Goal: Information Seeking & Learning: Learn about a topic

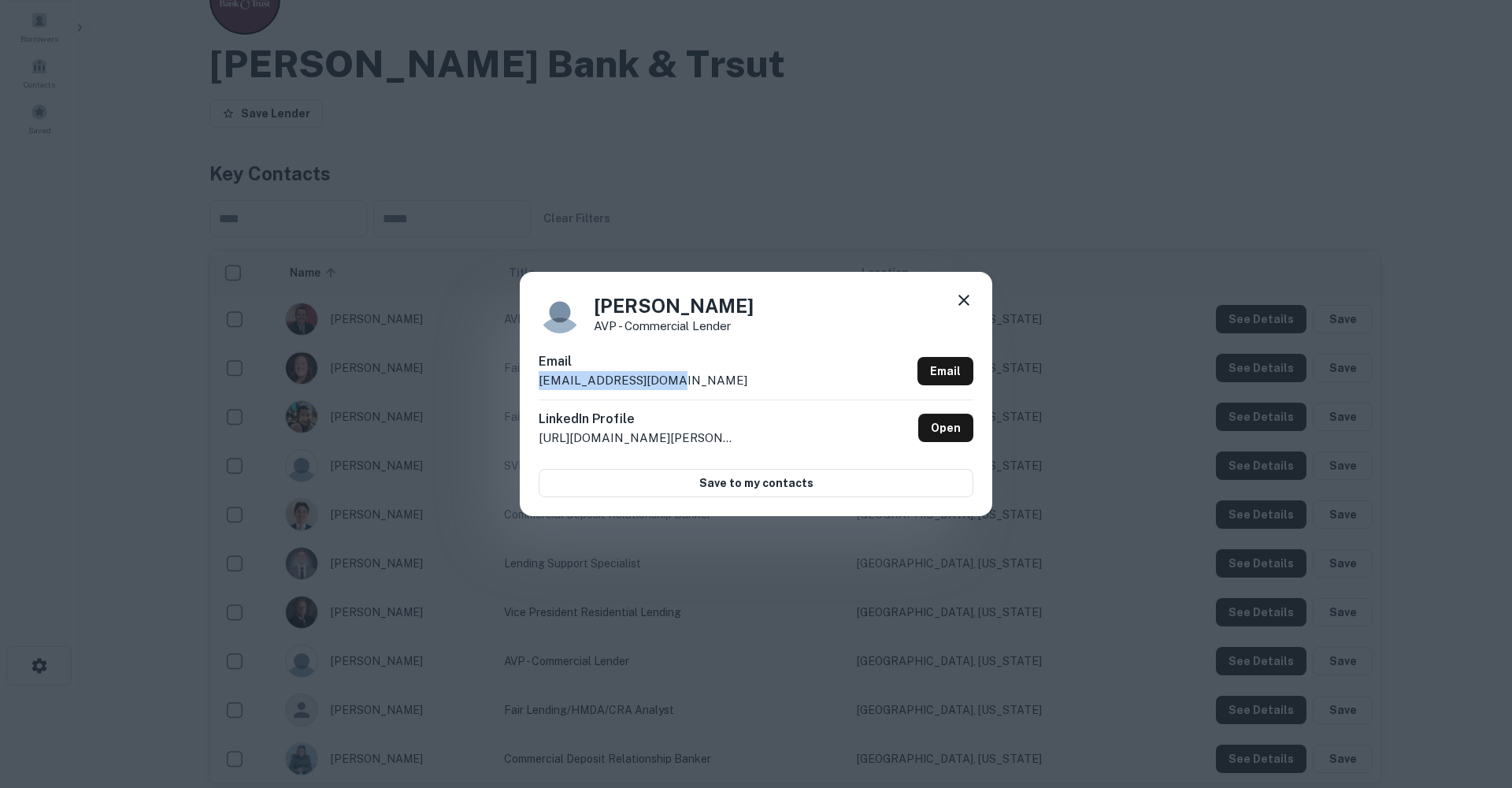
scroll to position [96, 0]
click at [963, 298] on icon at bounding box center [963, 300] width 19 height 19
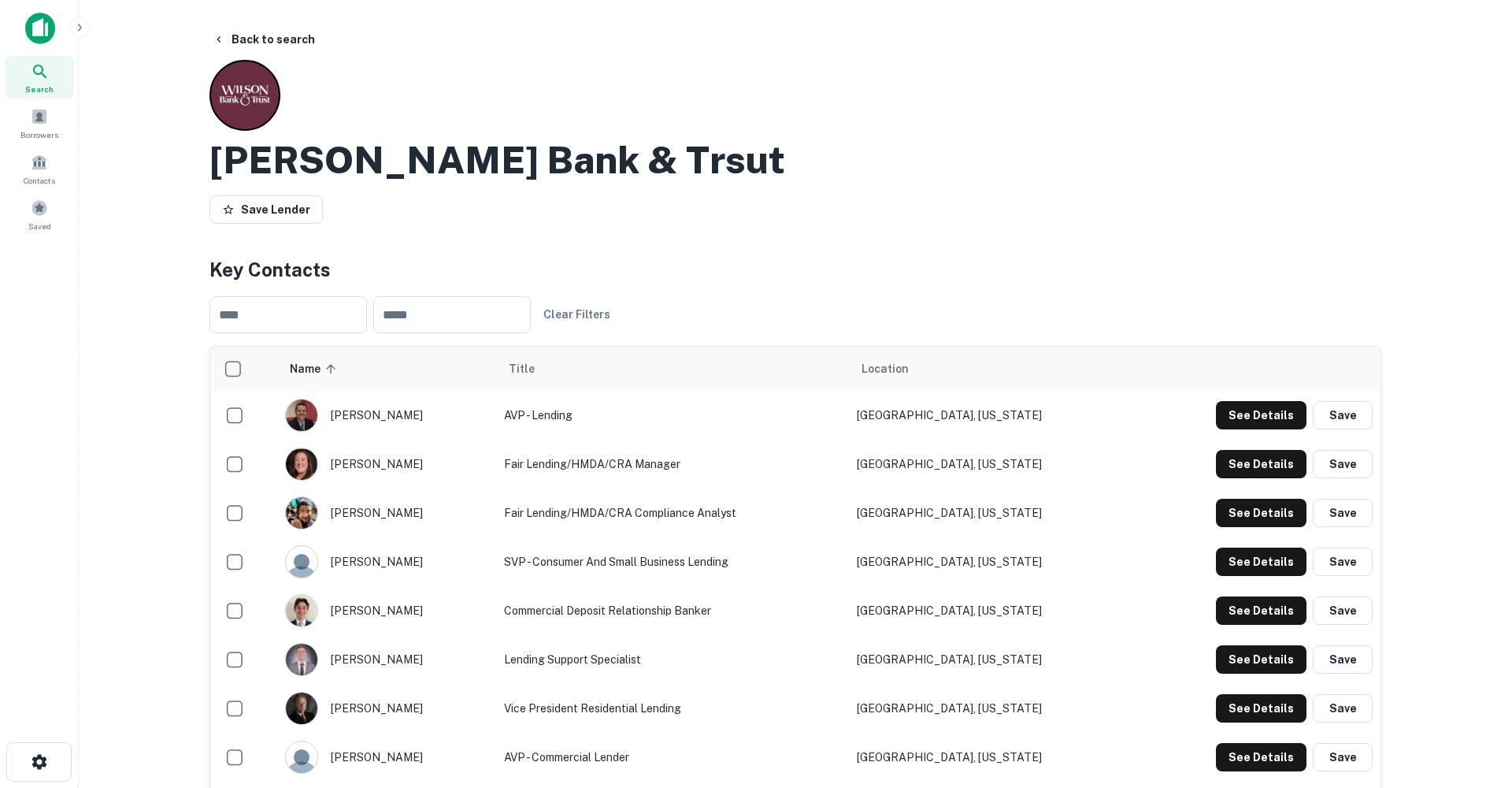
scroll to position [0, 0]
click at [53, 65] on div "Search" at bounding box center [39, 77] width 70 height 42
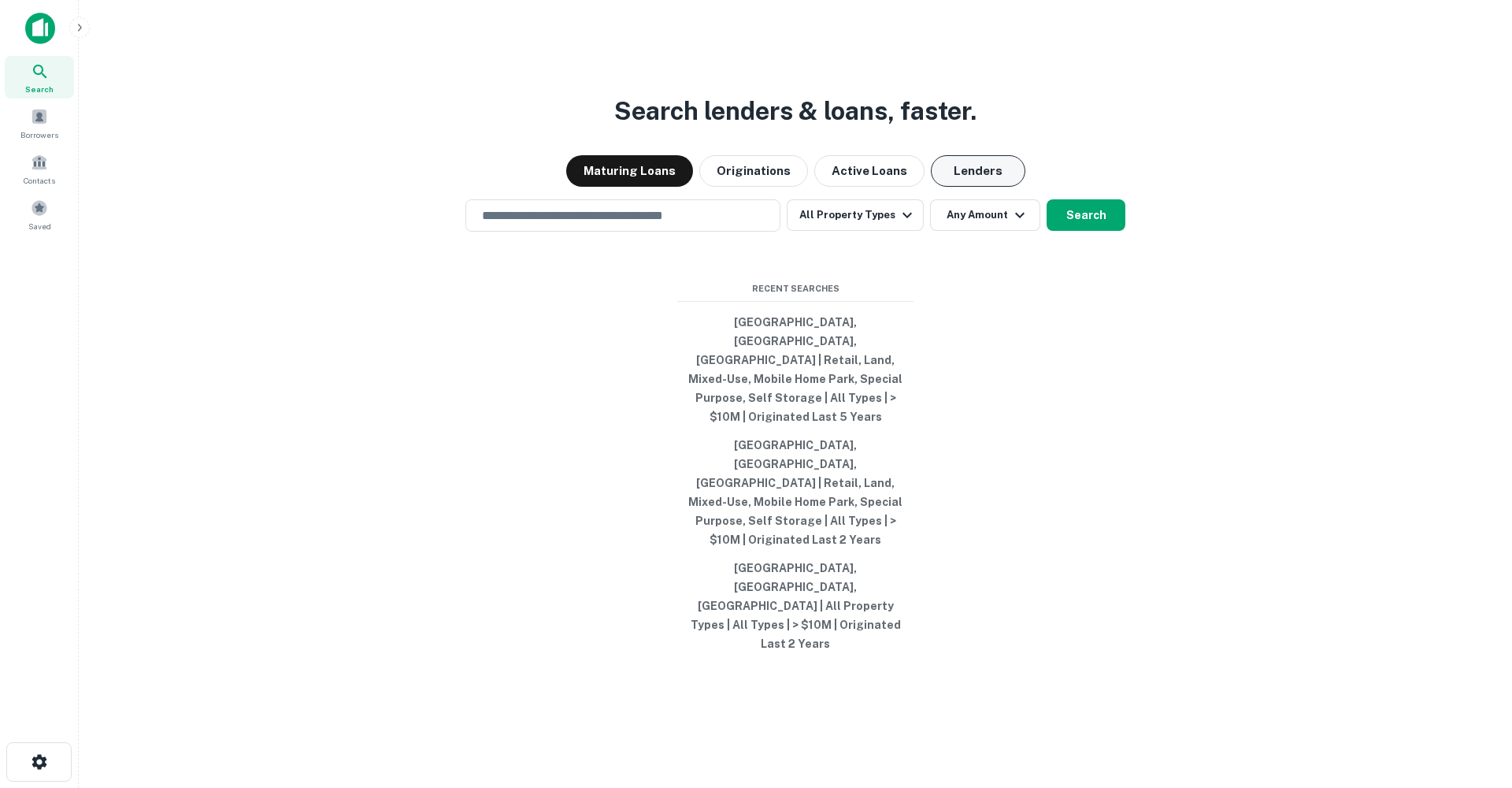
click at [972, 186] on button "Lenders" at bounding box center [978, 170] width 94 height 31
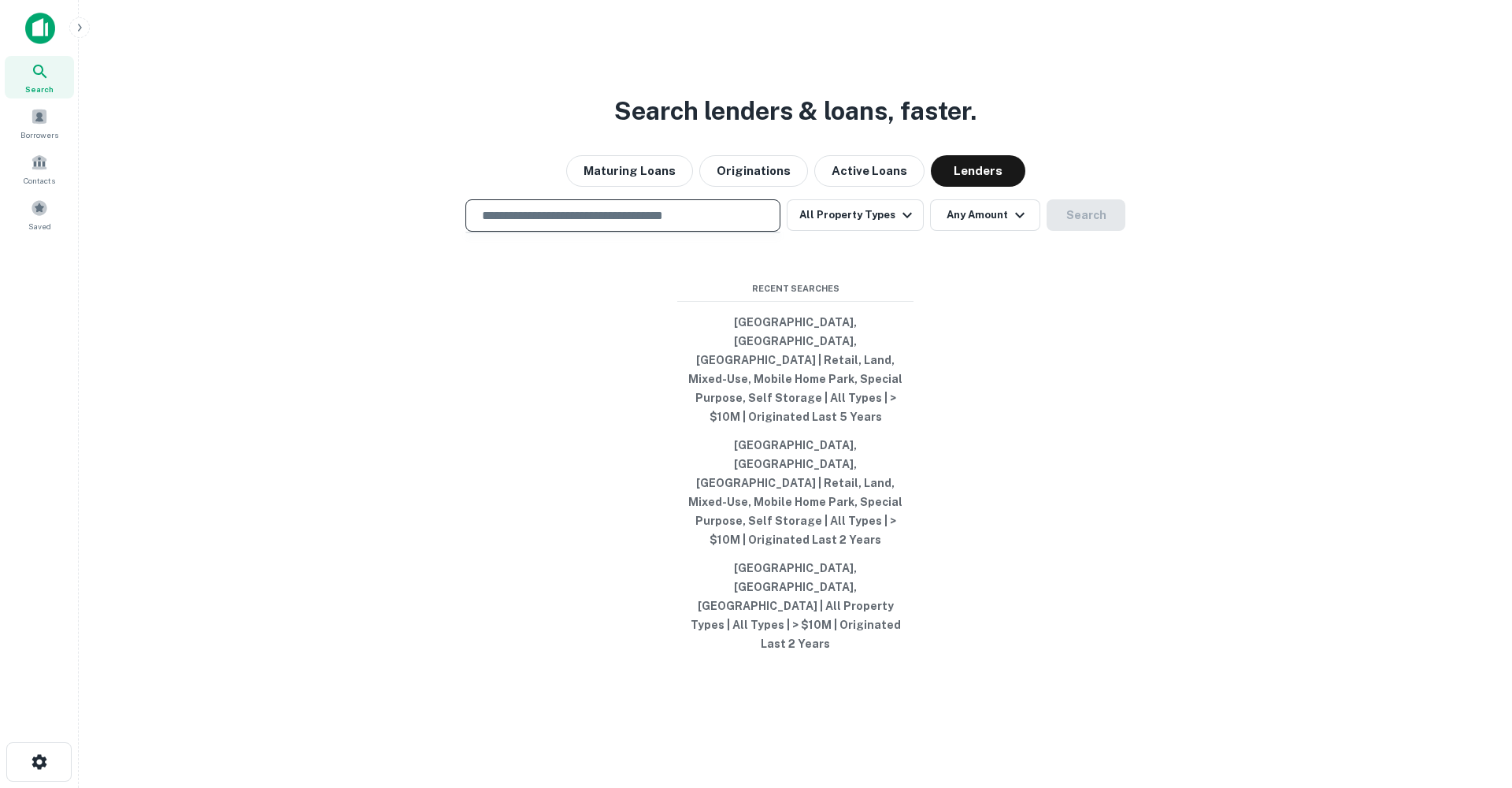
click at [698, 225] on input "text" at bounding box center [623, 215] width 301 height 18
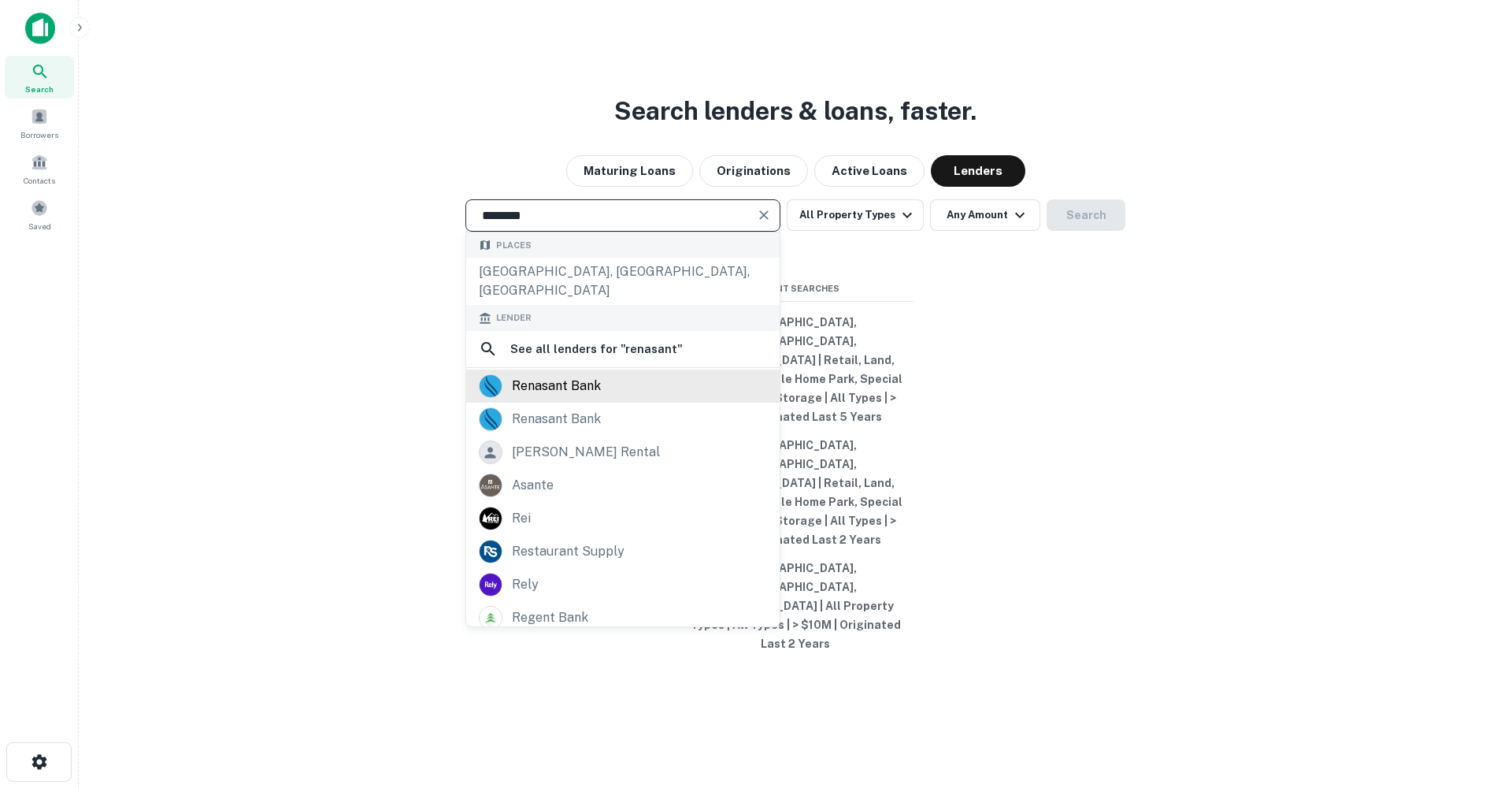
type input "********"
click at [618, 398] on div "renasant bank" at bounding box center [623, 386] width 288 height 24
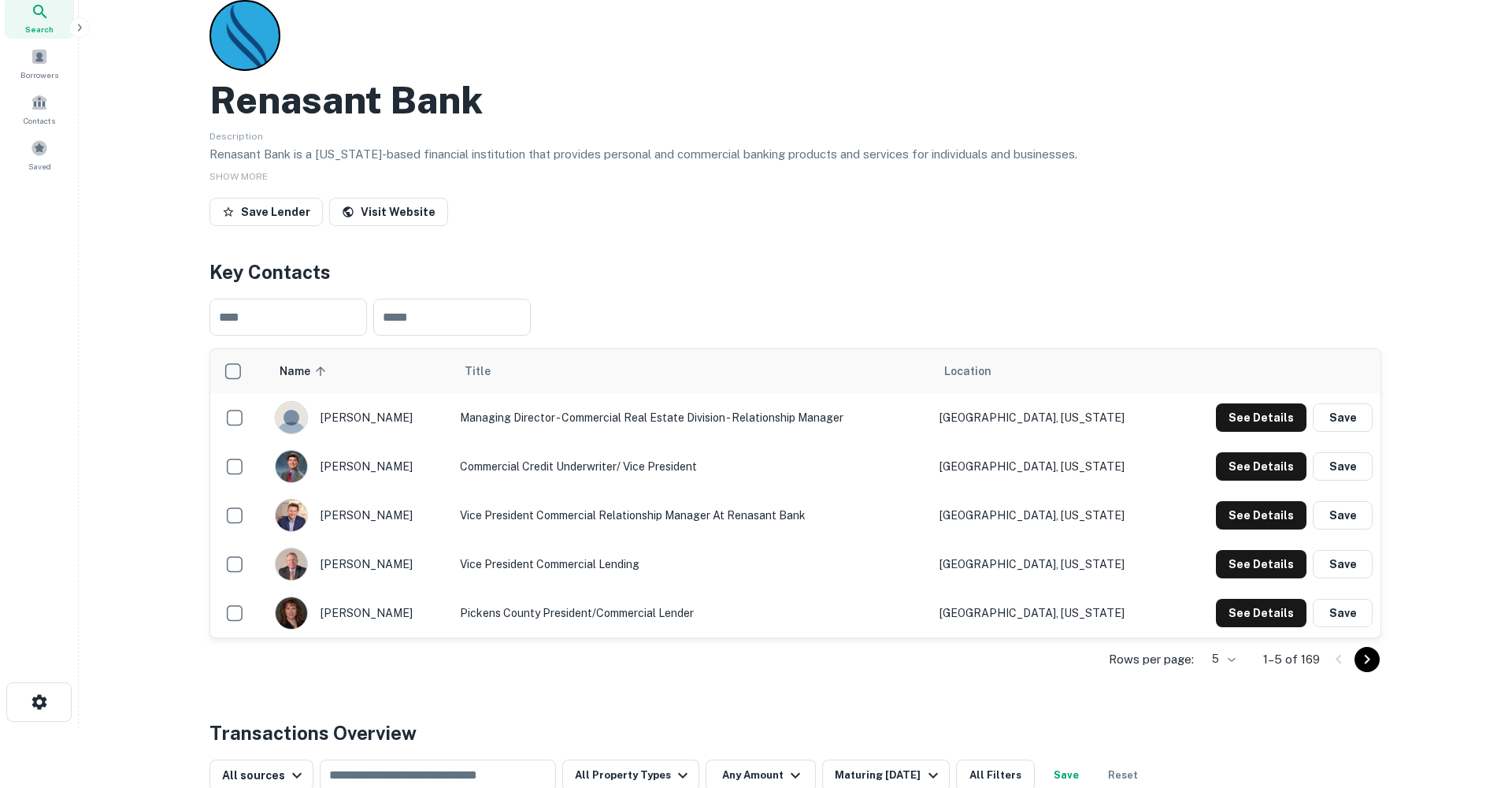
scroll to position [66, 0]
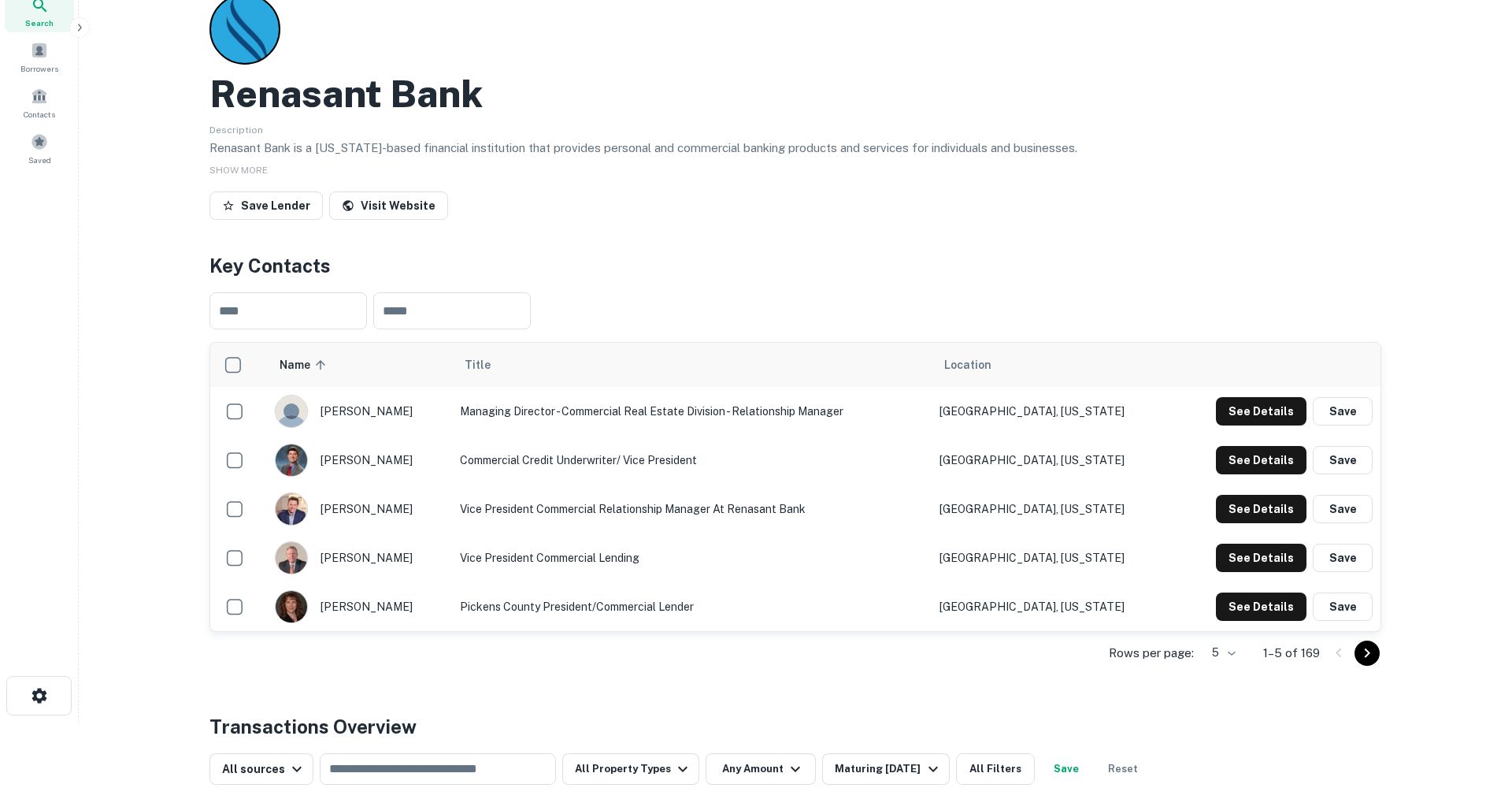
click at [1239, 654] on div "Rows per page: 5 * 1–5 of 169" at bounding box center [795, 653] width 1171 height 42
click at [1227, 652] on body "Search Borrowers Contacts Saved Back to search Renasant Bank Description Renasa…" at bounding box center [756, 327] width 1512 height 788
click at [1227, 721] on li "25" at bounding box center [1220, 726] width 41 height 28
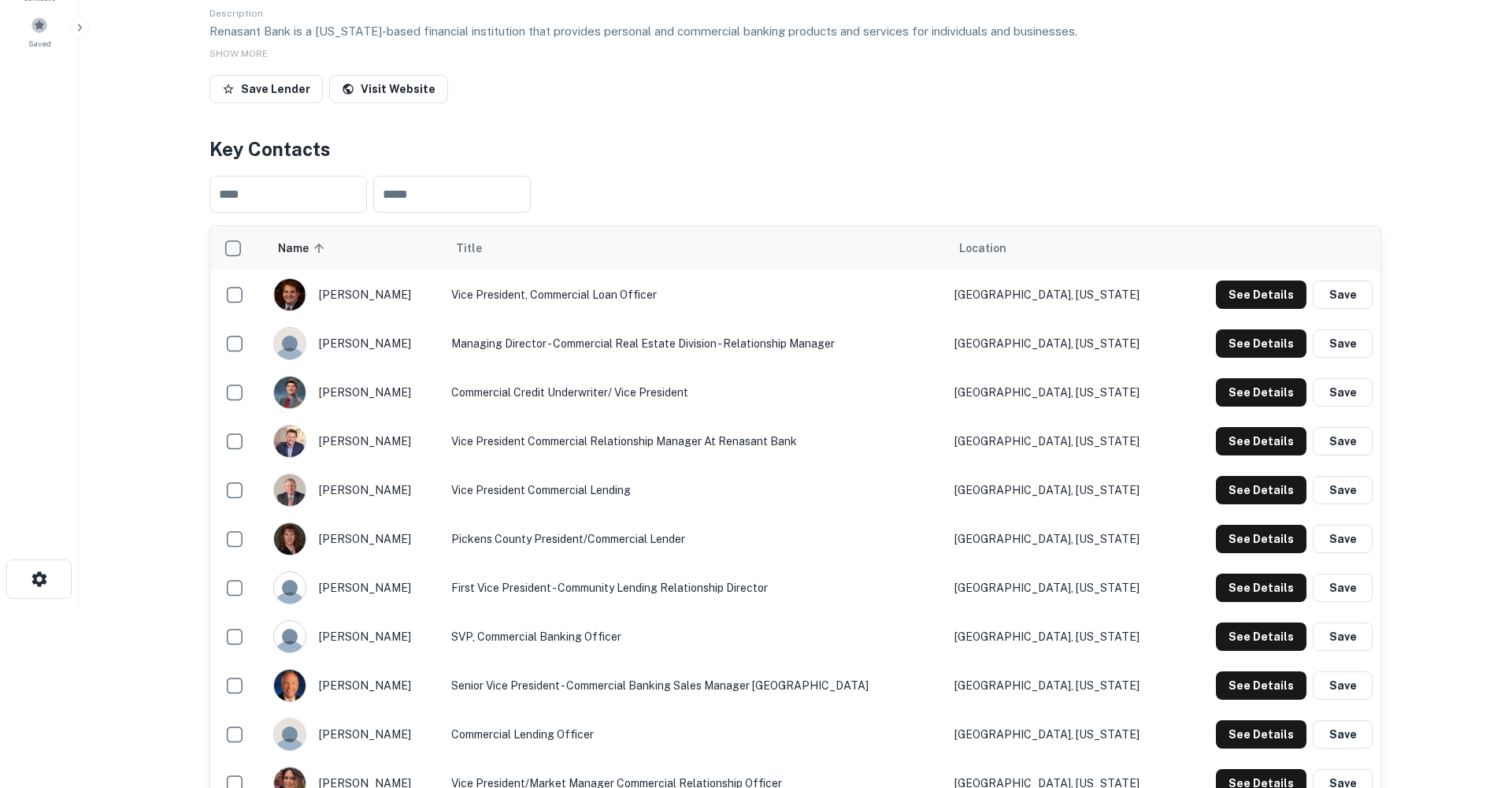
scroll to position [188, 0]
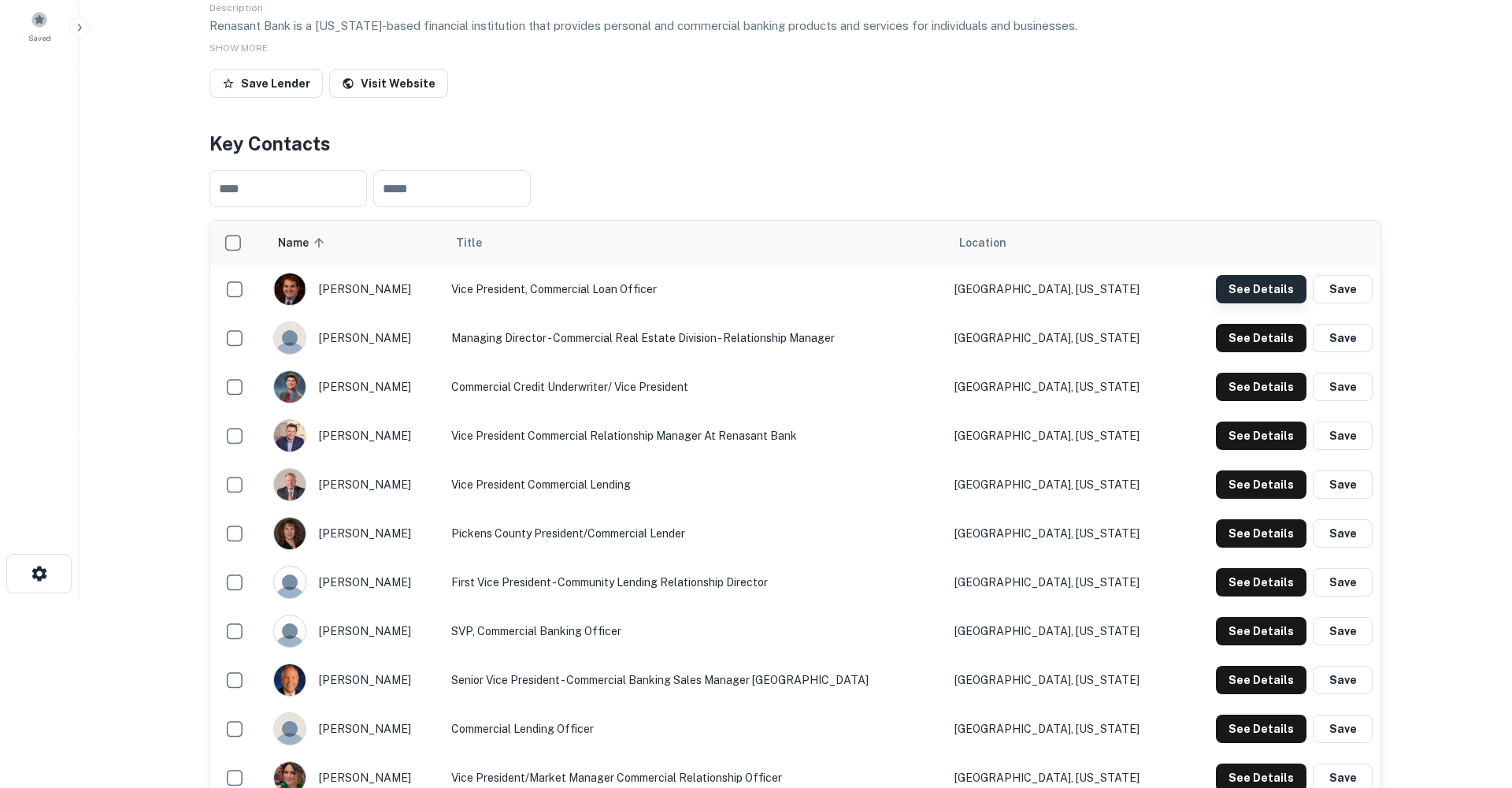
click at [1247, 298] on button "See Details" at bounding box center [1260, 289] width 90 height 28
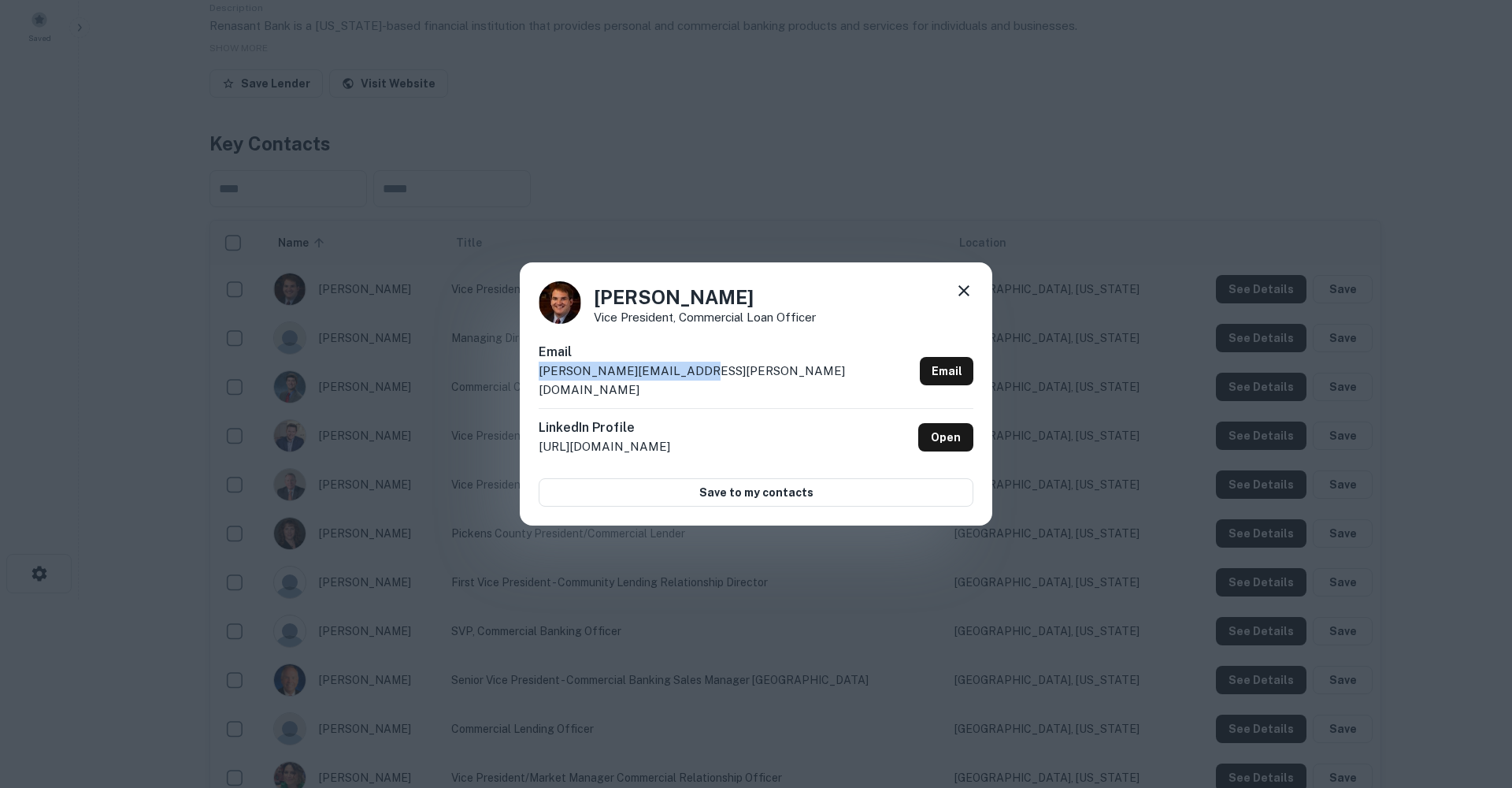
drag, startPoint x: 686, startPoint y: 381, endPoint x: 509, endPoint y: 386, distance: 177.1
click at [509, 386] on div "Greg Morris Vice President, Commercial Loan Officer Email greg.morris@renasant.…" at bounding box center [756, 394] width 1512 height 788
copy p "greg.morris@renasant.com"
click at [959, 300] on icon at bounding box center [963, 291] width 19 height 19
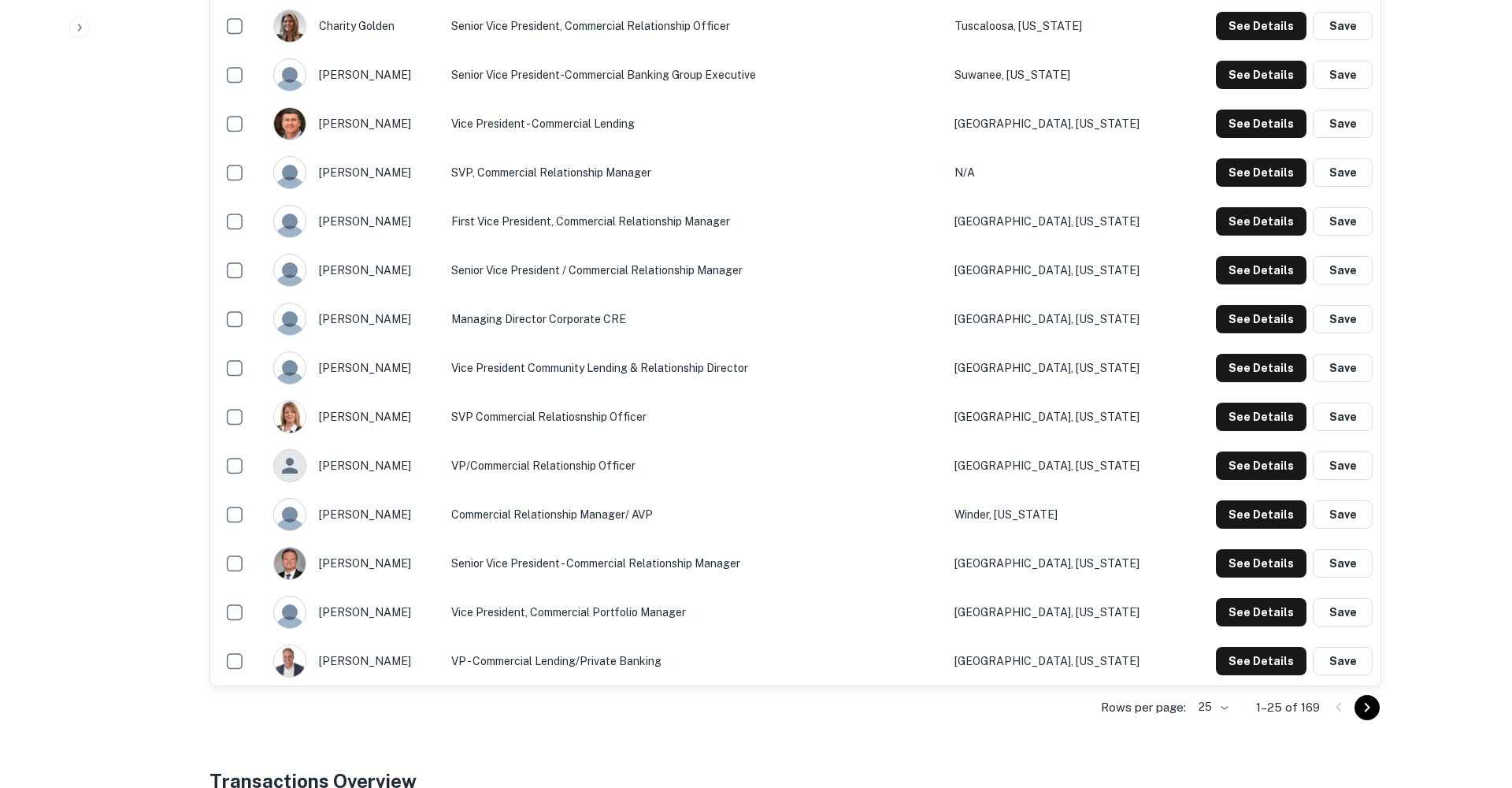
scroll to position [992, 0]
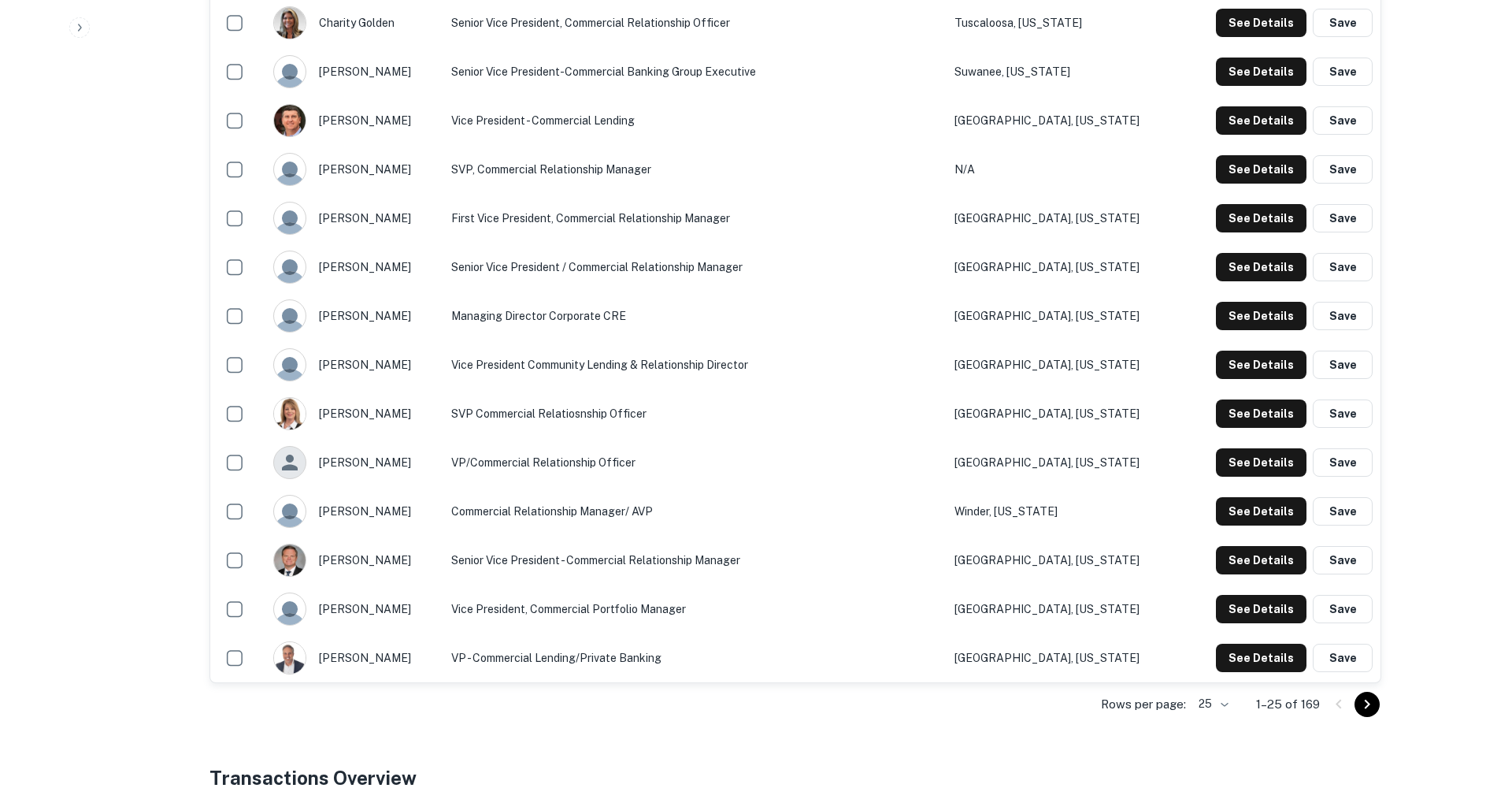
click at [1374, 706] on icon "Go to next page" at bounding box center [1367, 704] width 19 height 19
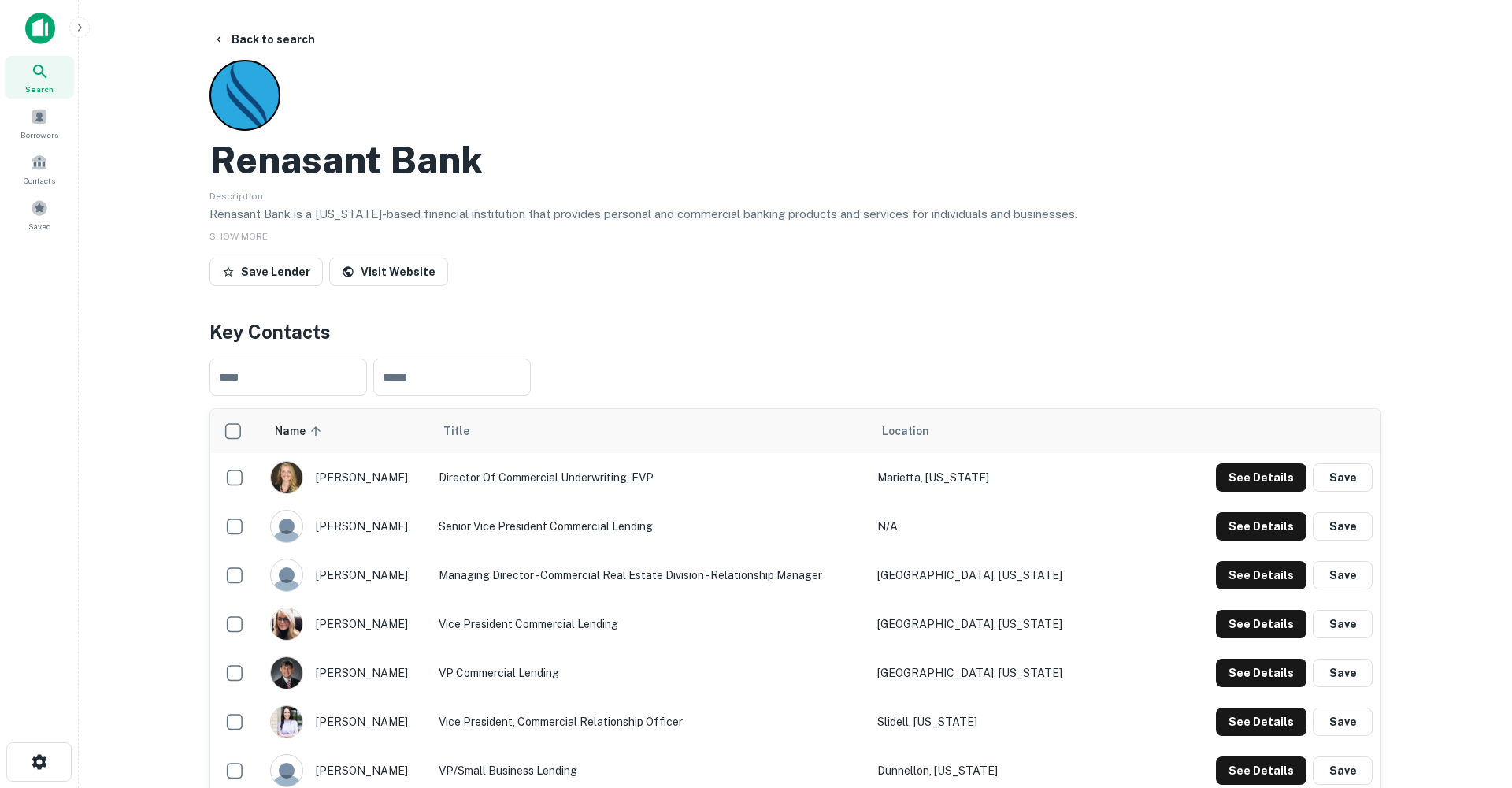
scroll to position [0, 0]
click at [249, 234] on span "SHOW MORE" at bounding box center [238, 236] width 58 height 11
click at [46, 79] on icon at bounding box center [40, 72] width 19 height 19
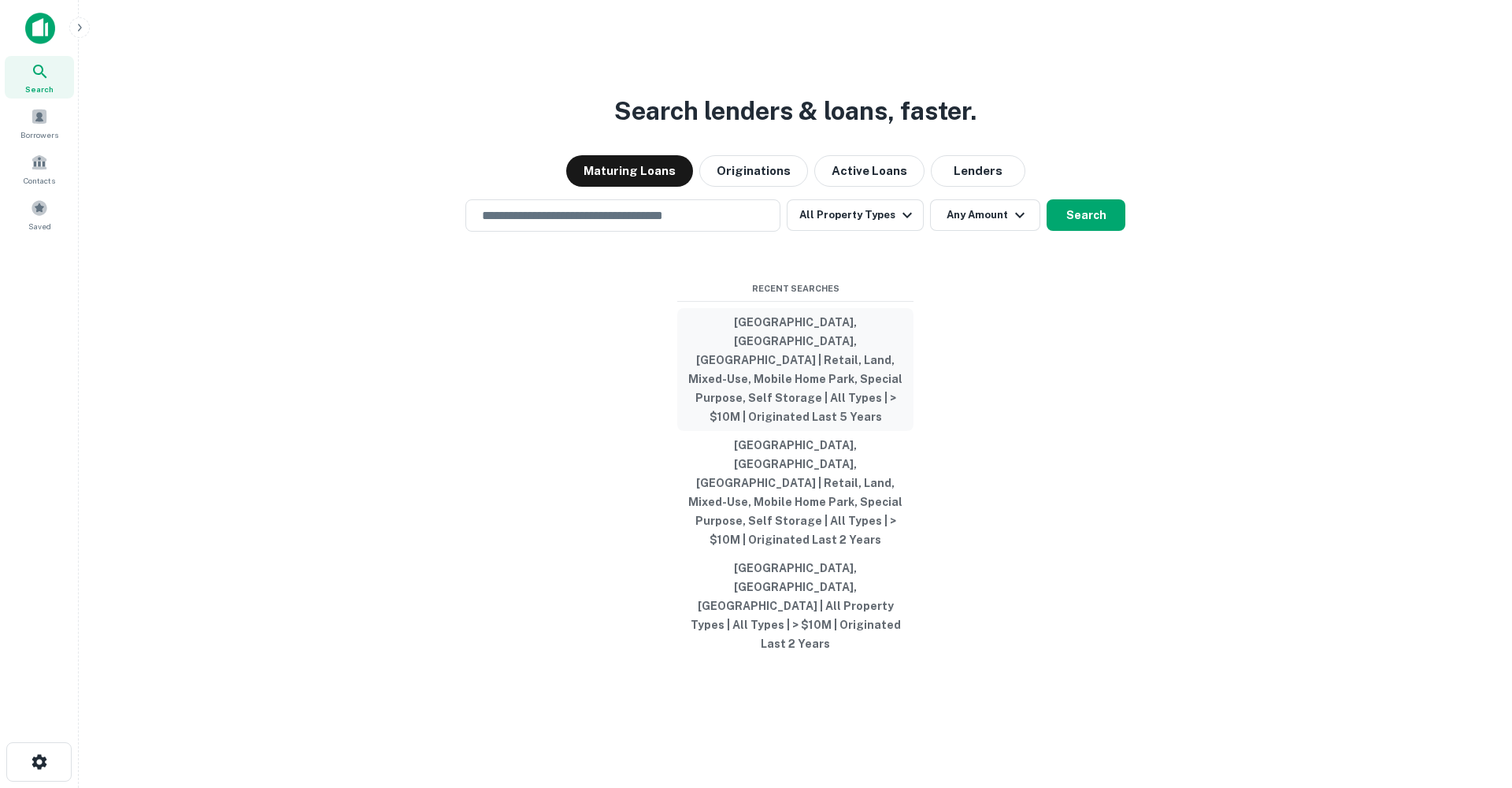
click at [838, 387] on button "[GEOGRAPHIC_DATA], [GEOGRAPHIC_DATA], [GEOGRAPHIC_DATA] | Retail, Land, Mixed-U…" at bounding box center [795, 370] width 236 height 123
type input "**********"
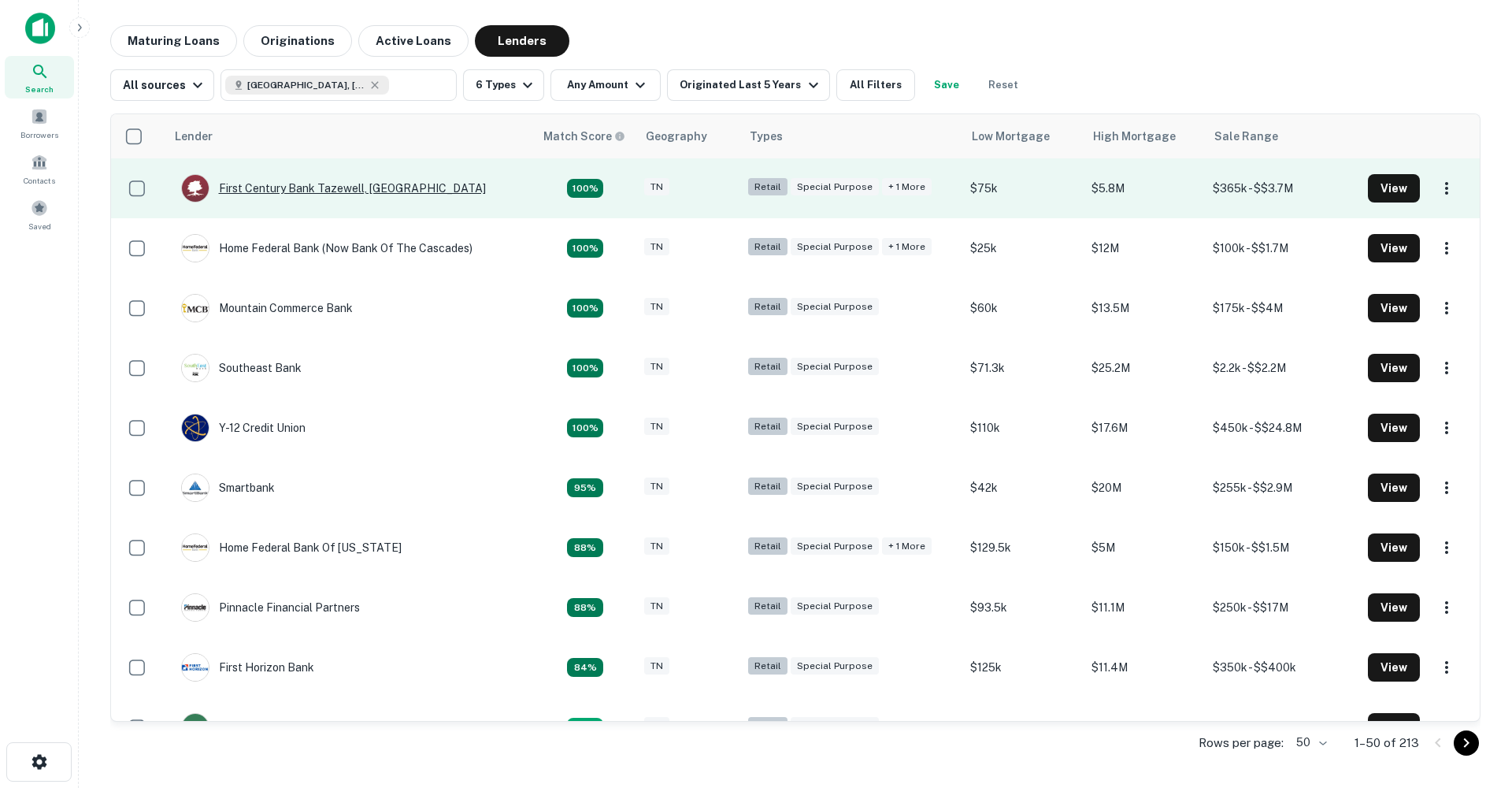
click at [333, 188] on div "First Century Bank Tazewell, [GEOGRAPHIC_DATA]" at bounding box center [333, 188] width 305 height 28
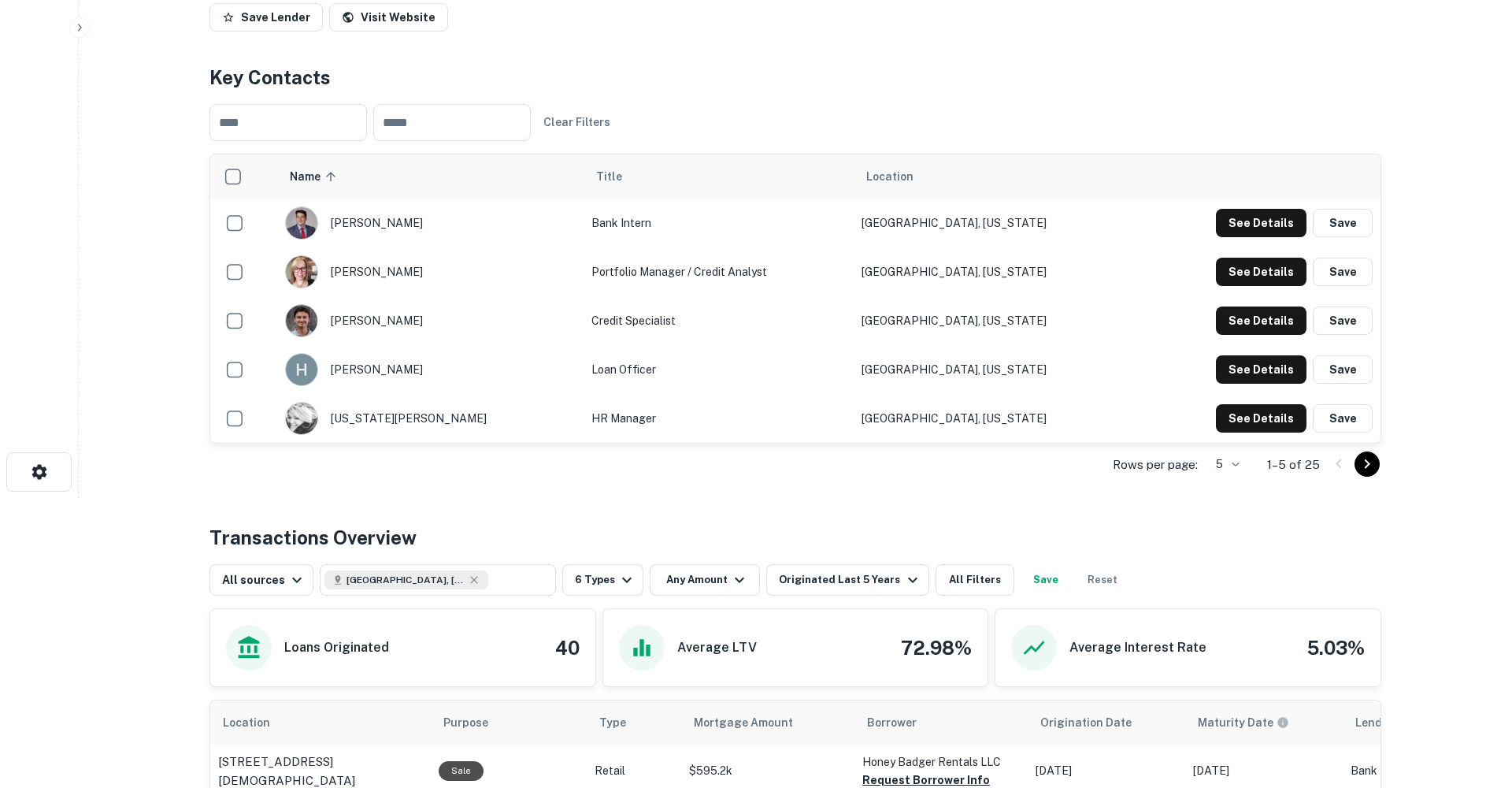
scroll to position [287, 0]
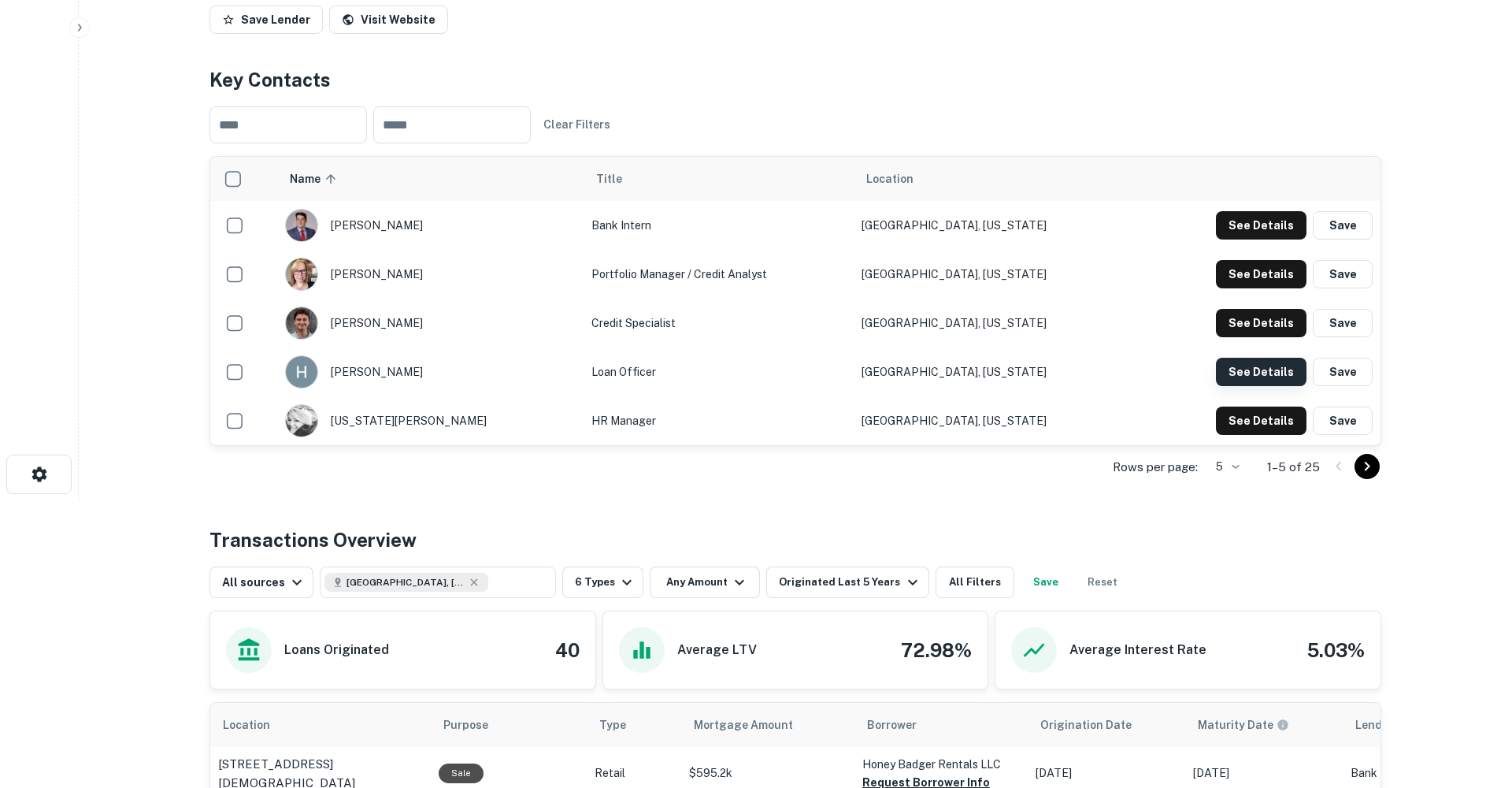
click at [1267, 371] on button "See Details" at bounding box center [1260, 371] width 90 height 28
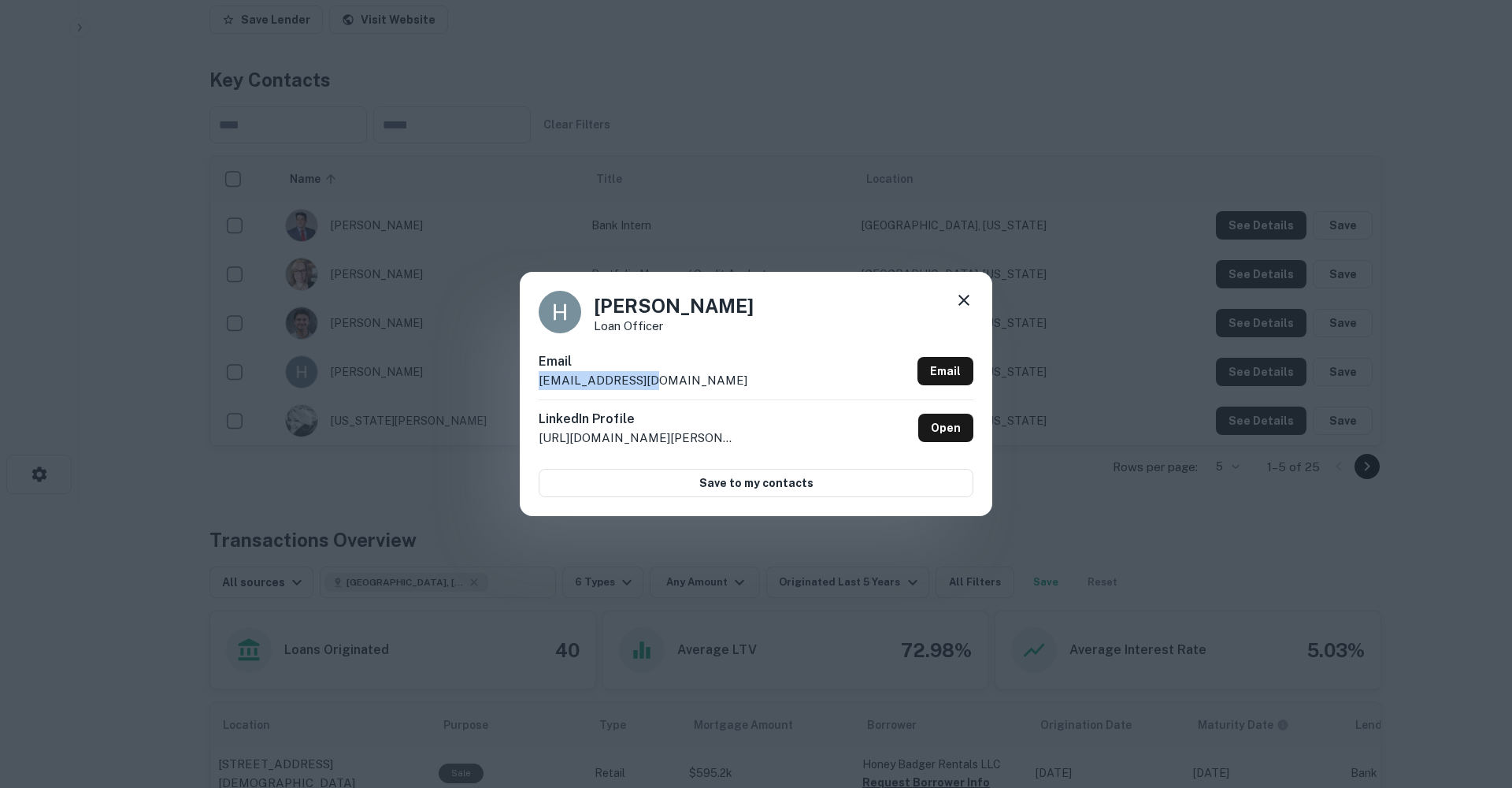
drag, startPoint x: 650, startPoint y: 383, endPoint x: 528, endPoint y: 385, distance: 122.0
click at [528, 385] on div "Hunter Lawson Loan Officer Email hlawson@fcbtn.com Email LinkedIn Profile http:…" at bounding box center [756, 394] width 473 height 244
copy p "hlawson@fcbtn.com"
click at [954, 297] on icon at bounding box center [963, 300] width 19 height 19
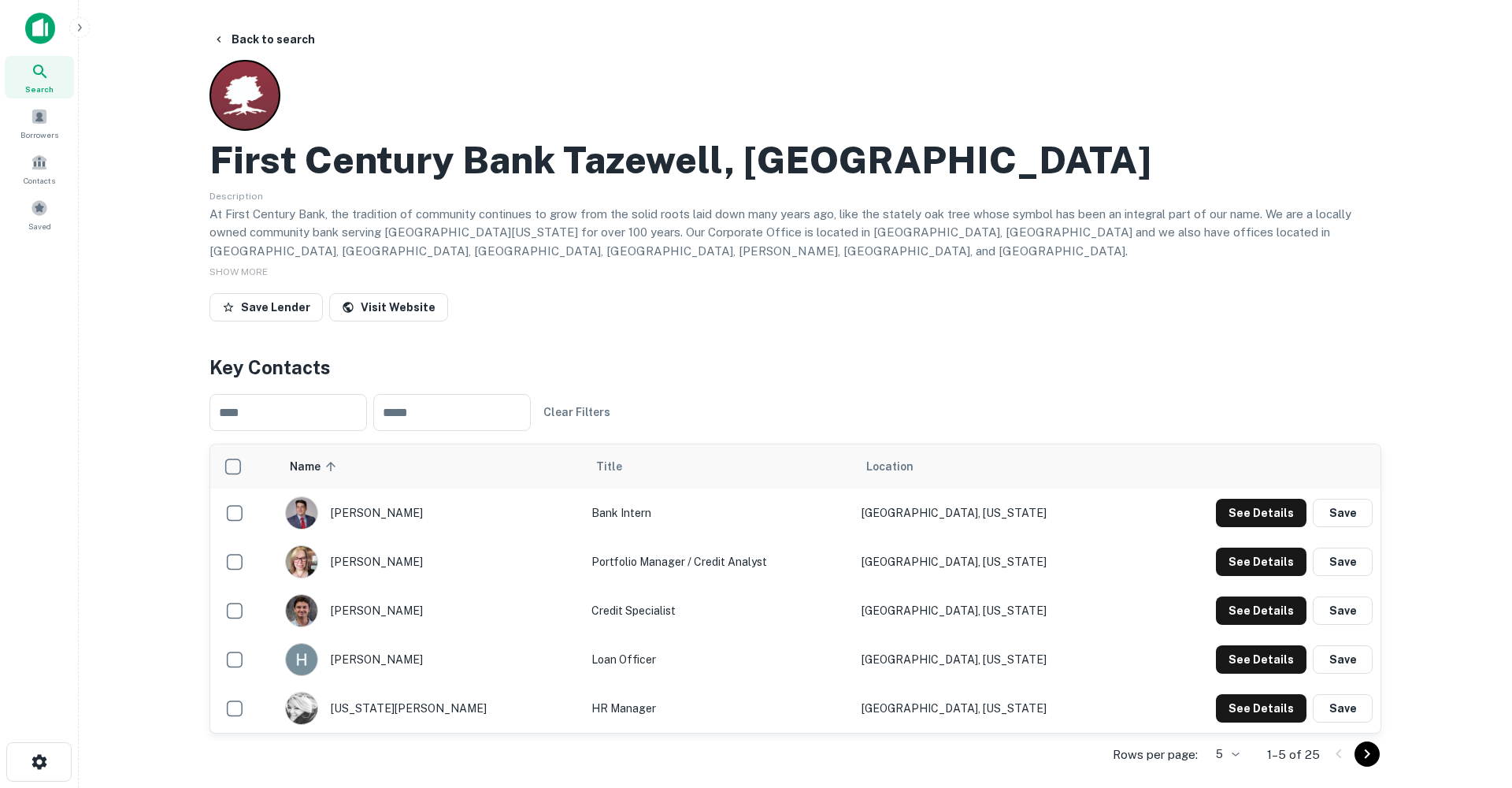
scroll to position [0, 0]
click at [271, 36] on button "Back to search" at bounding box center [264, 39] width 115 height 28
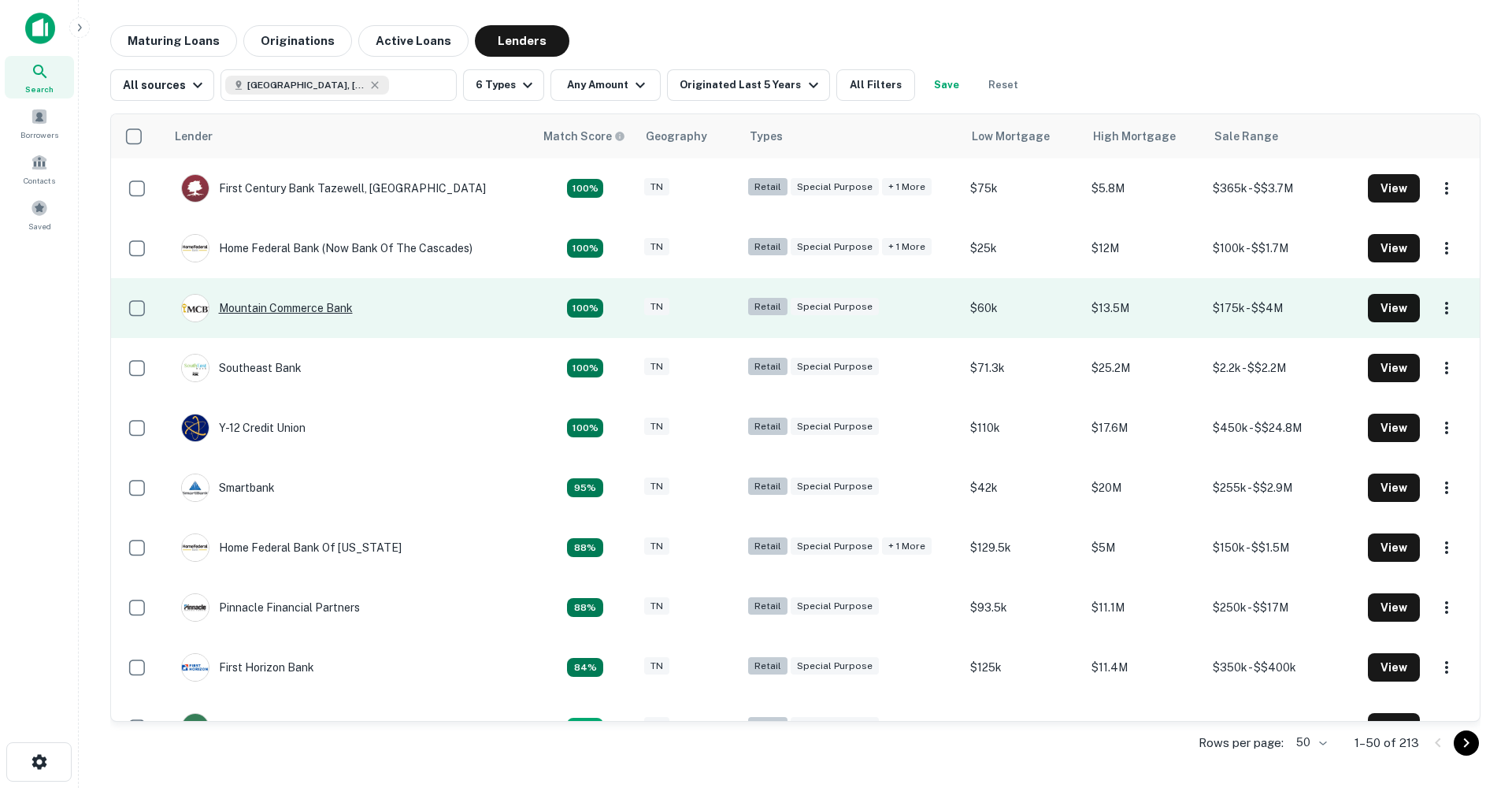
click at [321, 308] on div "Mountain Commerce Bank" at bounding box center [266, 307] width 172 height 28
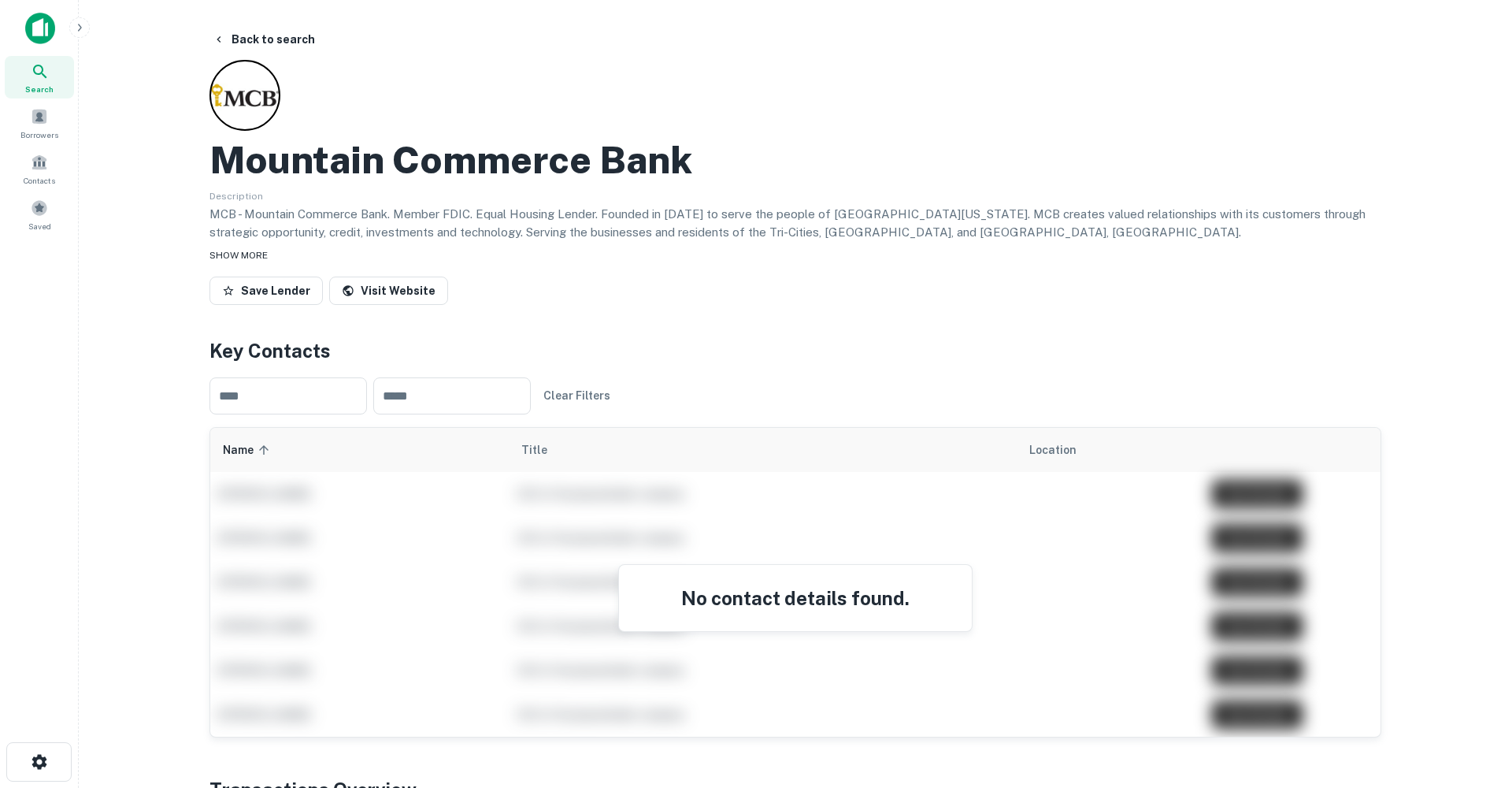
click at [237, 253] on span "SHOW MORE" at bounding box center [238, 255] width 58 height 11
click at [265, 49] on button "Back to search" at bounding box center [264, 39] width 115 height 28
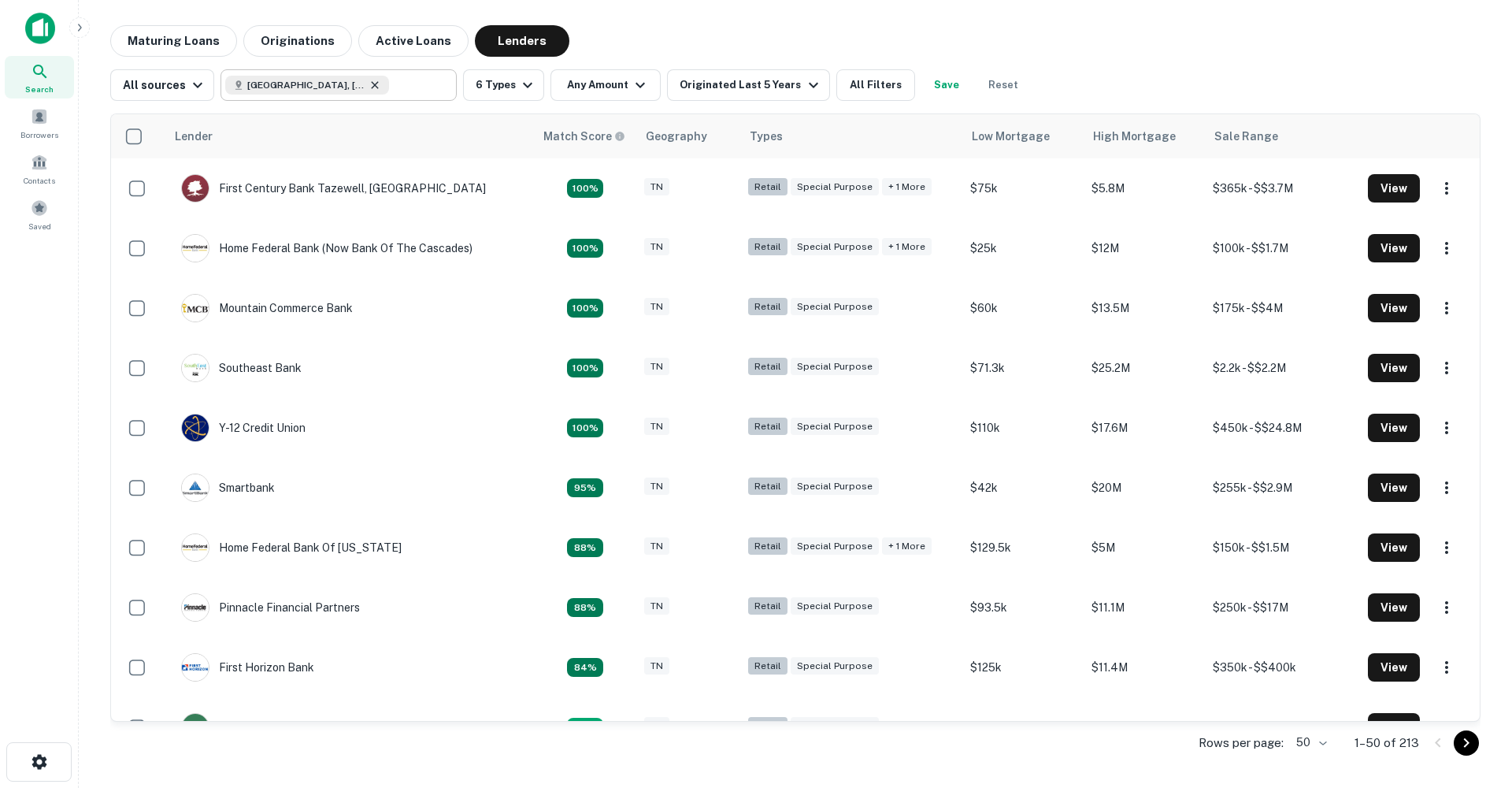
click at [339, 86] on div "[GEOGRAPHIC_DATA], [GEOGRAPHIC_DATA], [GEOGRAPHIC_DATA]" at bounding box center [307, 86] width 164 height 19
type input "**********"
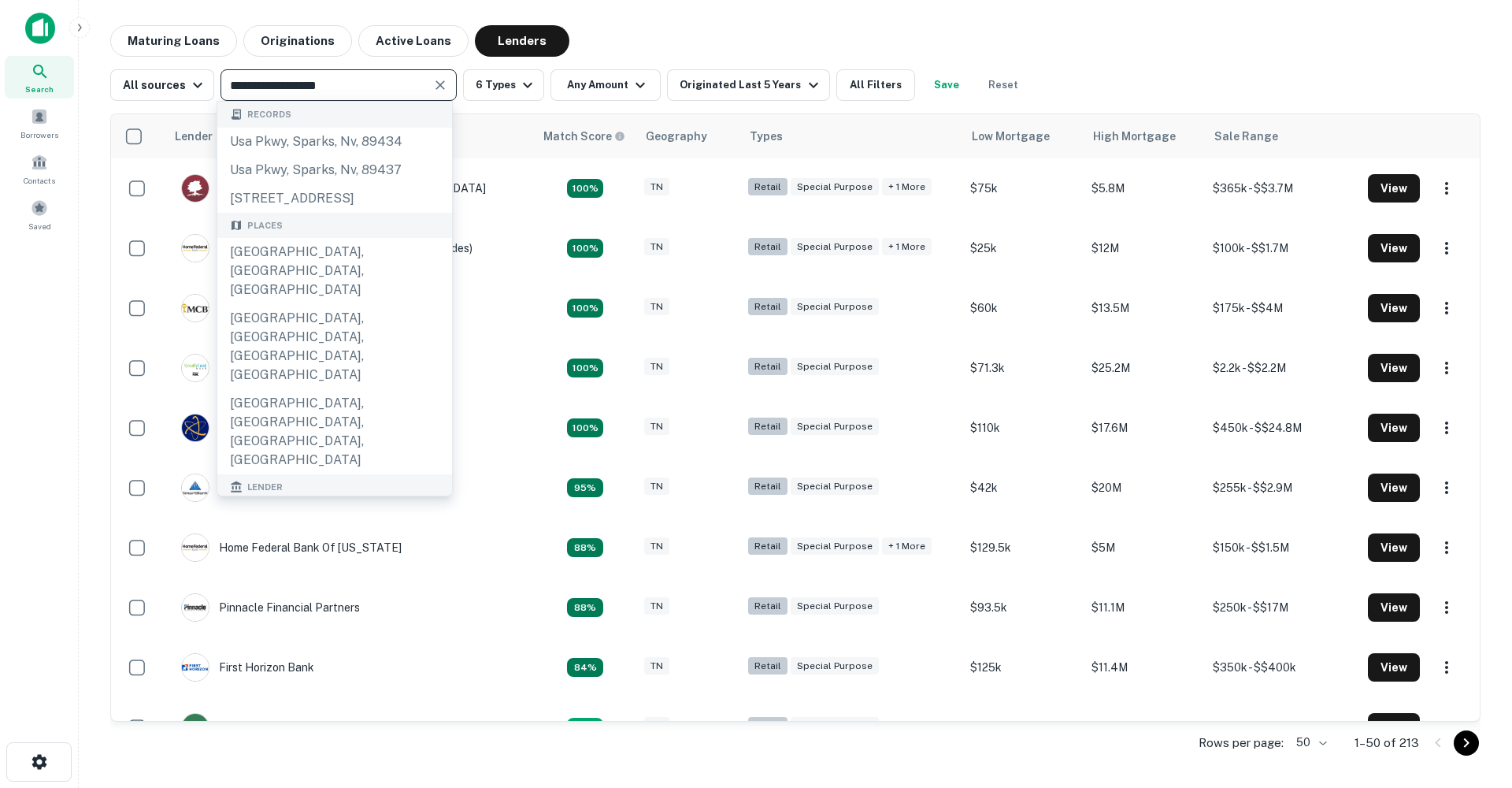
click at [437, 84] on icon "Clear" at bounding box center [441, 85] width 10 height 10
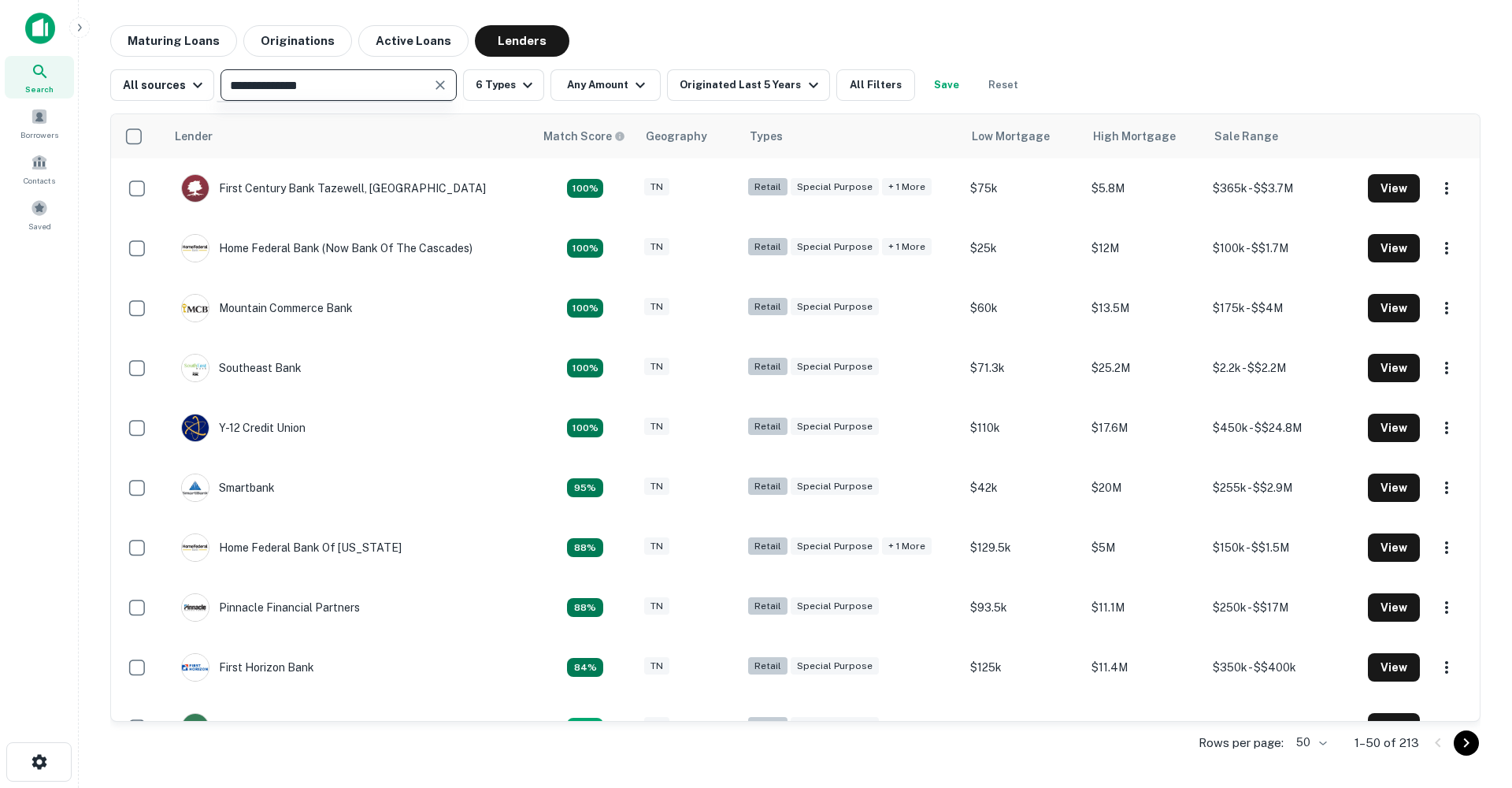
type input "**********"
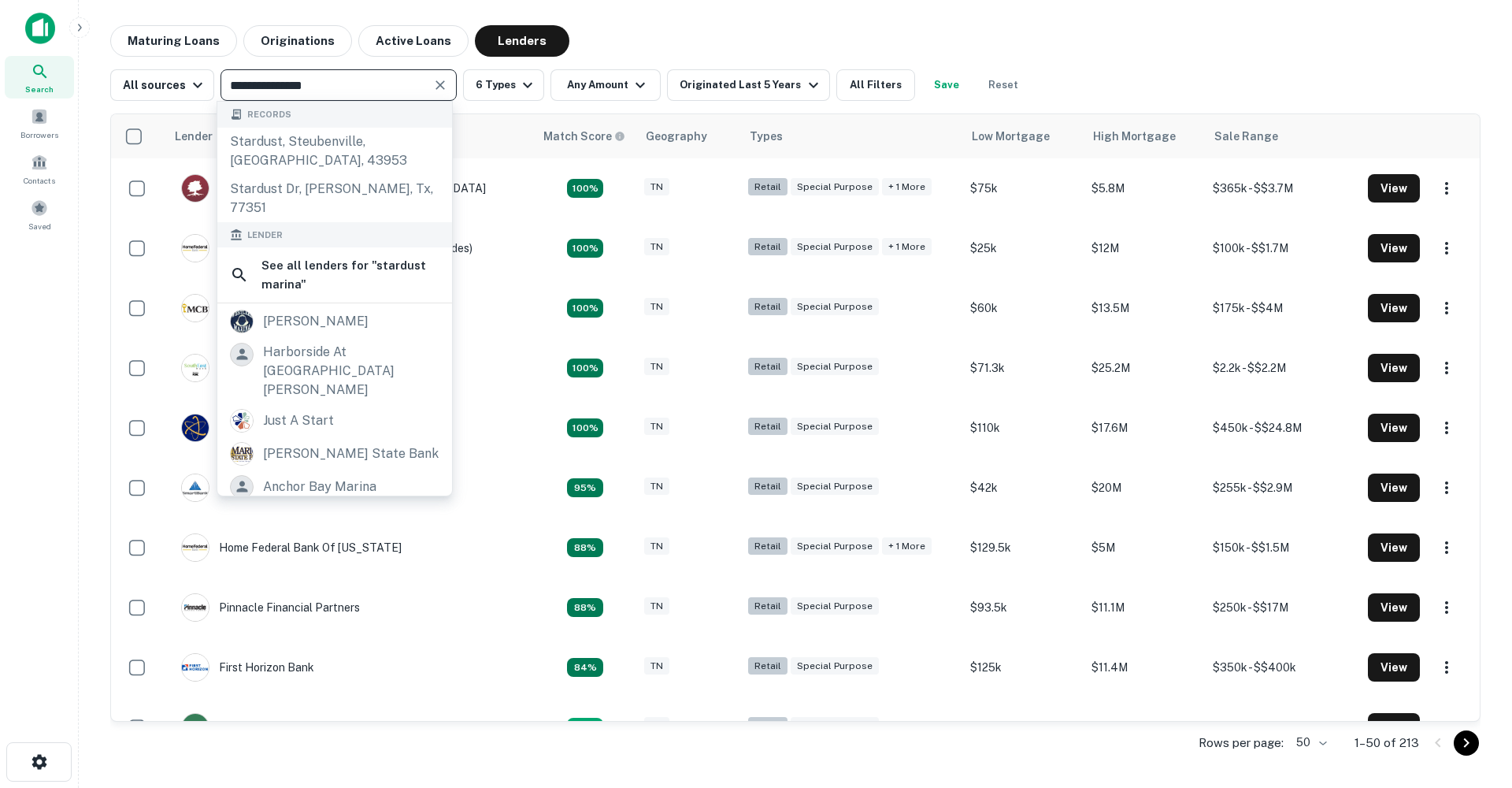
click at [437, 87] on icon "Clear" at bounding box center [441, 85] width 16 height 16
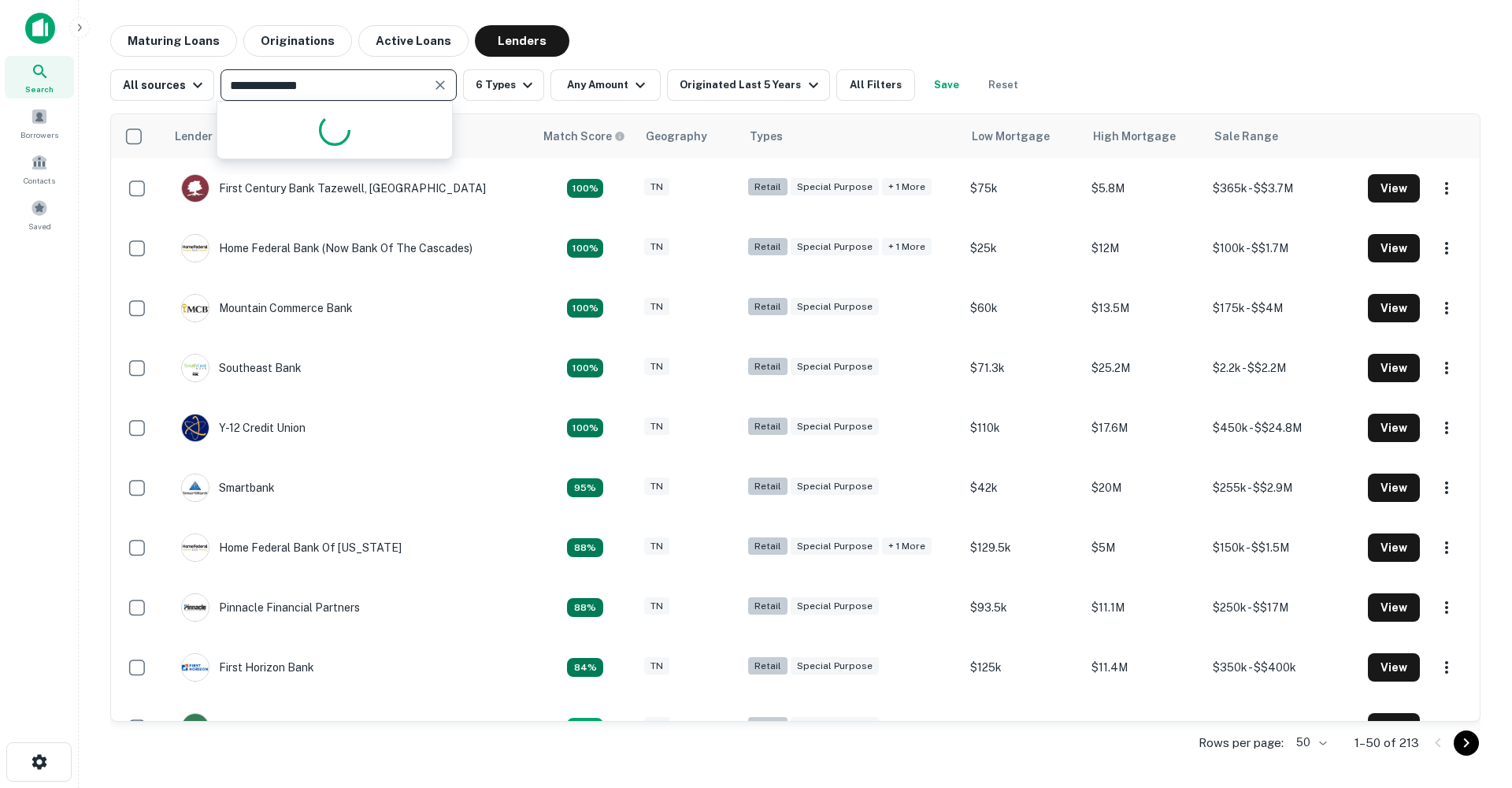
type input "**********"
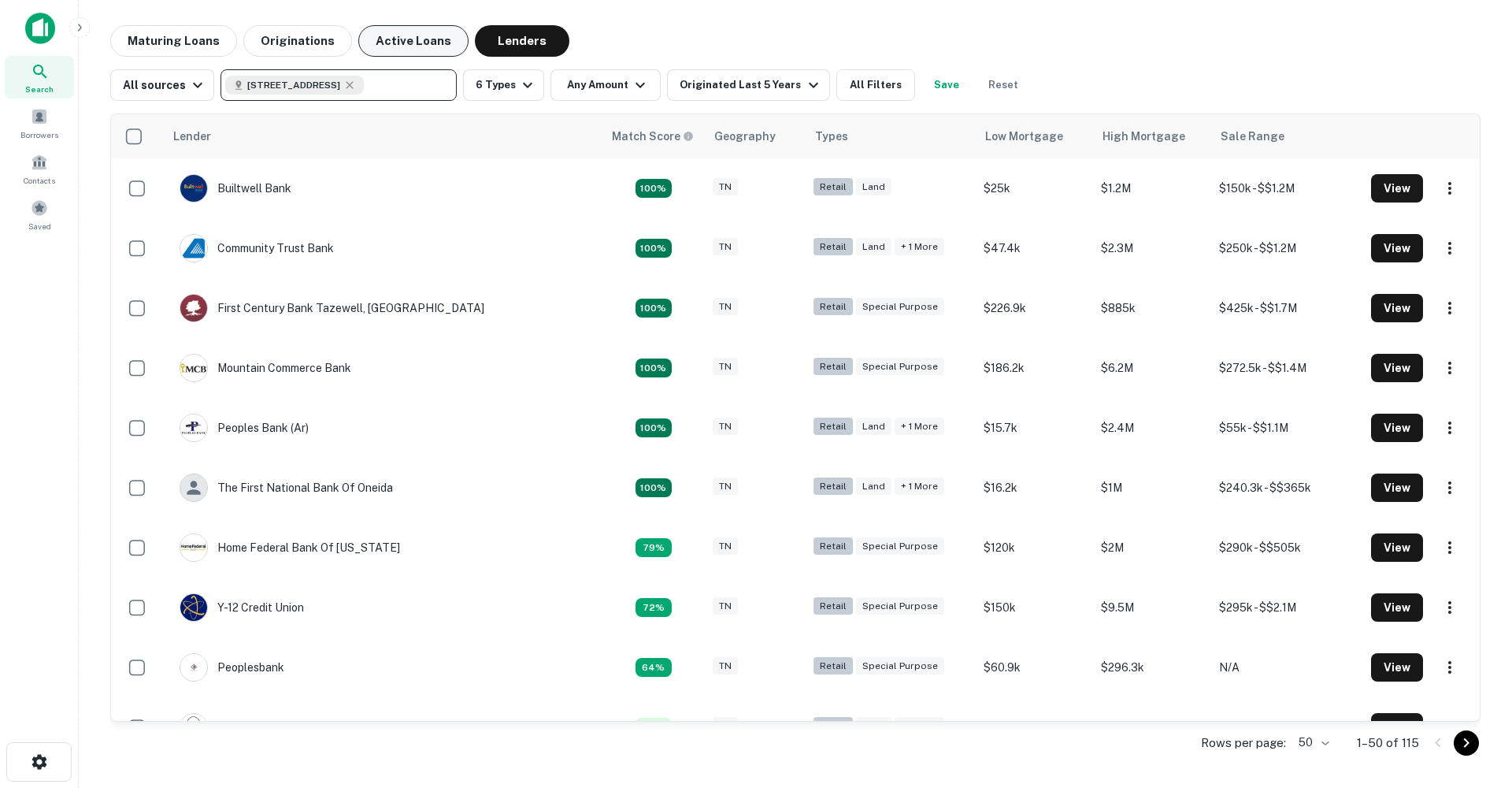
click at [381, 48] on button "Active Loans" at bounding box center [413, 41] width 110 height 31
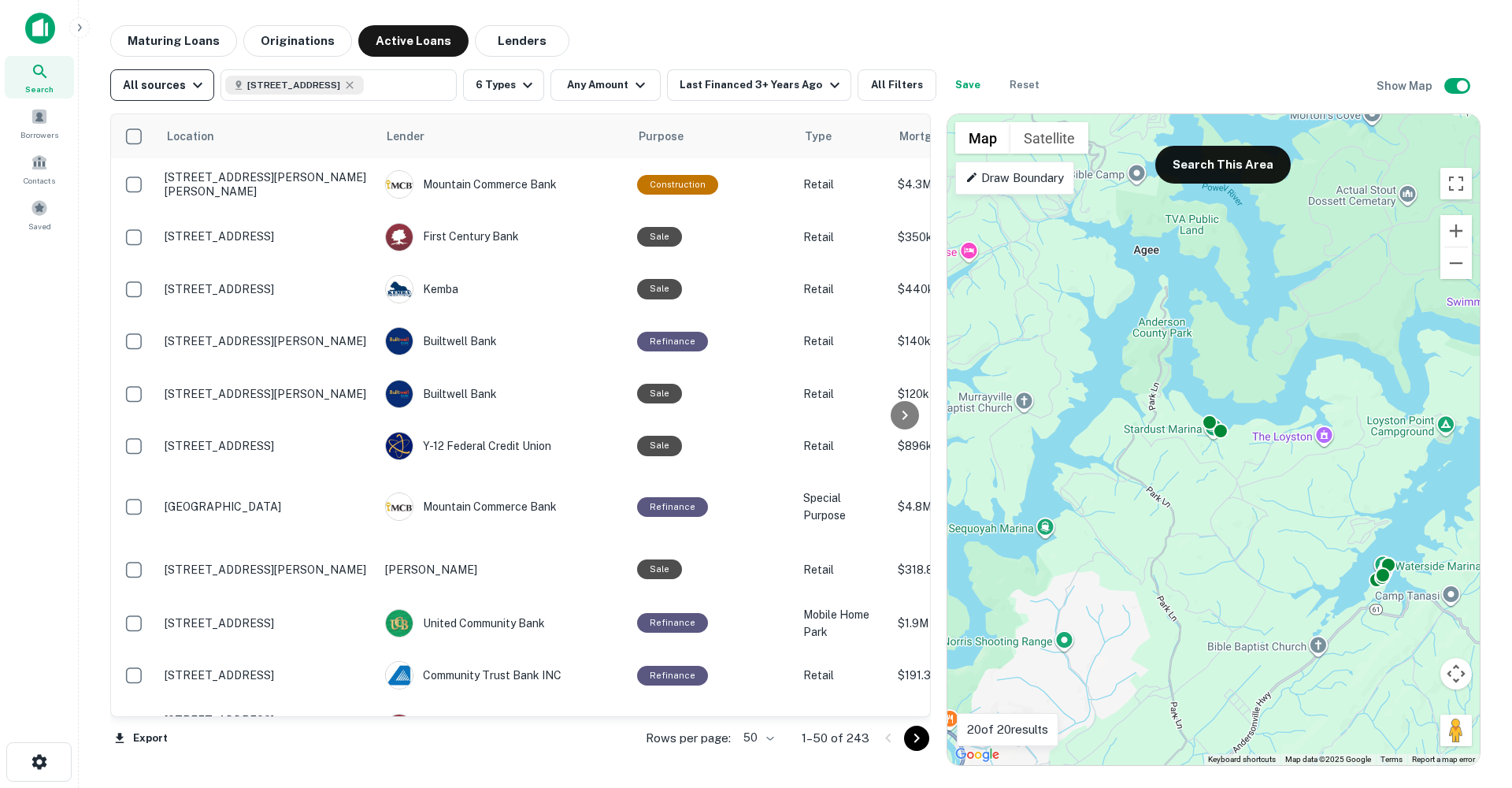
click at [194, 88] on icon "button" at bounding box center [197, 86] width 19 height 19
click at [193, 88] on div at bounding box center [756, 394] width 1512 height 788
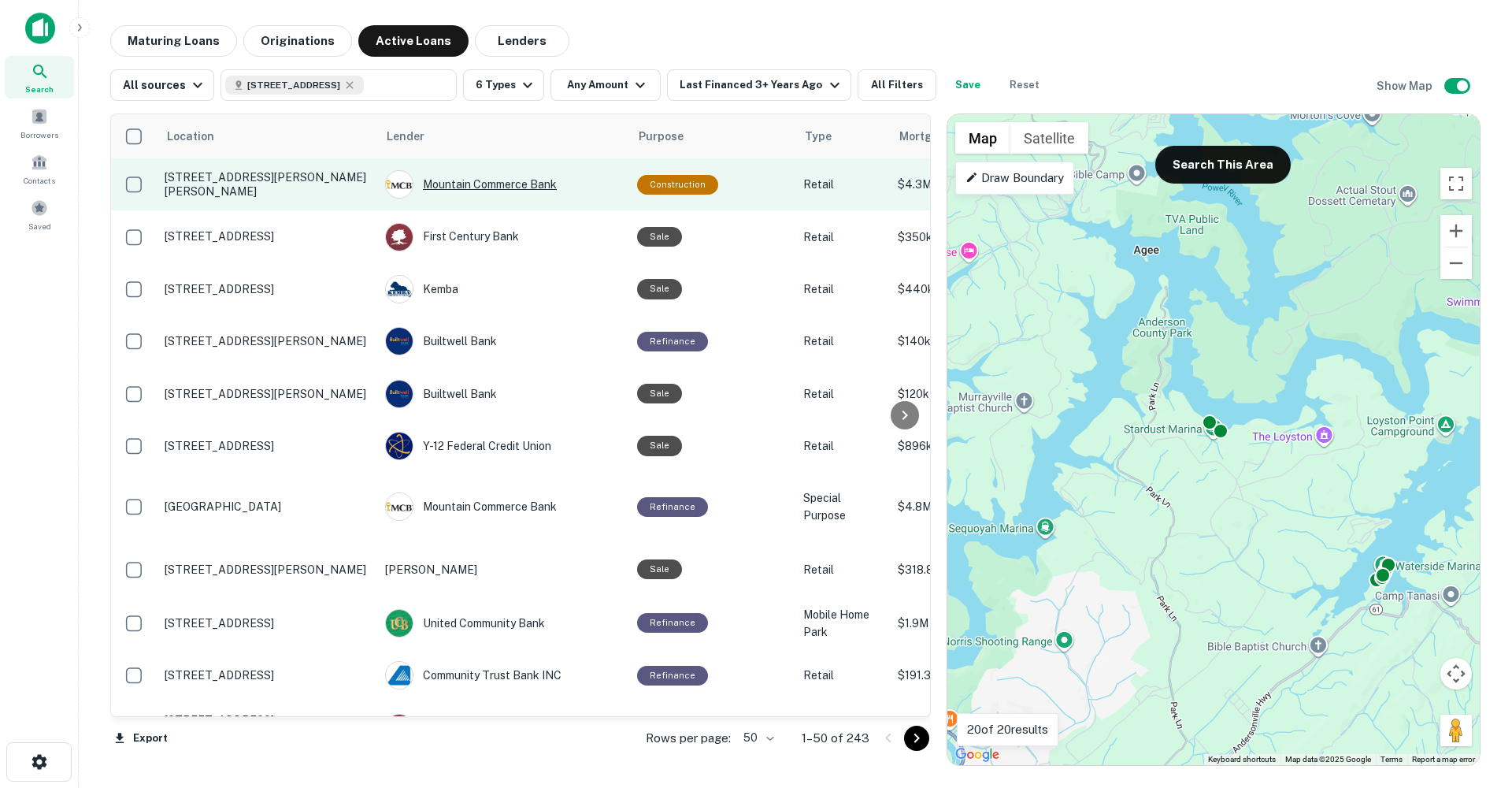
click at [437, 183] on div "Mountain Commerce Bank" at bounding box center [502, 184] width 236 height 28
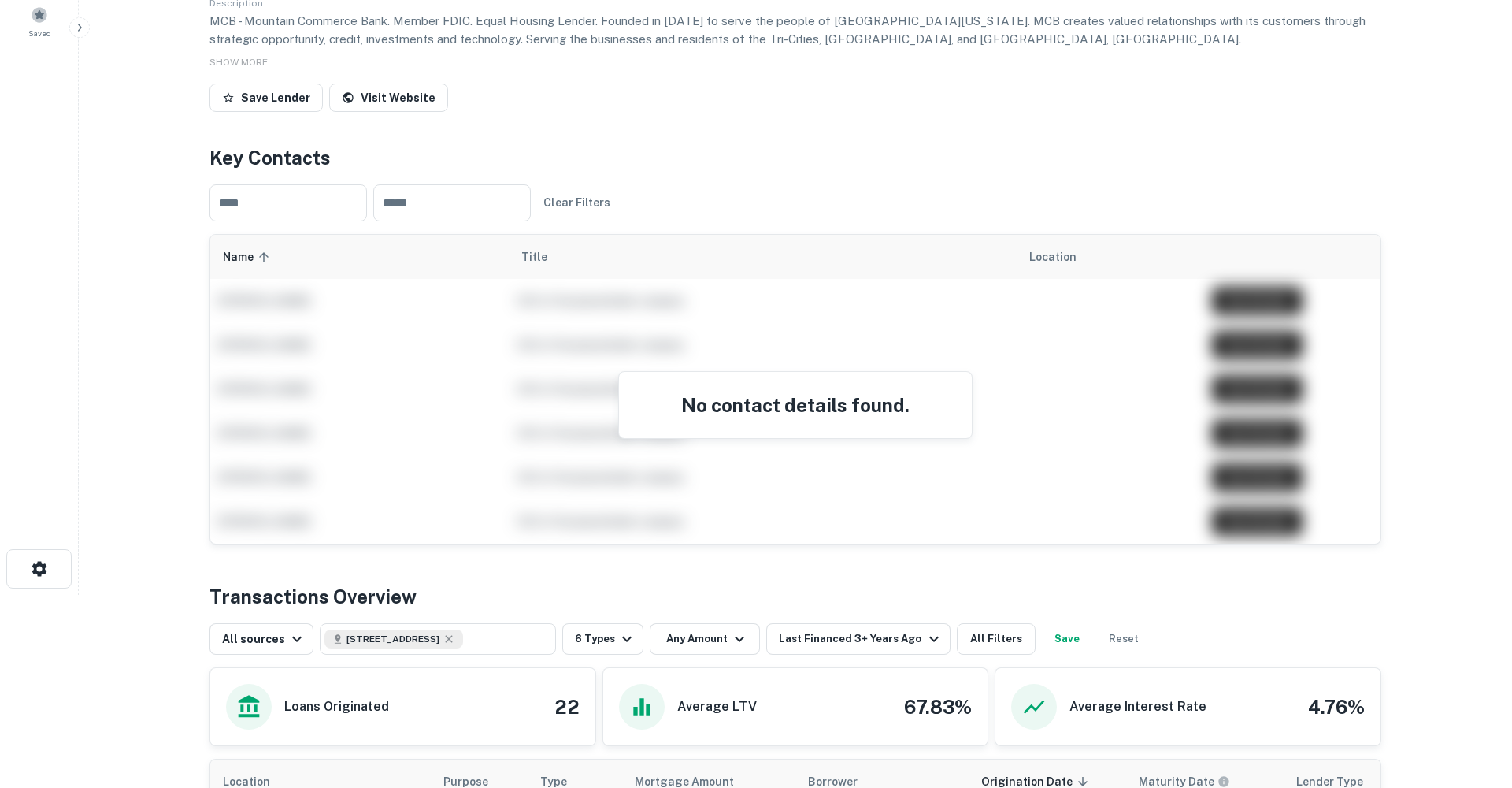
scroll to position [189, 0]
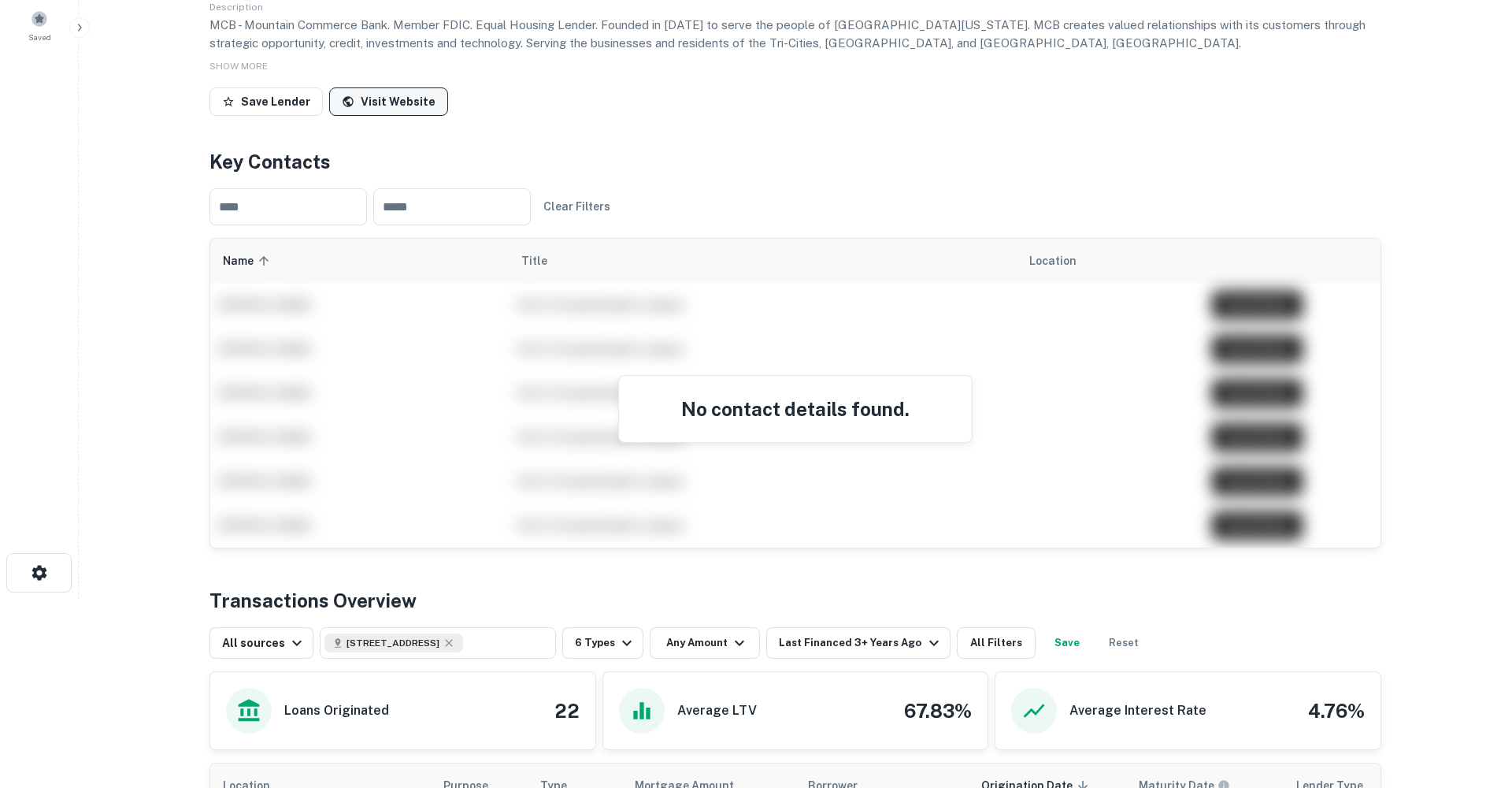
click at [378, 102] on link "Visit Website" at bounding box center [389, 101] width 119 height 28
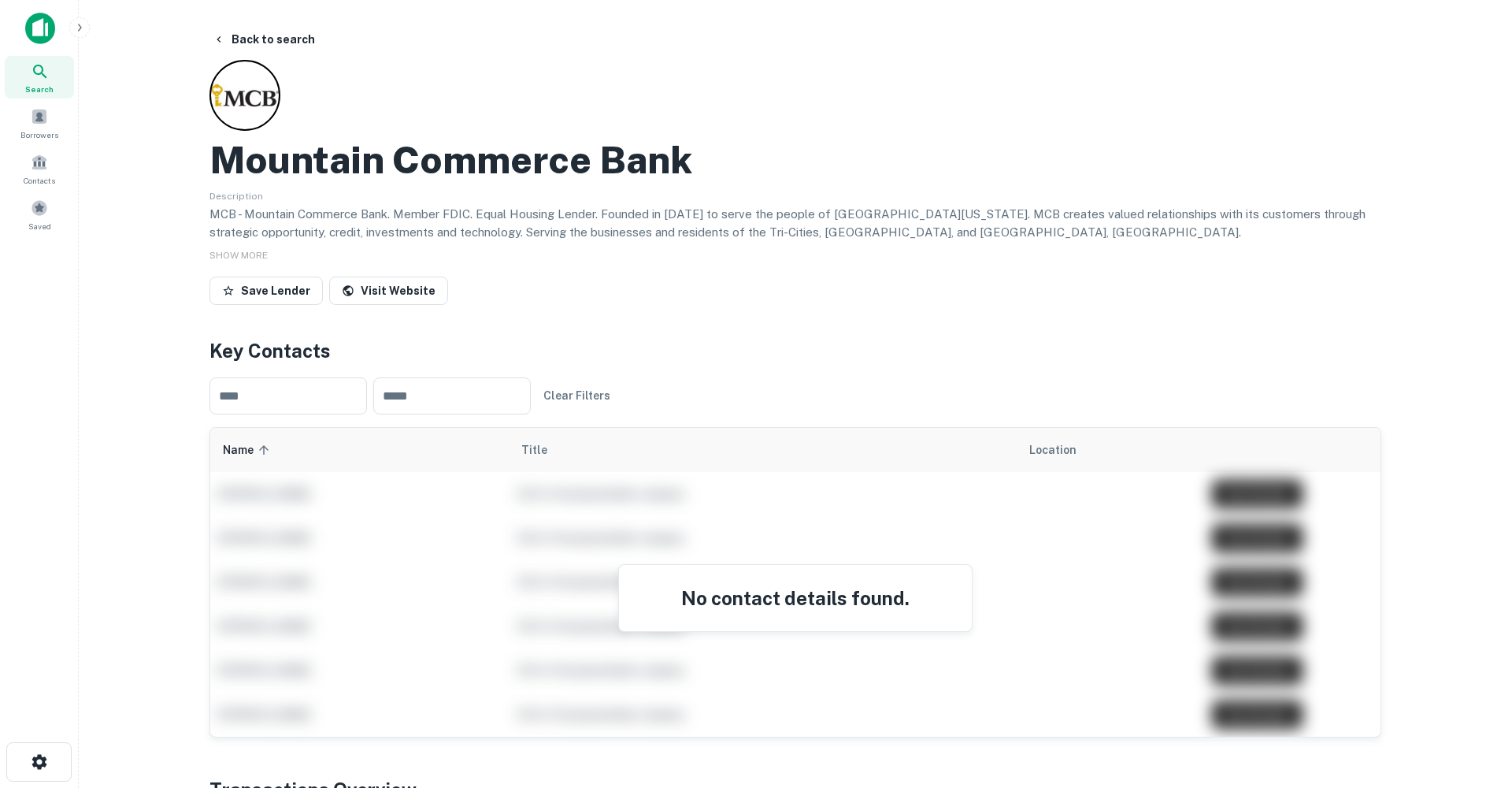
scroll to position [0, 0]
click at [251, 35] on button "Back to search" at bounding box center [264, 39] width 115 height 28
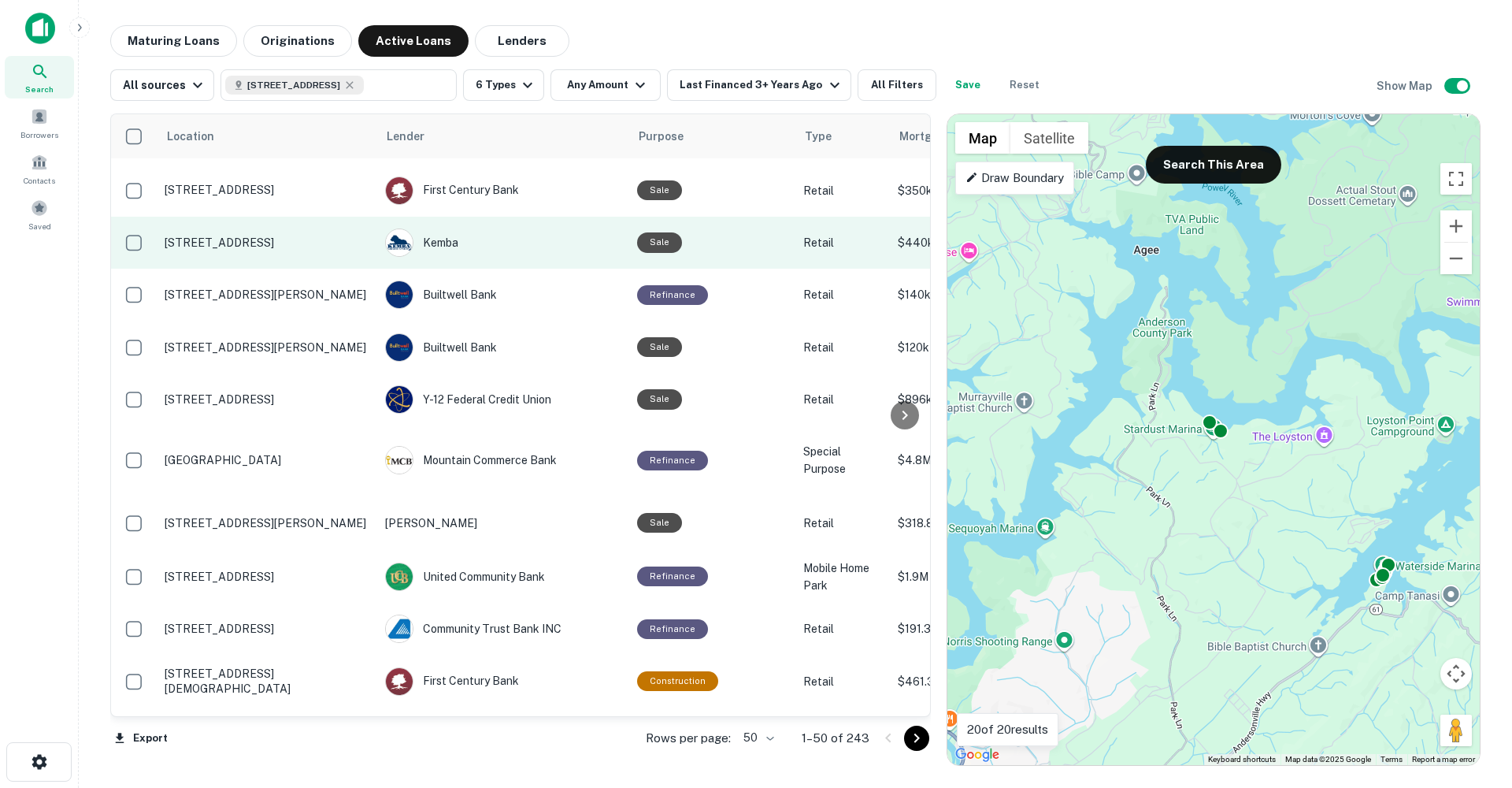
scroll to position [50, 0]
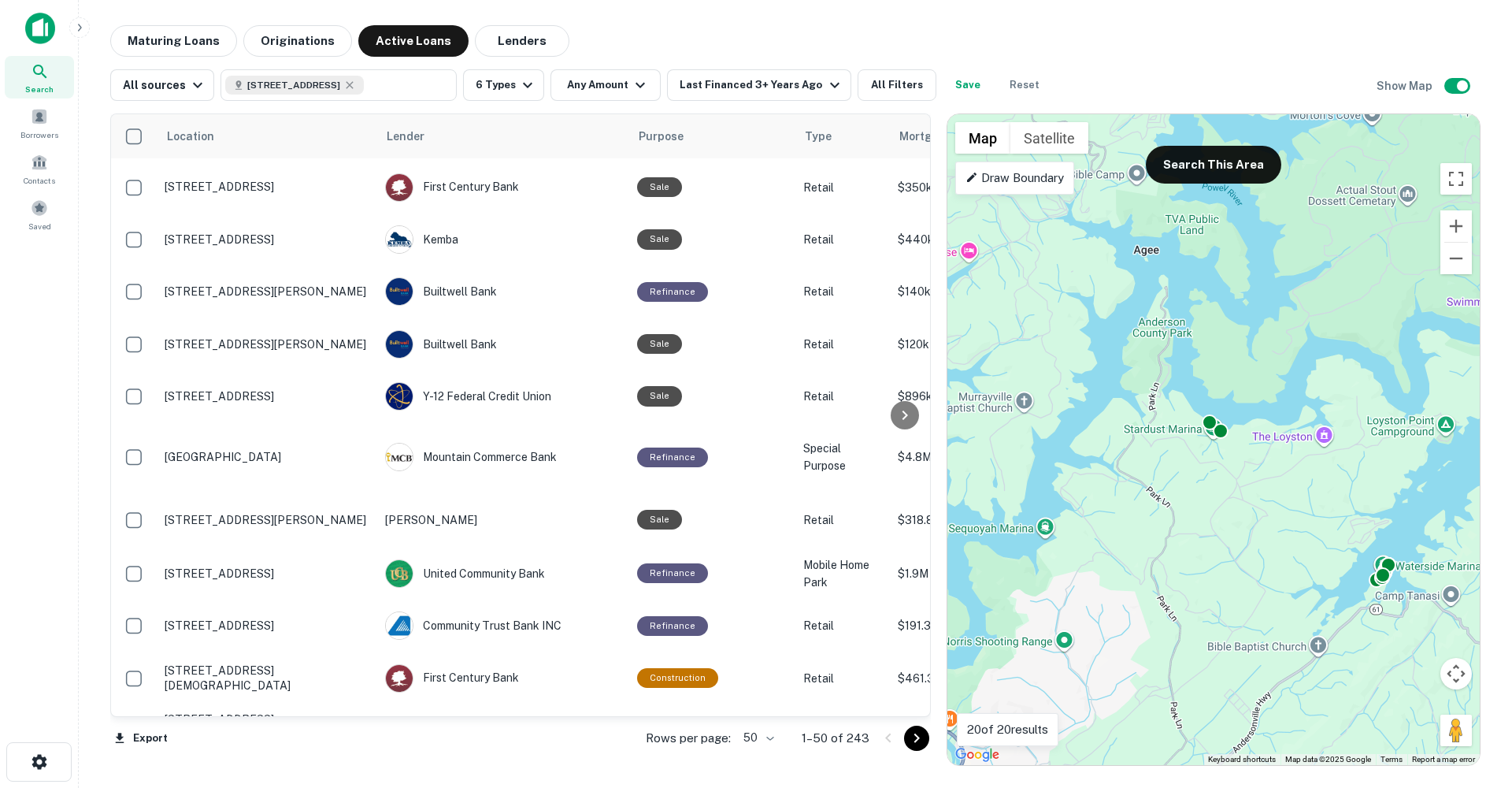
click at [1234, 464] on div "To activate drag with keyboard, press Alt + Enter. Once in keyboard drag state,…" at bounding box center [1214, 439] width 533 height 650
click at [1184, 158] on button "Search This Area" at bounding box center [1213, 164] width 135 height 38
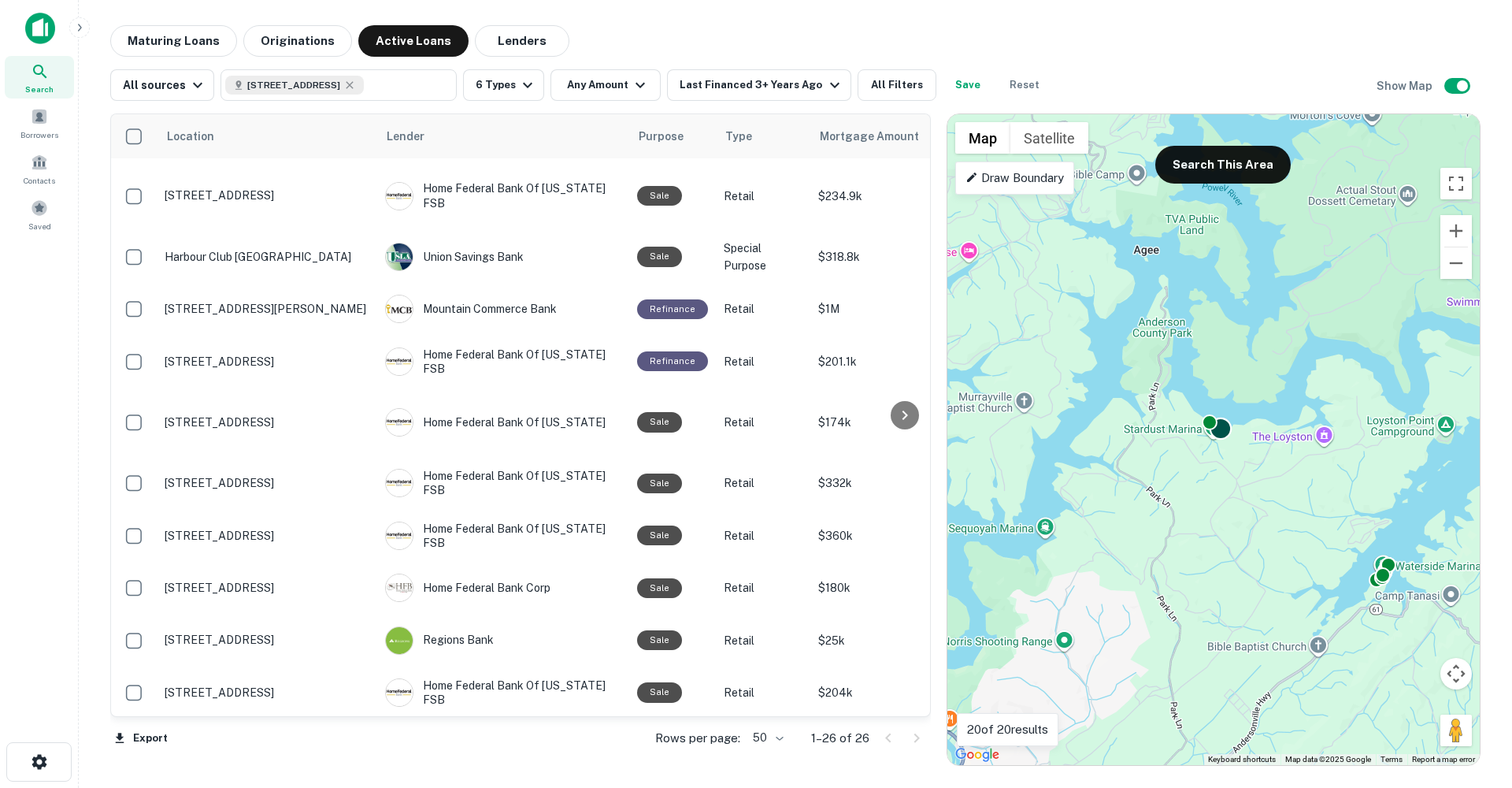
click at [1223, 434] on div at bounding box center [1220, 429] width 23 height 23
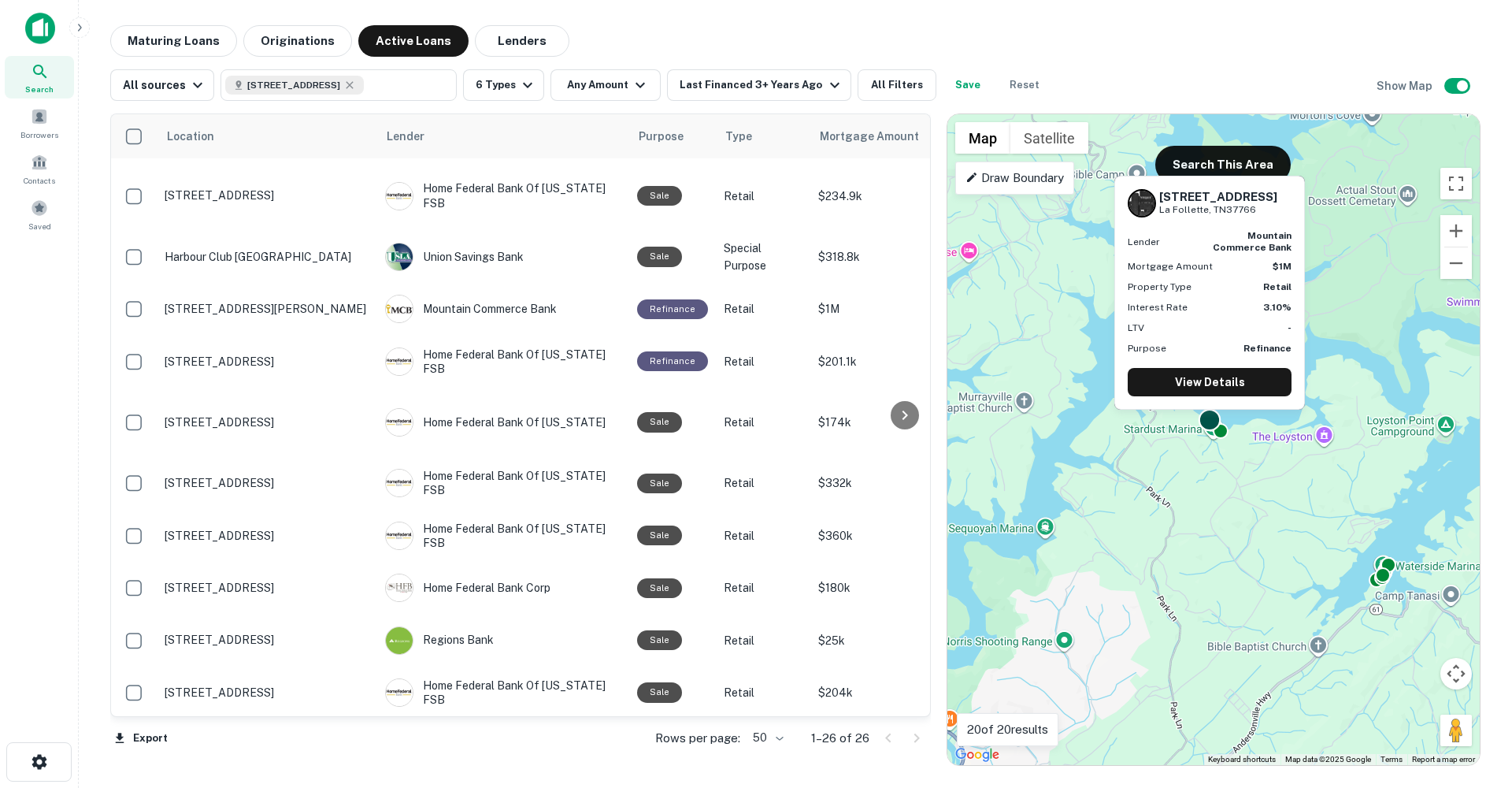
click at [1200, 425] on div at bounding box center [1210, 420] width 23 height 23
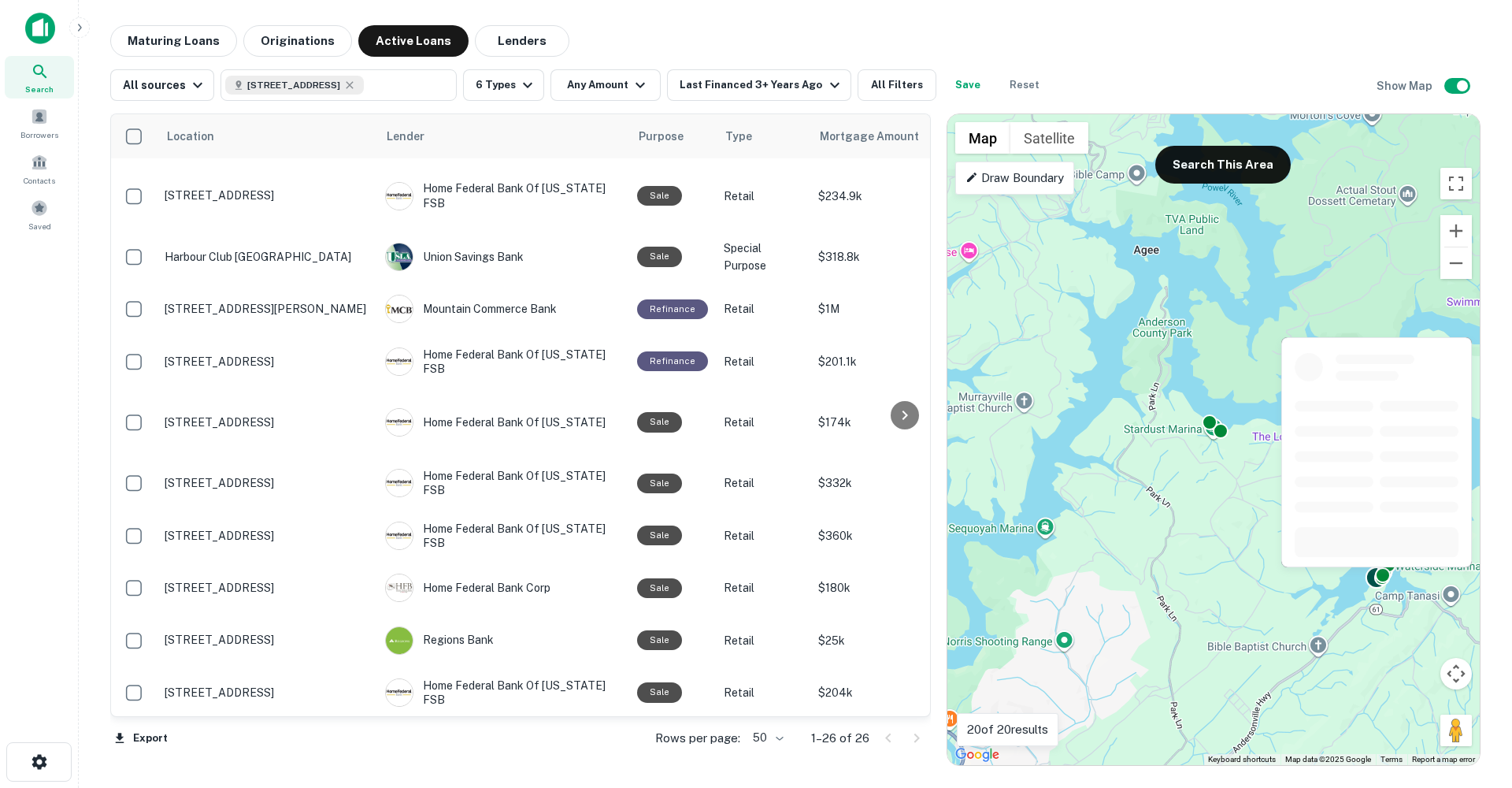
click at [1371, 582] on div at bounding box center [1376, 578] width 23 height 23
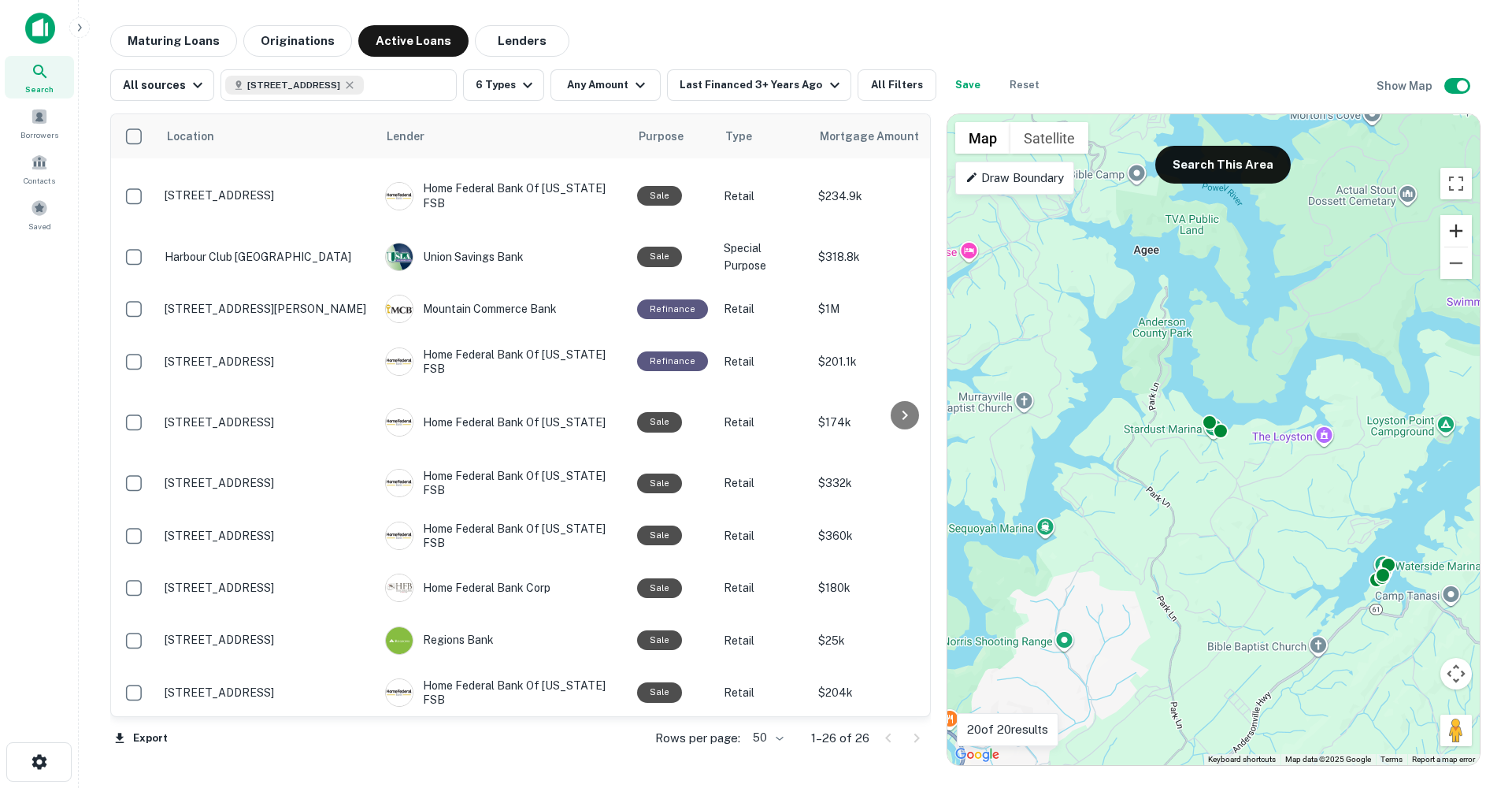
click at [1455, 232] on button "Zoom in" at bounding box center [1455, 230] width 31 height 31
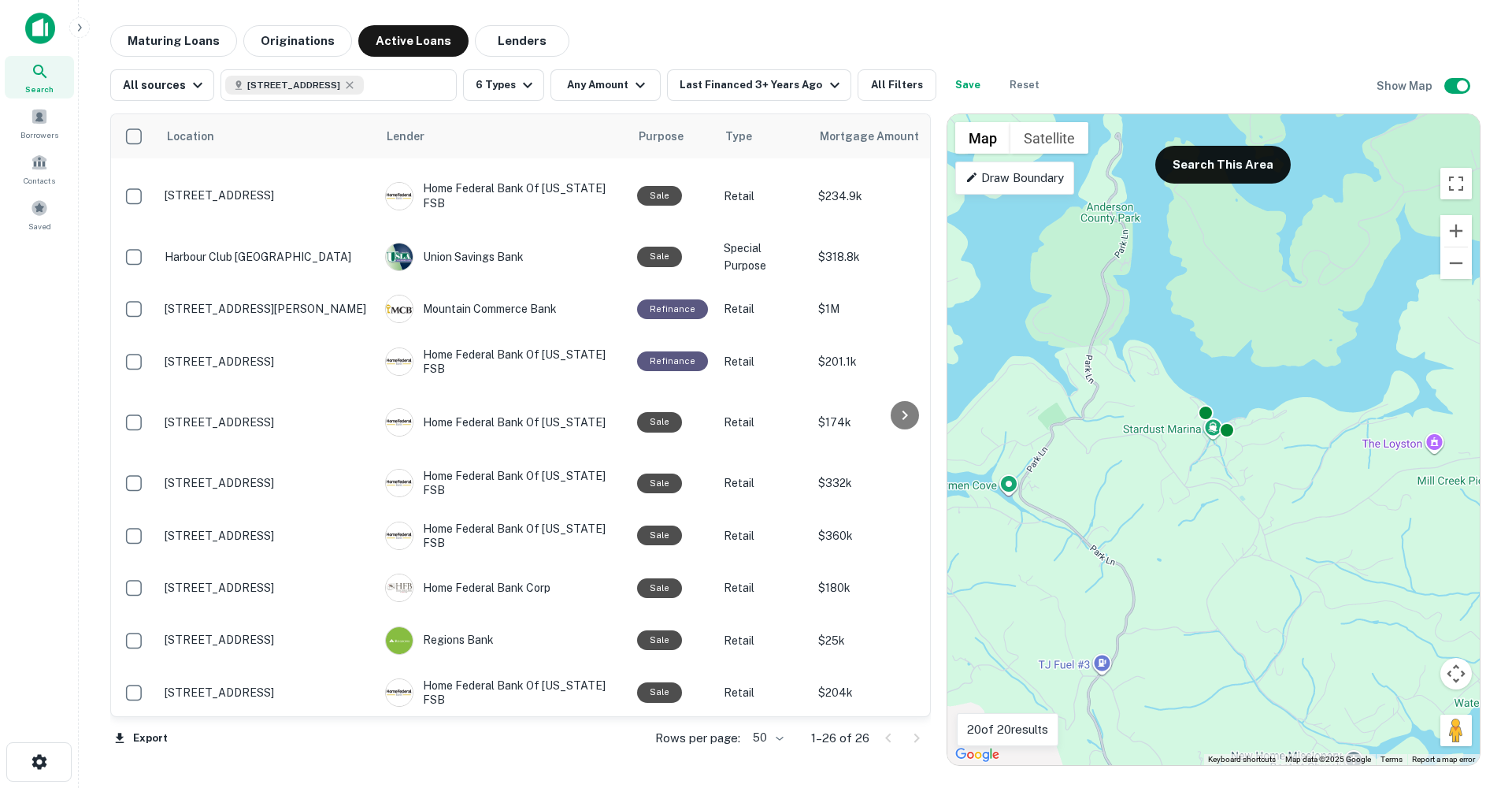
click at [1205, 434] on div "To activate drag with keyboard, press Alt + Enter. Once in keyboard drag state,…" at bounding box center [1214, 439] width 533 height 650
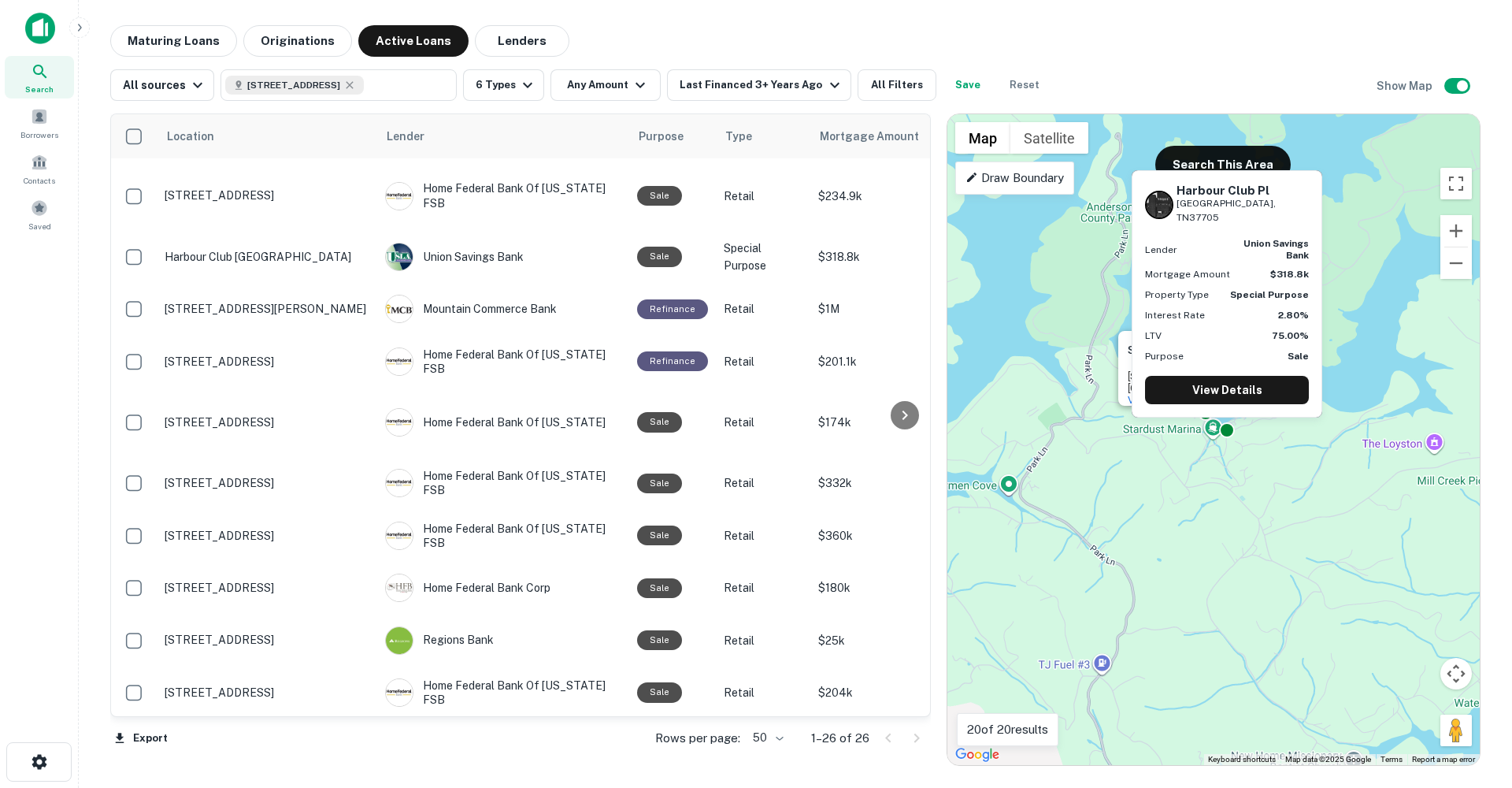
click at [1228, 428] on div "Harbour Club Pl Andersonville, TN37705 Lender union savings bank Mortgage Amoun…" at bounding box center [1227, 298] width 193 height 260
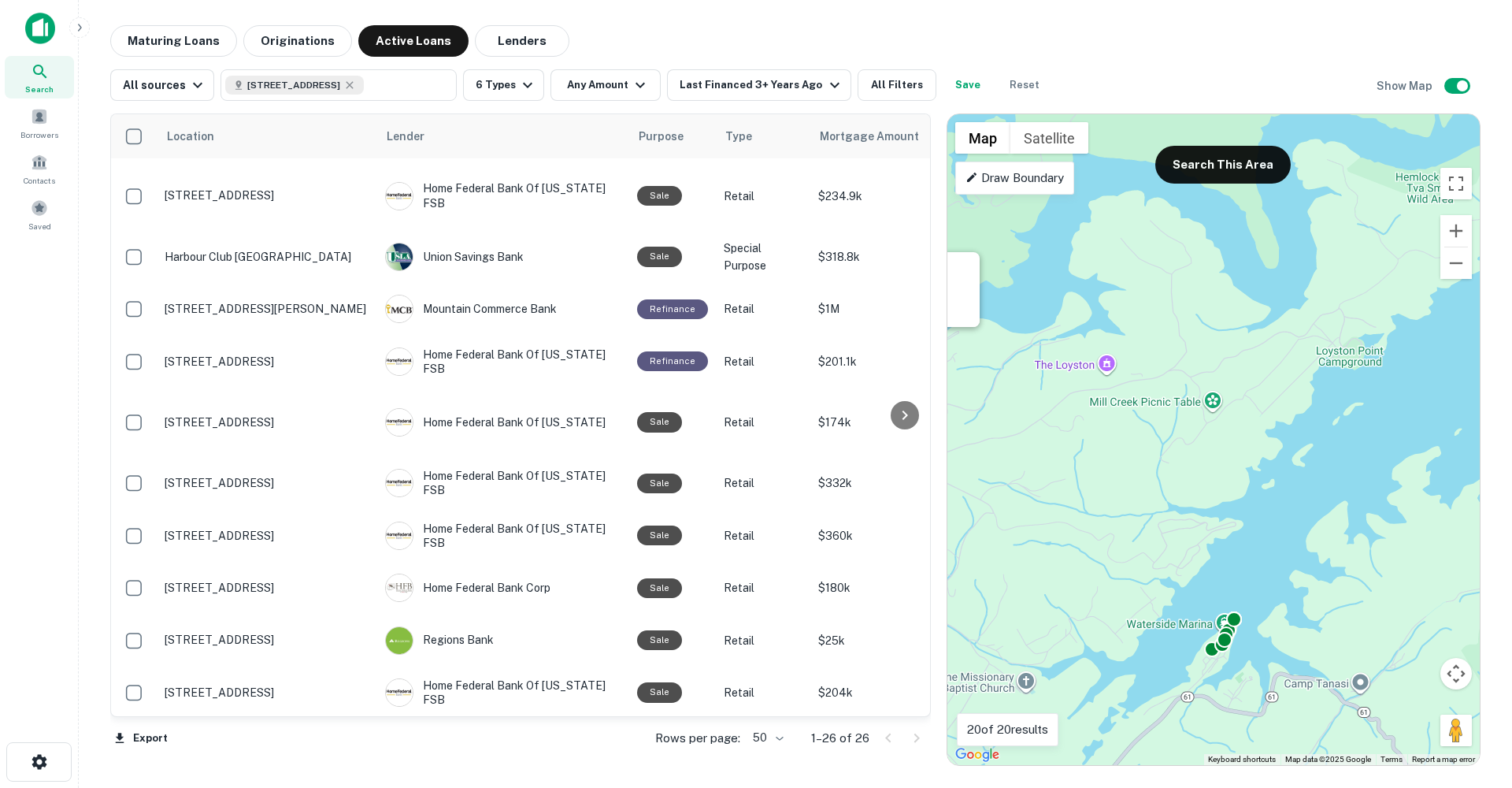
drag, startPoint x: 1292, startPoint y: 567, endPoint x: 970, endPoint y: 493, distance: 330.4
click at [963, 487] on div "To activate drag with keyboard, press Alt + Enter. Once in keyboard drag state,…" at bounding box center [1214, 439] width 533 height 650
click at [1196, 640] on div "To activate drag with keyboard, press Alt + Enter. Once in keyboard drag state,…" at bounding box center [1214, 439] width 533 height 650
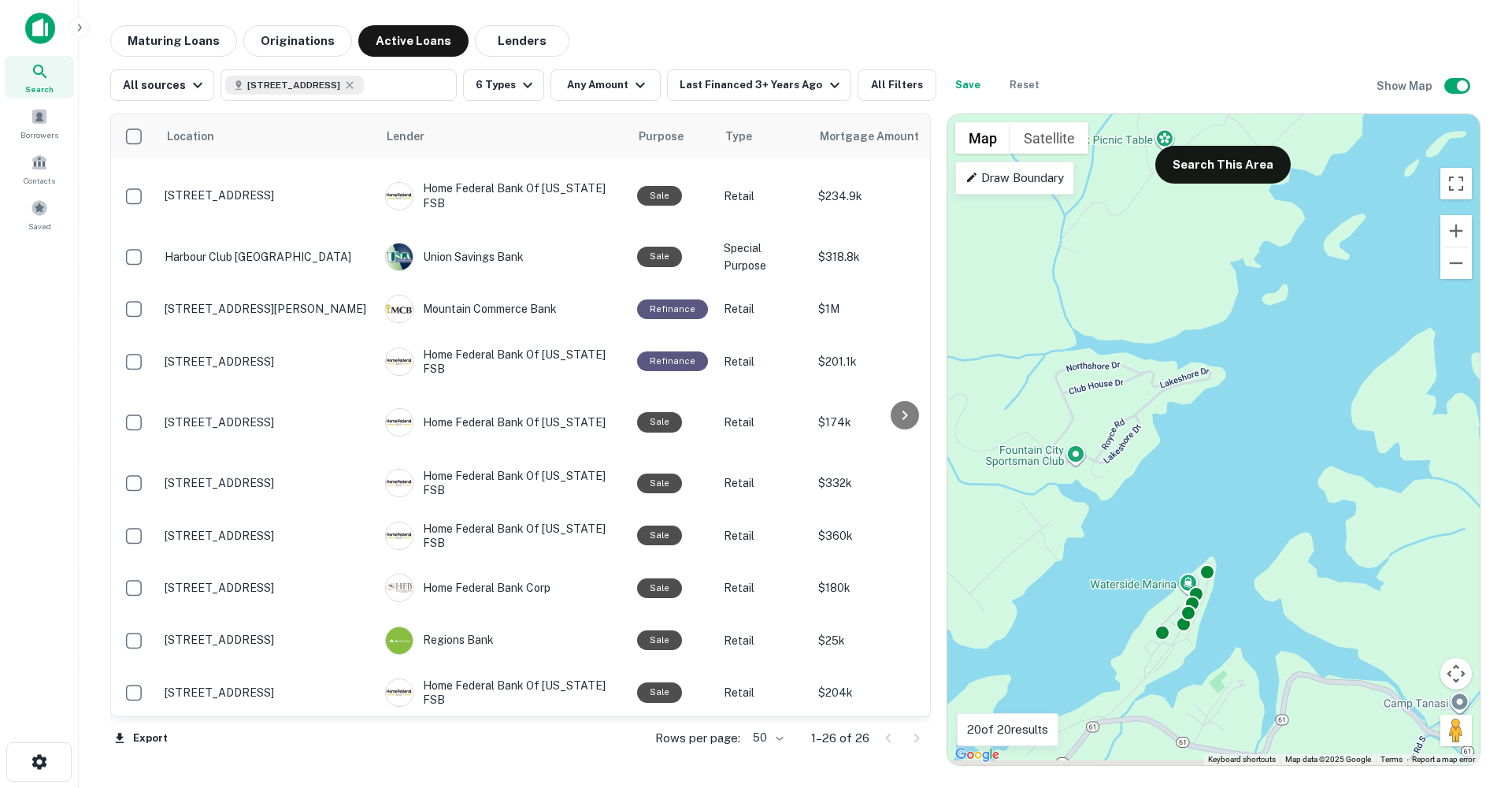
drag, startPoint x: 1320, startPoint y: 647, endPoint x: 1248, endPoint y: 611, distance: 80.5
click at [1248, 611] on div "To activate drag with keyboard, press Alt + Enter. Once in keyboard drag state,…" at bounding box center [1214, 439] width 533 height 650
click at [1233, 605] on div "To activate drag with keyboard, press Alt + Enter. Once in keyboard drag state,…" at bounding box center [1214, 439] width 533 height 650
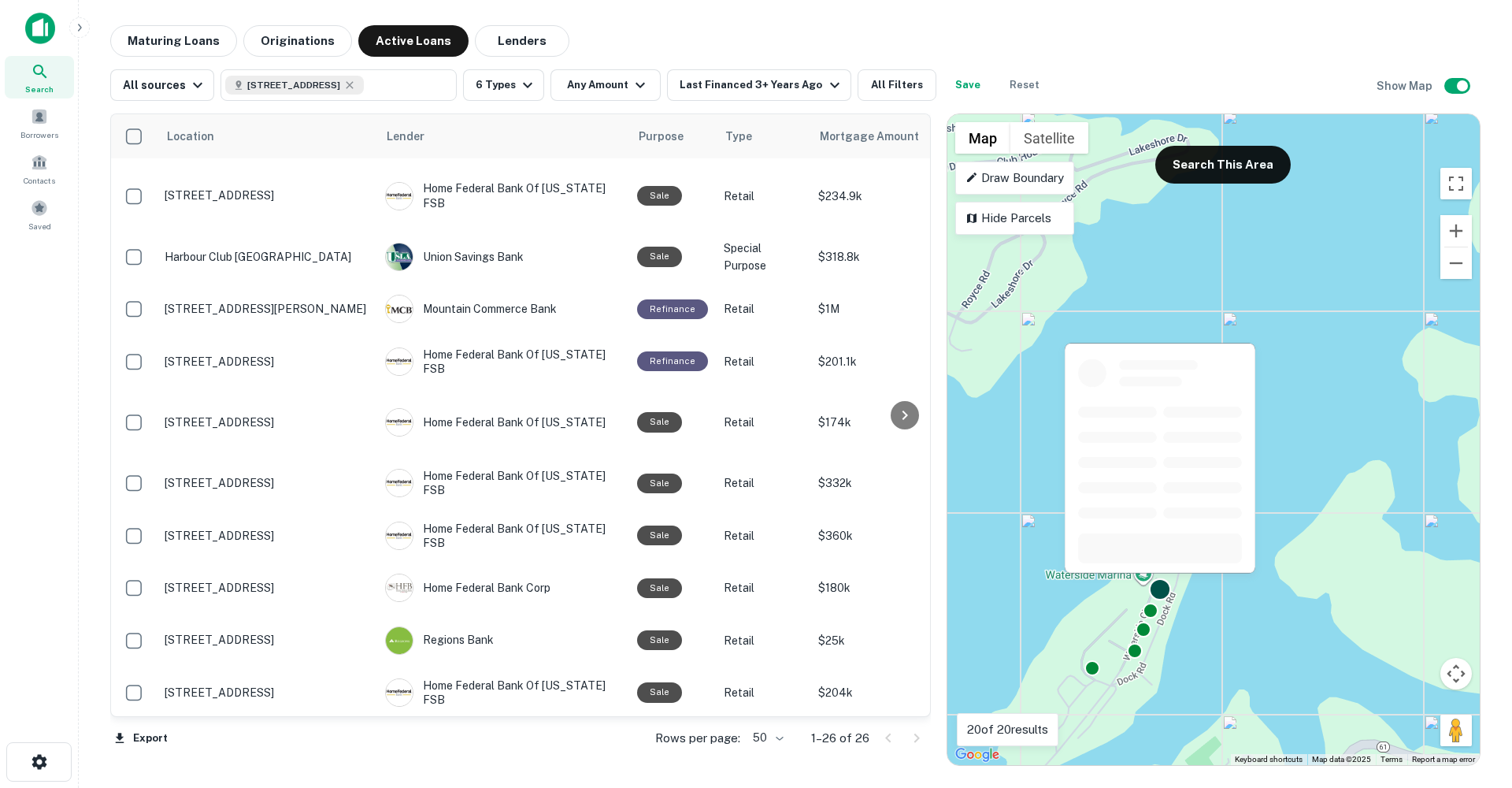
click at [1161, 587] on div at bounding box center [1160, 590] width 23 height 23
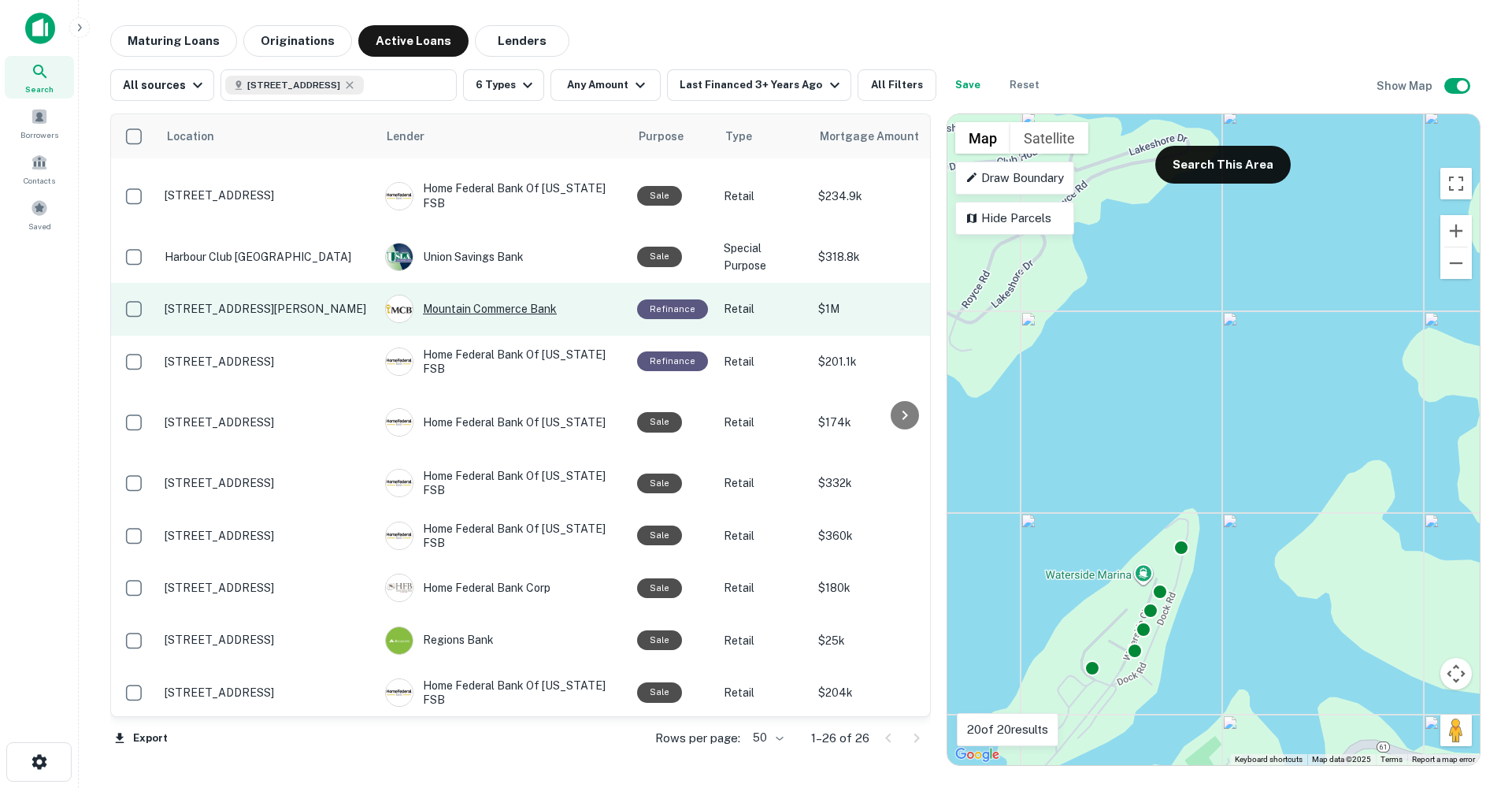
click at [492, 294] on div "Mountain Commerce Bank" at bounding box center [502, 308] width 236 height 28
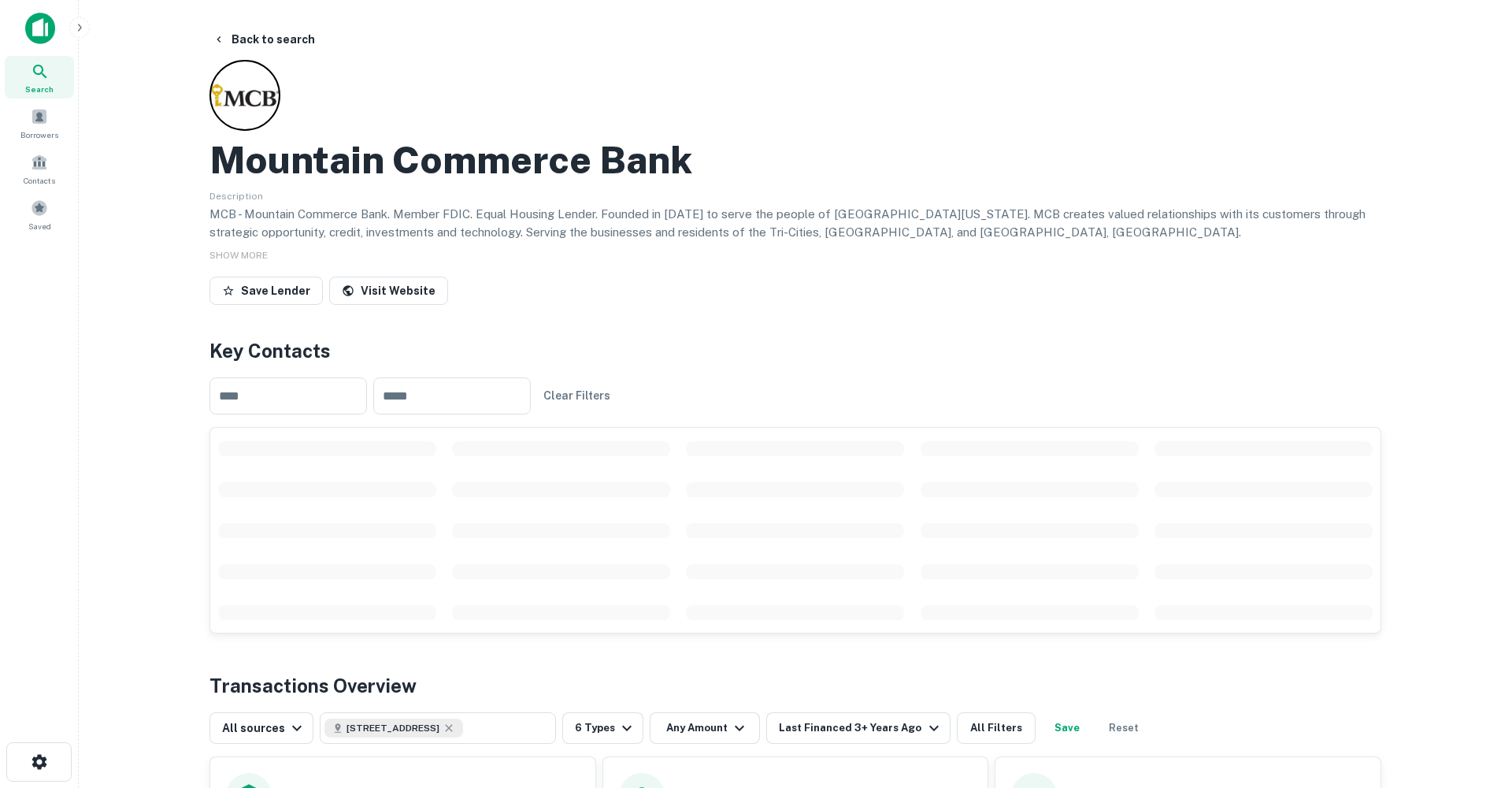
click at [292, 283] on button "Save Lender" at bounding box center [266, 290] width 114 height 28
click at [250, 35] on button "Back to search" at bounding box center [264, 39] width 115 height 28
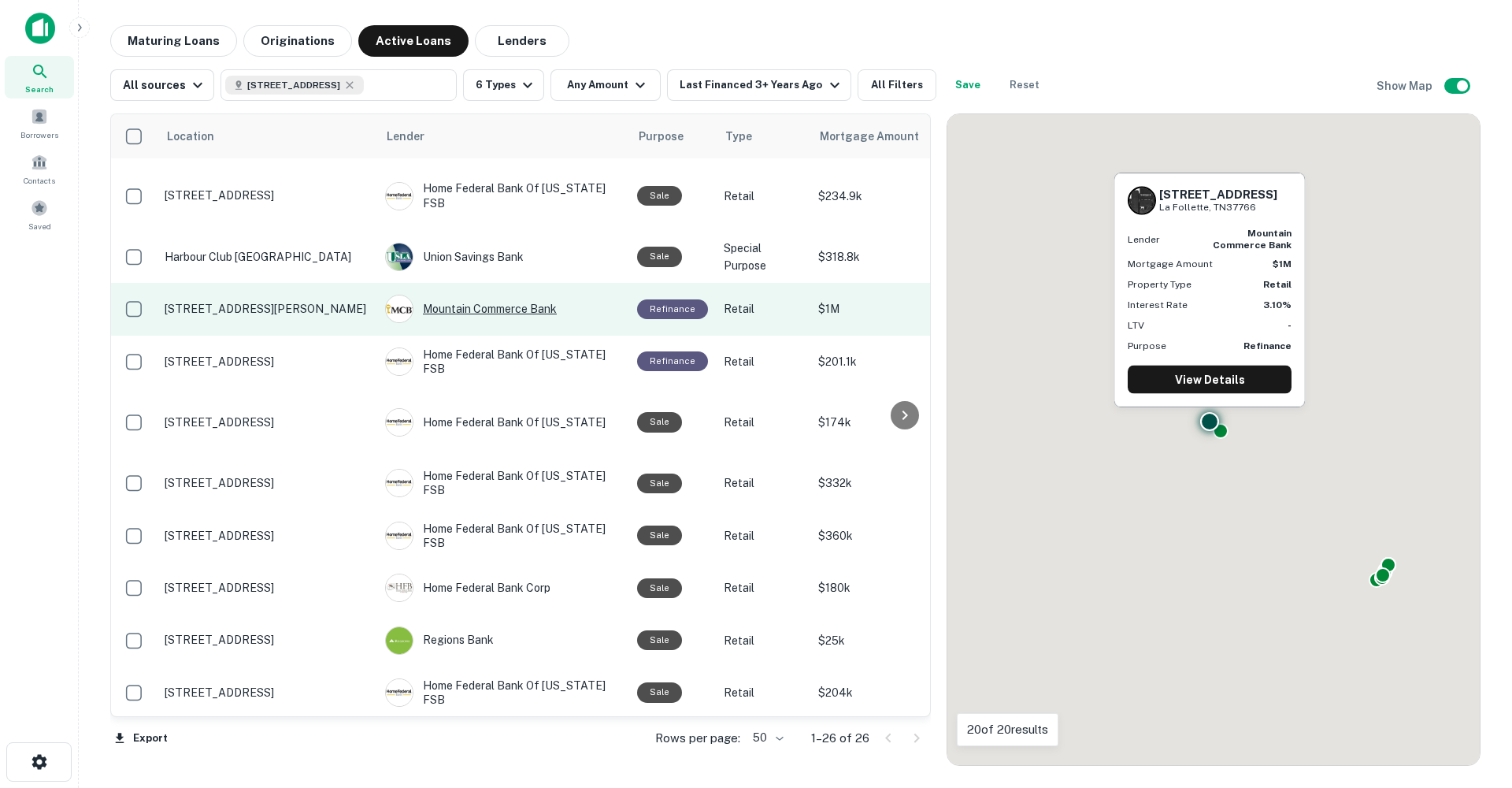
scroll to position [50, 0]
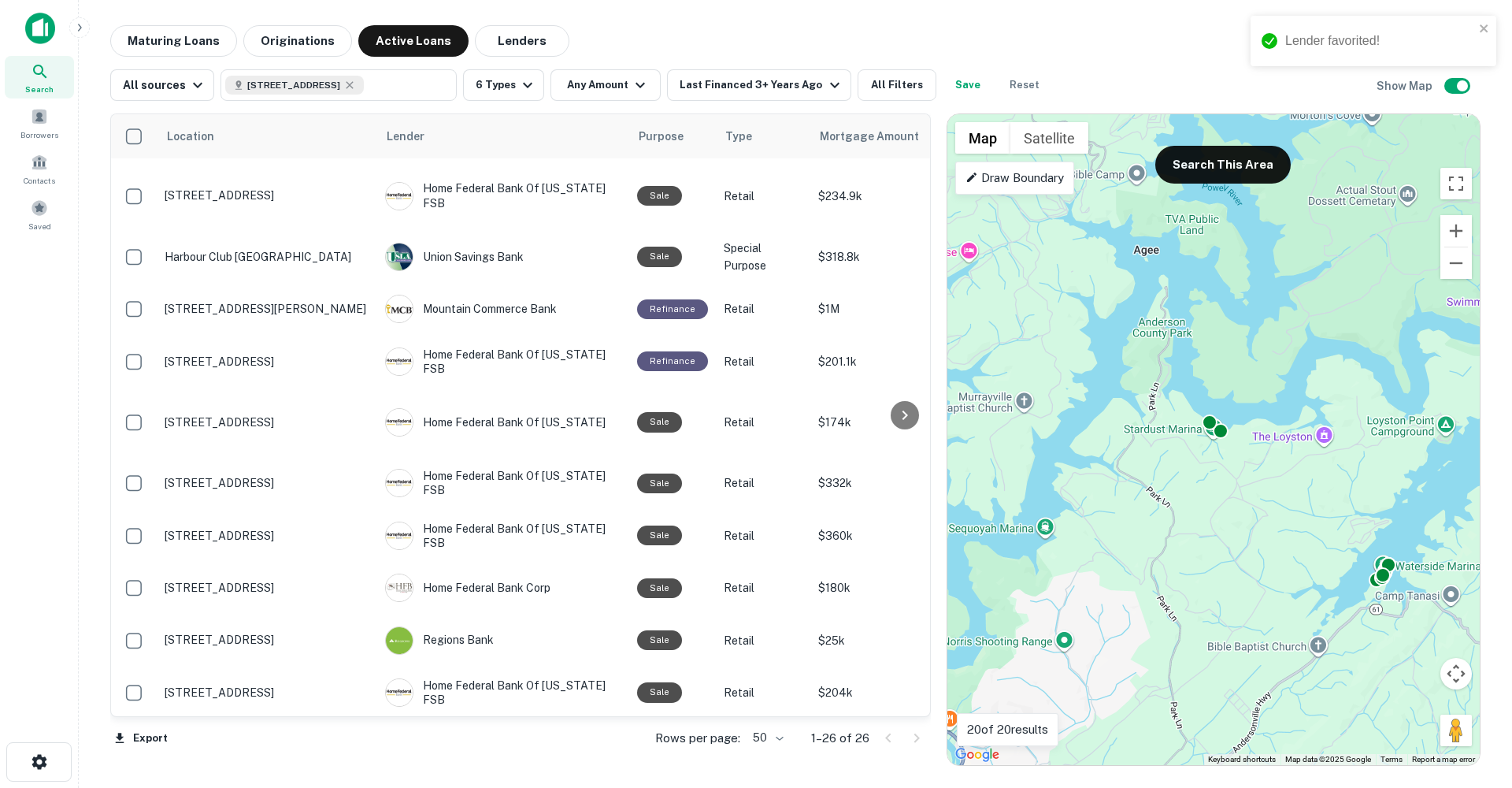
click at [1410, 588] on div "To activate drag with keyboard, press Alt + Enter. Once in keyboard drag state,…" at bounding box center [1214, 439] width 533 height 650
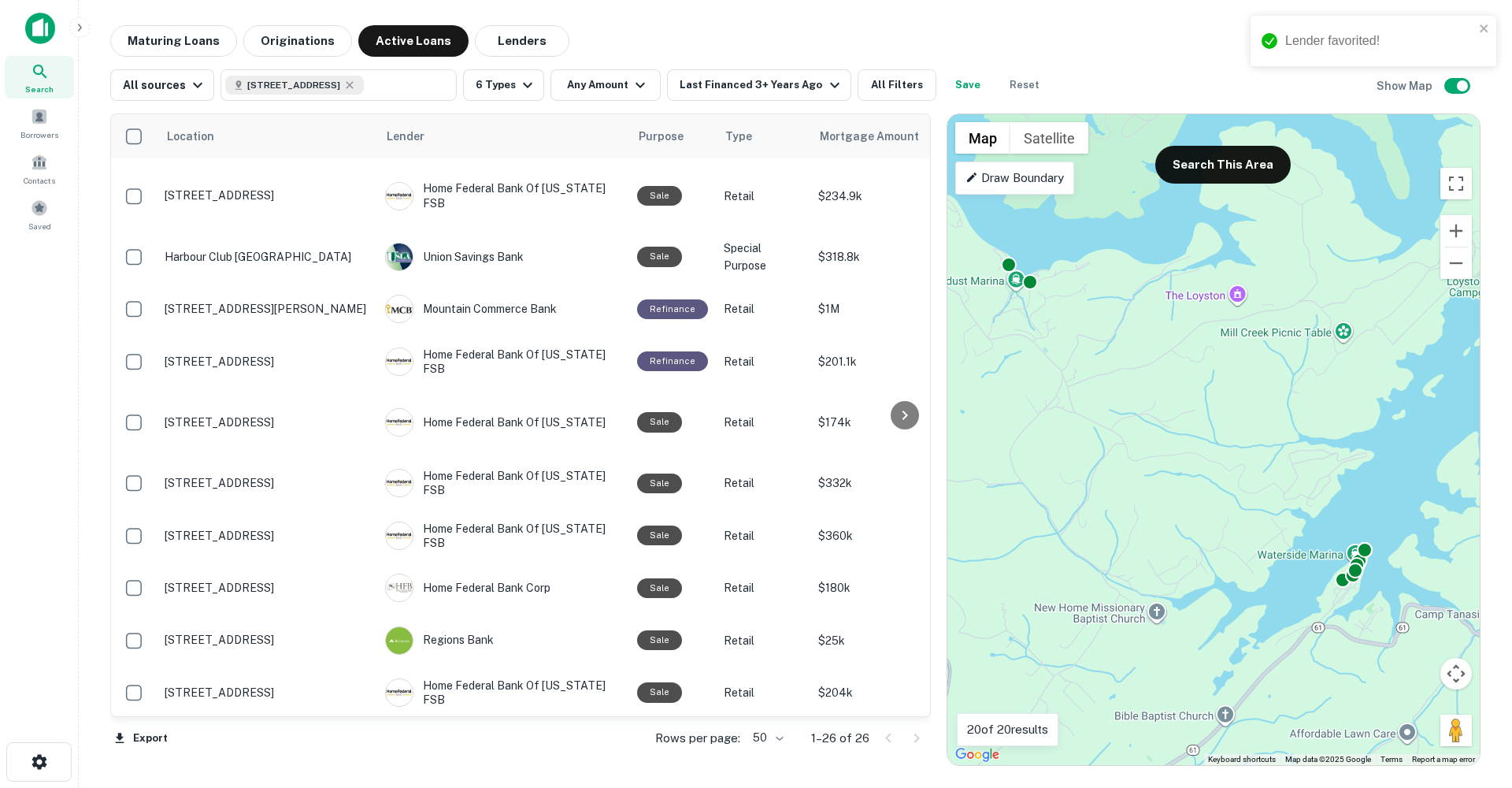
click at [1404, 588] on div "To activate drag with keyboard, press Alt + Enter. Once in keyboard drag state,…" at bounding box center [1214, 439] width 533 height 650
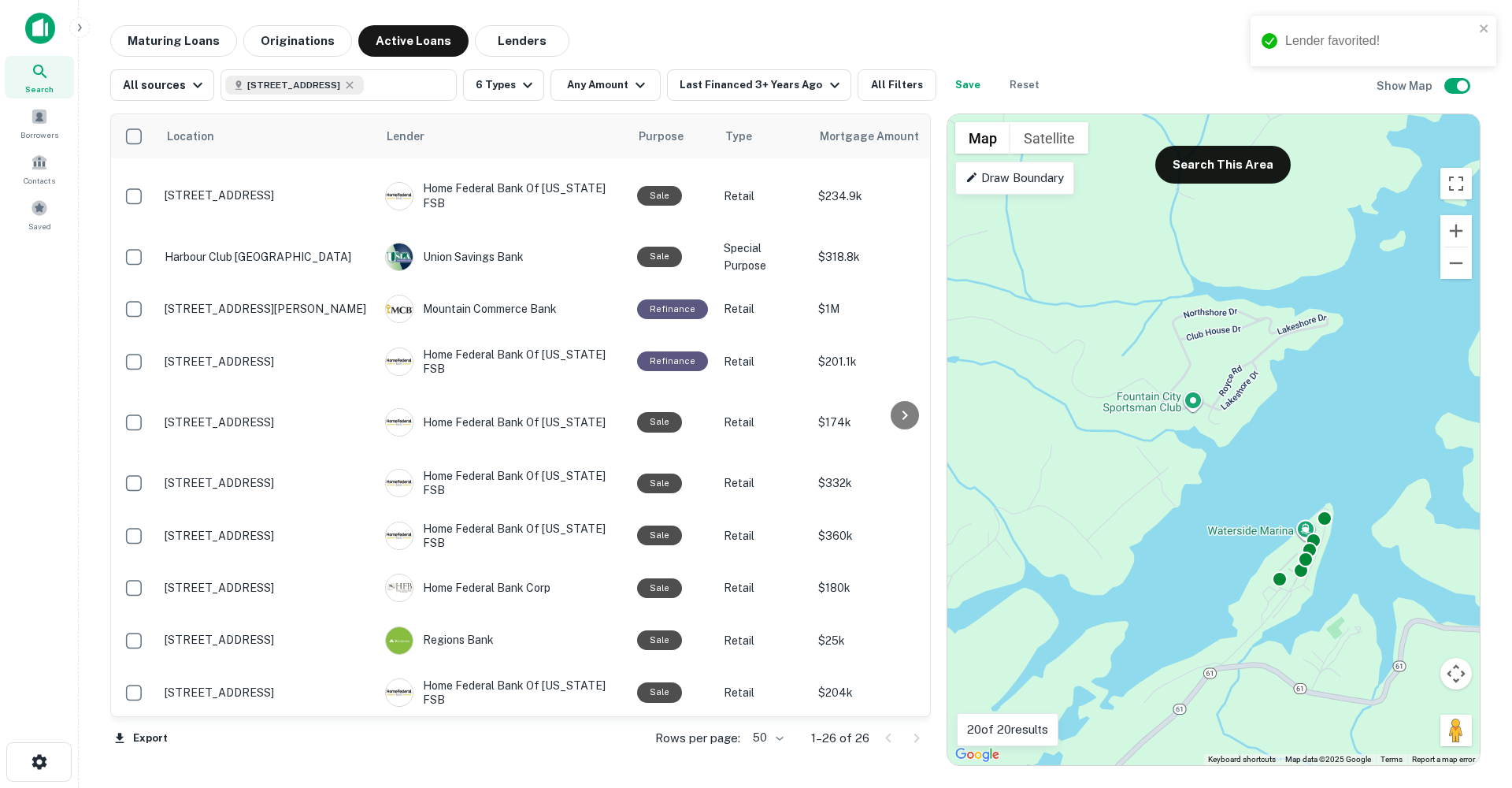
click at [1368, 580] on div "To activate drag with keyboard, press Alt + Enter. Once in keyboard drag state,…" at bounding box center [1214, 439] width 533 height 650
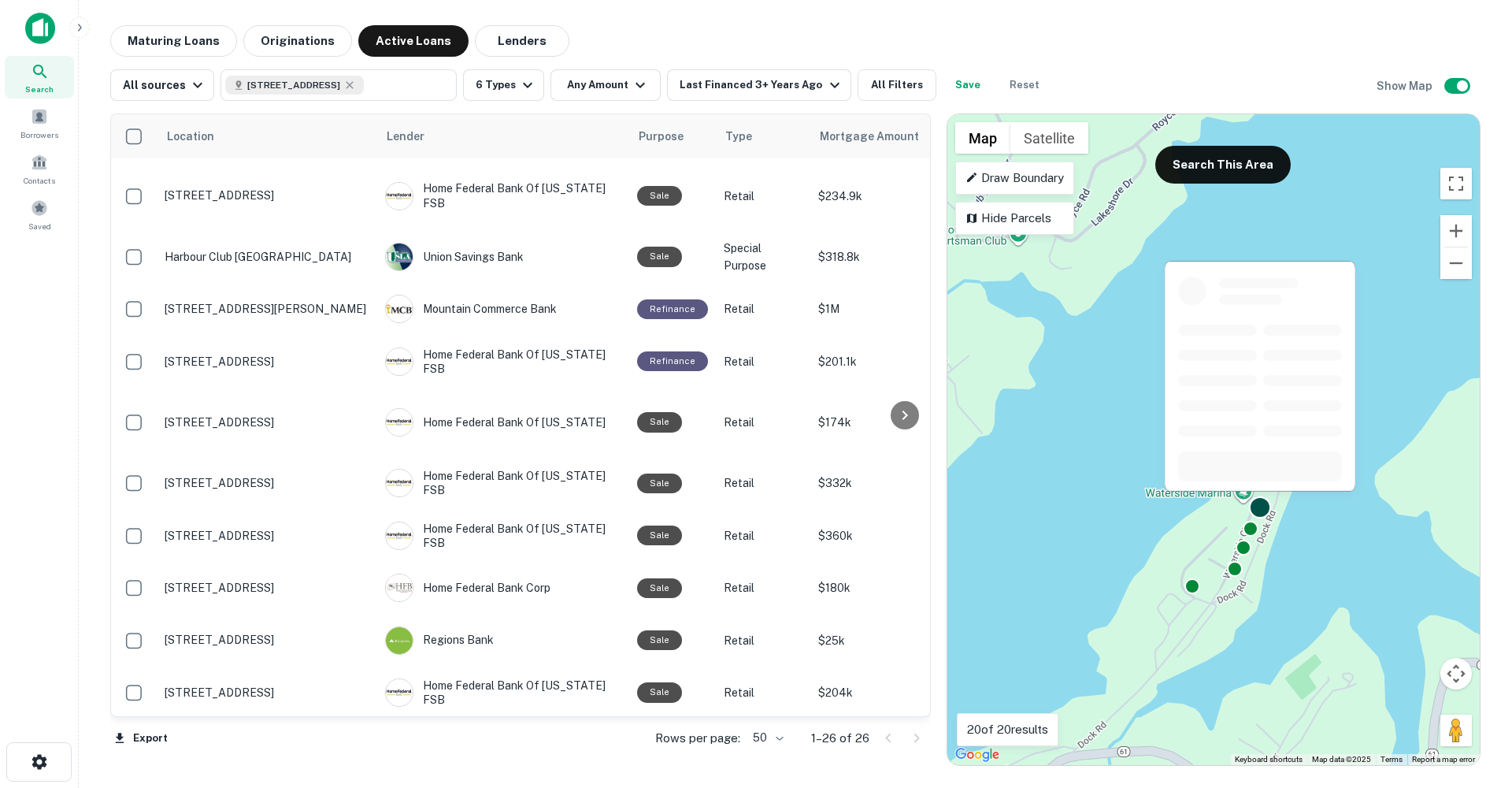
click at [1256, 509] on div at bounding box center [1260, 507] width 23 height 23
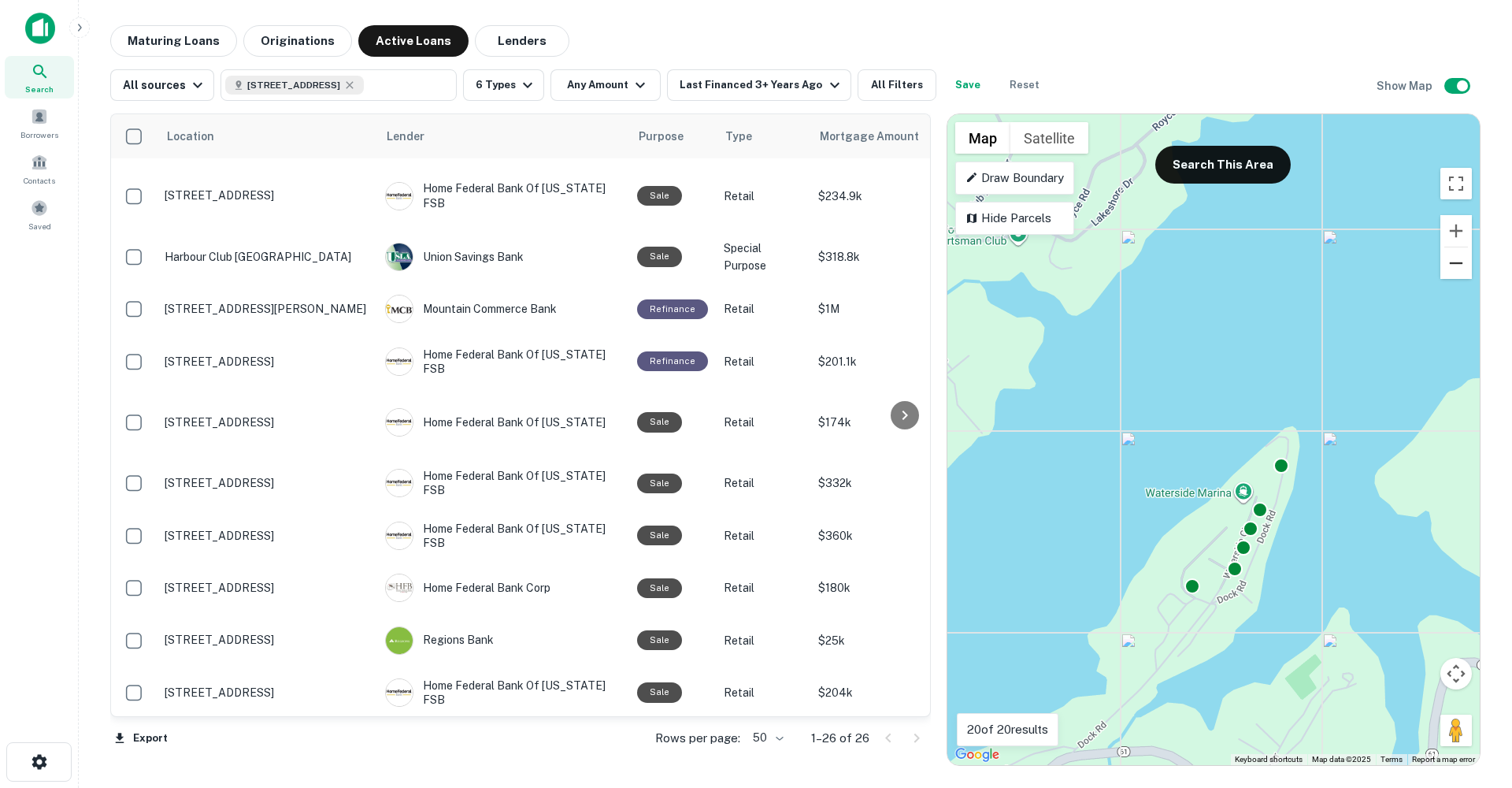
click at [1461, 258] on button "Zoom out" at bounding box center [1455, 262] width 31 height 31
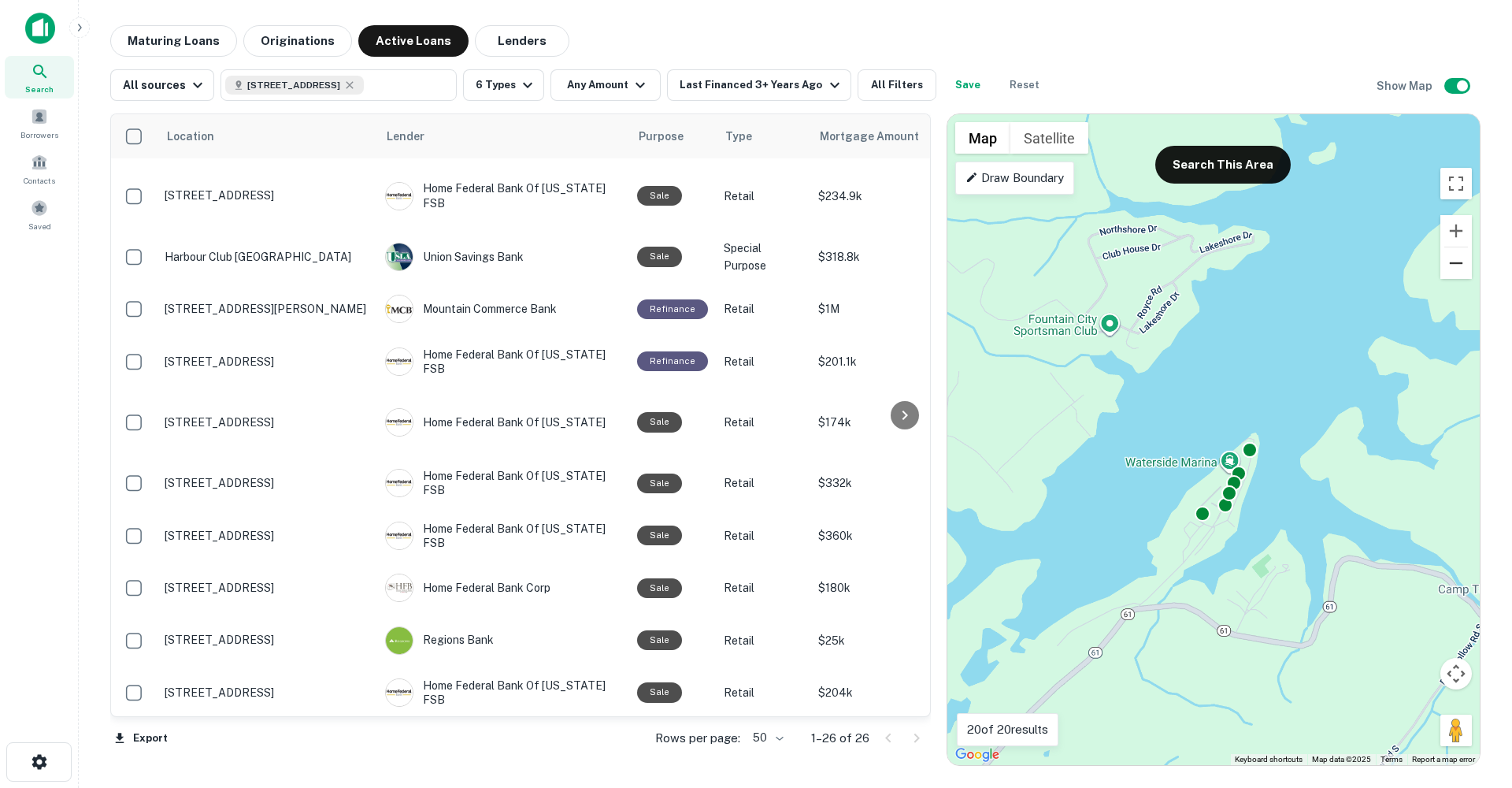
click at [1460, 258] on button "Zoom out" at bounding box center [1455, 262] width 31 height 31
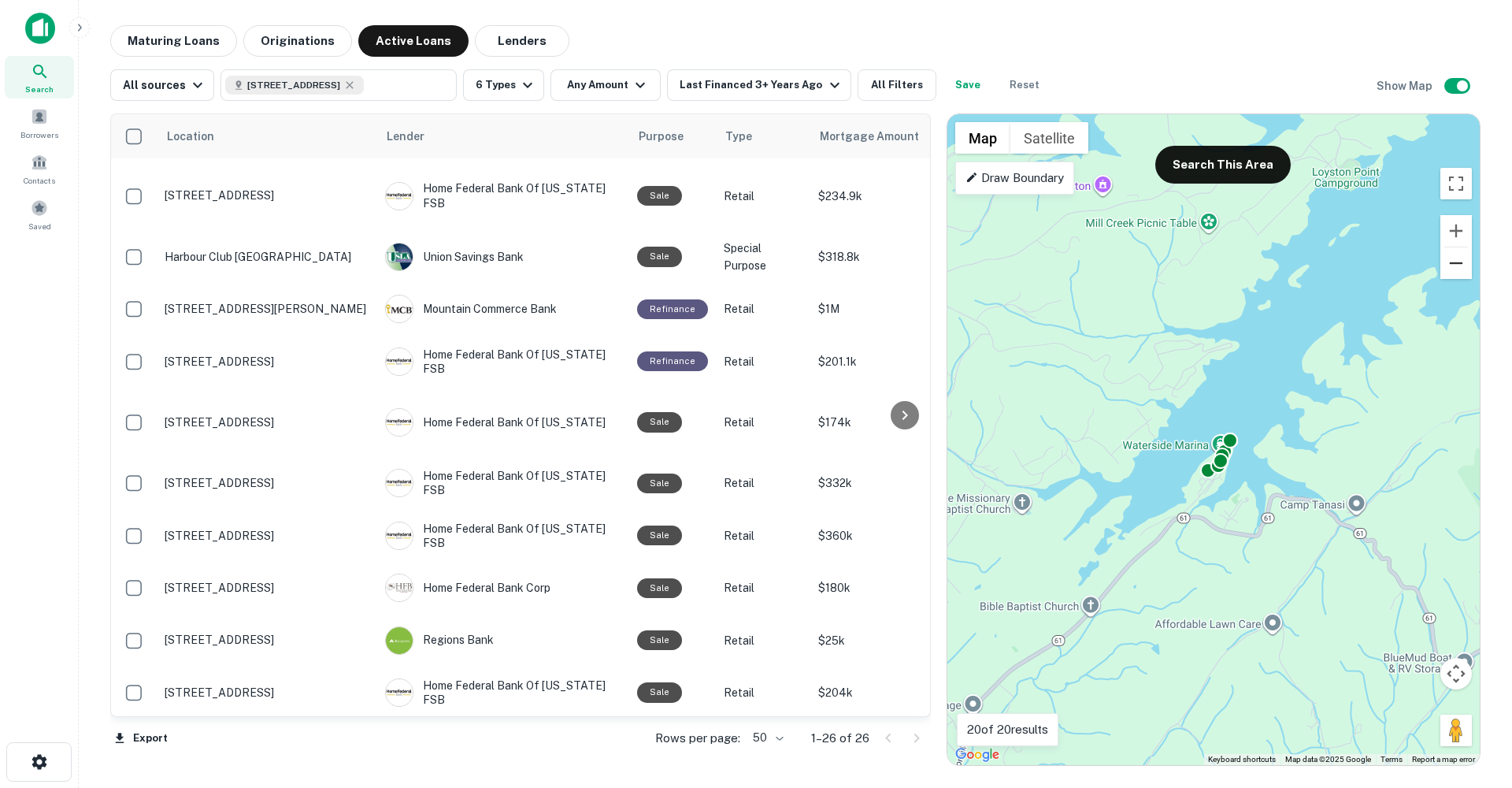
click at [1460, 258] on button "Zoom out" at bounding box center [1455, 262] width 31 height 31
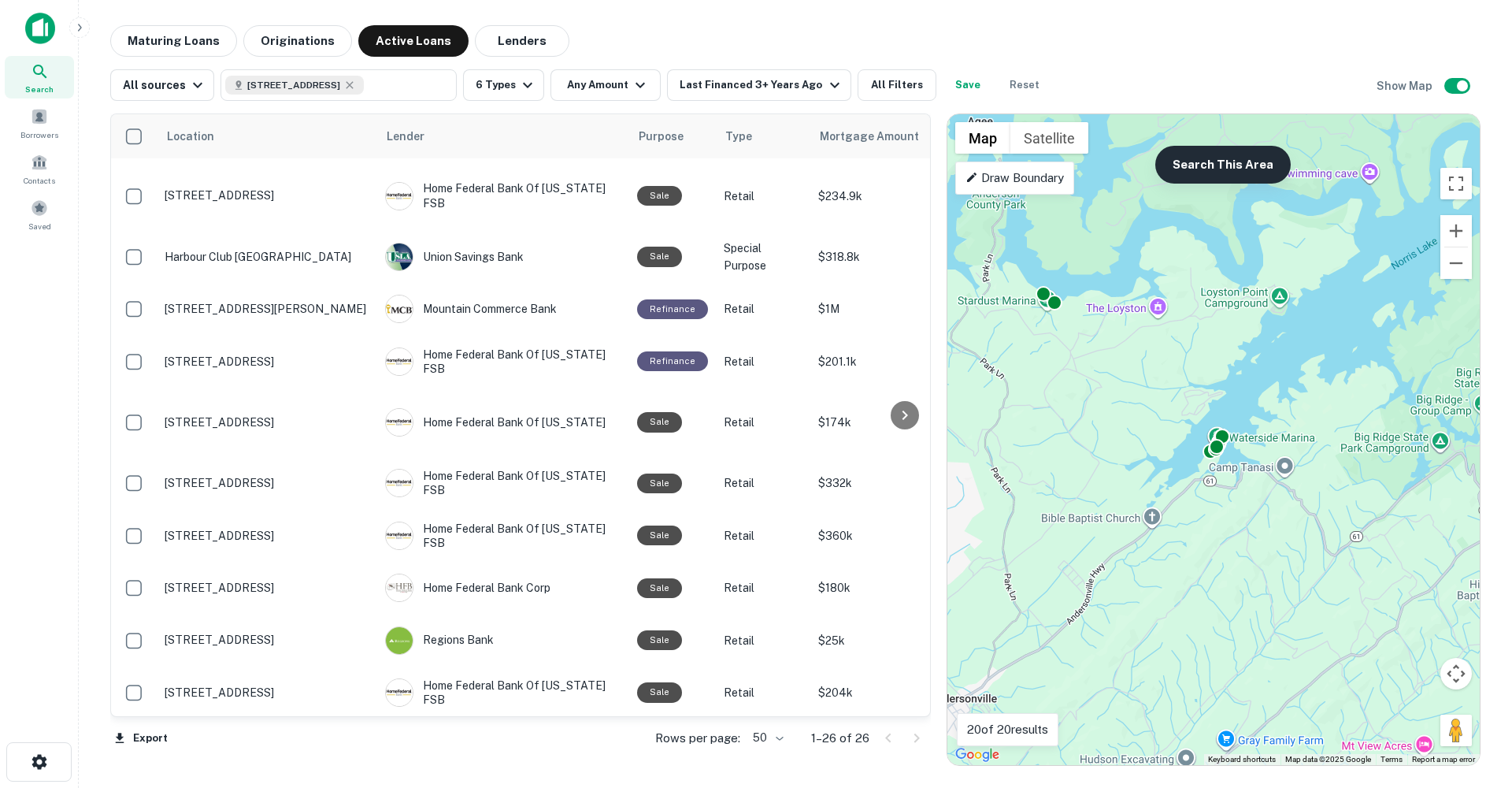
click at [1186, 173] on button "Search This Area" at bounding box center [1222, 164] width 135 height 38
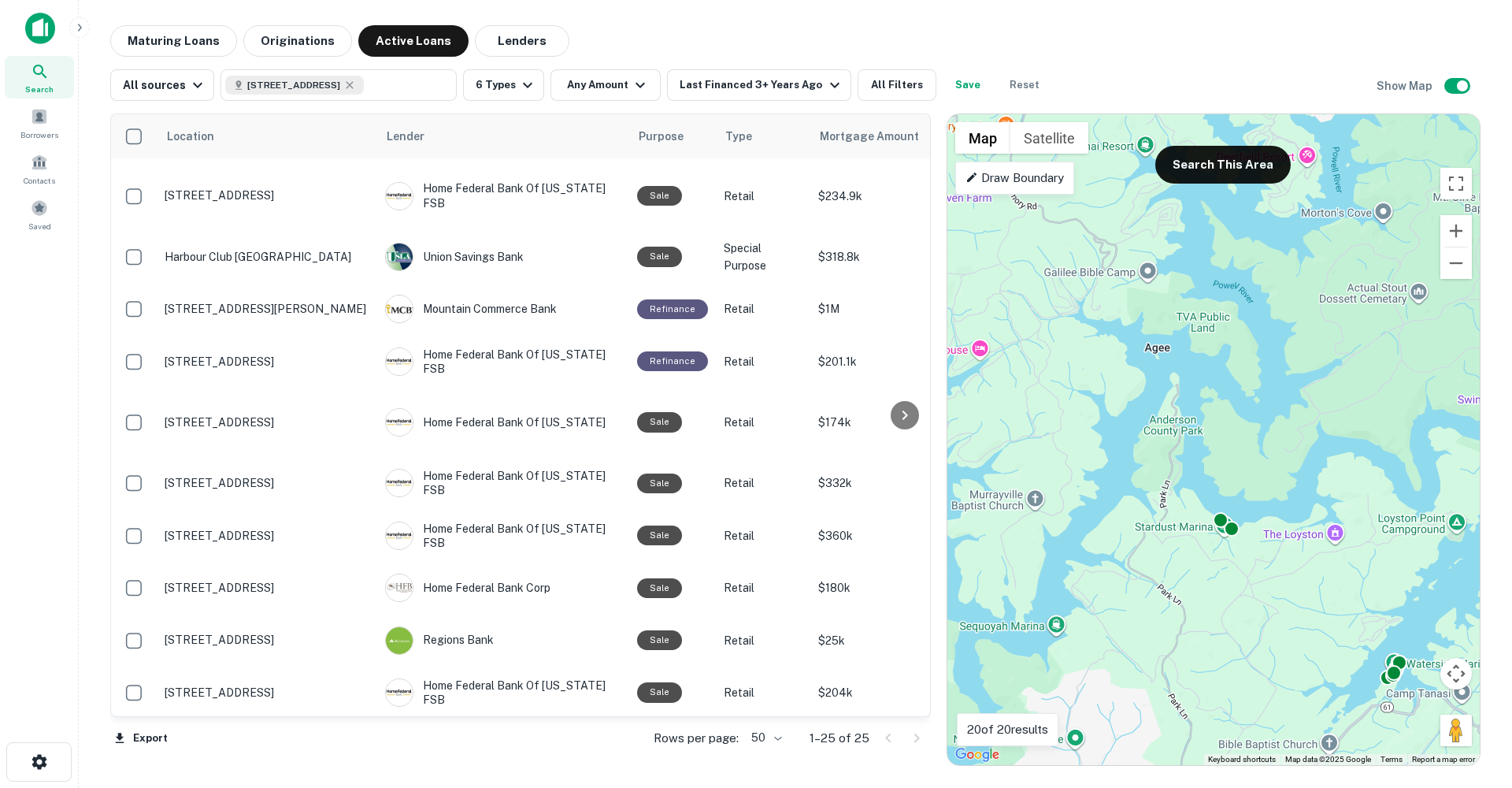
drag, startPoint x: 1106, startPoint y: 374, endPoint x: 1292, endPoint y: 603, distance: 295.0
click at [1287, 604] on div "To activate drag with keyboard, press Alt + Enter. Once in keyboard drag state,…" at bounding box center [1214, 439] width 533 height 650
click at [1460, 255] on button "Zoom out" at bounding box center [1455, 262] width 31 height 31
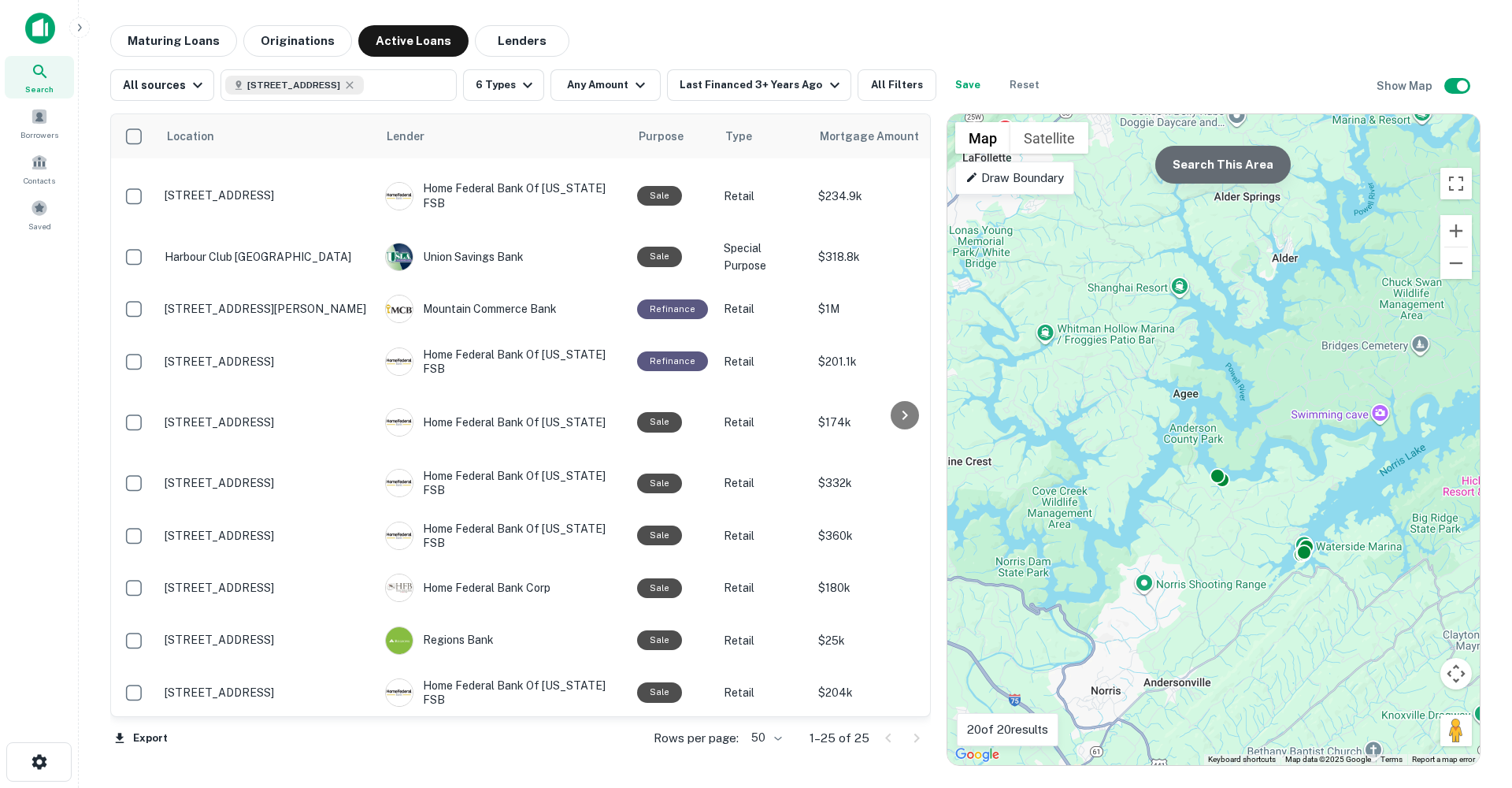
click at [1239, 166] on button "Search This Area" at bounding box center [1222, 164] width 135 height 38
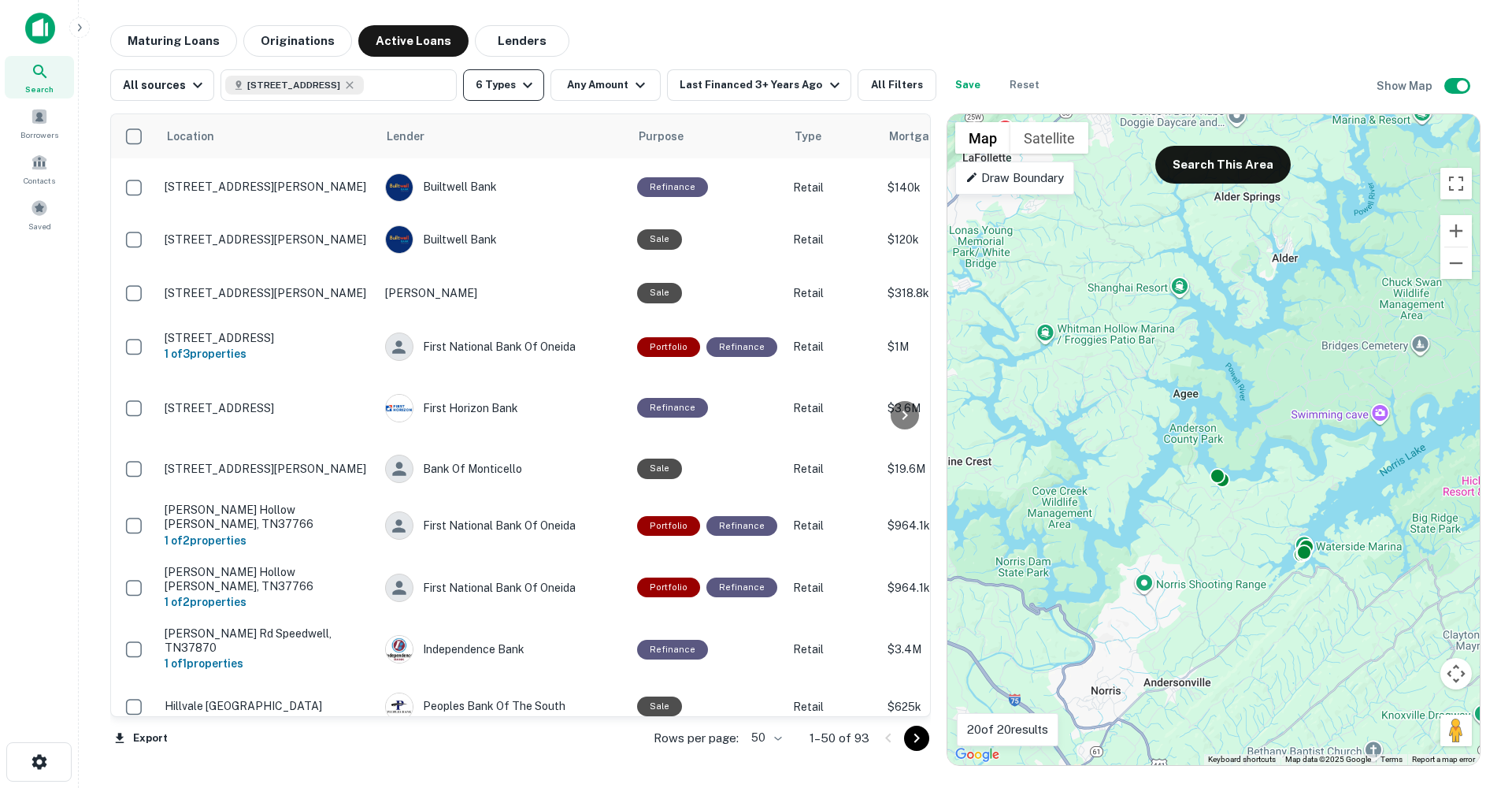
click at [518, 82] on icon "button" at bounding box center [528, 86] width 19 height 19
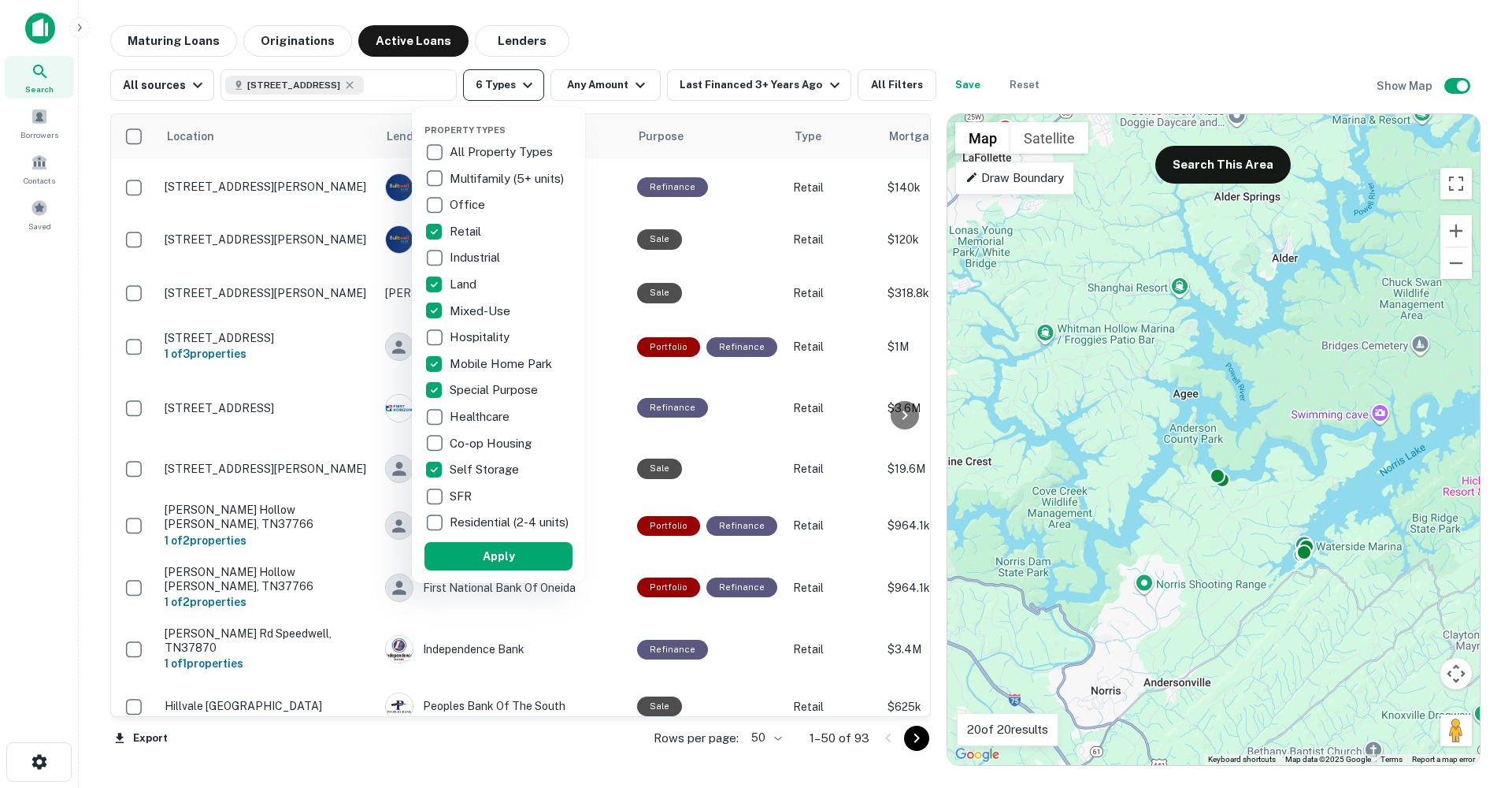
click at [515, 82] on div at bounding box center [756, 394] width 1512 height 788
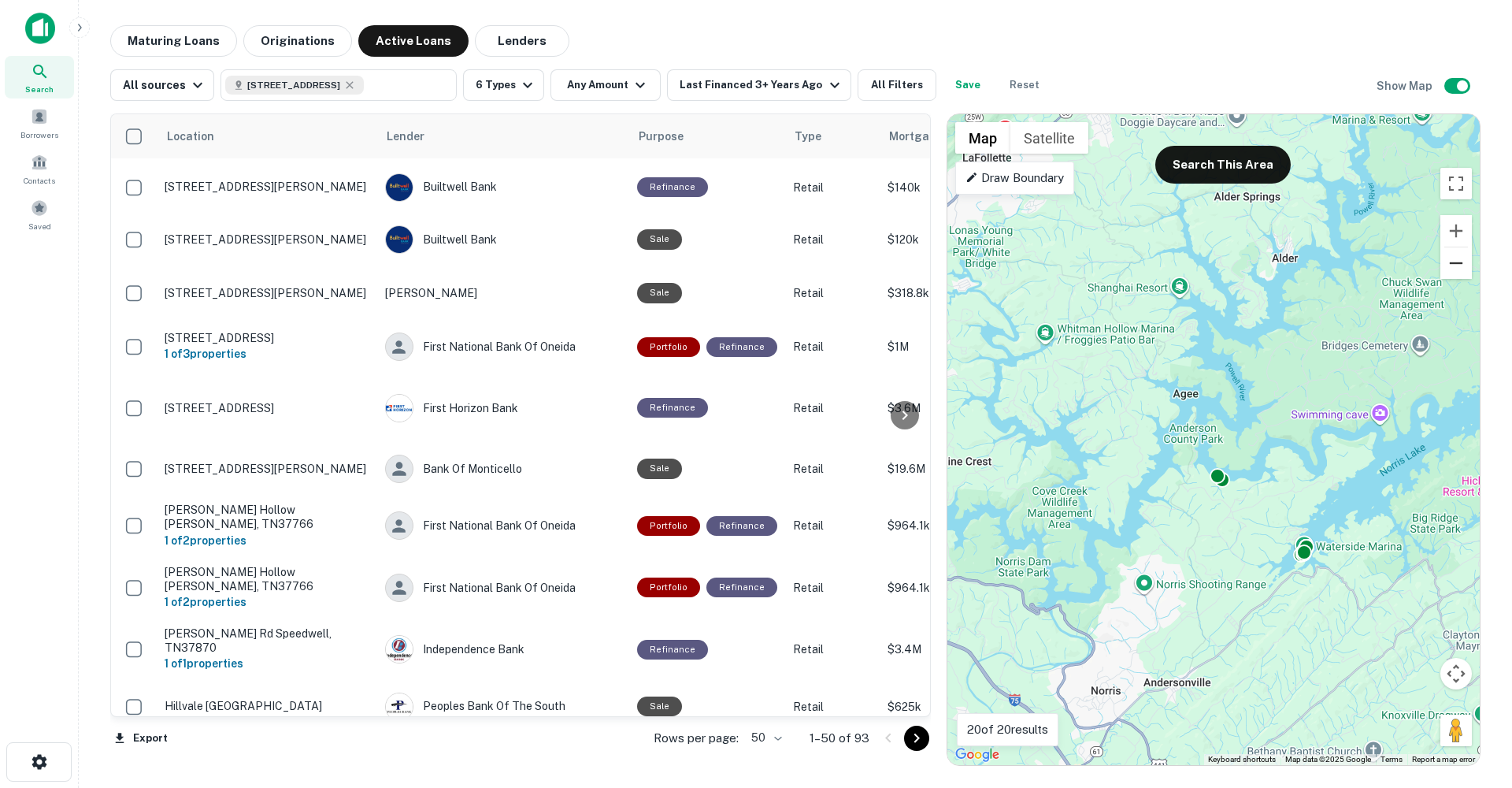
click at [1450, 258] on button "Zoom out" at bounding box center [1455, 262] width 31 height 31
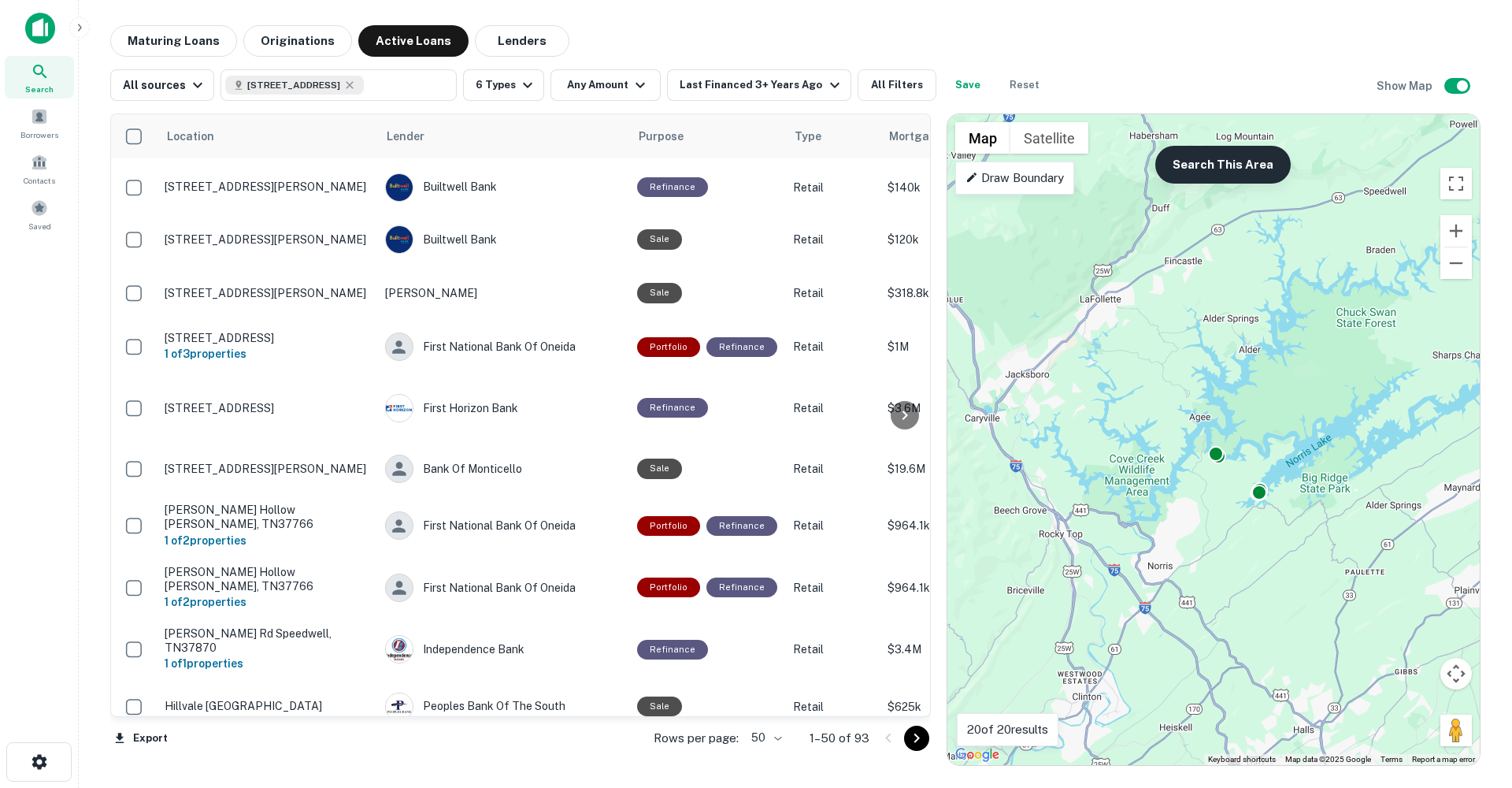
click at [1239, 176] on button "Search This Area" at bounding box center [1222, 164] width 135 height 38
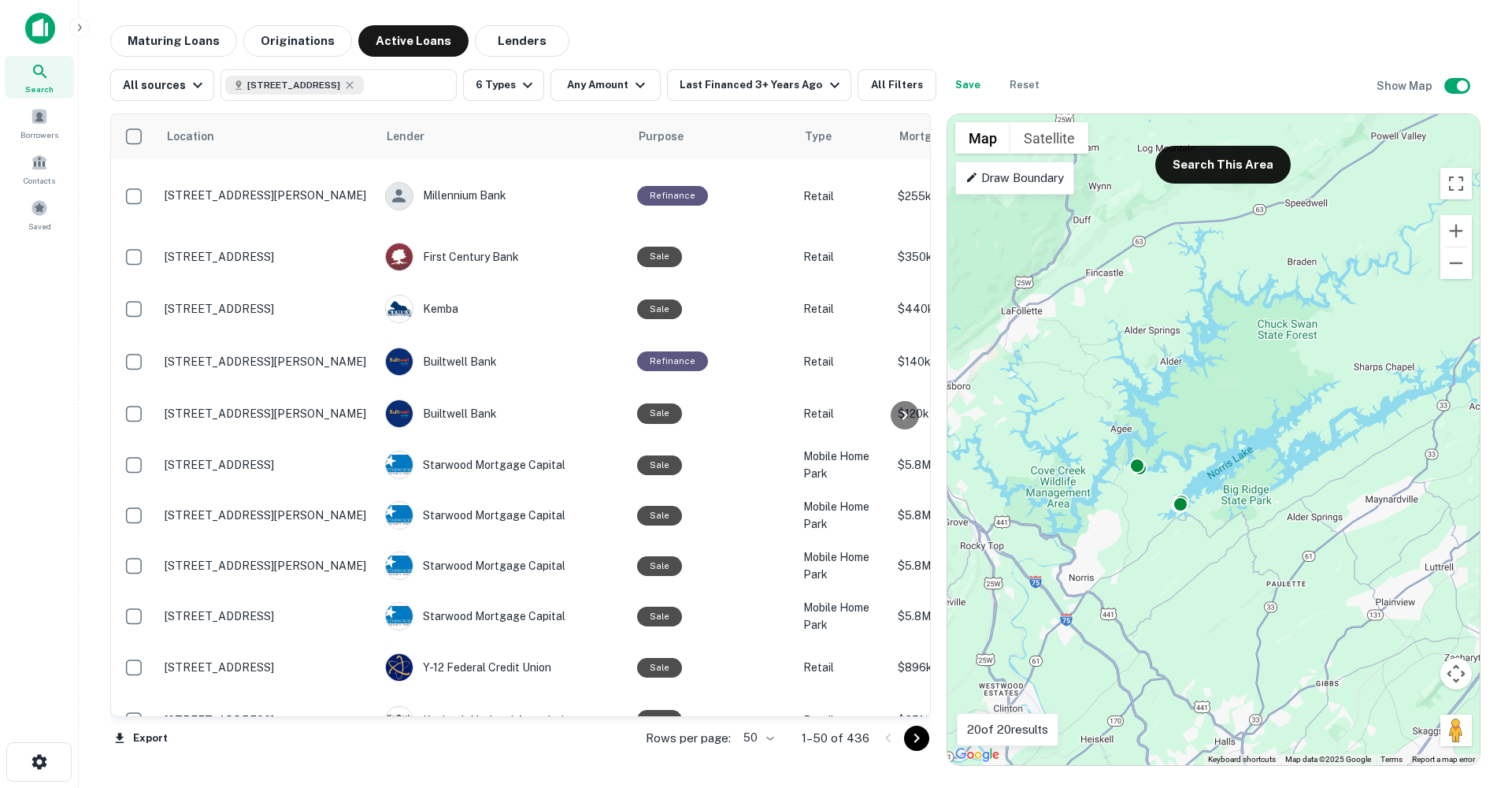
drag, startPoint x: 1388, startPoint y: 297, endPoint x: 1302, endPoint y: 308, distance: 86.7
click at [1303, 308] on div "To activate drag with keyboard, press Alt + Enter. Once in keyboard drag state,…" at bounding box center [1214, 439] width 533 height 650
click at [1203, 169] on button "Search This Area" at bounding box center [1222, 164] width 135 height 38
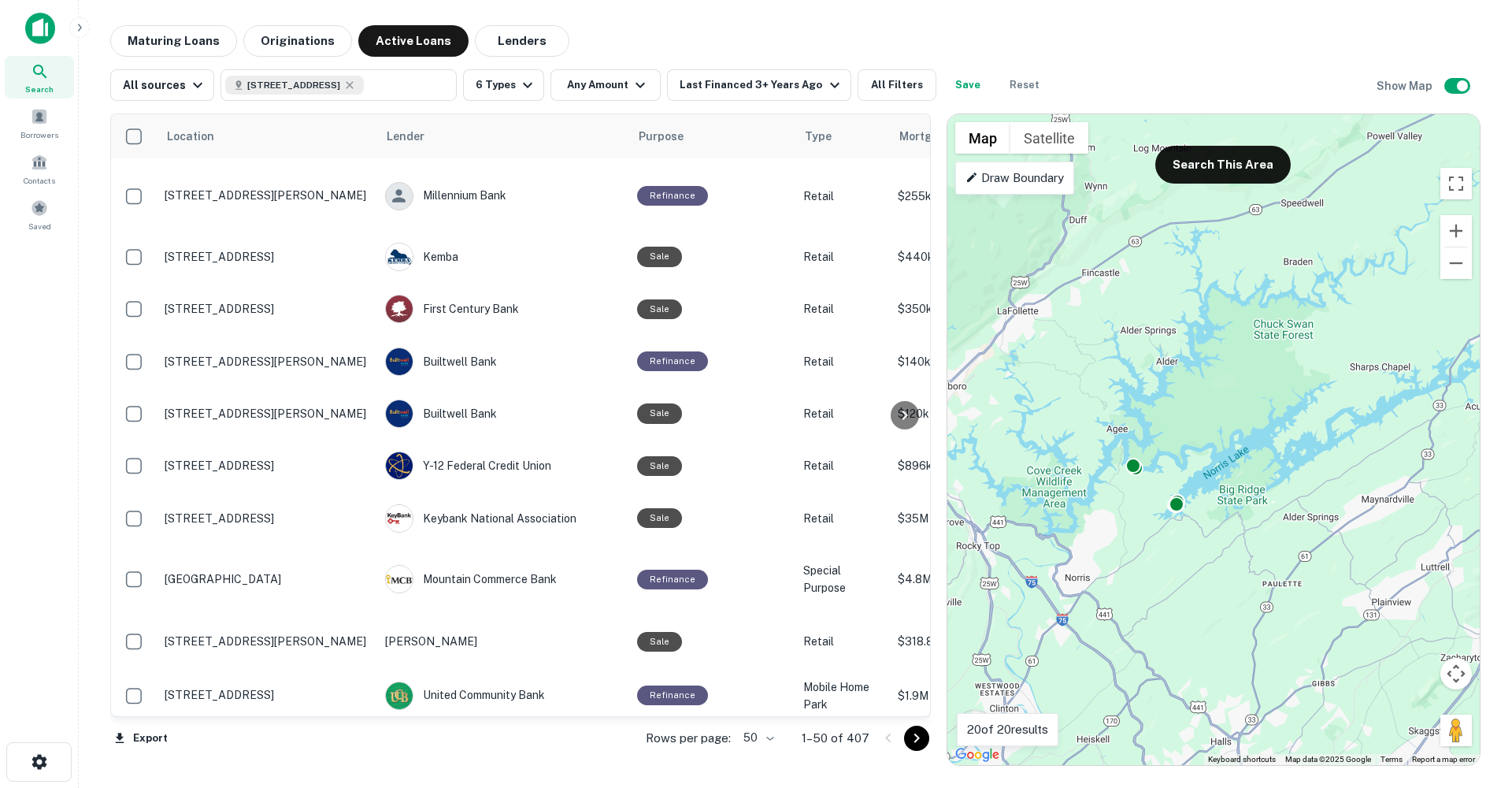
click at [1125, 478] on div "To activate drag with keyboard, press Alt + Enter. Once in keyboard drag state,…" at bounding box center [1214, 439] width 533 height 650
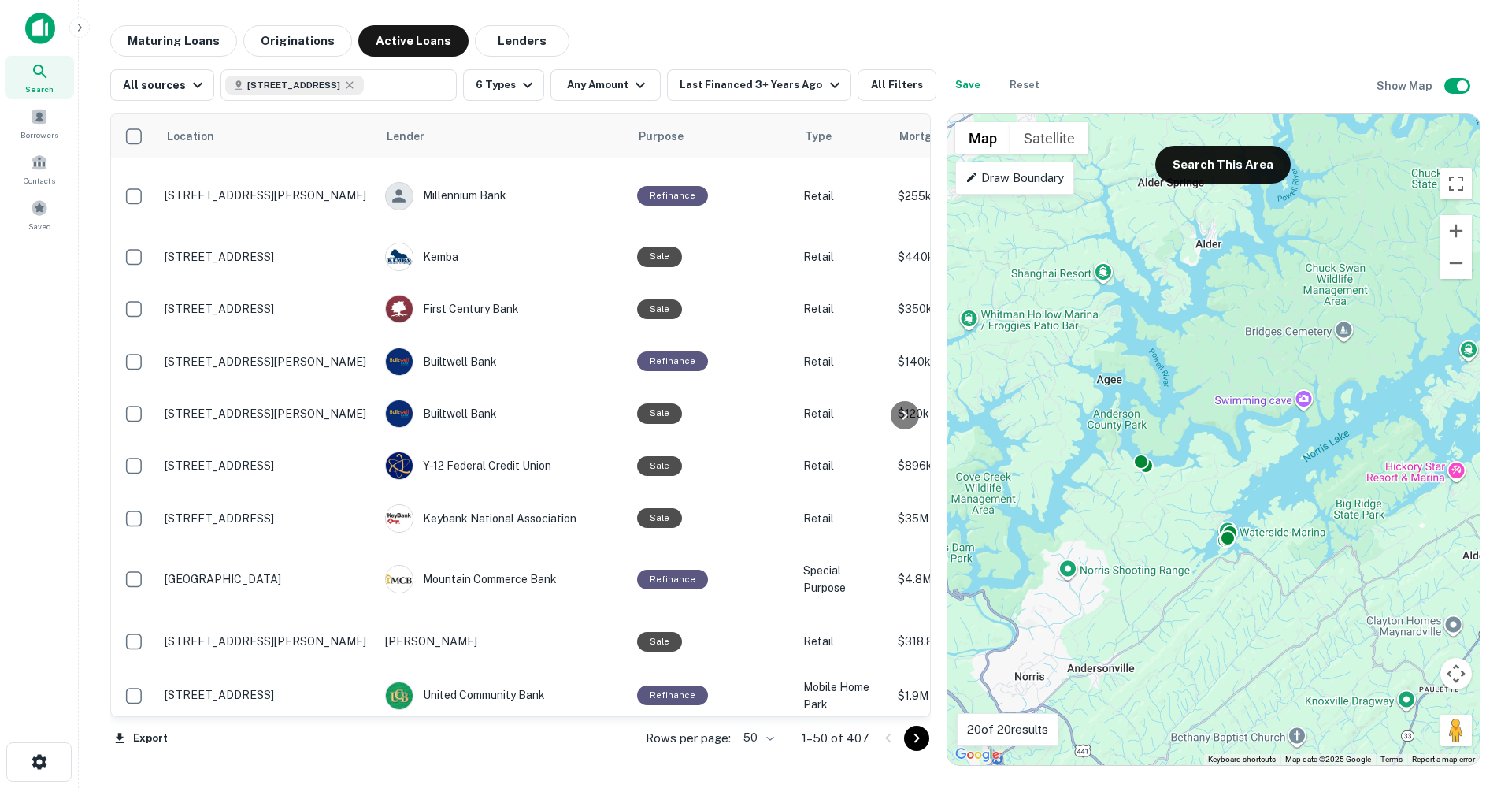
click at [1140, 475] on div "To activate drag with keyboard, press Alt + Enter. Once in keyboard drag state,…" at bounding box center [1214, 439] width 533 height 650
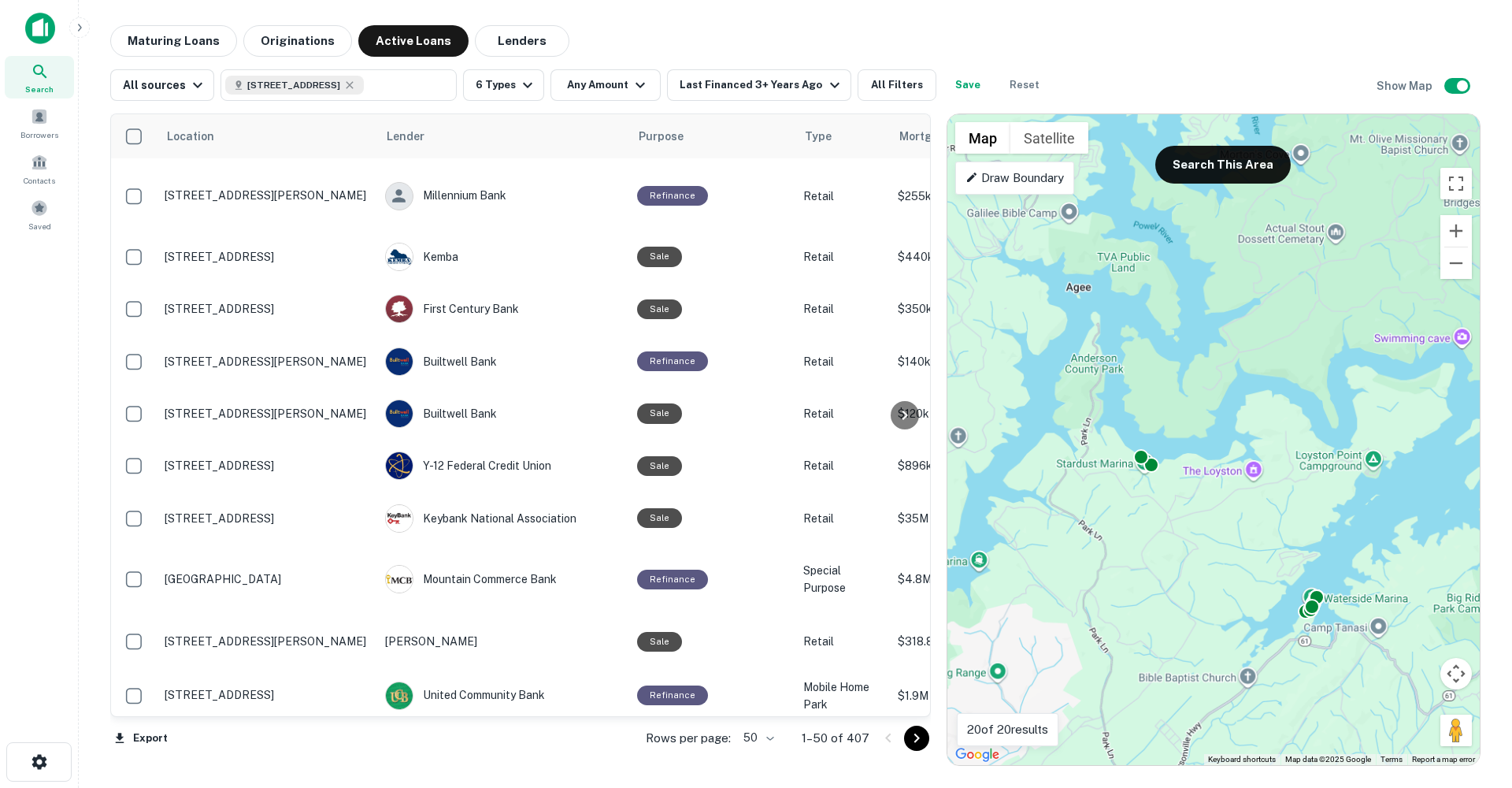
click at [1140, 475] on div "To activate drag with keyboard, press Alt + Enter. Once in keyboard drag state,…" at bounding box center [1214, 439] width 533 height 650
click at [1153, 490] on div "To activate drag with keyboard, press Alt + Enter. Once in keyboard drag state,…" at bounding box center [1214, 439] width 533 height 650
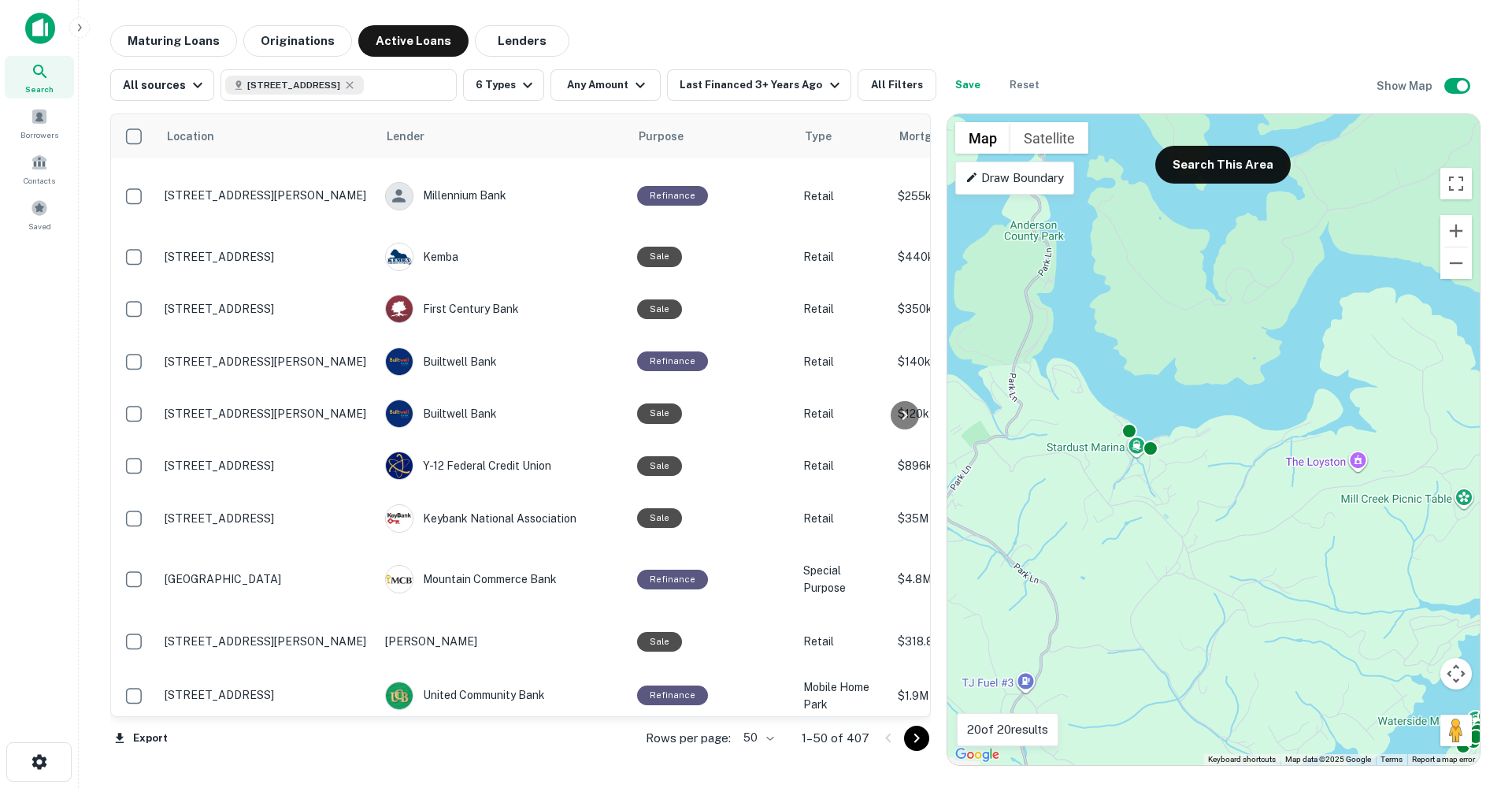
click at [1153, 490] on div "To activate drag with keyboard, press Alt + Enter. Once in keyboard drag state,…" at bounding box center [1214, 439] width 533 height 650
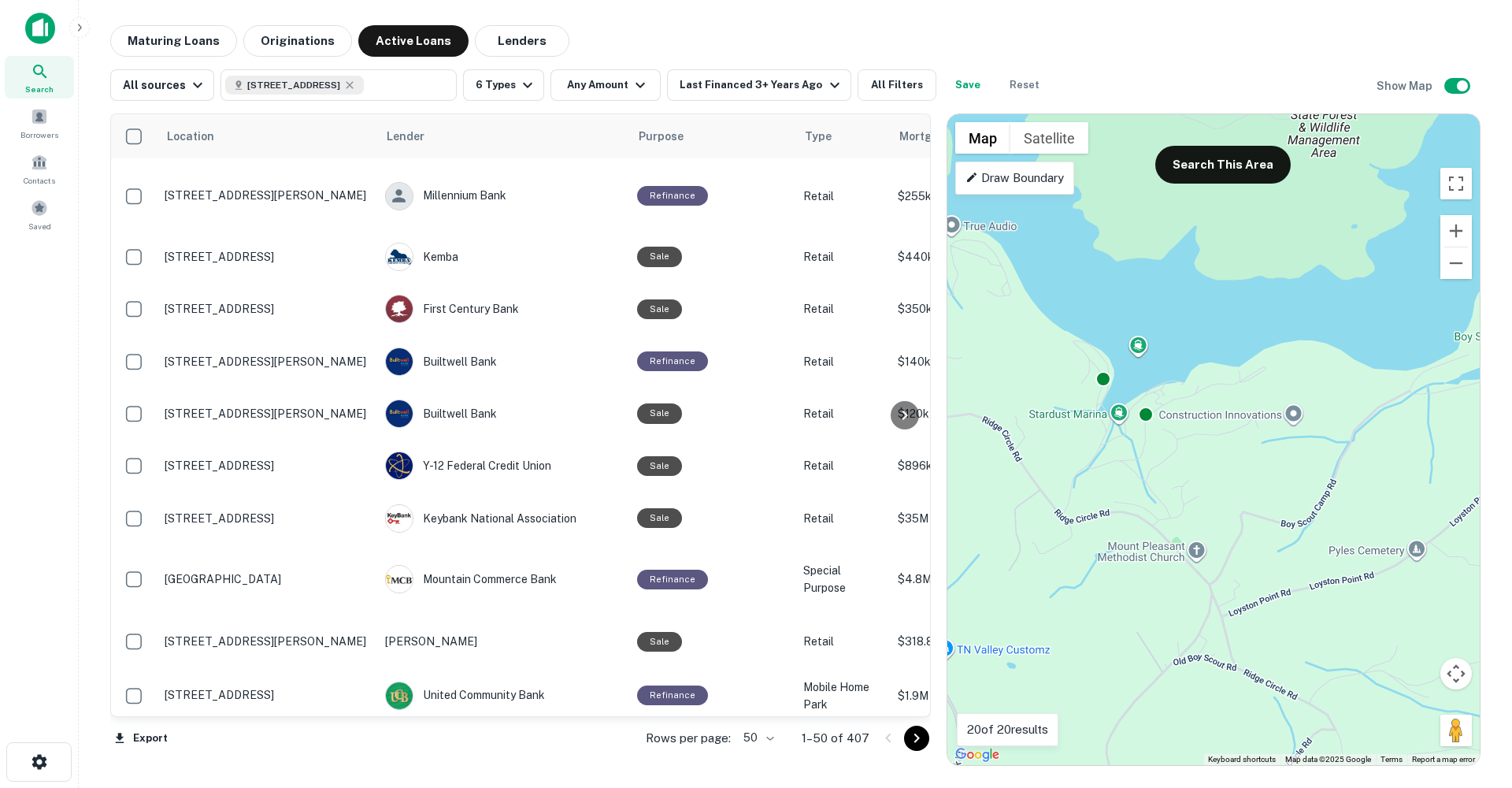
click at [1153, 490] on div "To activate drag with keyboard, press Alt + Enter. Once in keyboard drag state,…" at bounding box center [1214, 439] width 533 height 650
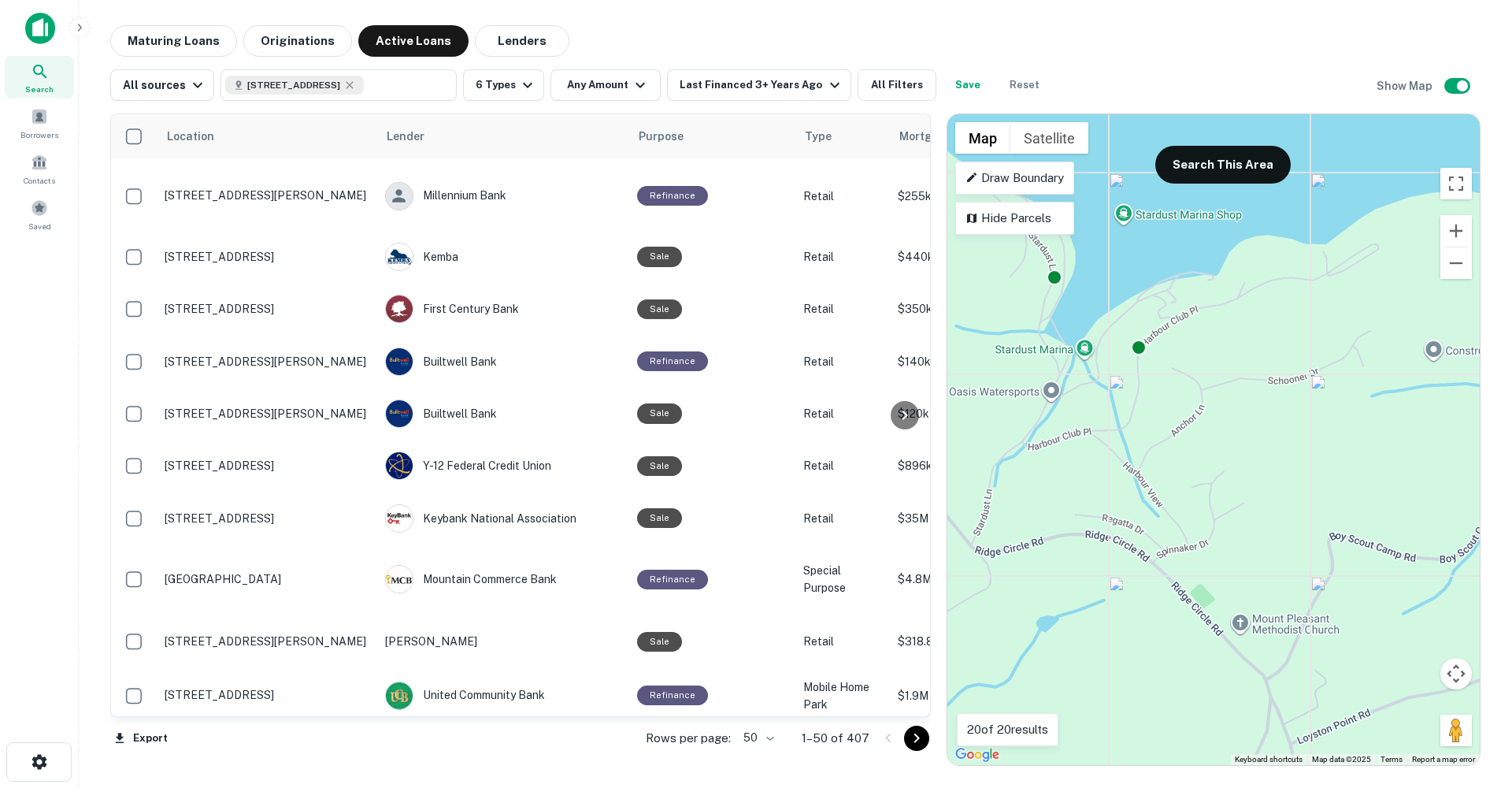
click at [1123, 216] on div "To activate drag with keyboard, press Alt + Enter. Once in keyboard drag state,…" at bounding box center [1214, 439] width 533 height 650
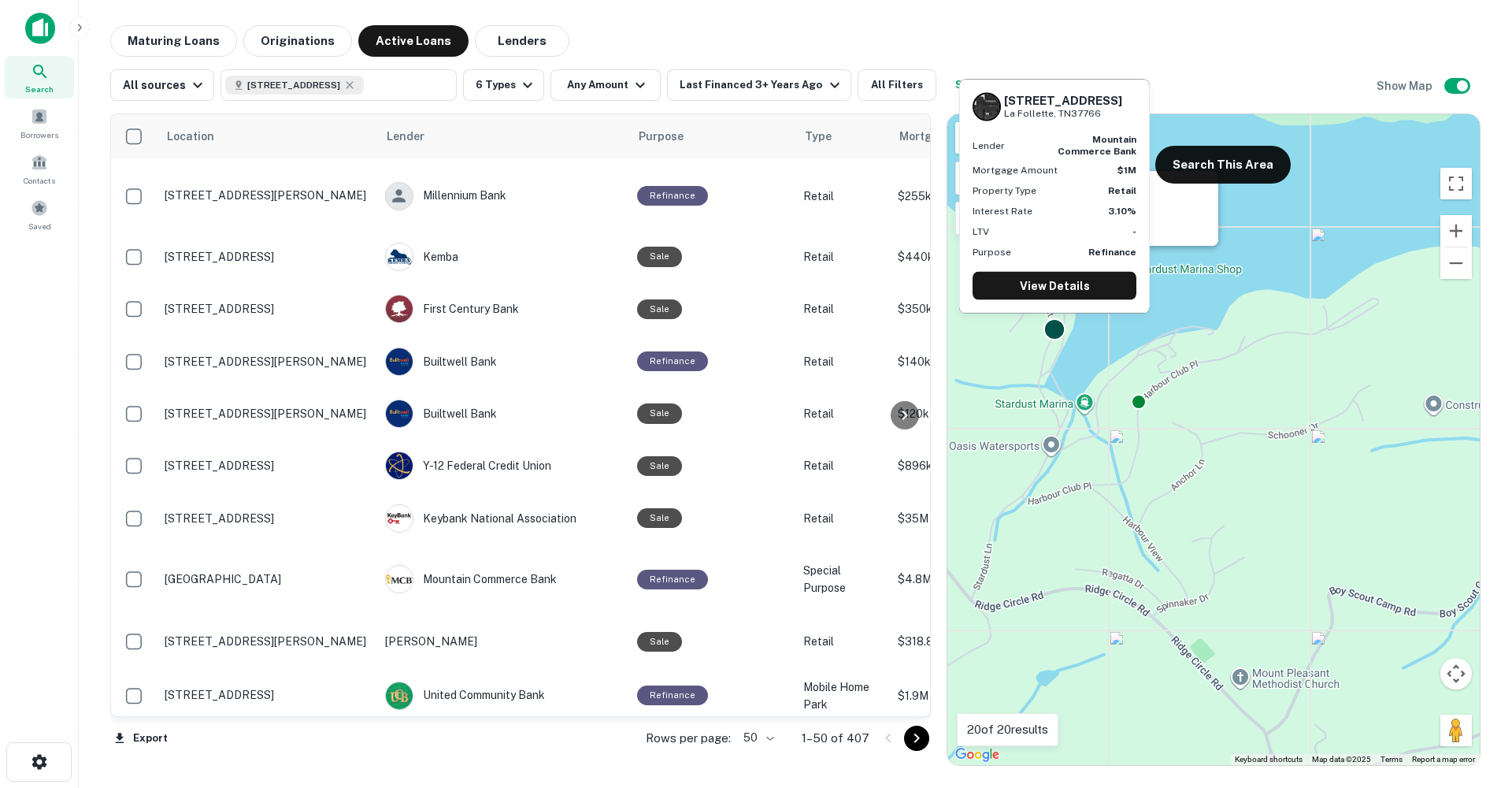
click at [1058, 328] on div at bounding box center [1055, 330] width 23 height 23
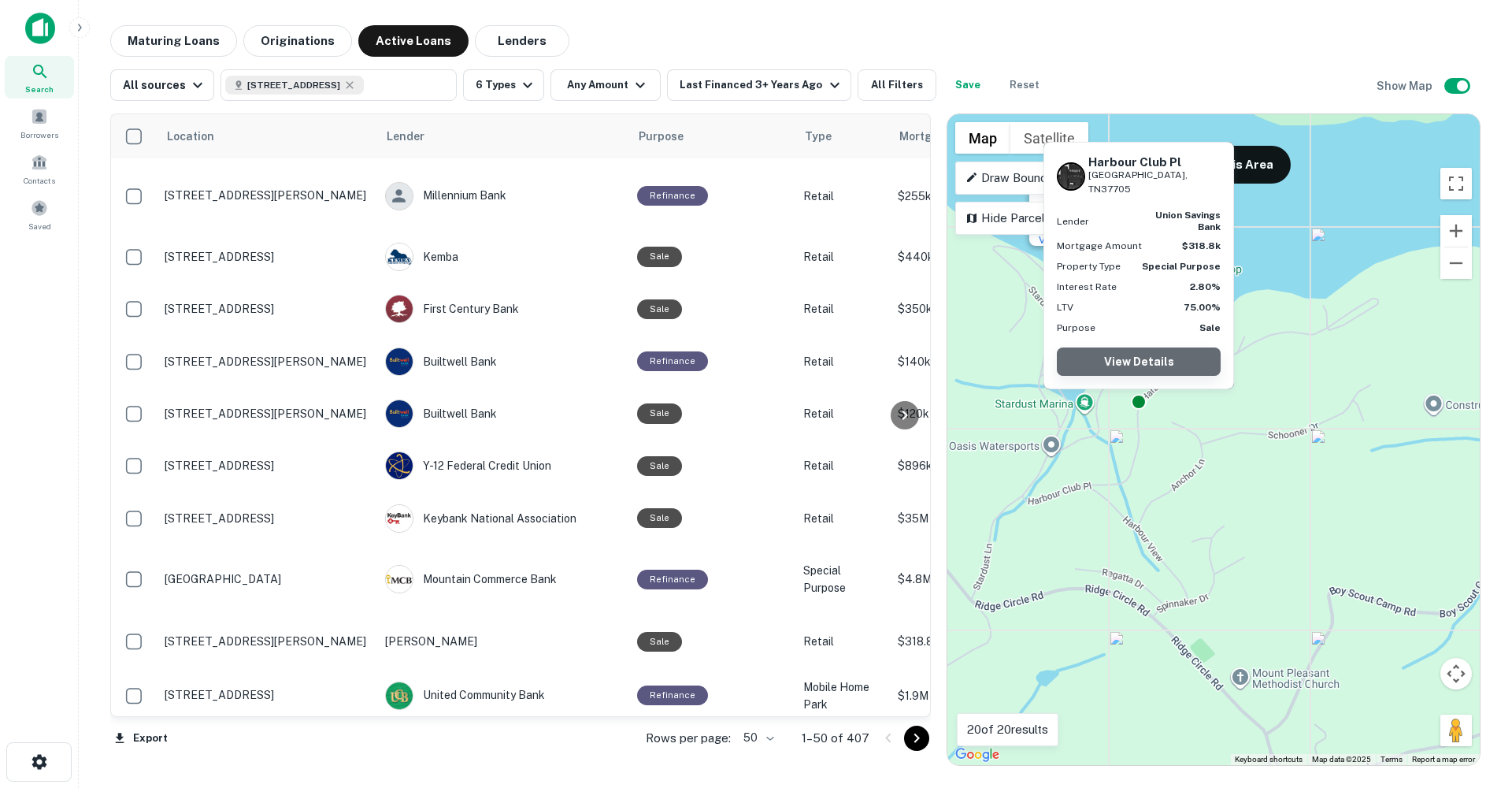
click at [1138, 364] on link "View Details" at bounding box center [1138, 361] width 164 height 28
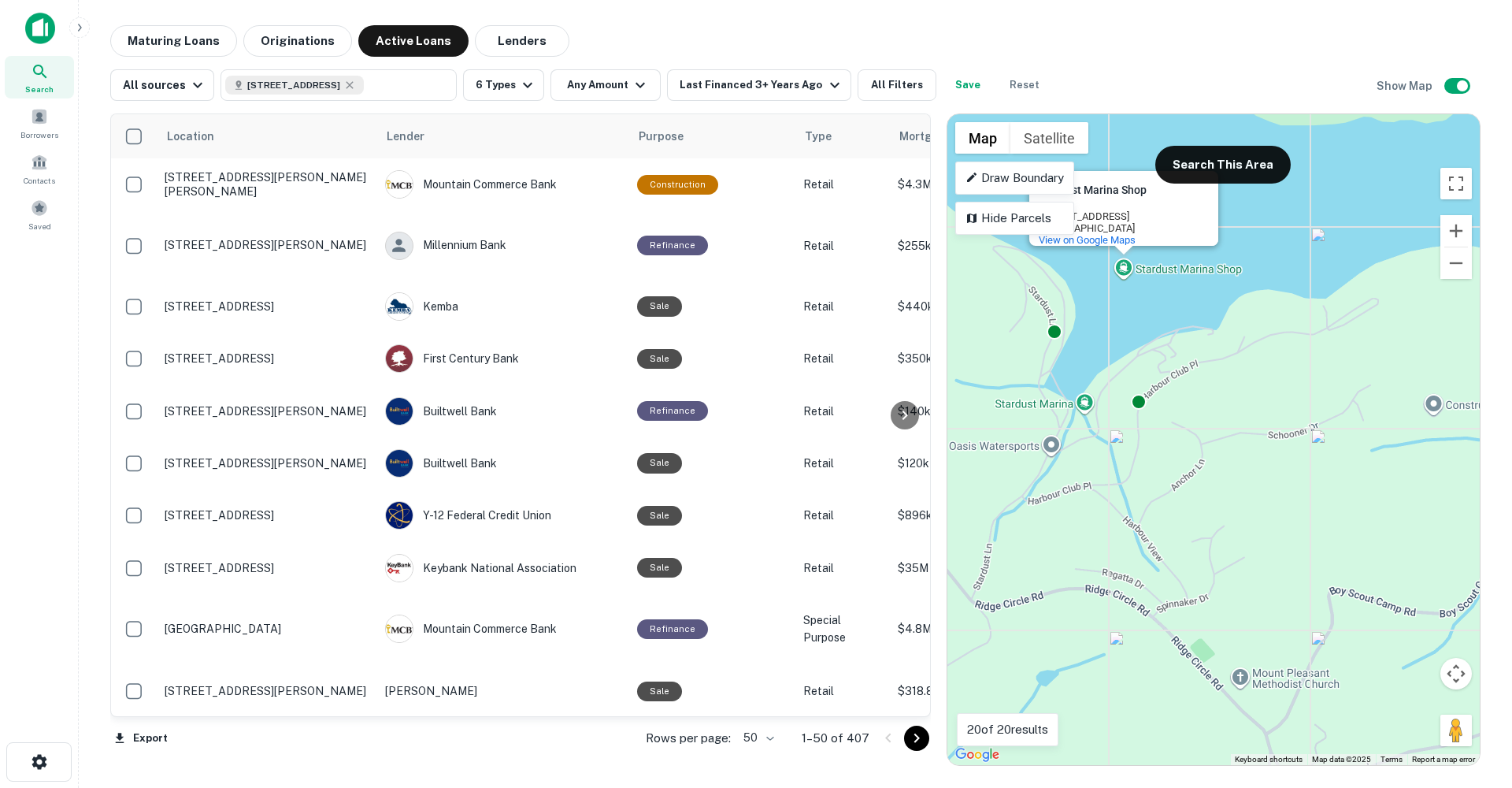
click at [1307, 187] on div "To activate drag with keyboard, press Alt + Enter. Once in keyboard drag state,…" at bounding box center [1214, 439] width 533 height 650
click at [1139, 405] on div at bounding box center [1139, 399] width 23 height 23
click at [1123, 269] on div "To navigate, press the arrow keys. To activate drag with keyboard, press Alt + …" at bounding box center [1214, 439] width 533 height 650
click at [1086, 418] on gmp-advanced-marker at bounding box center [1086, 418] width 0 height 0
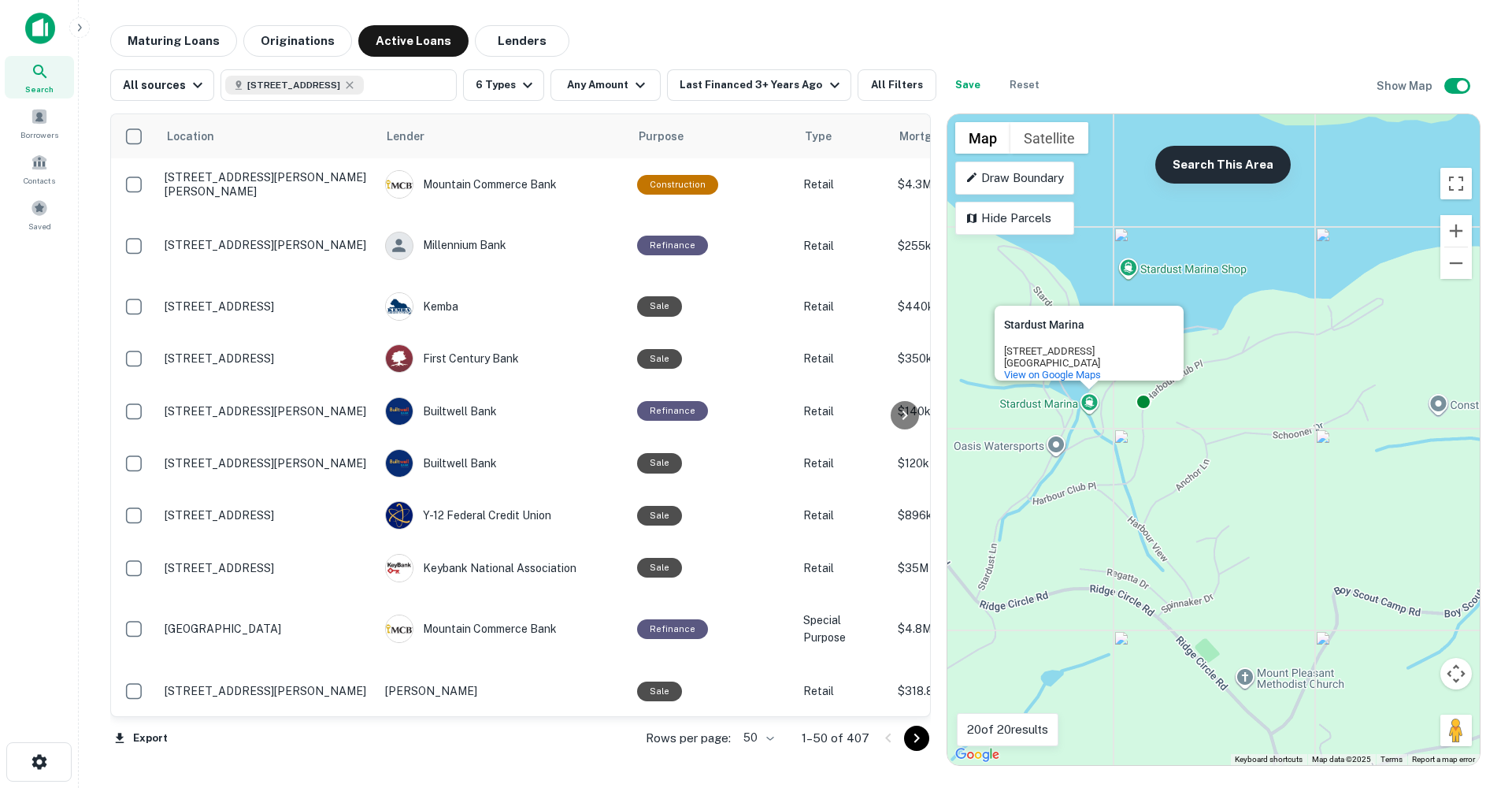
click at [1188, 159] on button "Search This Area" at bounding box center [1222, 164] width 135 height 38
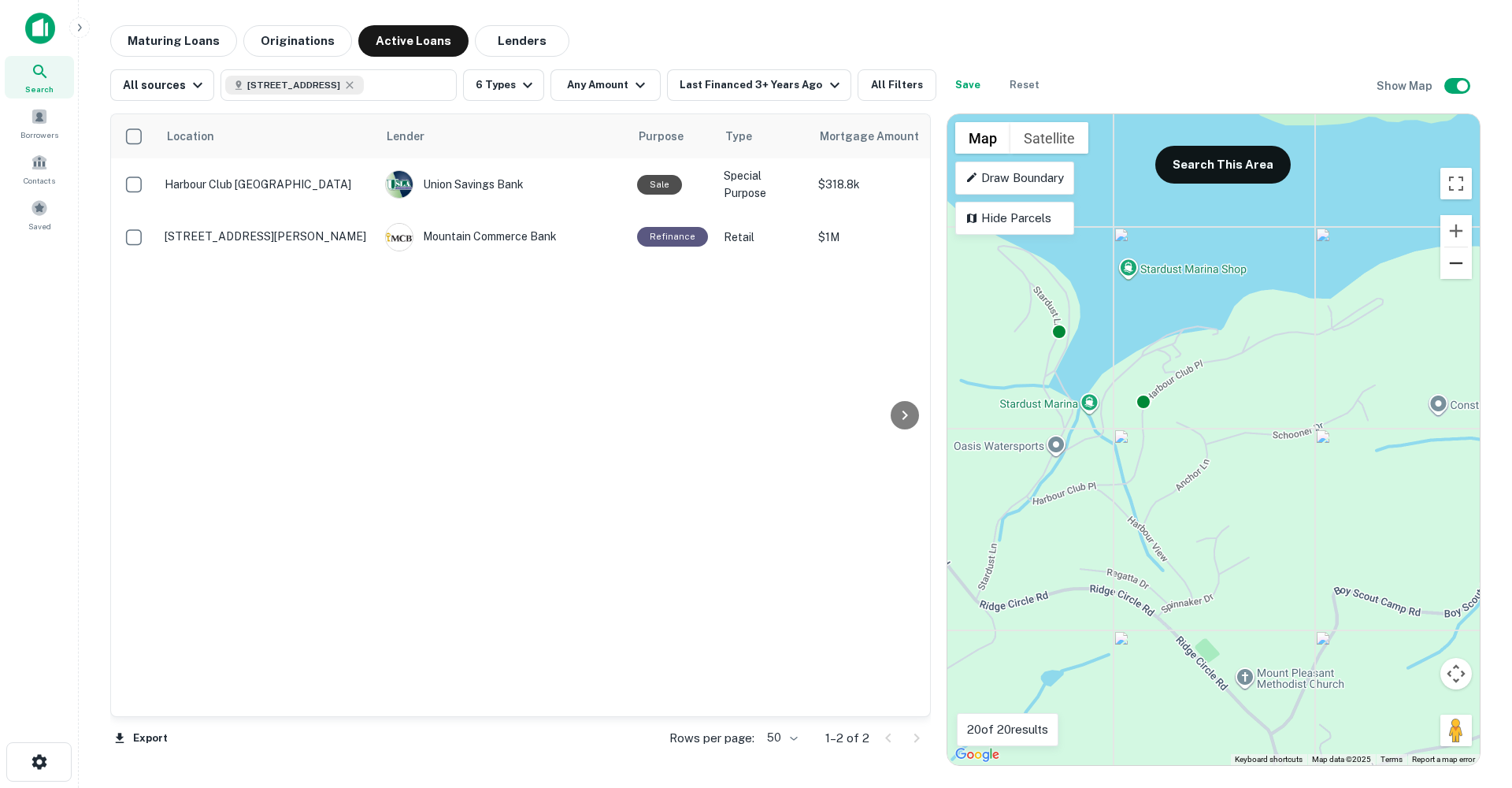
click at [1454, 270] on button "Zoom out" at bounding box center [1455, 262] width 31 height 31
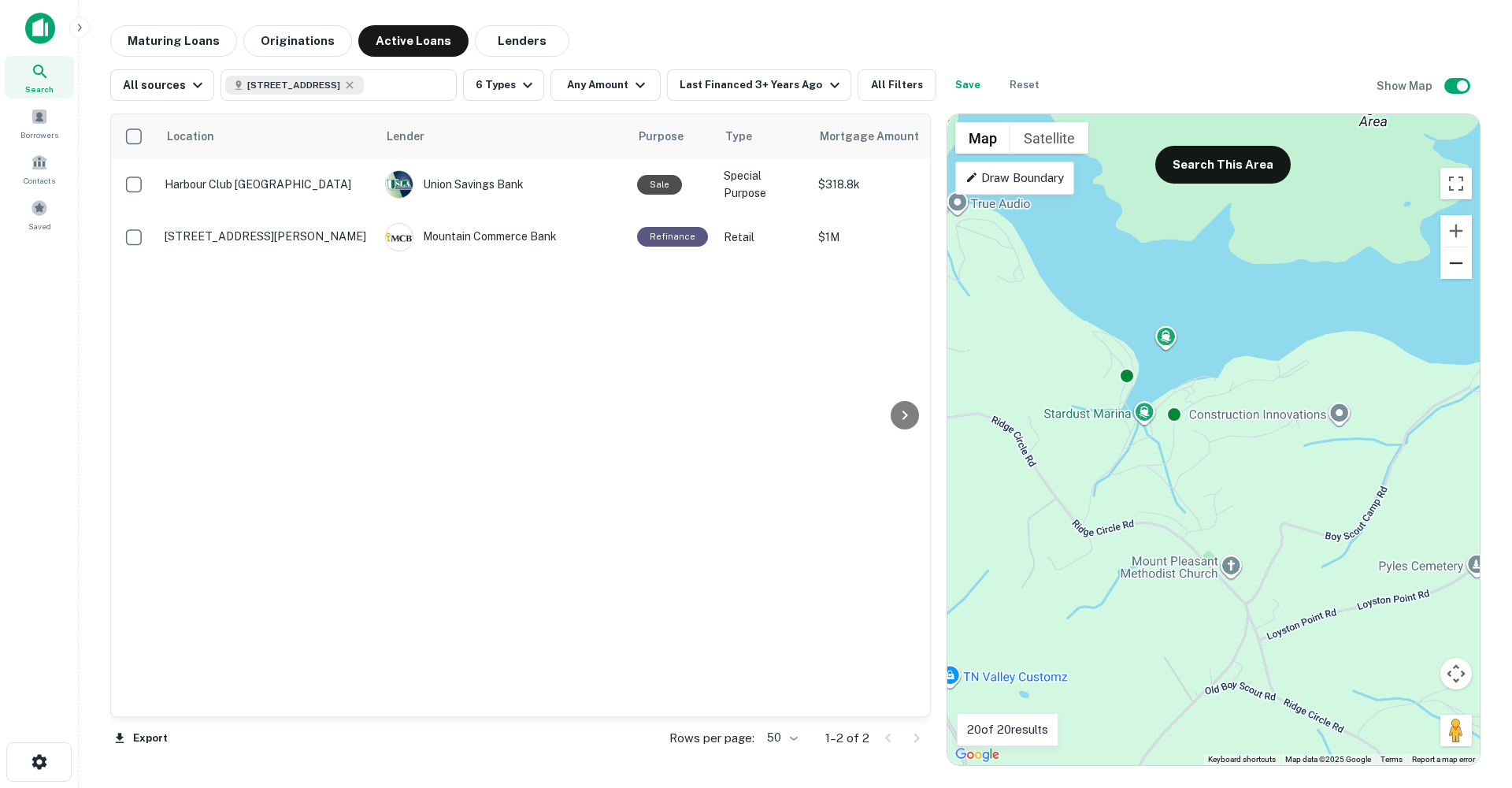
click at [1454, 270] on button "Zoom out" at bounding box center [1455, 262] width 31 height 31
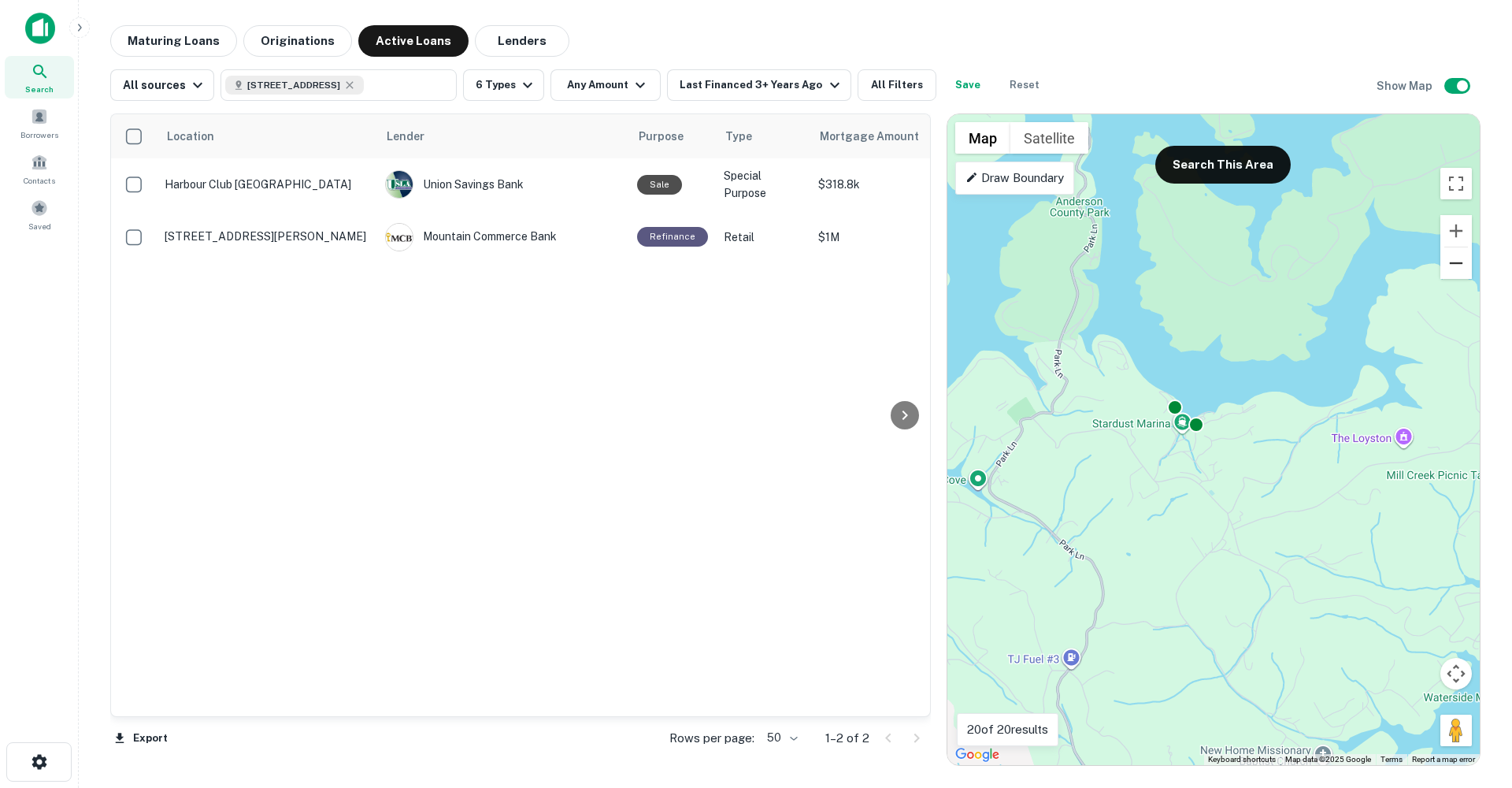
click at [1454, 270] on button "Zoom out" at bounding box center [1455, 262] width 31 height 31
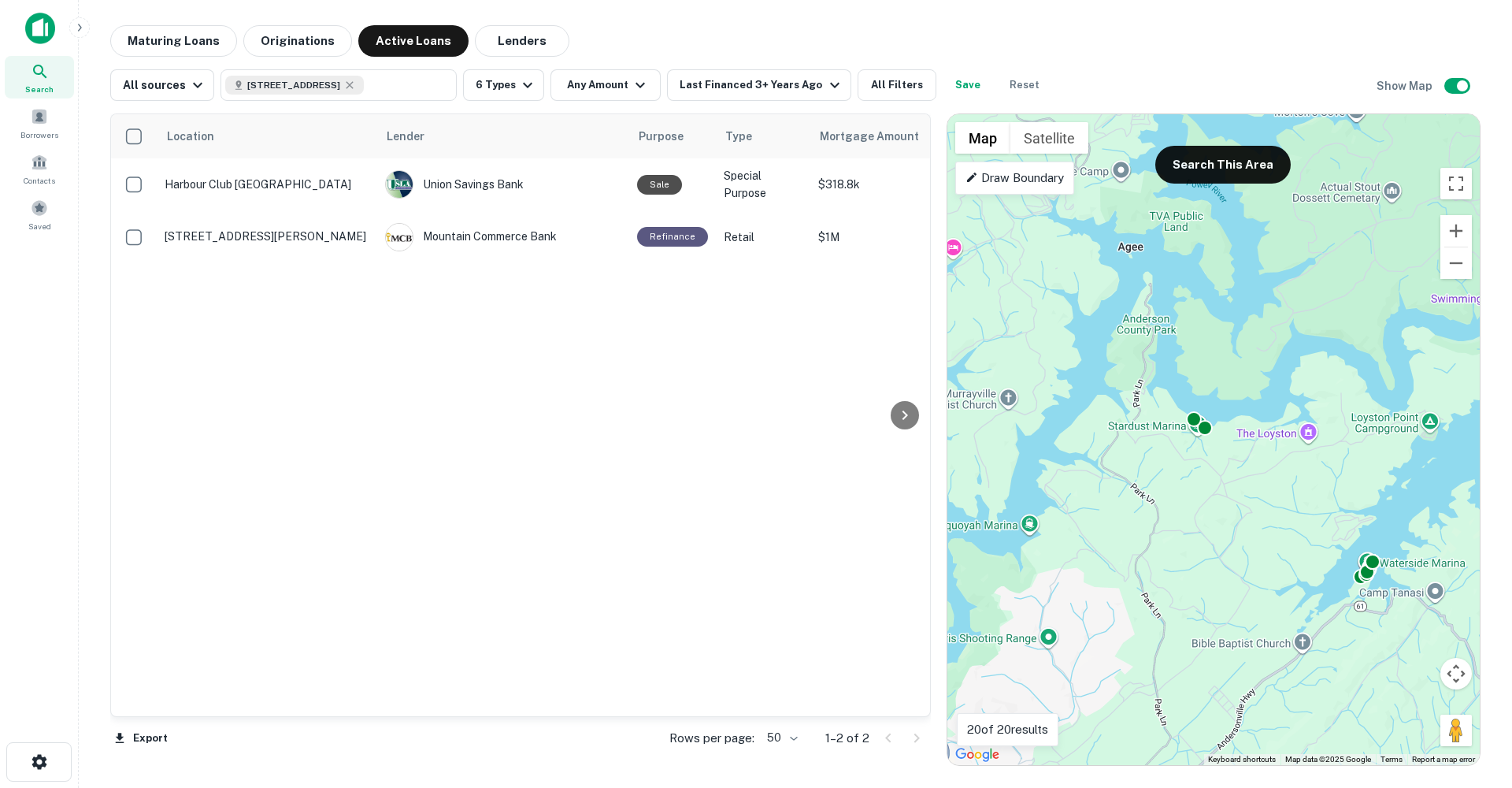
click at [1066, 419] on div "To activate drag with keyboard, press Alt + Enter. Once in keyboard drag state,…" at bounding box center [1214, 439] width 533 height 650
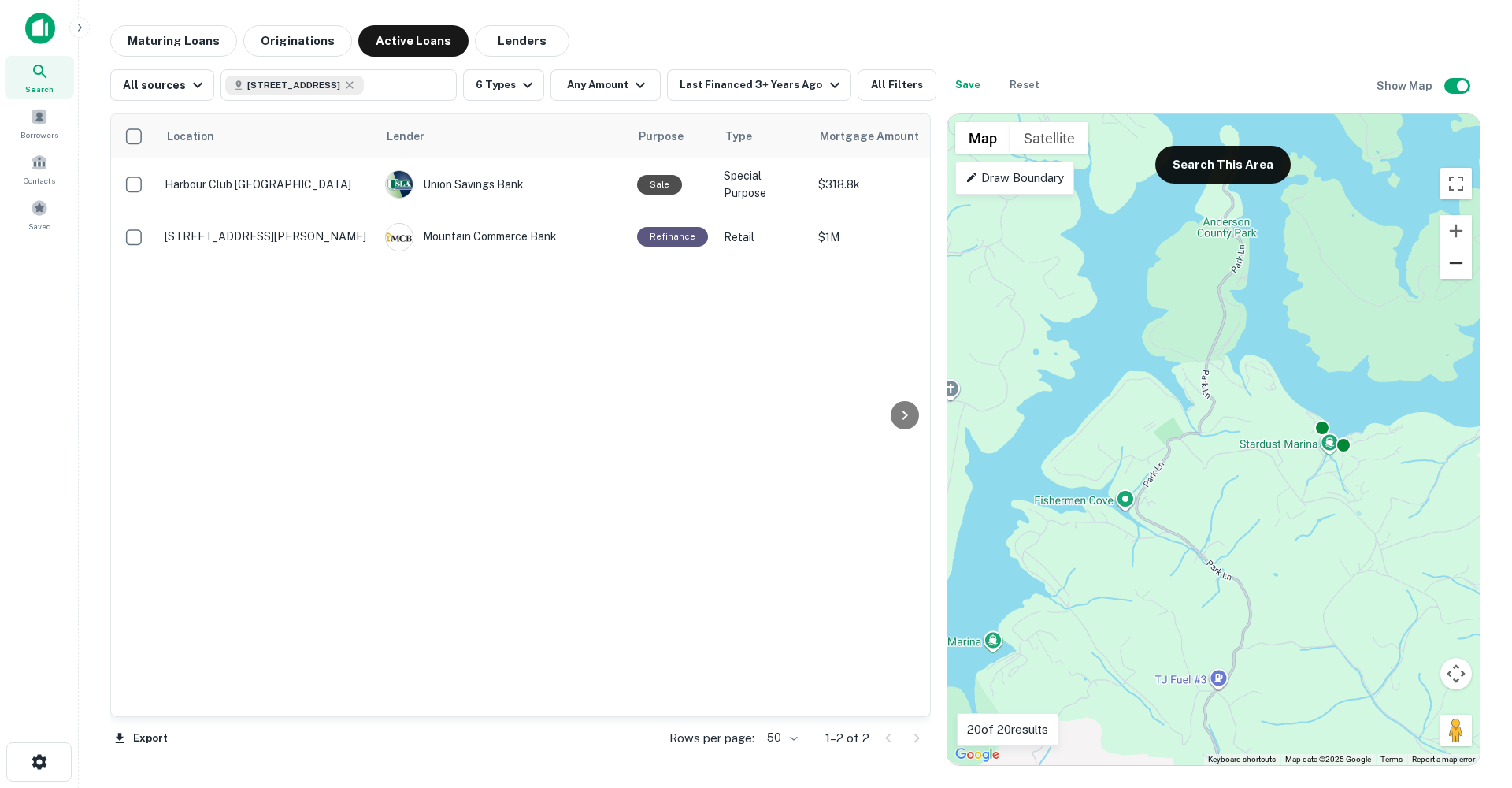
click at [1457, 260] on button "Zoom out" at bounding box center [1455, 262] width 31 height 31
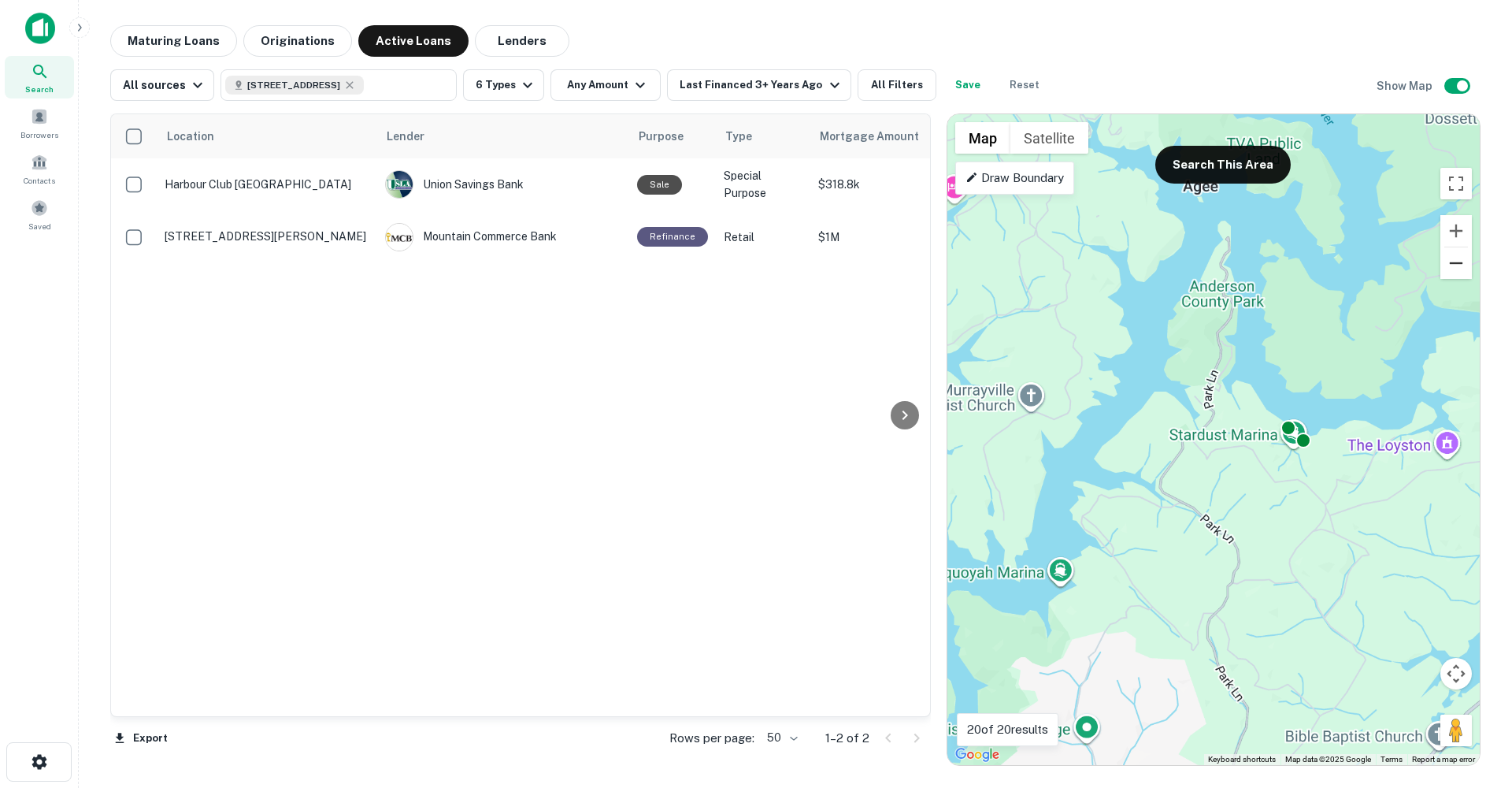
click at [1457, 260] on button "Zoom out" at bounding box center [1455, 262] width 31 height 31
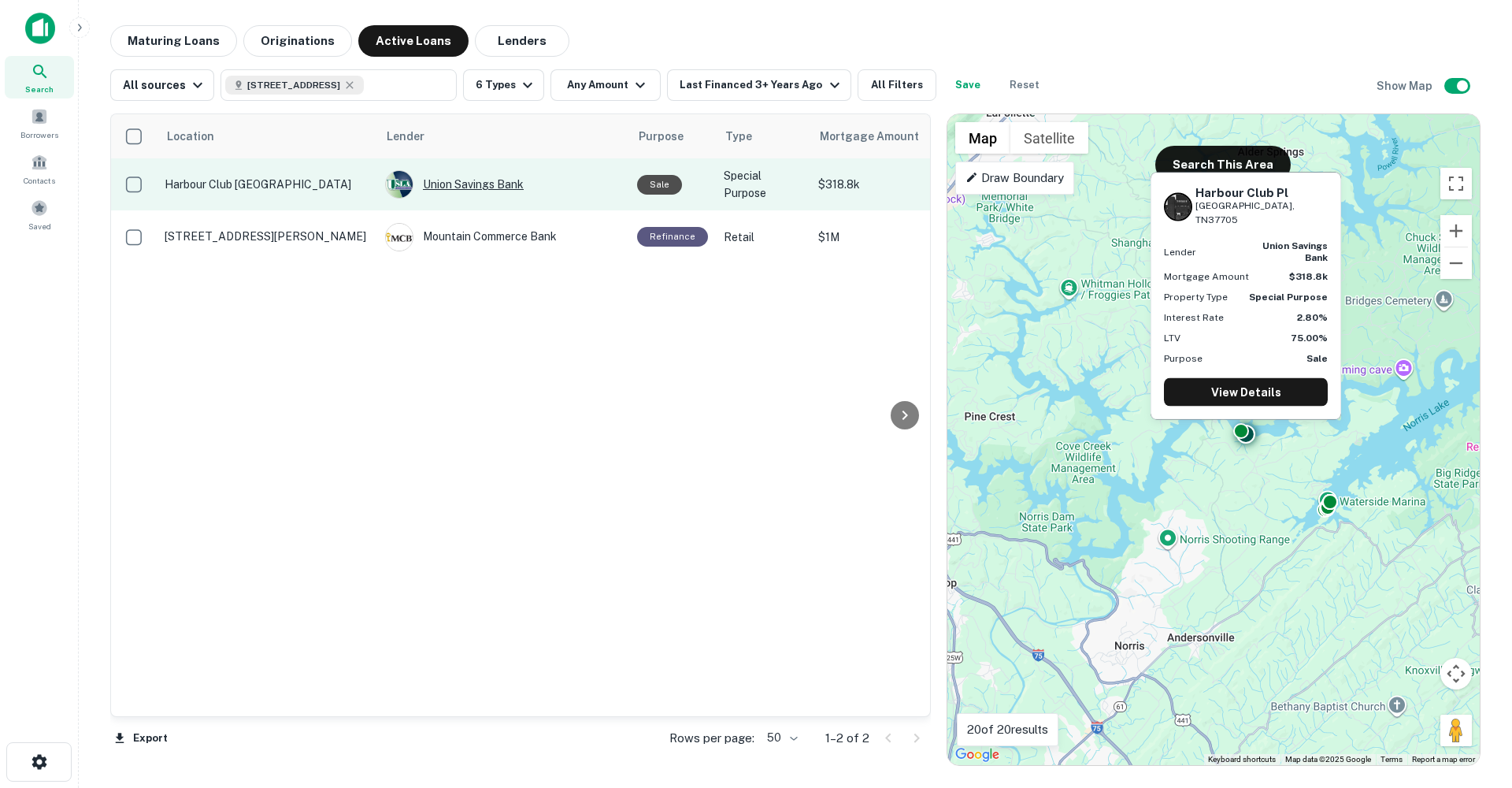
click at [451, 187] on div "Union Savings Bank" at bounding box center [502, 184] width 236 height 28
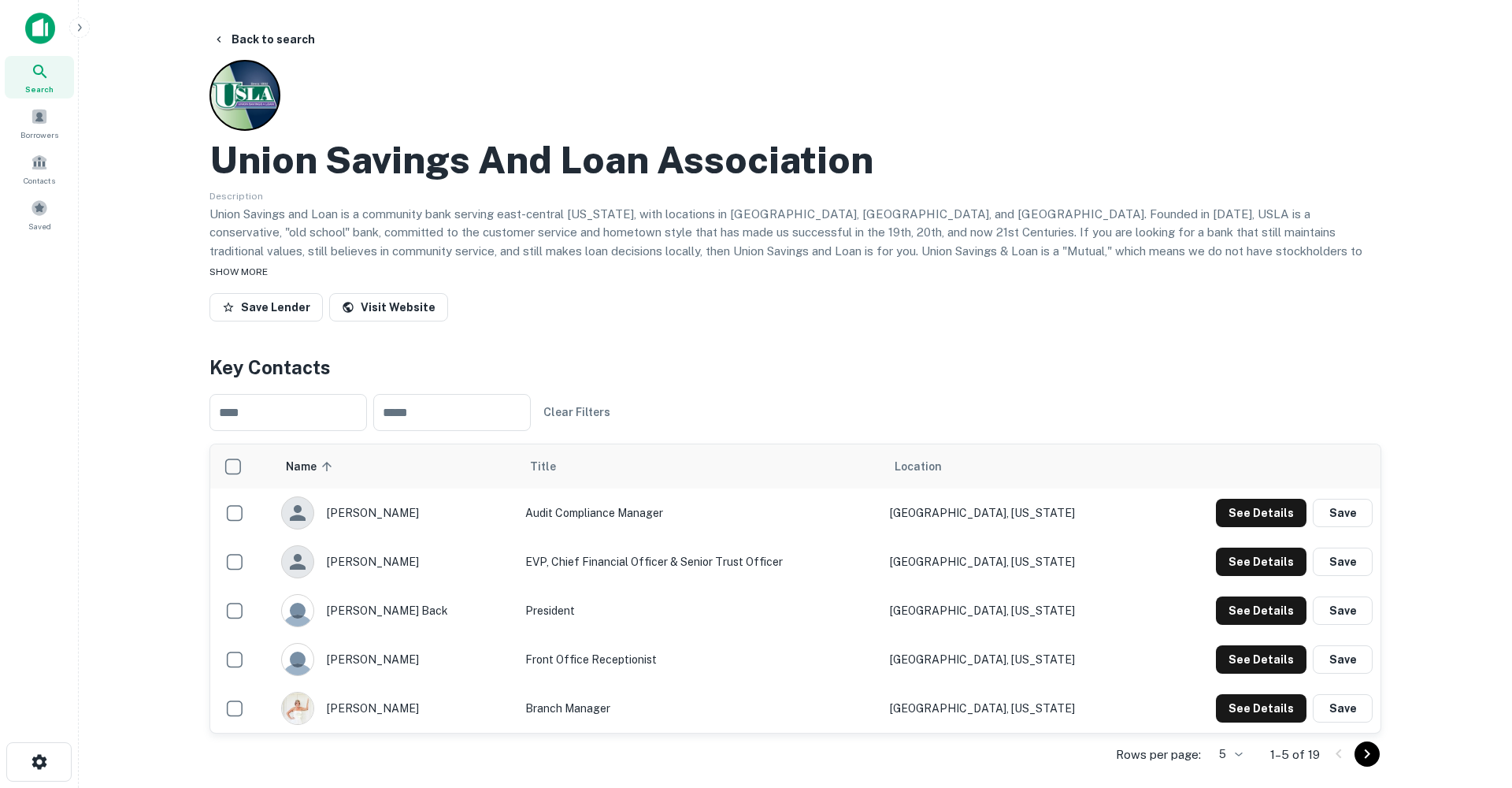
click at [255, 267] on span "SHOW MORE" at bounding box center [238, 272] width 58 height 11
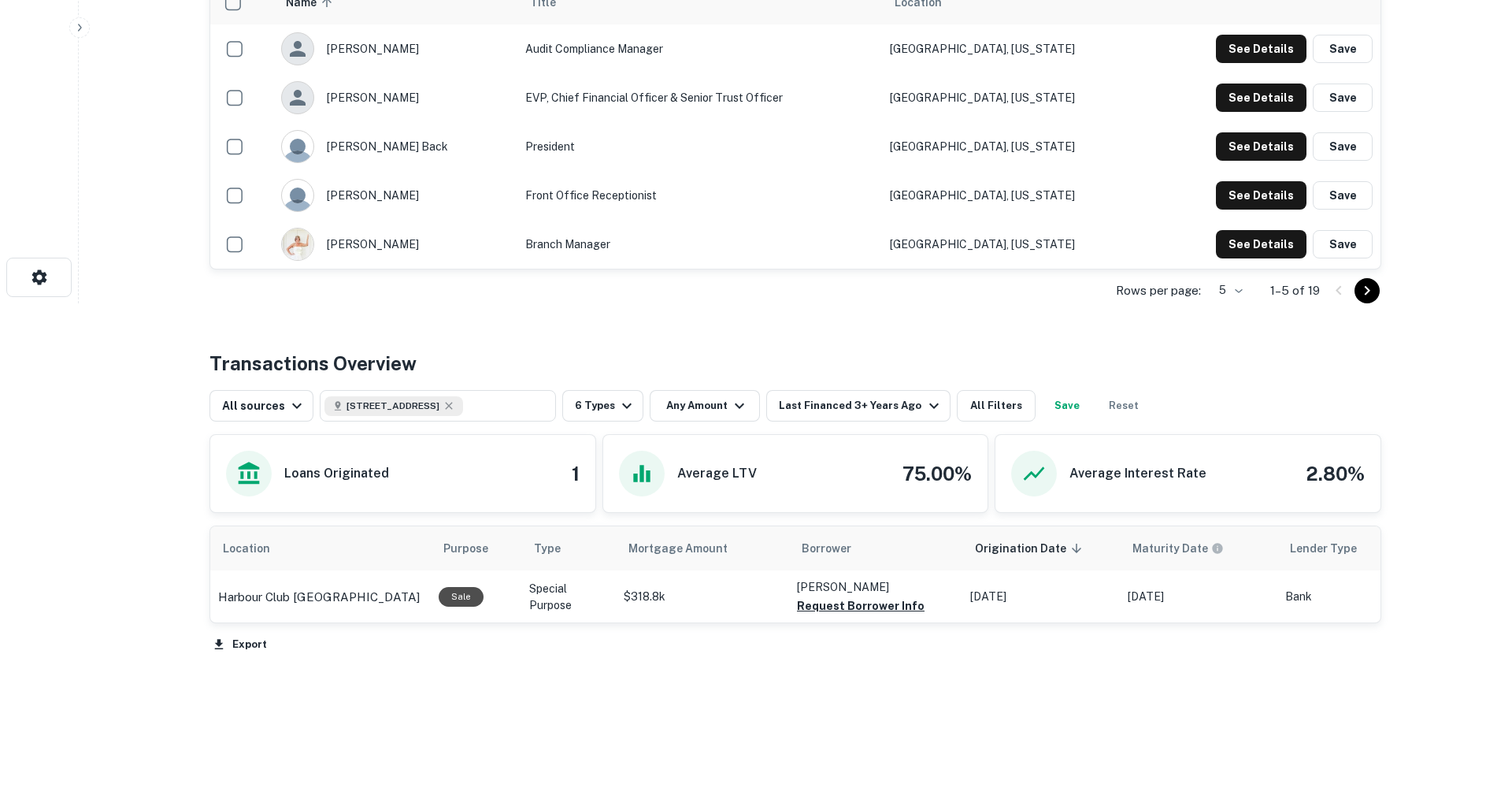
scroll to position [484, 0]
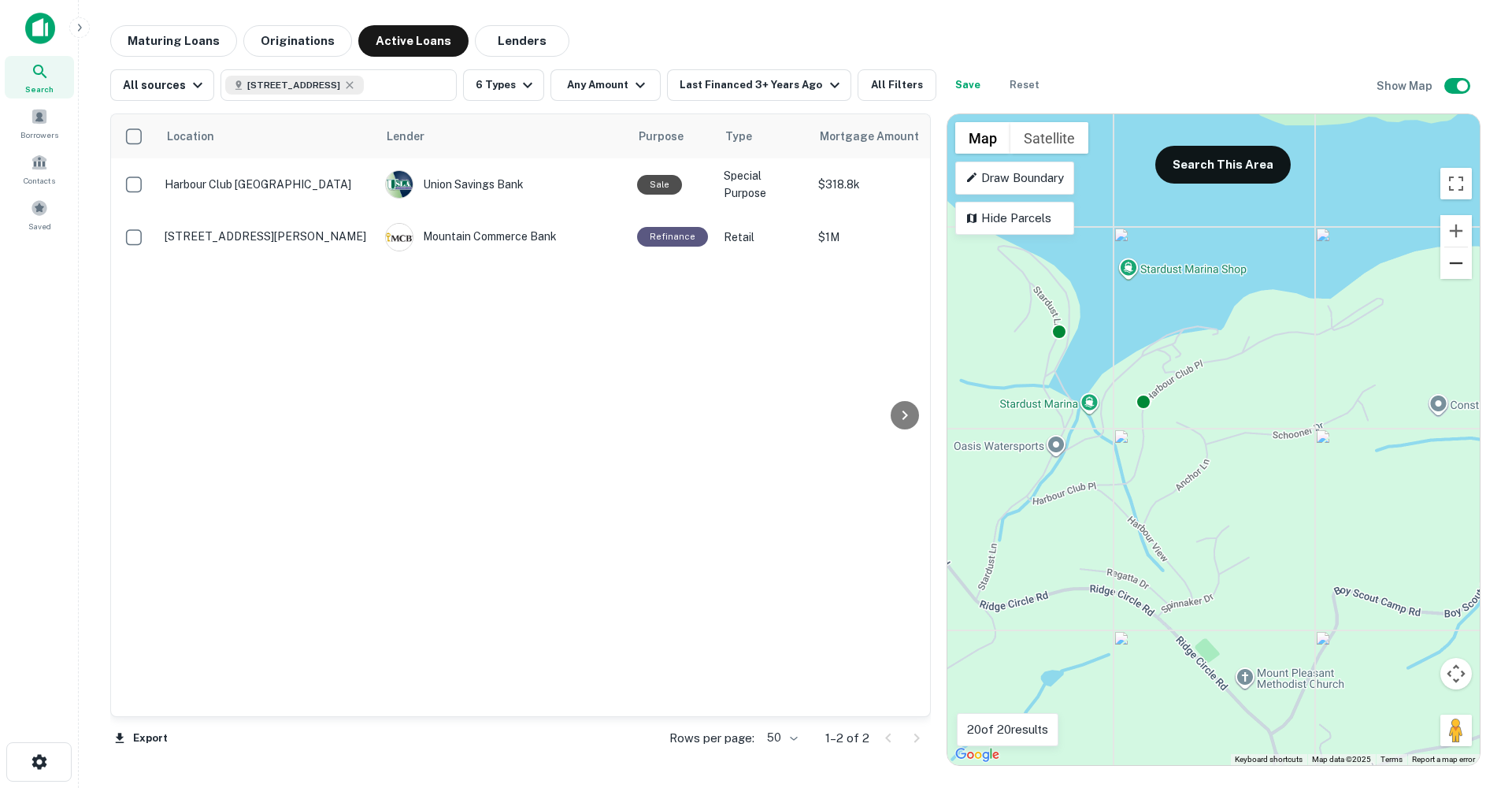
click at [1462, 270] on button "Zoom out" at bounding box center [1455, 262] width 31 height 31
click at [1462, 270] on button "Zoom out" at bounding box center [1455, 262] width 31 height 31
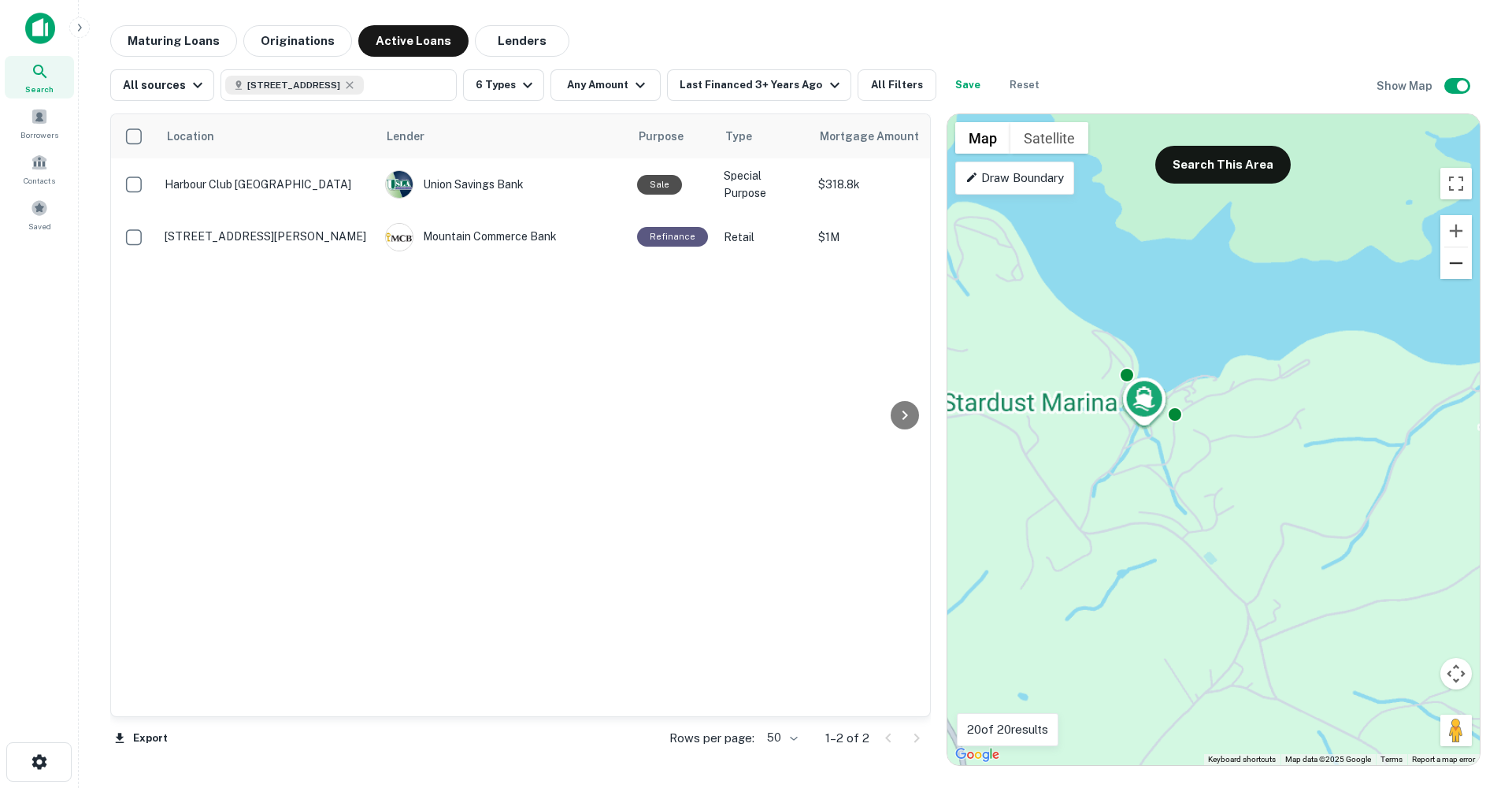
click at [1462, 270] on button "Zoom out" at bounding box center [1455, 262] width 31 height 31
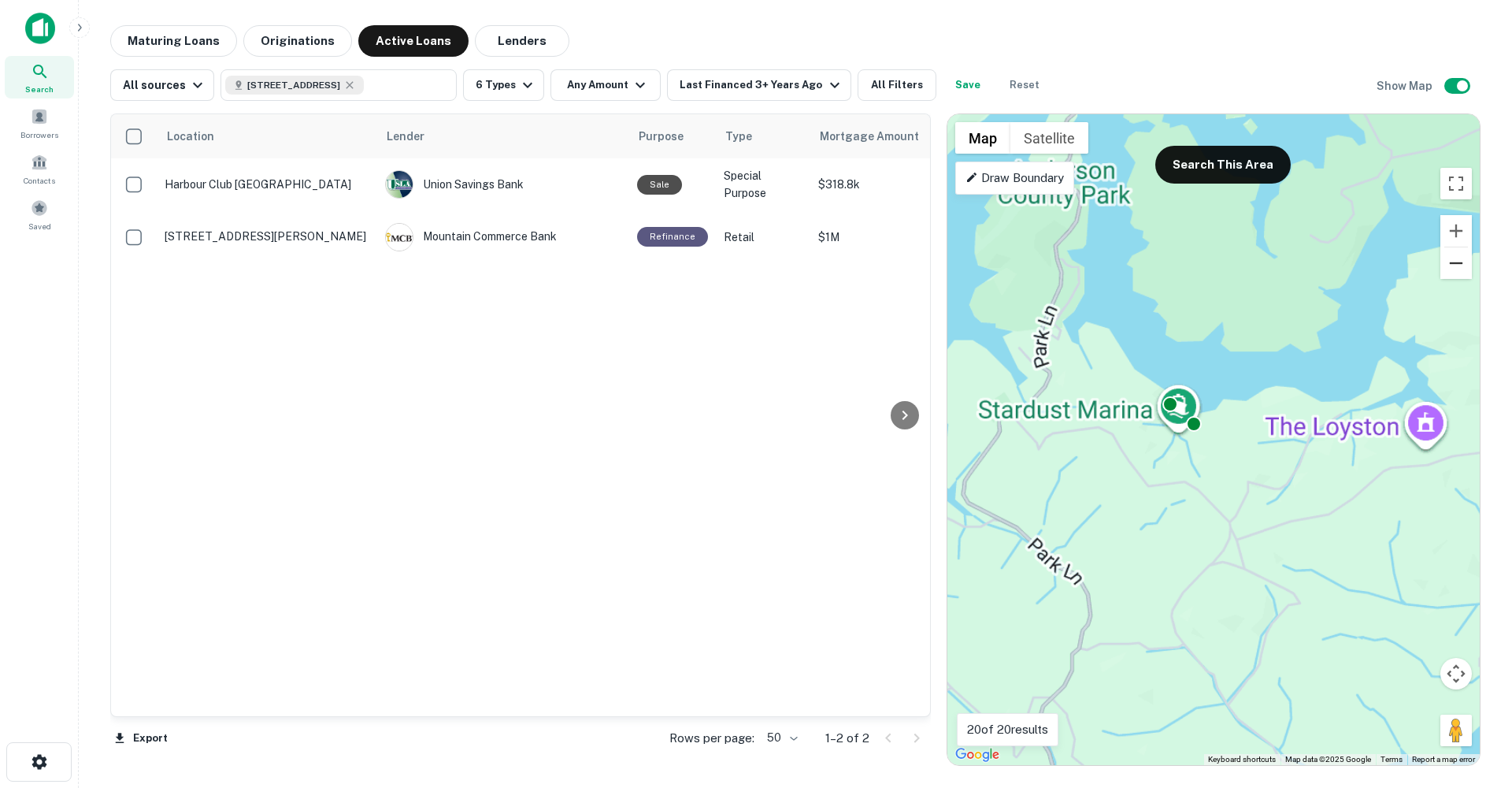
click at [1462, 270] on button "Zoom out" at bounding box center [1455, 262] width 31 height 31
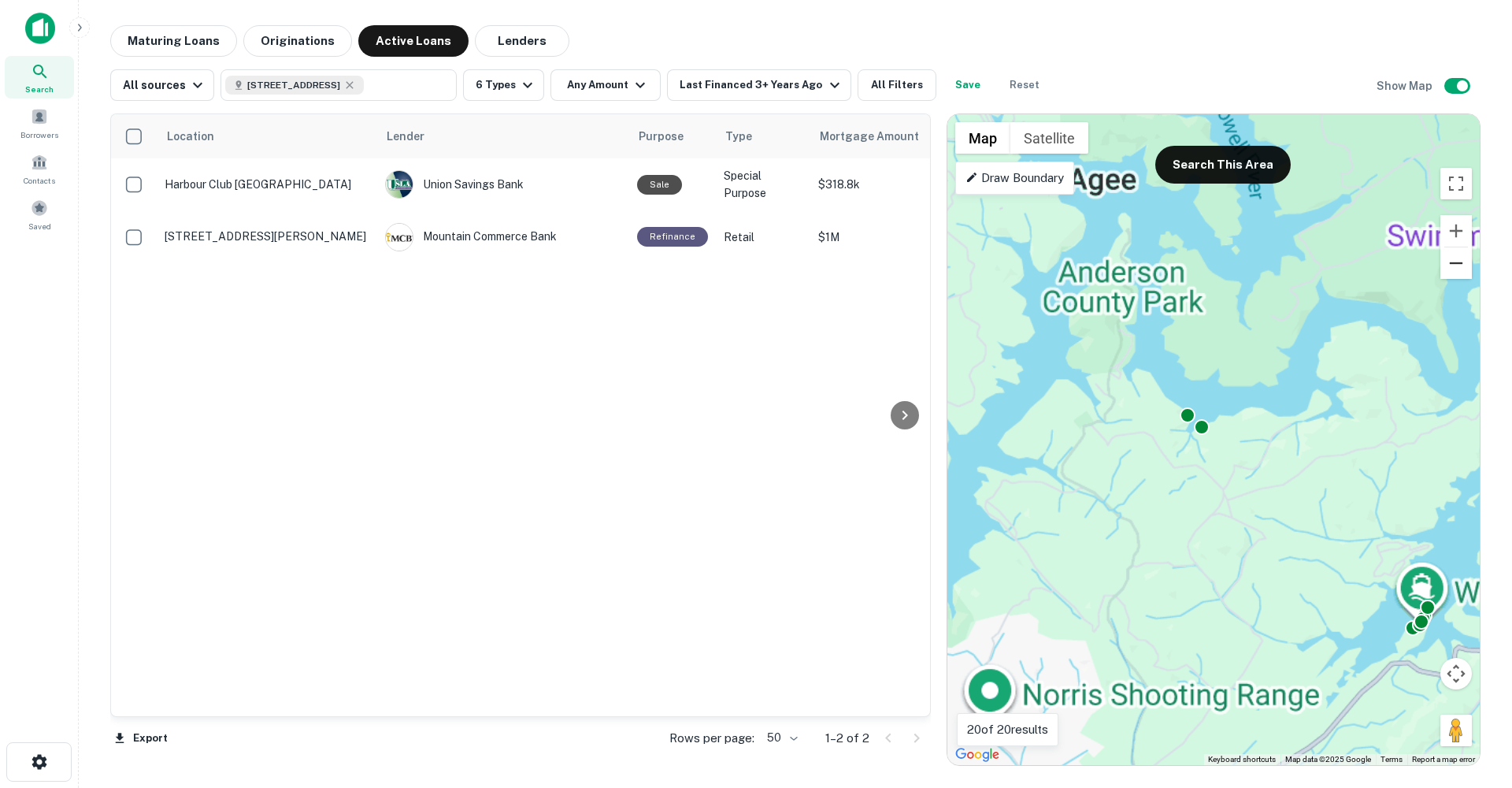
click at [1462, 270] on button "Zoom out" at bounding box center [1455, 262] width 31 height 31
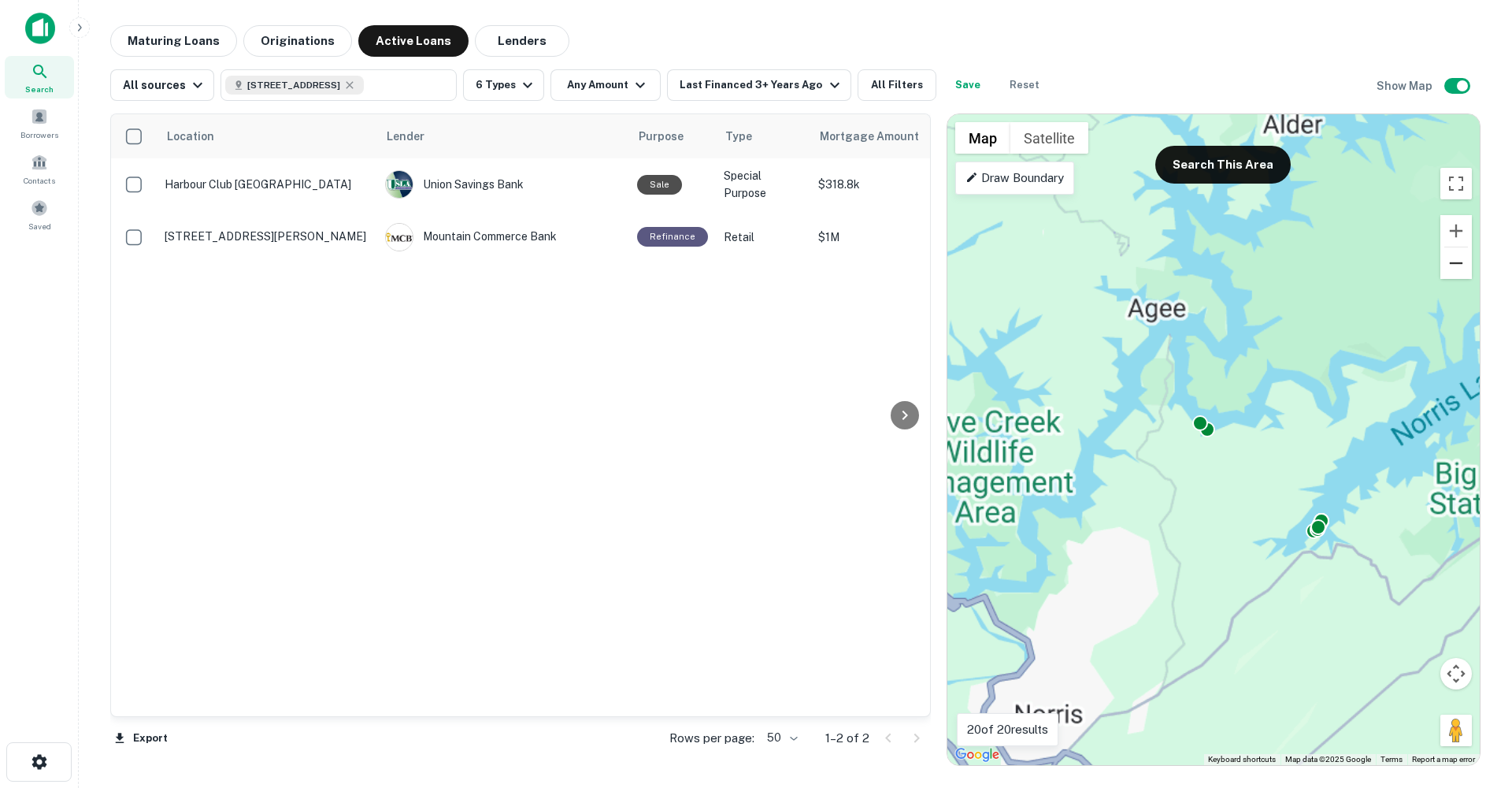
click at [1461, 270] on button "Zoom out" at bounding box center [1455, 262] width 31 height 31
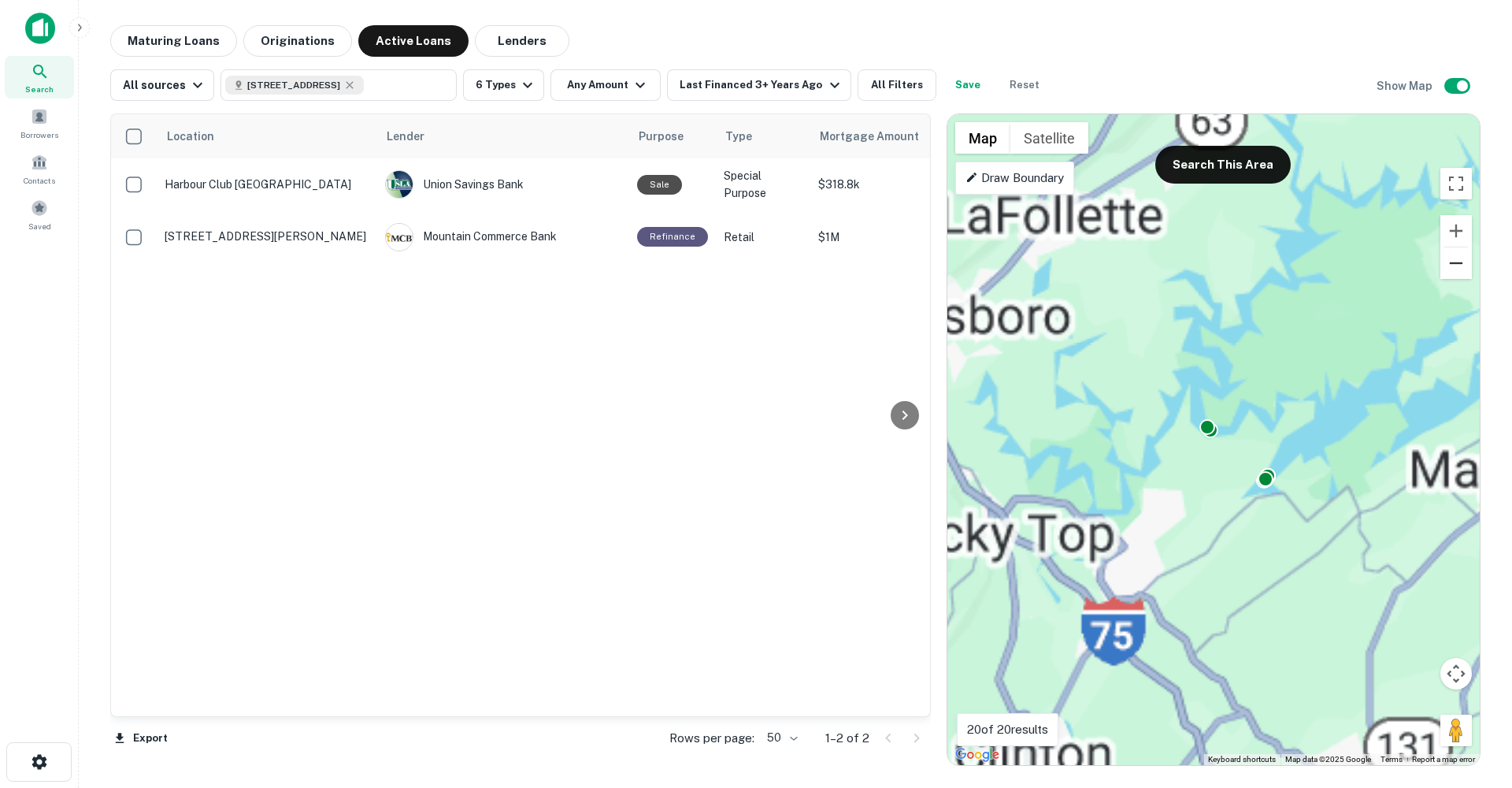
click at [1461, 270] on button "Zoom out" at bounding box center [1455, 262] width 31 height 31
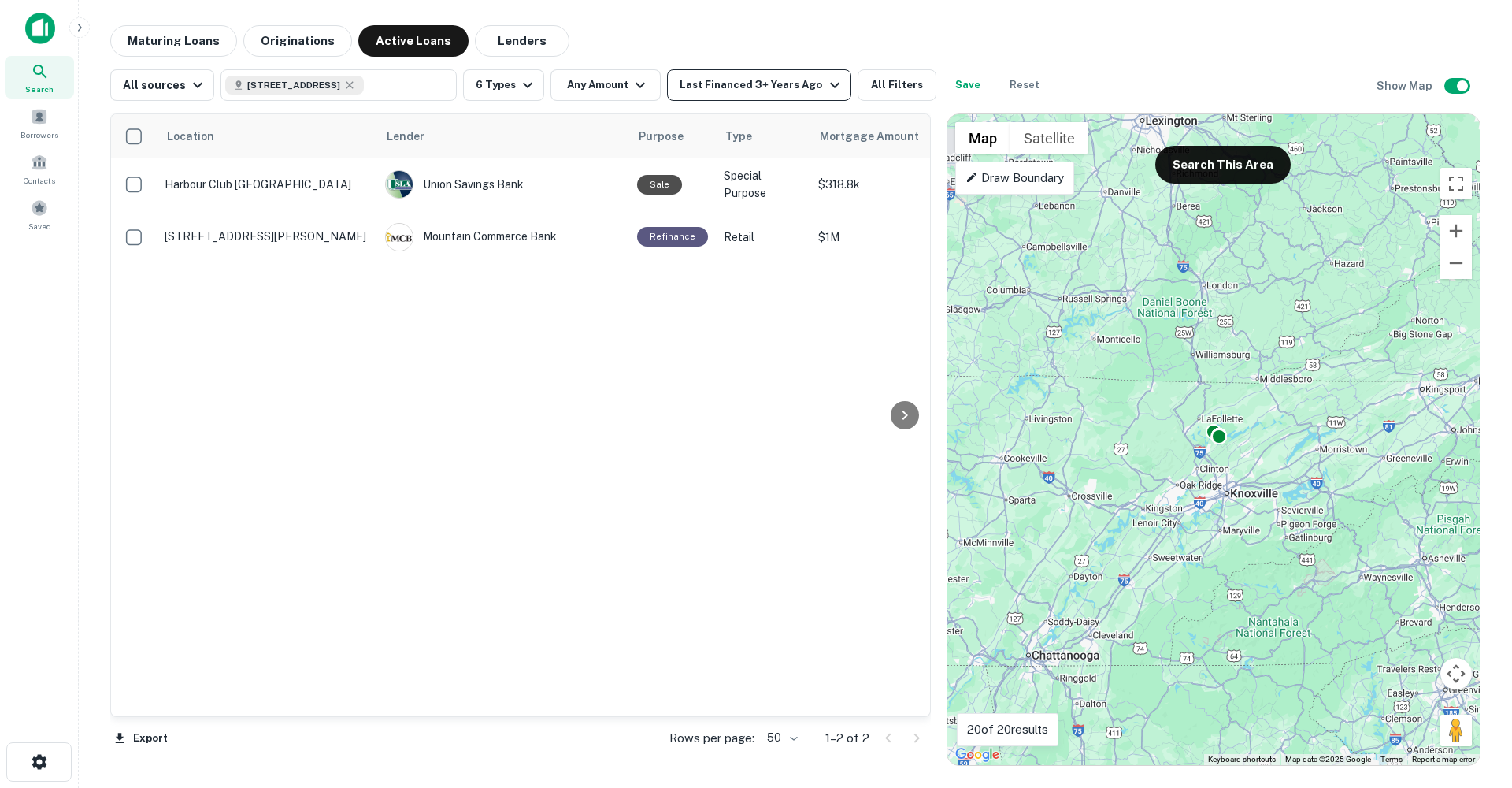
click at [825, 83] on icon "button" at bounding box center [835, 86] width 19 height 19
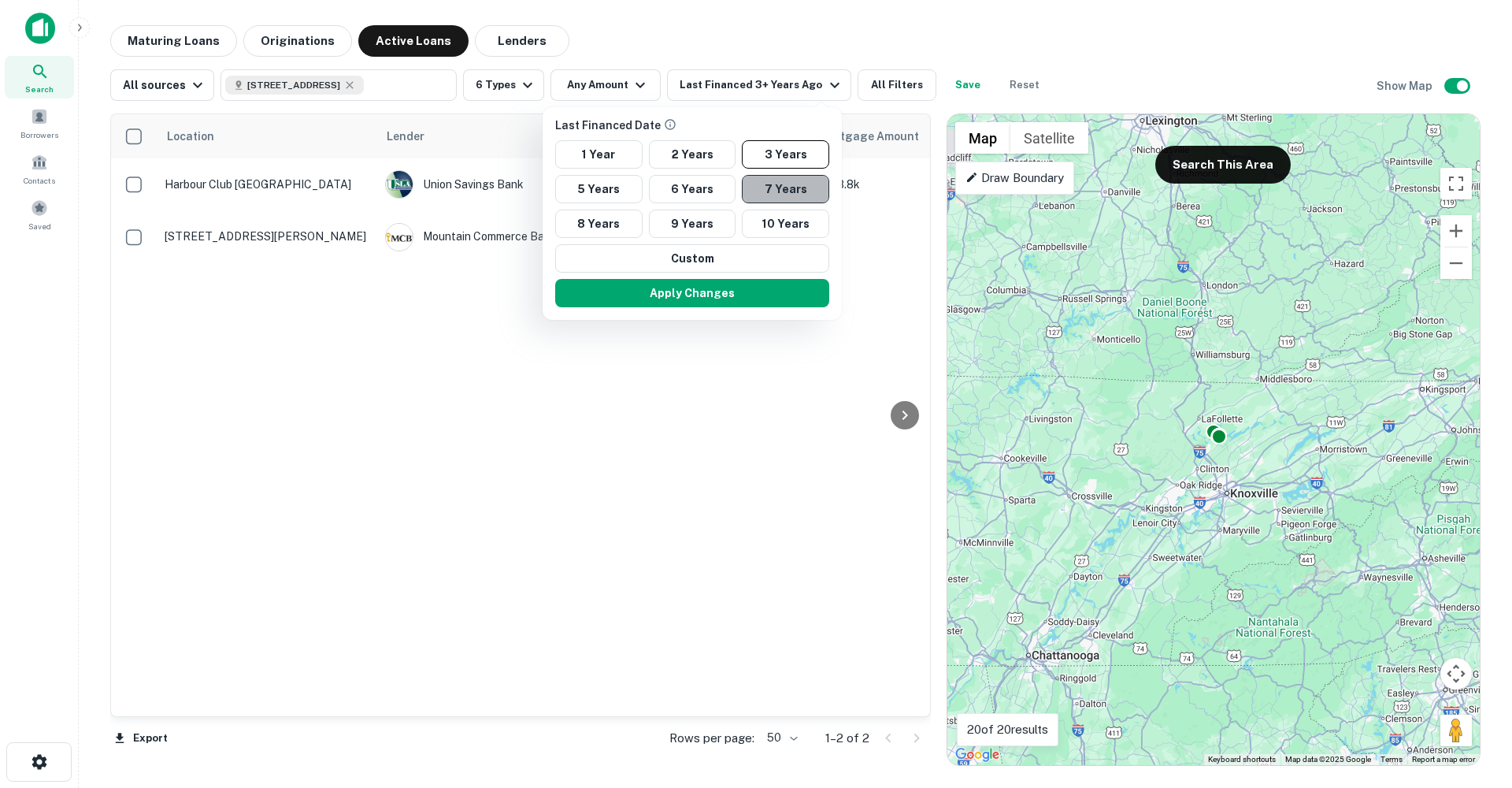
click at [756, 182] on button "7 Years" at bounding box center [785, 189] width 87 height 28
click at [759, 286] on button "Apply Changes" at bounding box center [691, 293] width 274 height 28
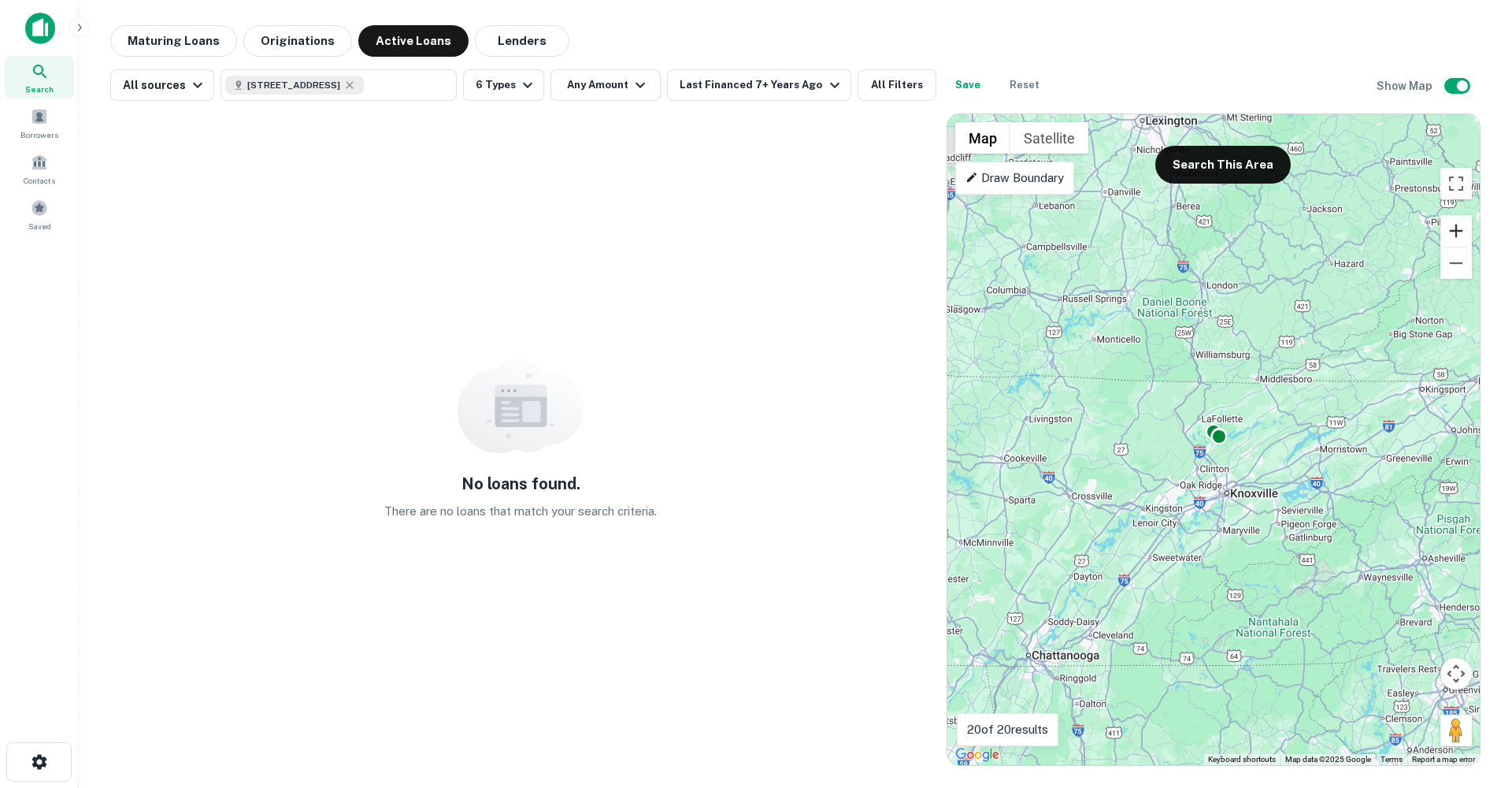
click at [1447, 231] on button "Zoom in" at bounding box center [1455, 230] width 31 height 31
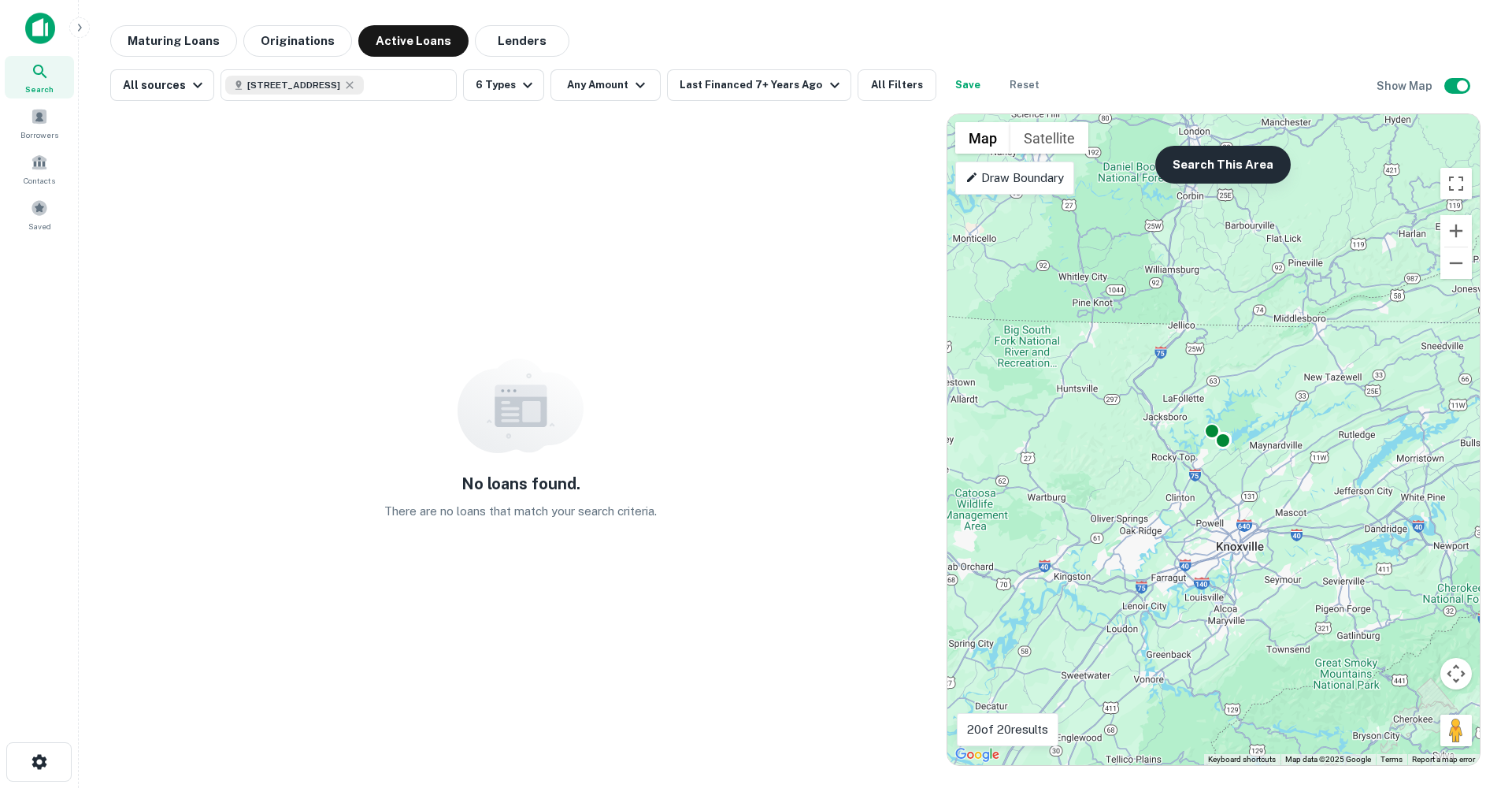
click at [1183, 167] on button "Search This Area" at bounding box center [1222, 164] width 135 height 38
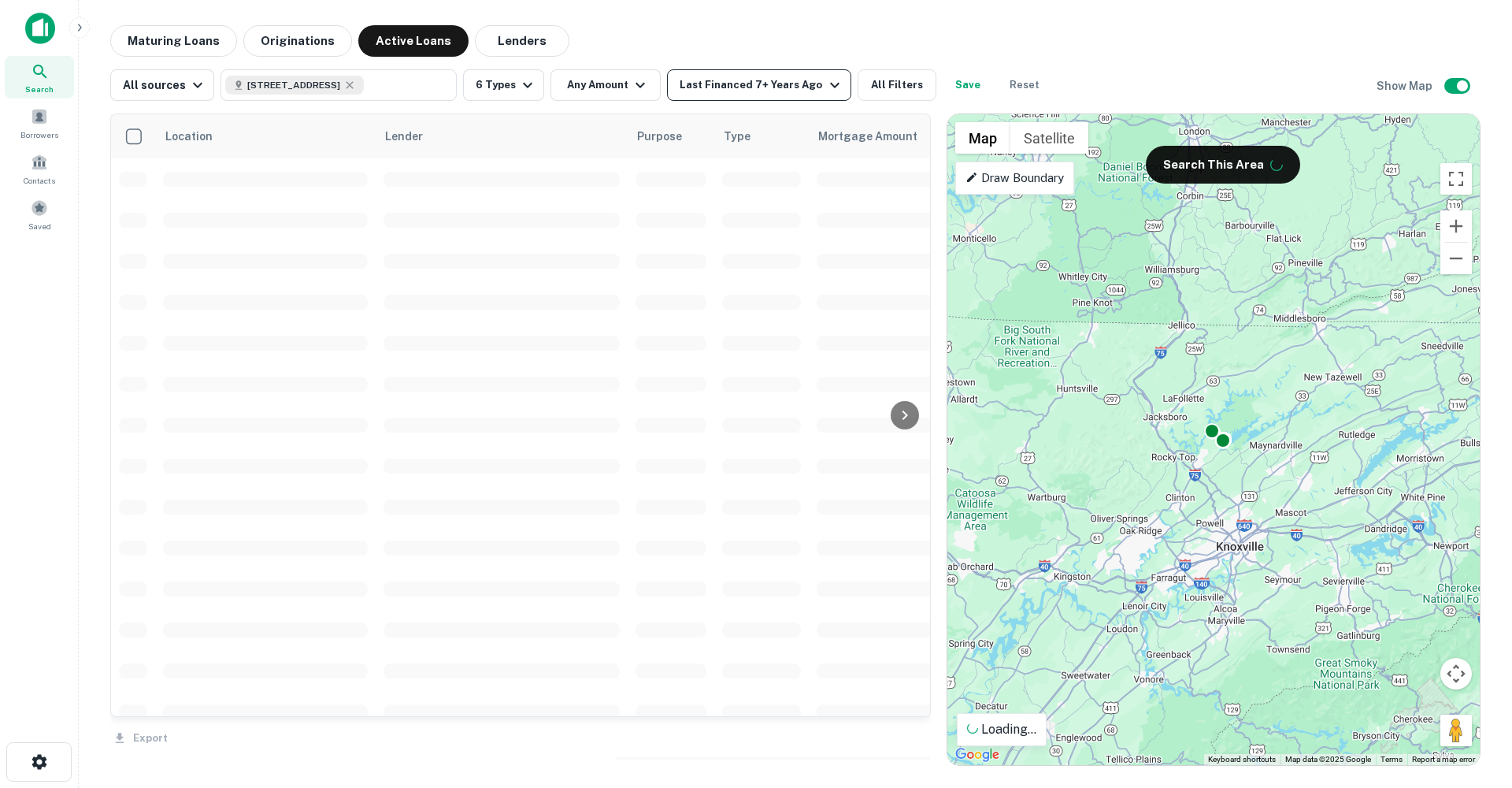
click at [751, 87] on div "Last Financed 7+ Years Ago" at bounding box center [761, 86] width 164 height 19
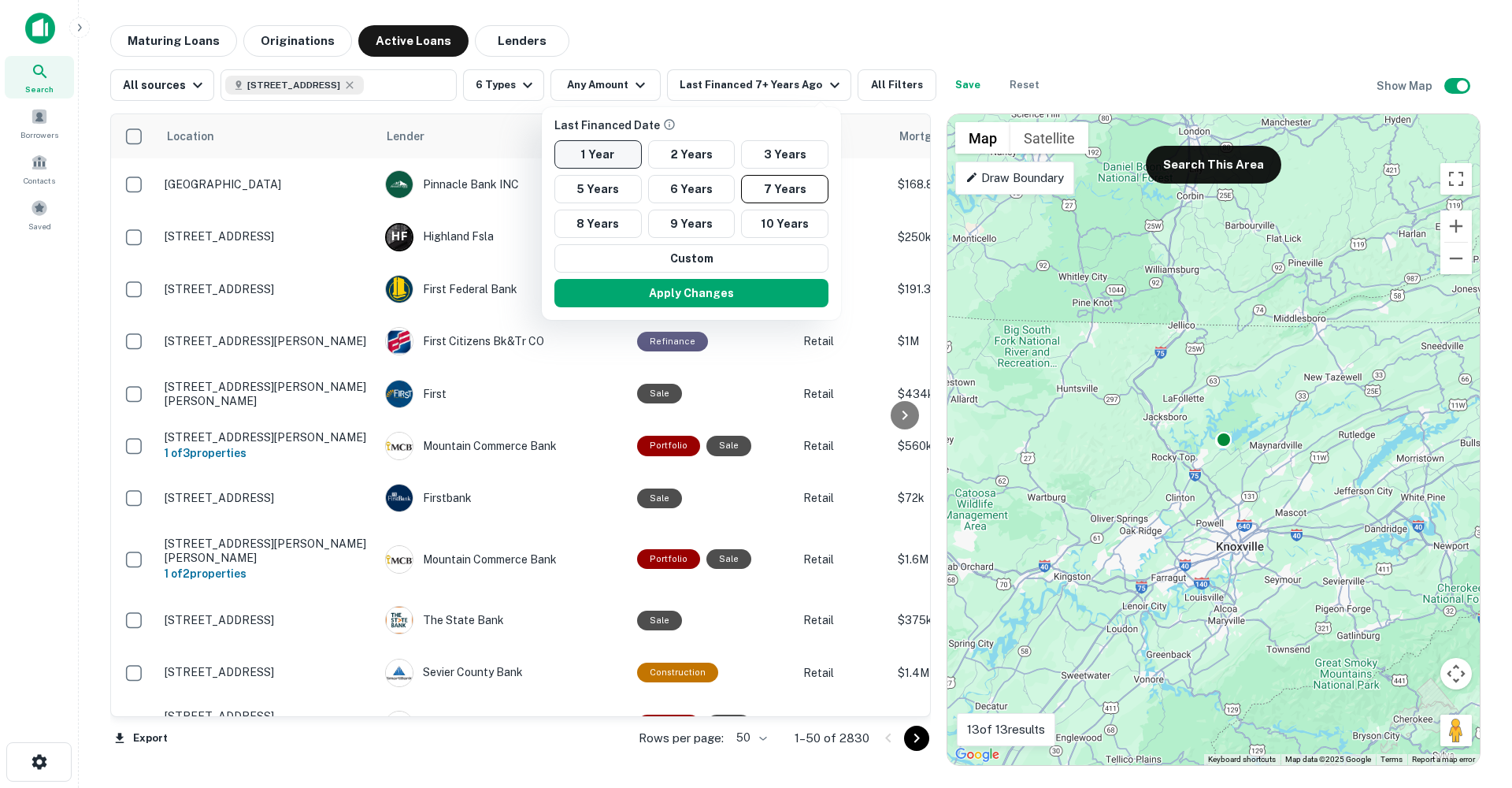
click at [598, 152] on button "1 Year" at bounding box center [597, 154] width 87 height 28
click at [708, 284] on button "Apply Changes" at bounding box center [684, 293] width 274 height 28
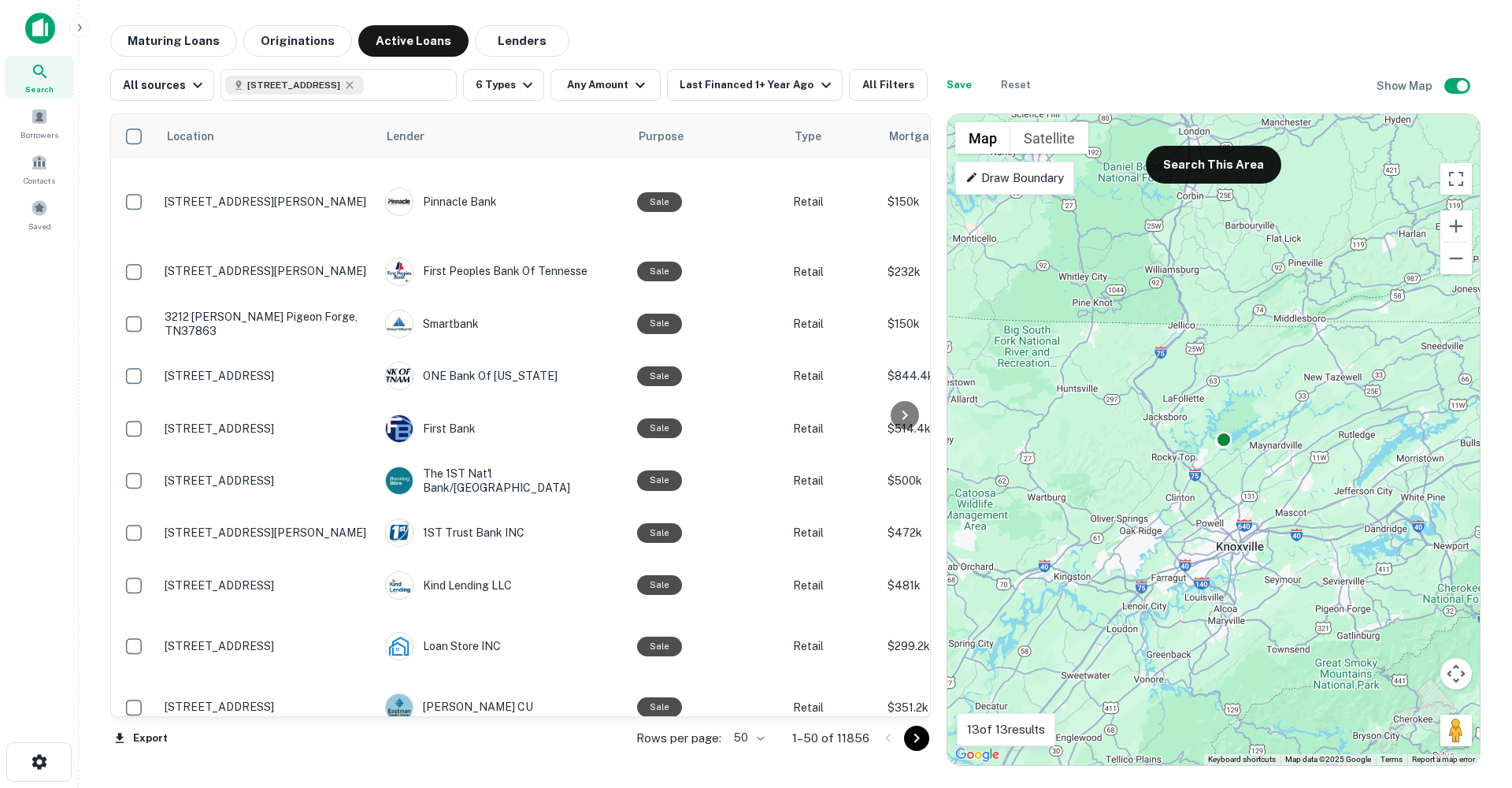
click at [1205, 163] on button "Search This Area" at bounding box center [1213, 164] width 135 height 38
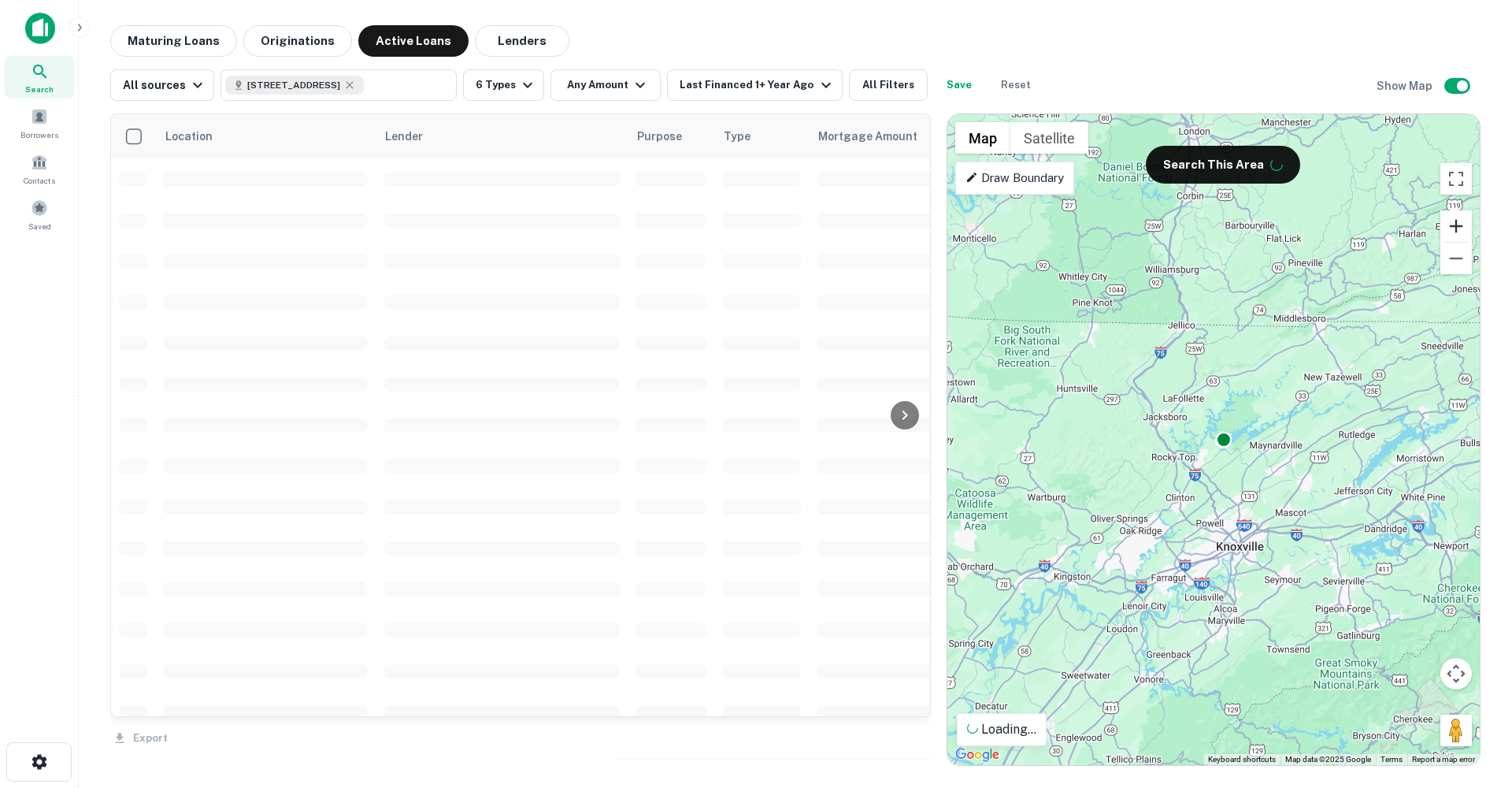
click at [1451, 222] on button "Zoom in" at bounding box center [1455, 226] width 31 height 31
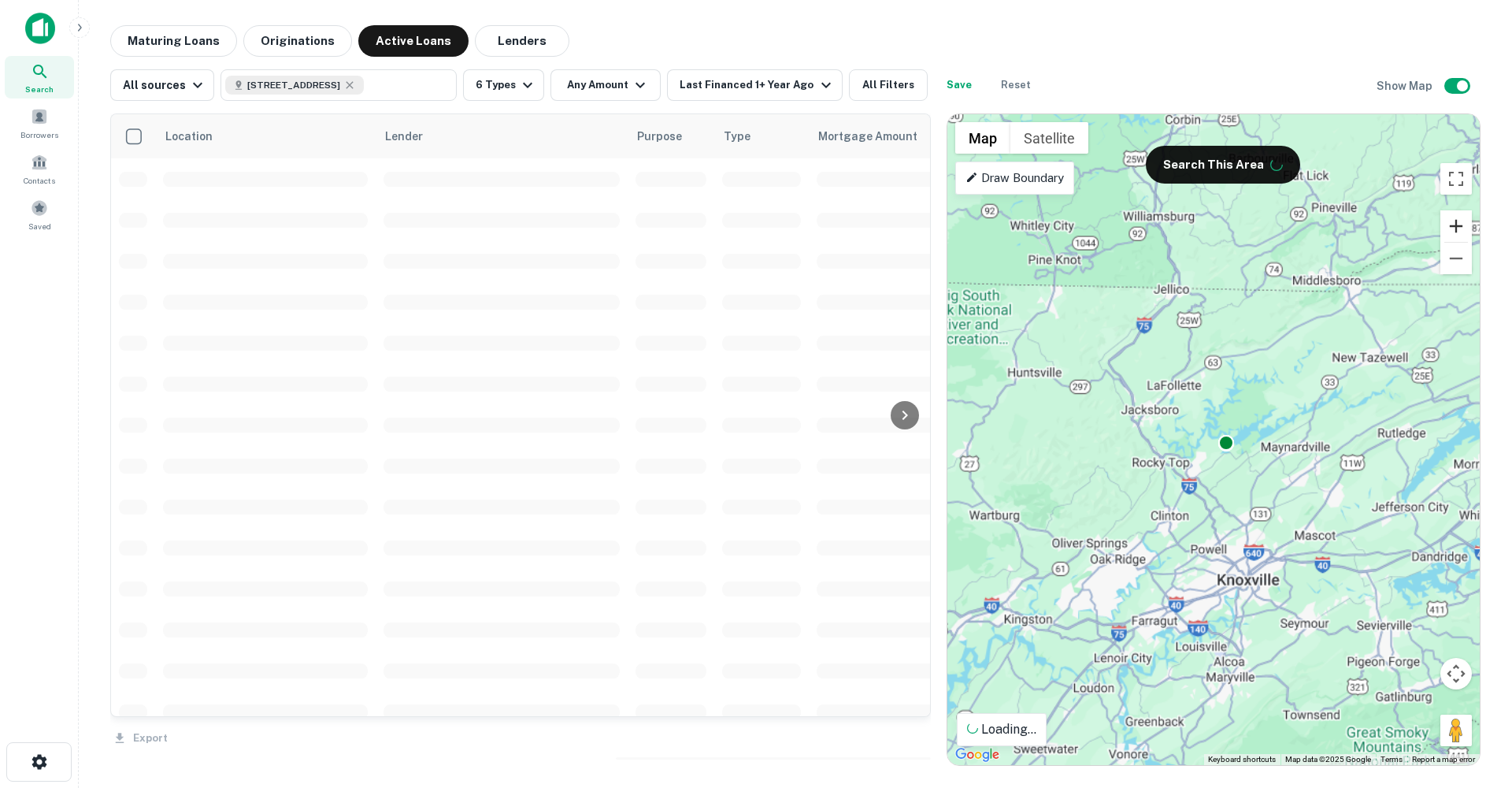
click at [1451, 222] on button "Zoom in" at bounding box center [1455, 226] width 31 height 31
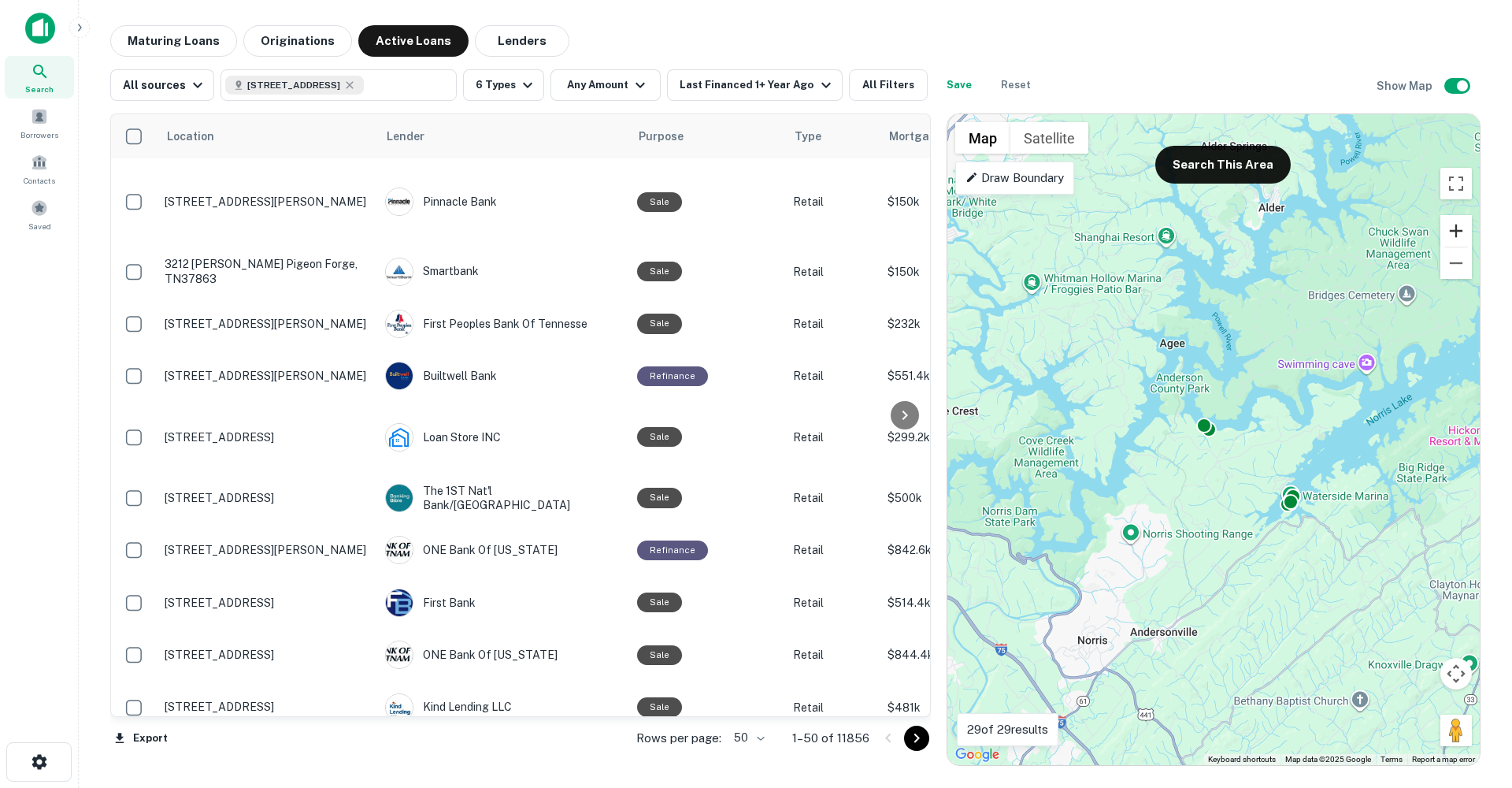
click at [1451, 222] on button "Zoom in" at bounding box center [1455, 230] width 31 height 31
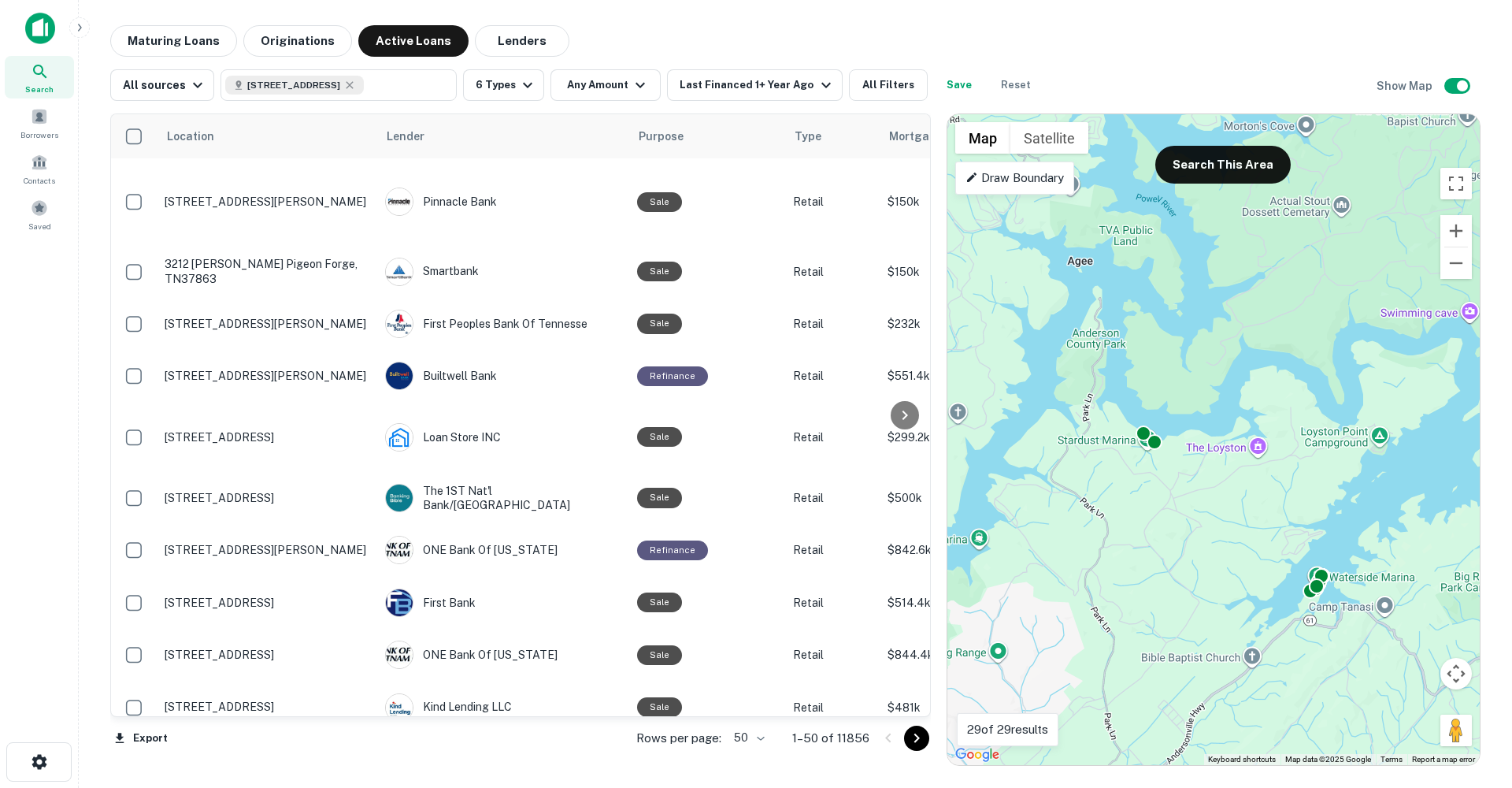
drag, startPoint x: 1369, startPoint y: 366, endPoint x: 1332, endPoint y: 370, distance: 37.2
click at [1313, 379] on div "To activate drag with keyboard, press Alt + Enter. Once in keyboard drag state,…" at bounding box center [1214, 439] width 533 height 650
click at [1462, 264] on button "Zoom out" at bounding box center [1455, 262] width 31 height 31
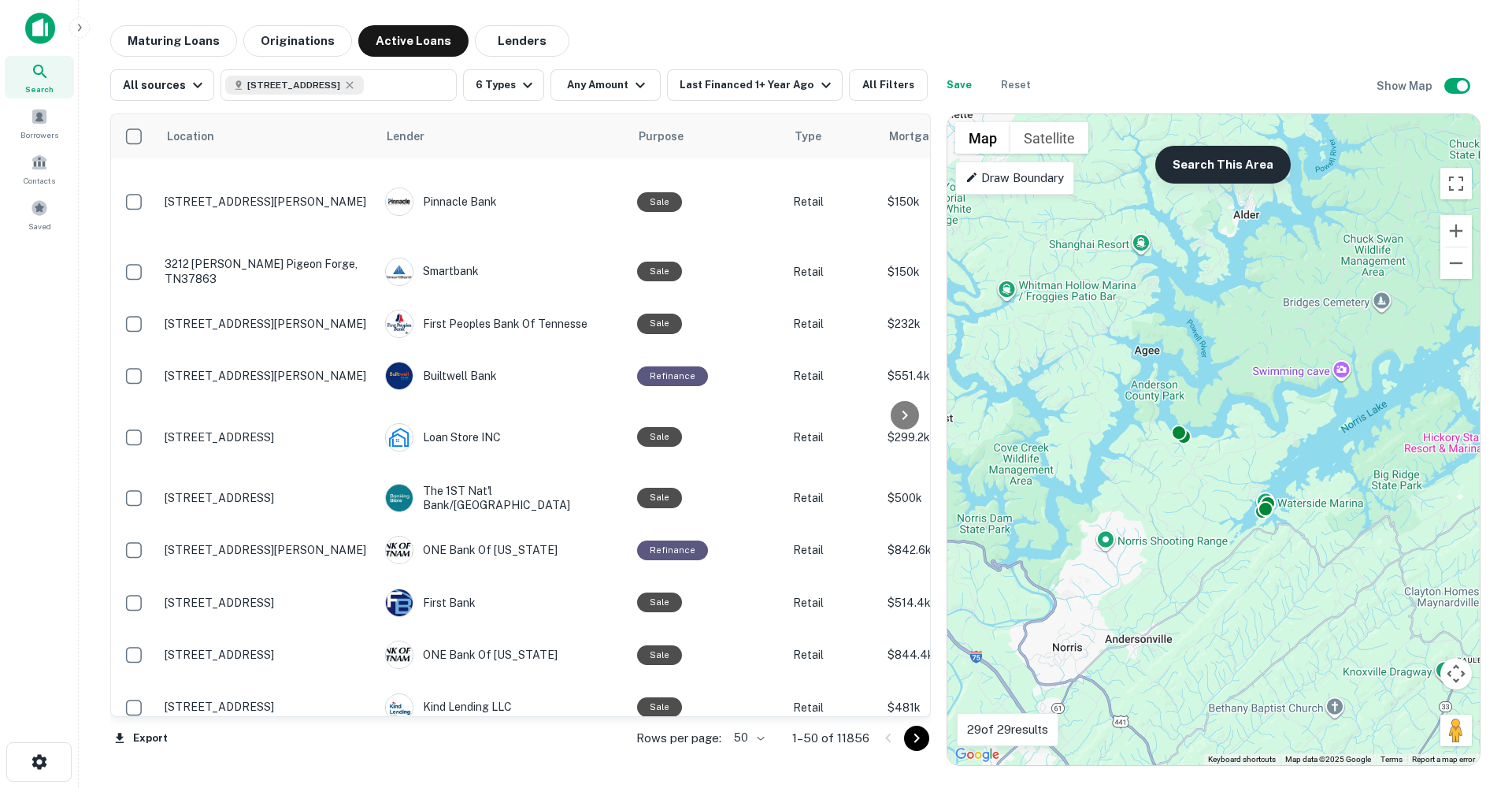
click at [1207, 171] on button "Search This Area" at bounding box center [1222, 164] width 135 height 38
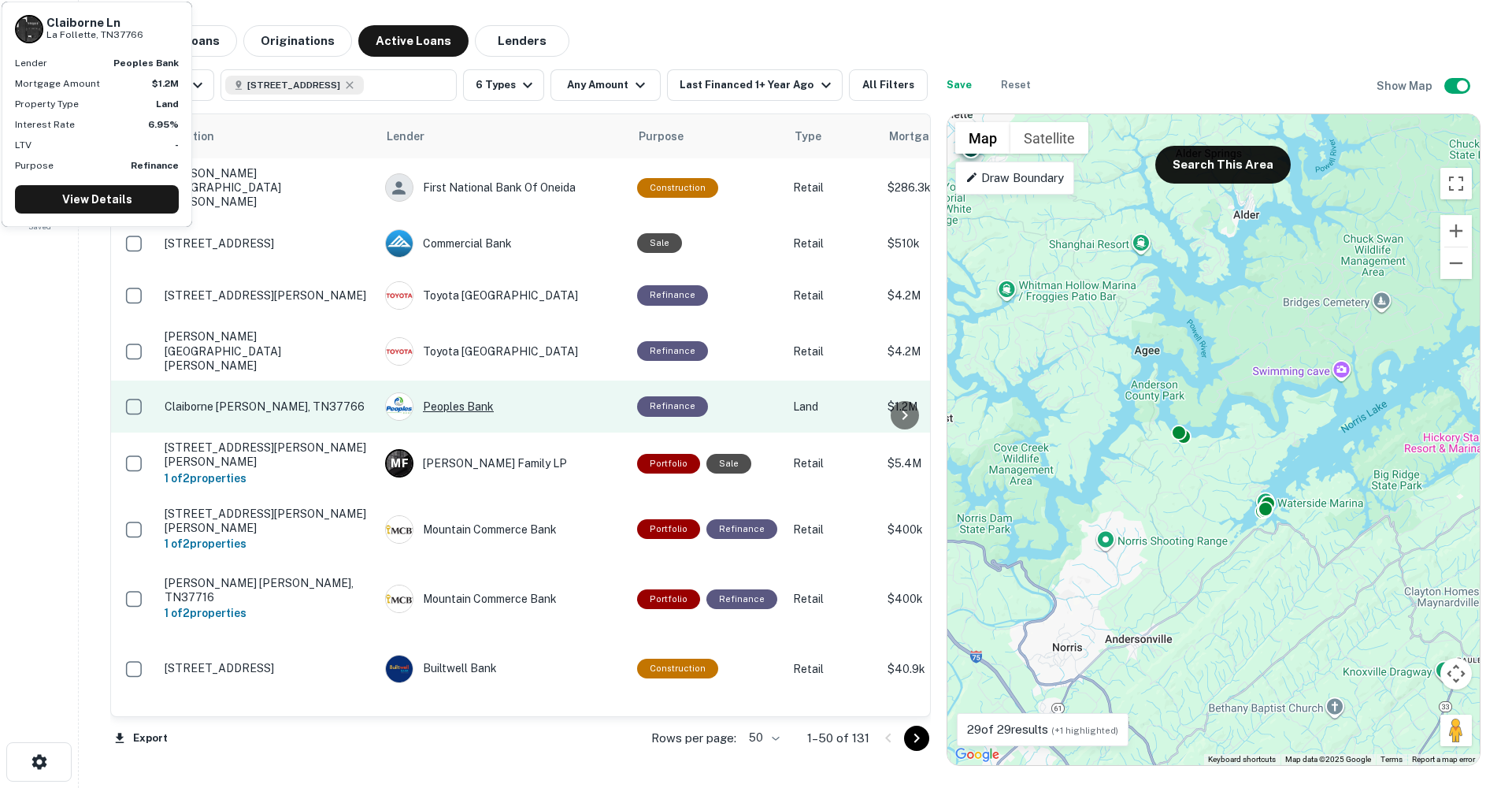
click at [462, 392] on div "Peoples Bank" at bounding box center [502, 406] width 236 height 28
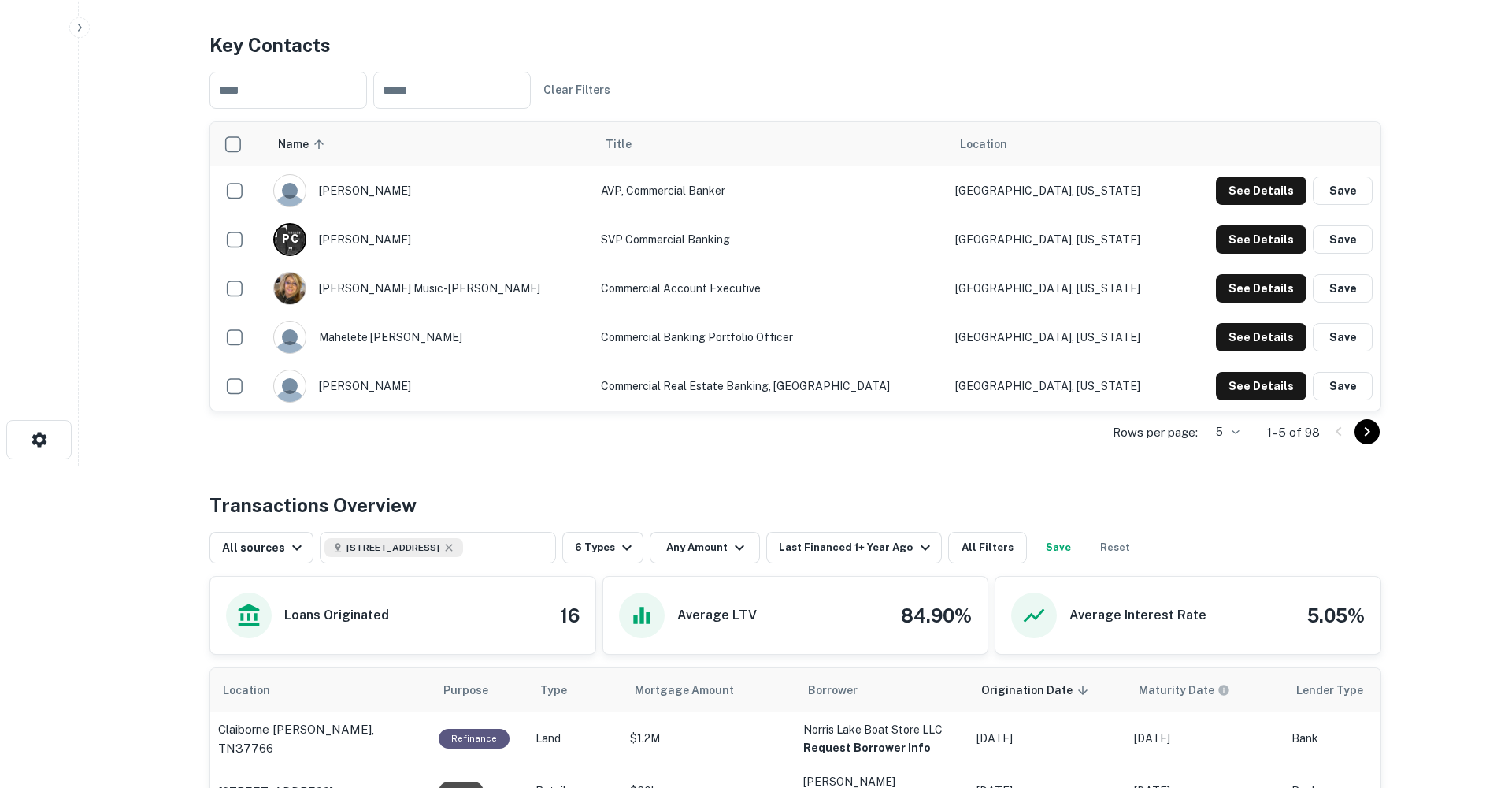
scroll to position [320, 0]
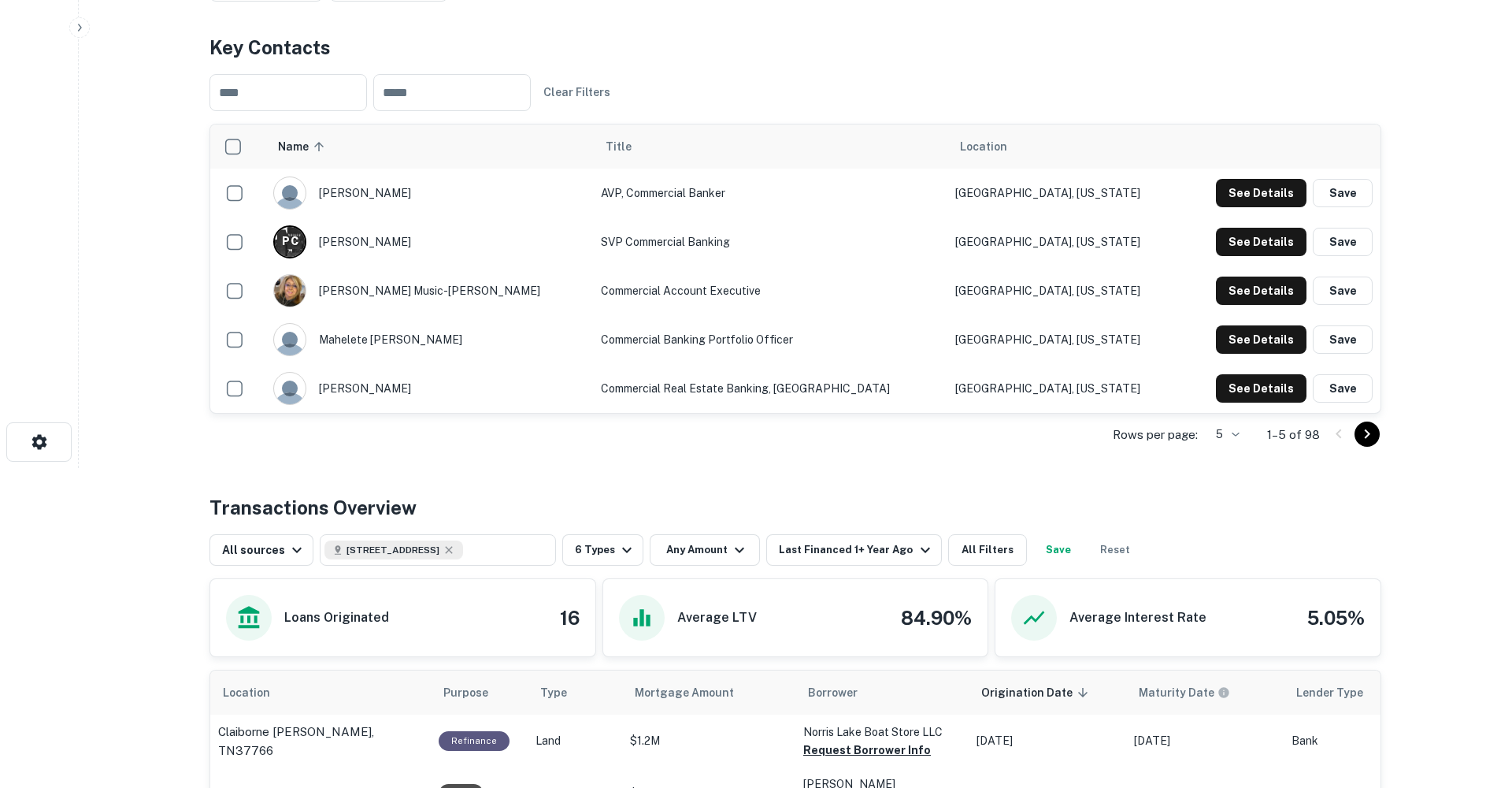
click at [1222, 430] on body "Search Borrowers Contacts Saved Back to search Peoples Bank Description SHOW MO…" at bounding box center [756, 74] width 1512 height 788
click at [1239, 512] on li "25" at bounding box center [1224, 522] width 41 height 28
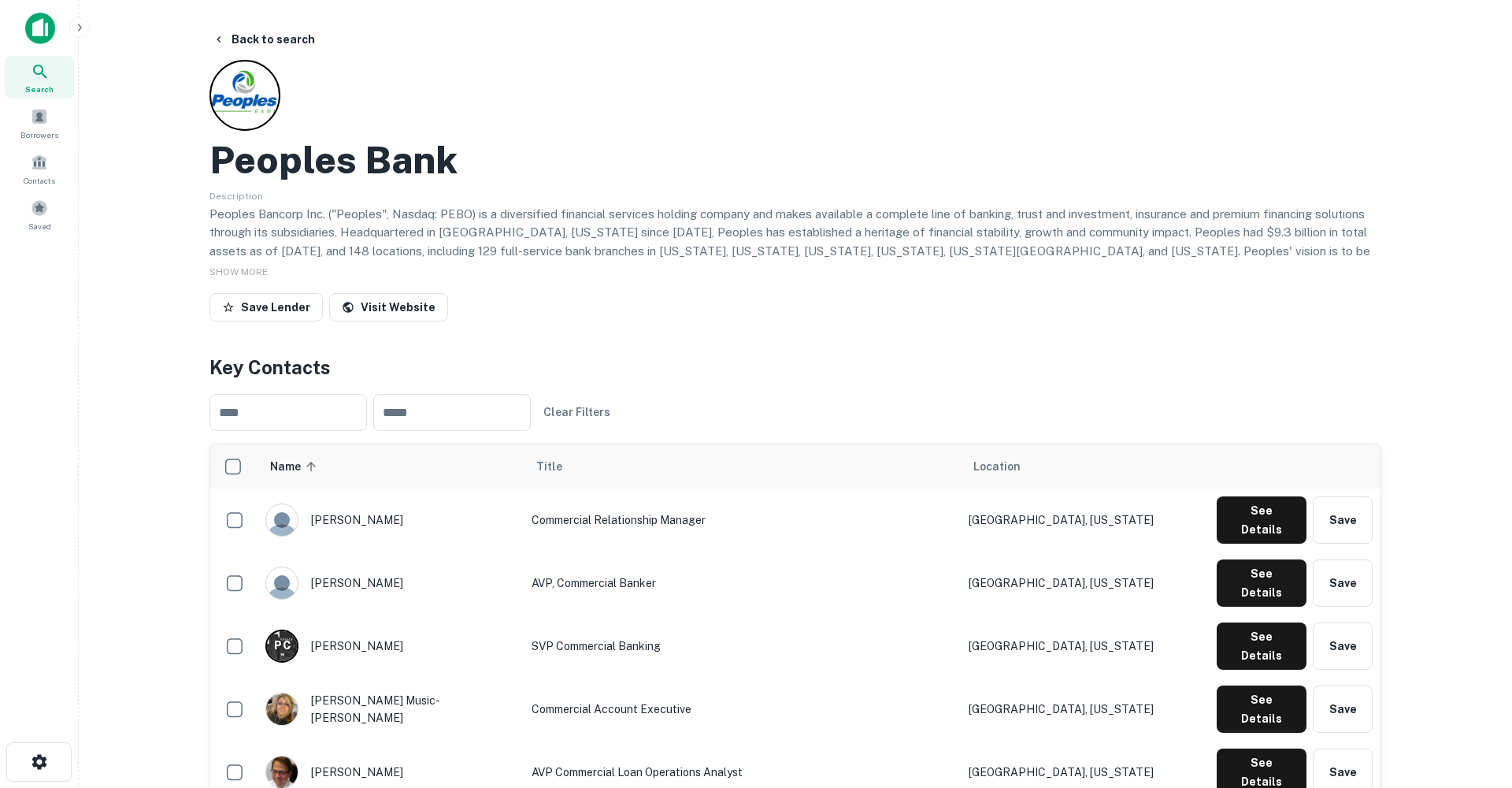
scroll to position [0, 0]
click at [268, 40] on button "Back to search" at bounding box center [264, 39] width 115 height 28
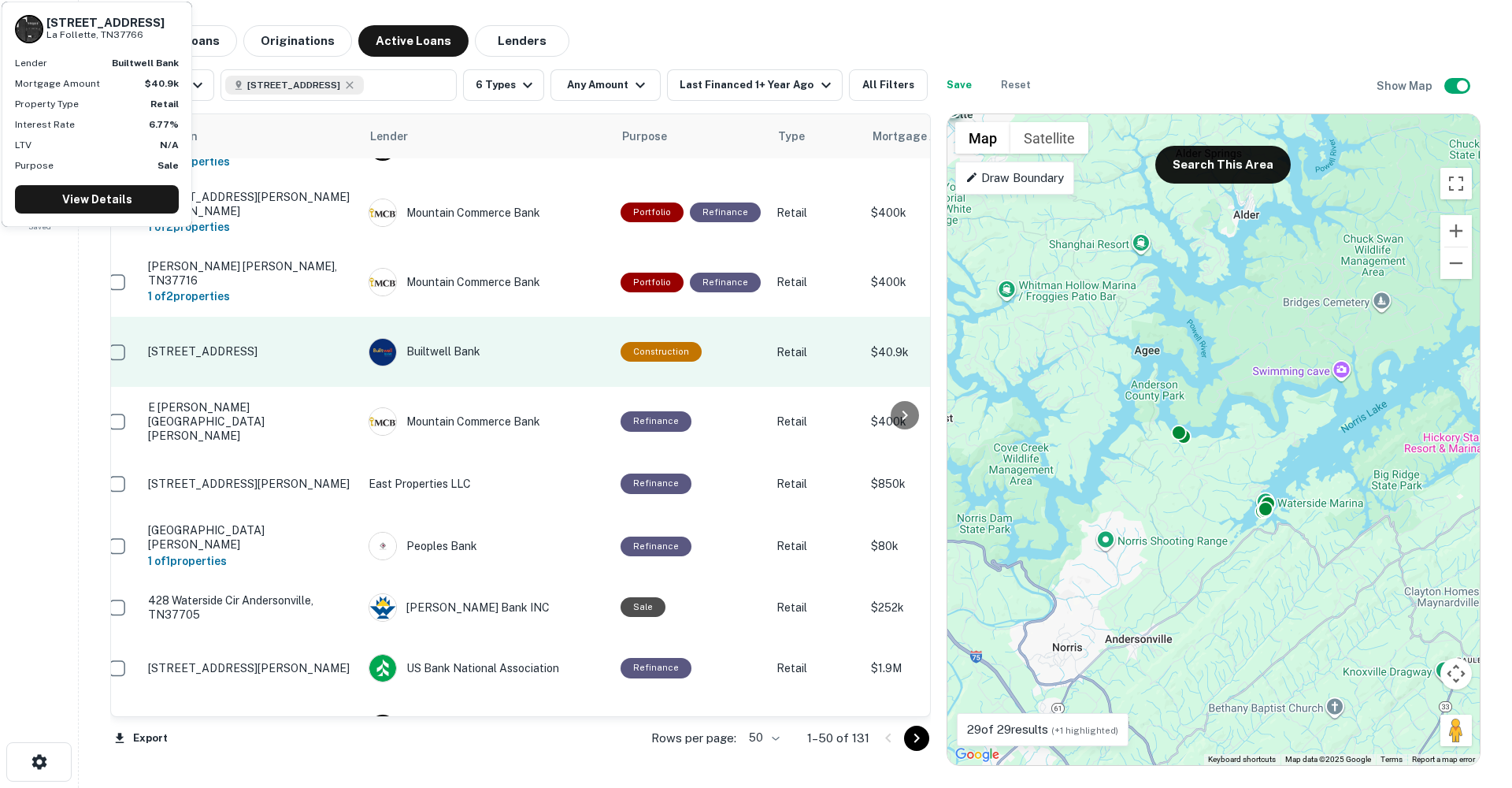
scroll to position [318, 17]
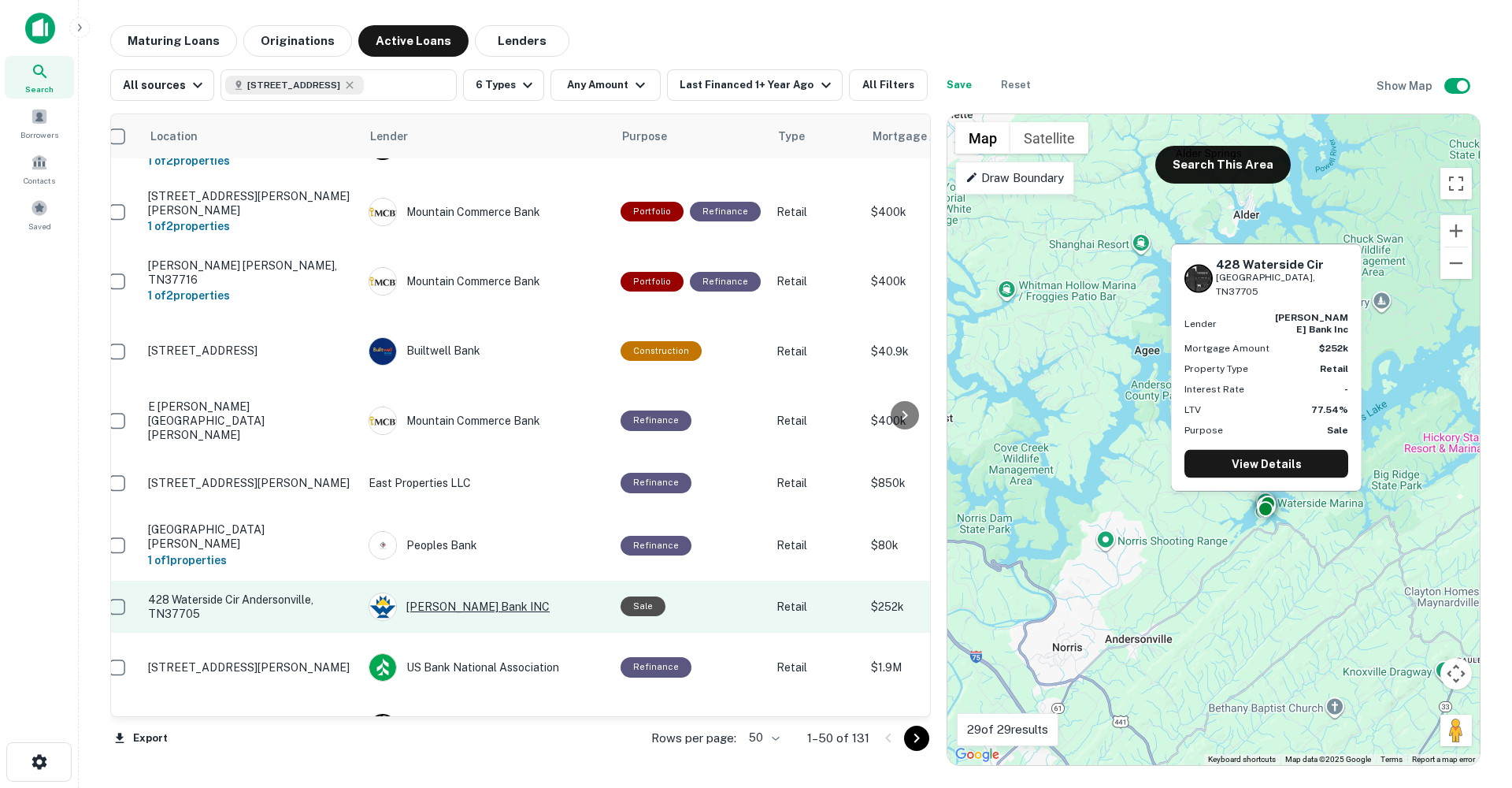
click at [477, 592] on div "[PERSON_NAME] Bank INC" at bounding box center [486, 606] width 236 height 28
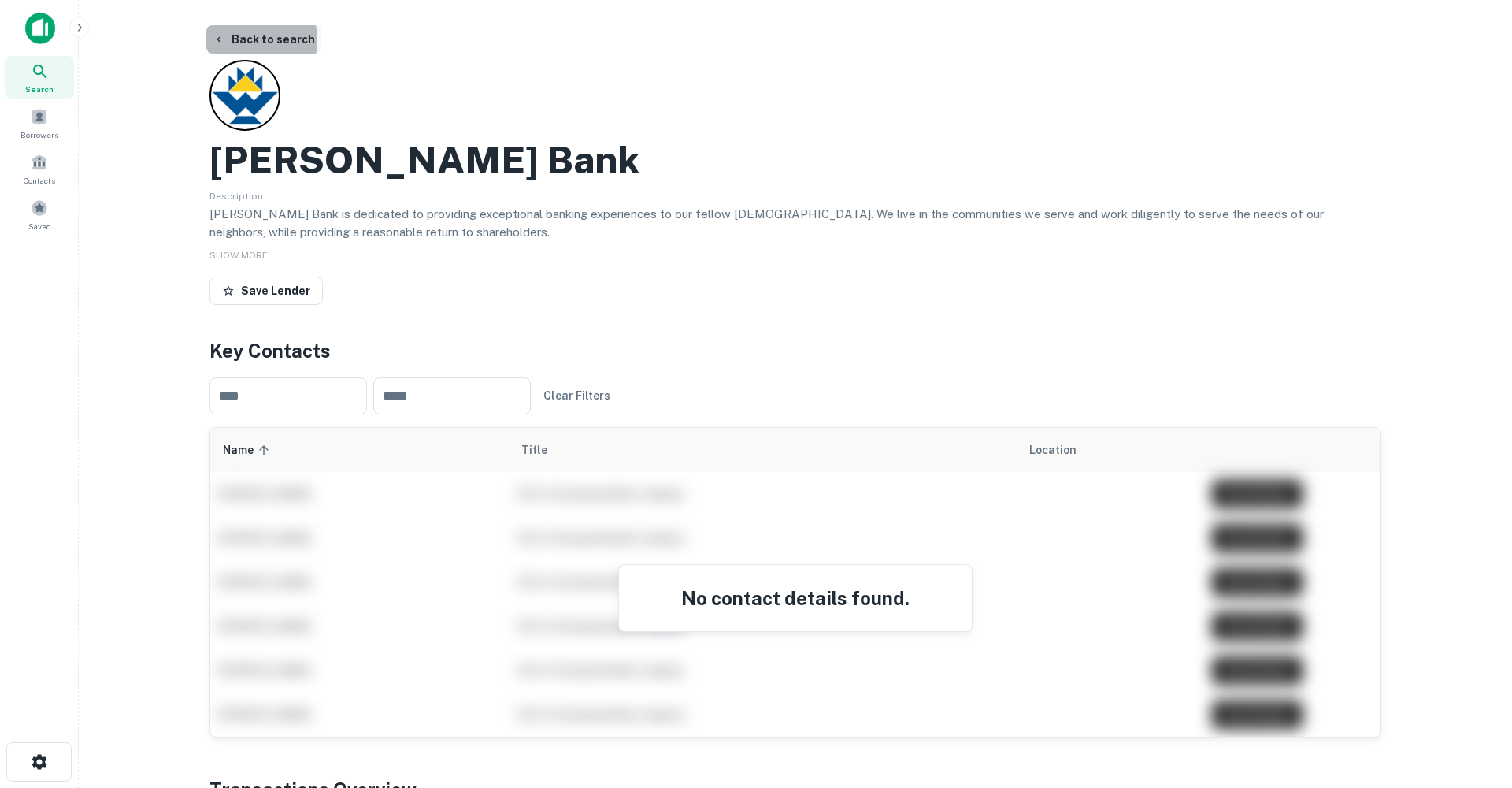
click at [237, 40] on button "Back to search" at bounding box center [264, 39] width 115 height 28
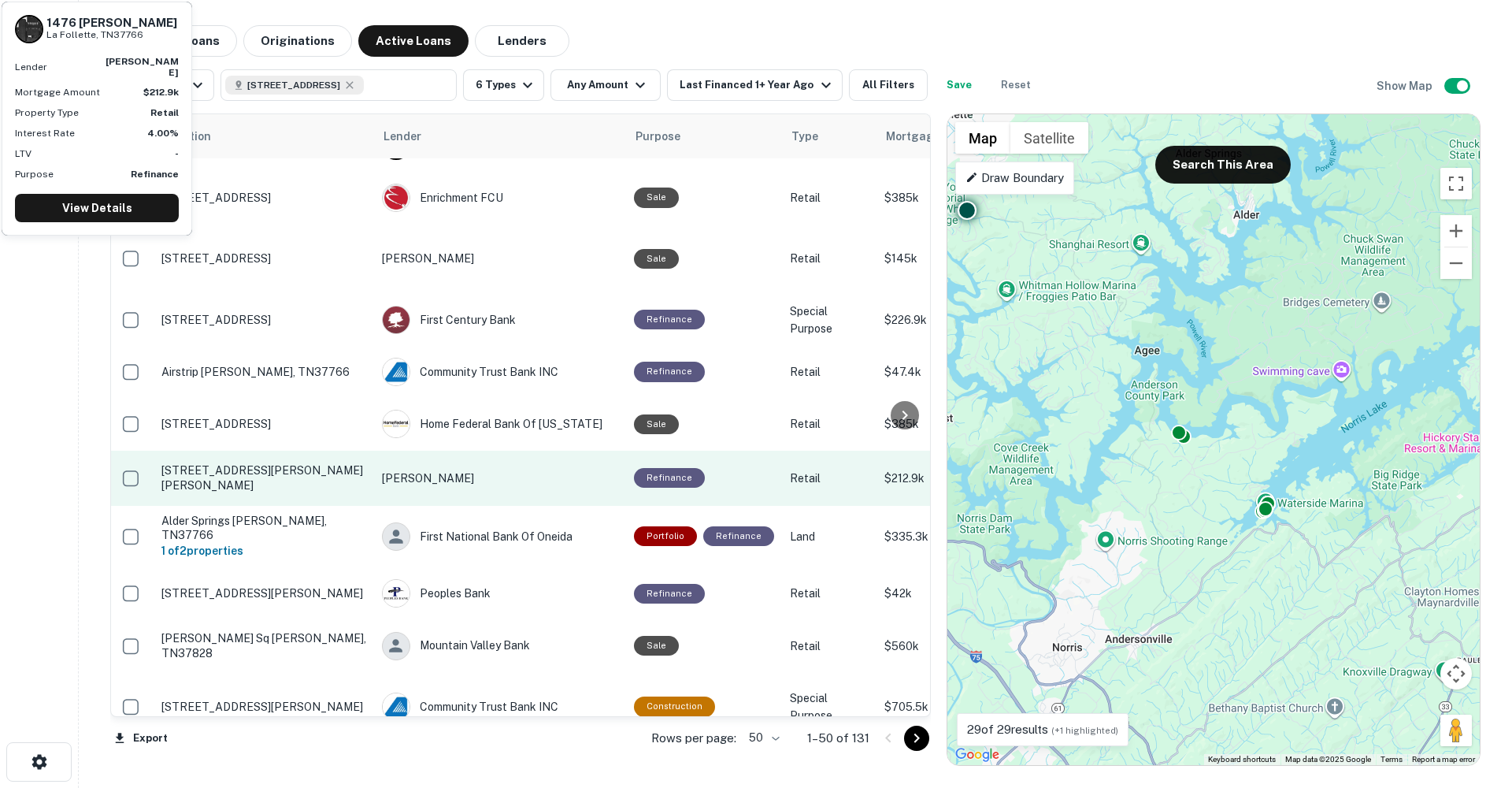
scroll to position [1059, 3]
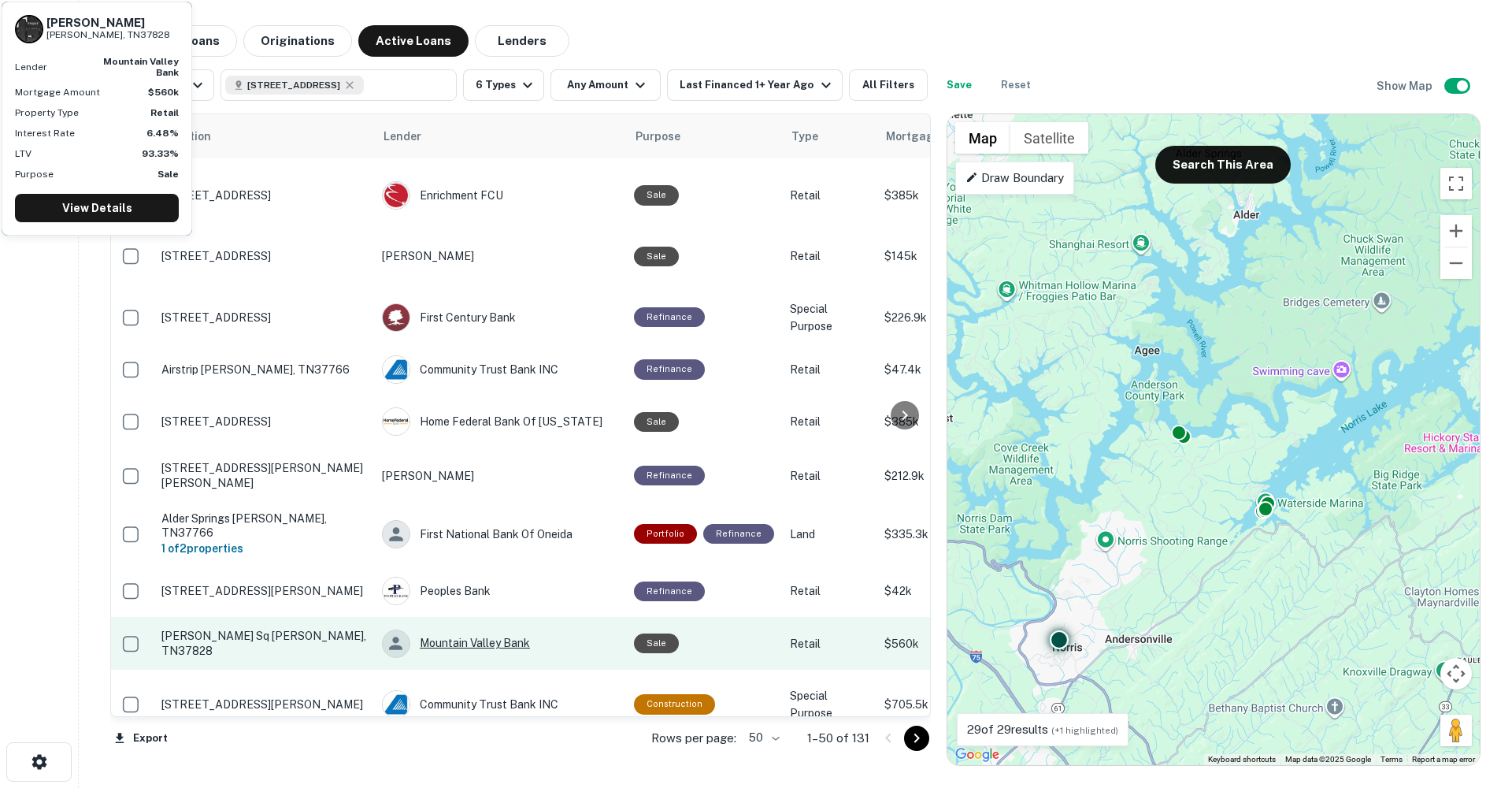
click at [495, 630] on div "Mountain Valley Bank" at bounding box center [500, 643] width 236 height 28
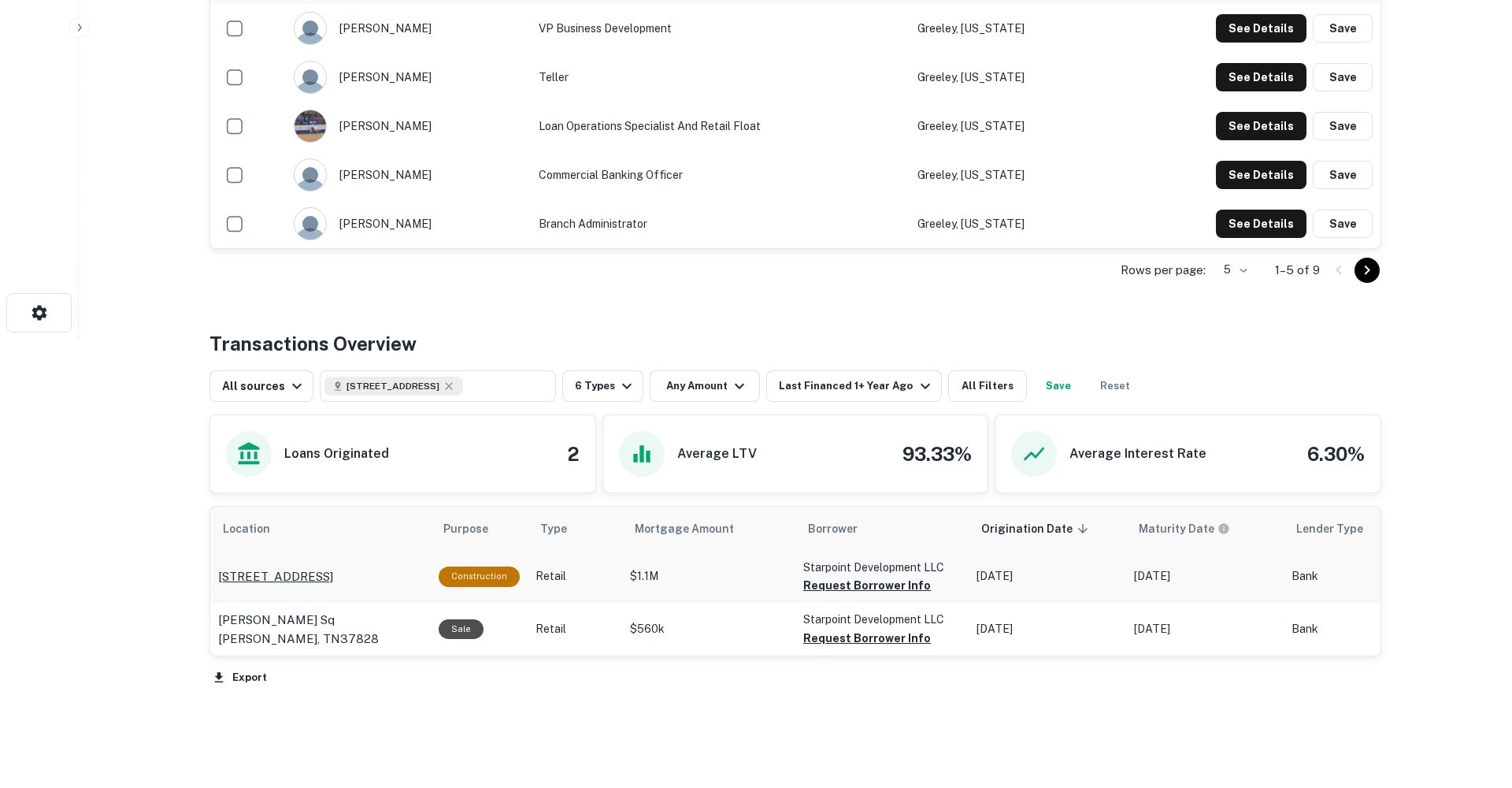
scroll to position [450, 0]
click at [333, 566] on p "2641 Jacksboro Pike Jacksboro, TN37757" at bounding box center [276, 576] width 115 height 19
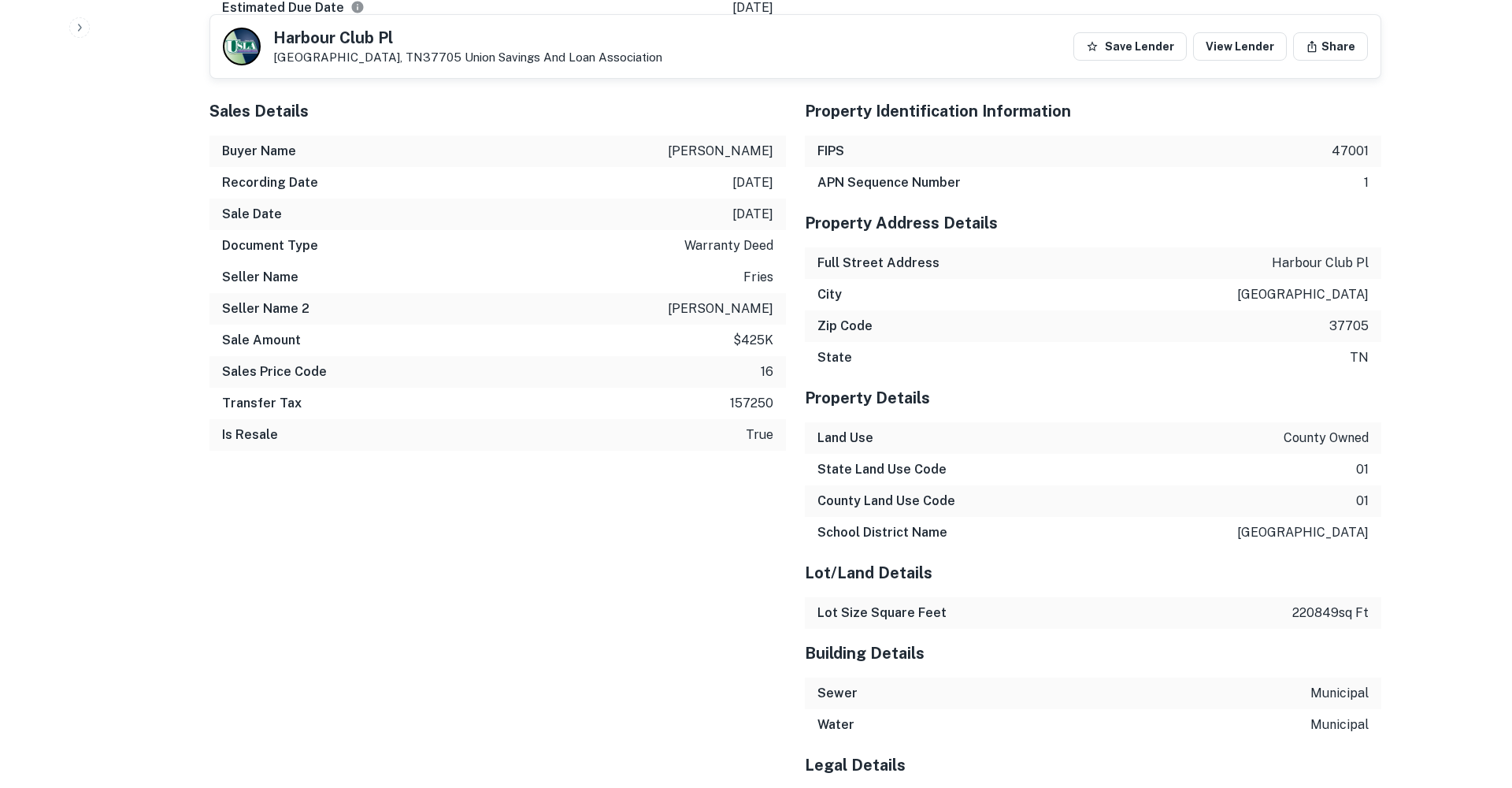
scroll to position [1819, 0]
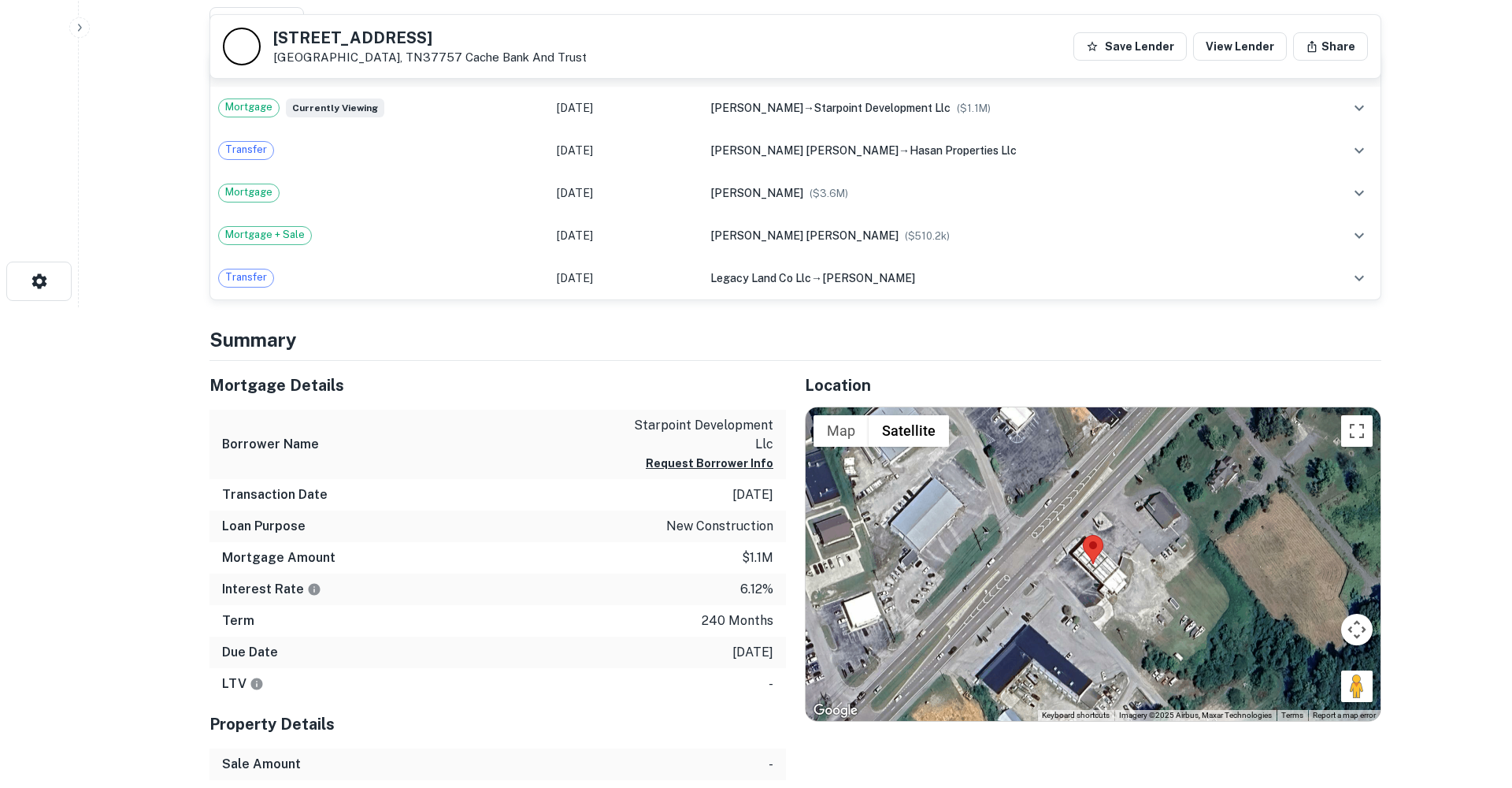
scroll to position [482, 0]
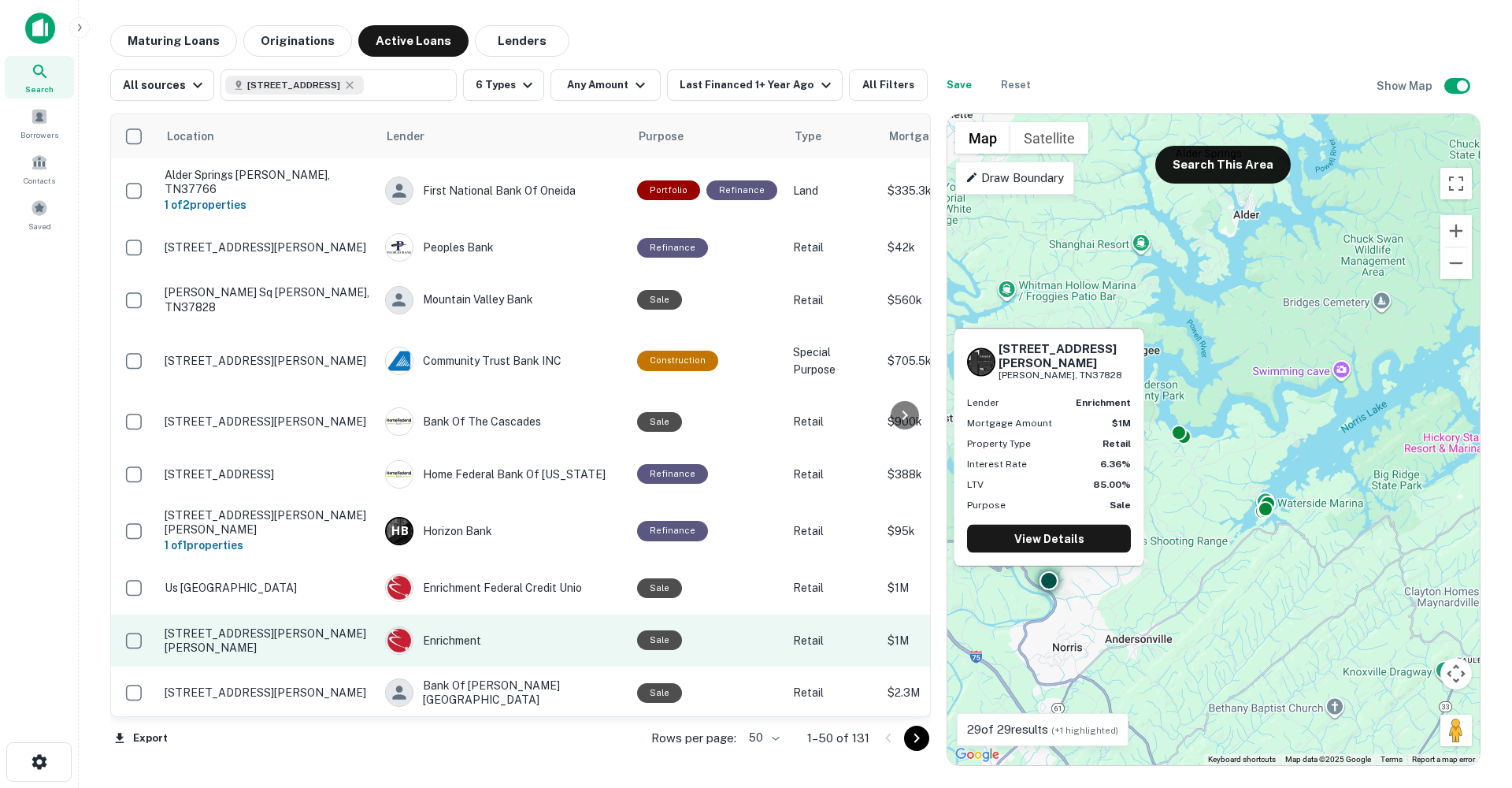
scroll to position [1418, 0]
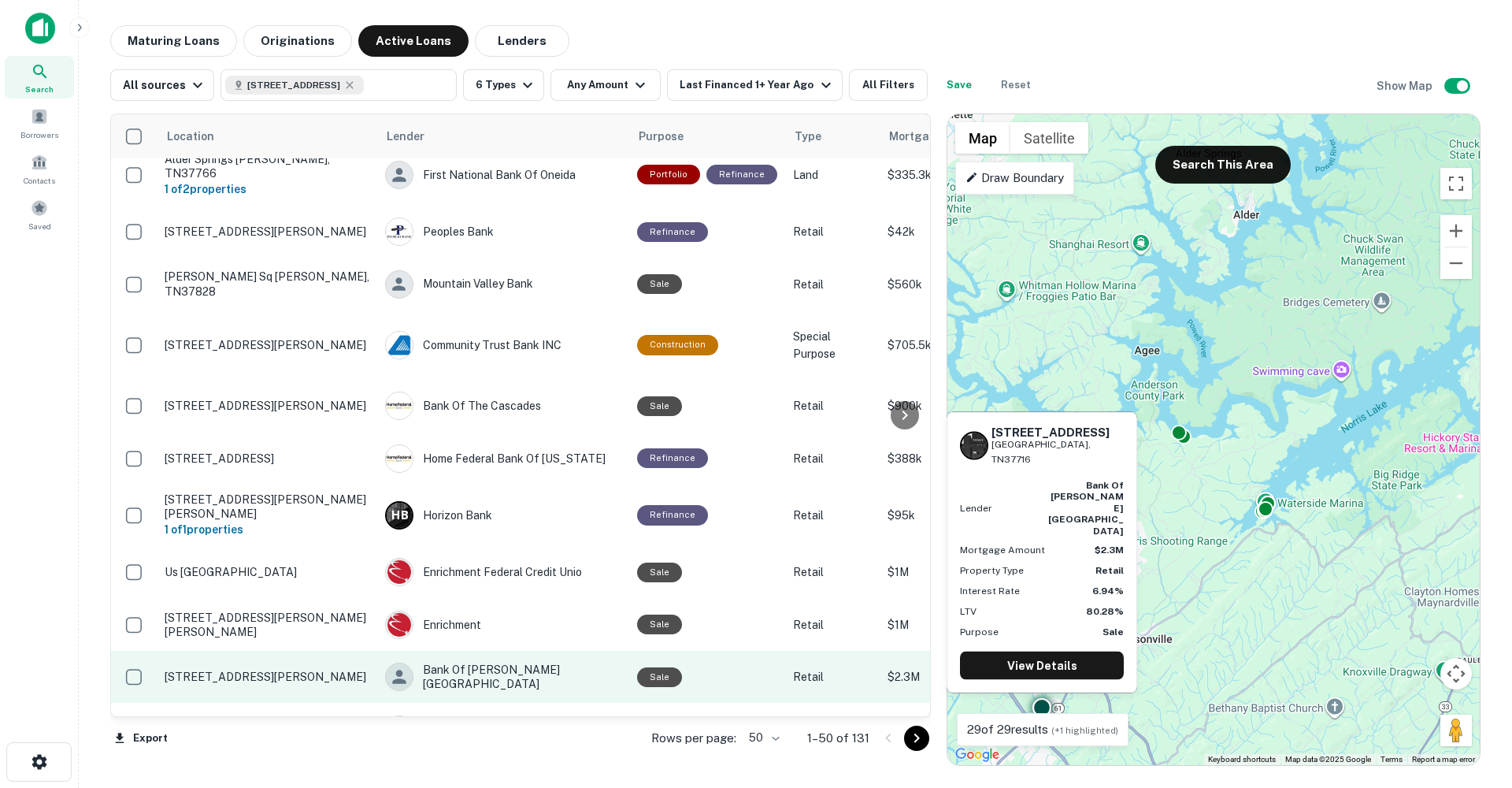
click at [301, 670] on p "[STREET_ADDRESS][PERSON_NAME]" at bounding box center [267, 677] width 205 height 14
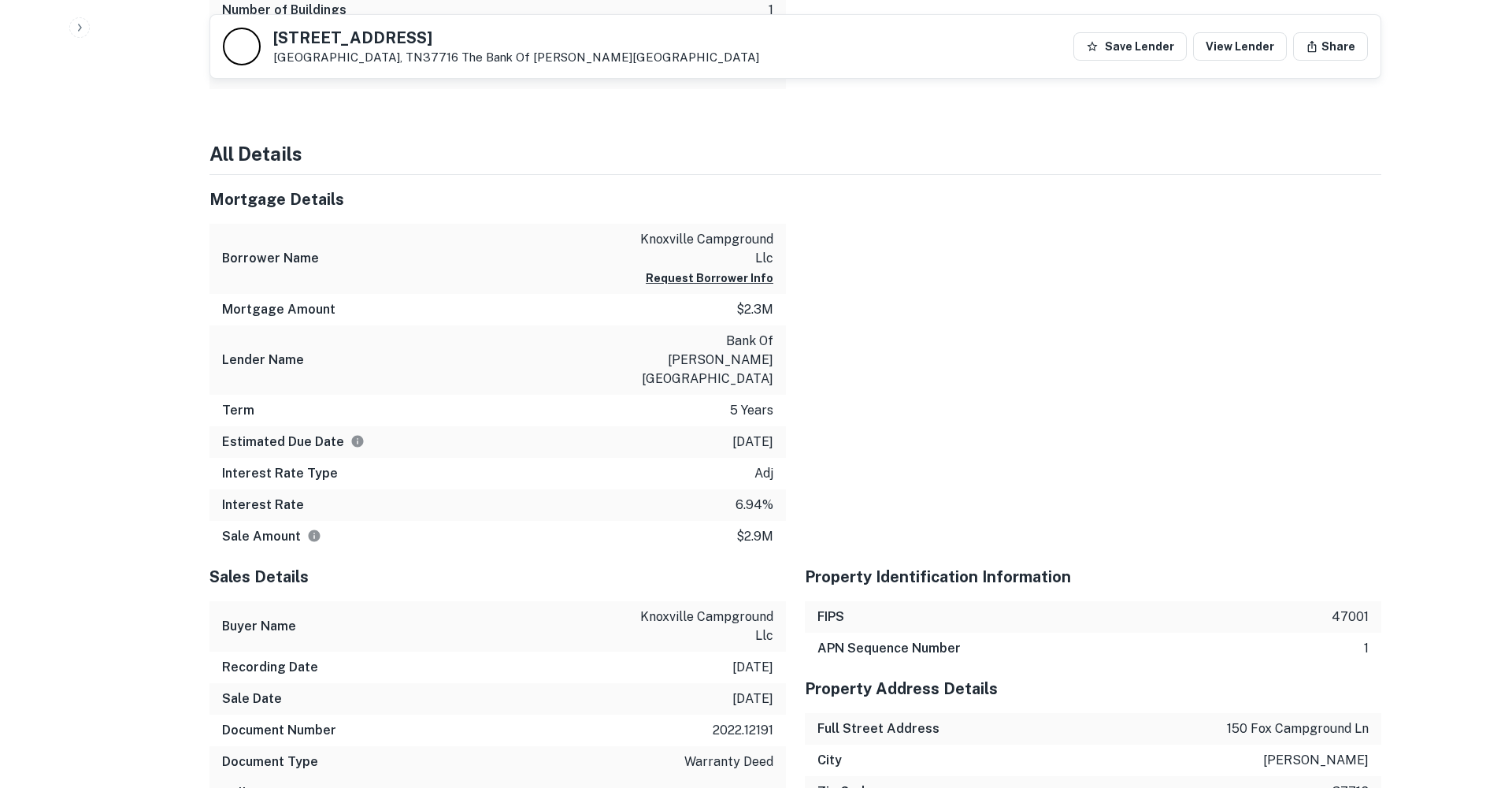
scroll to position [1017, 0]
click at [683, 341] on p "bank of [PERSON_NAME][GEOGRAPHIC_DATA]" at bounding box center [702, 358] width 142 height 57
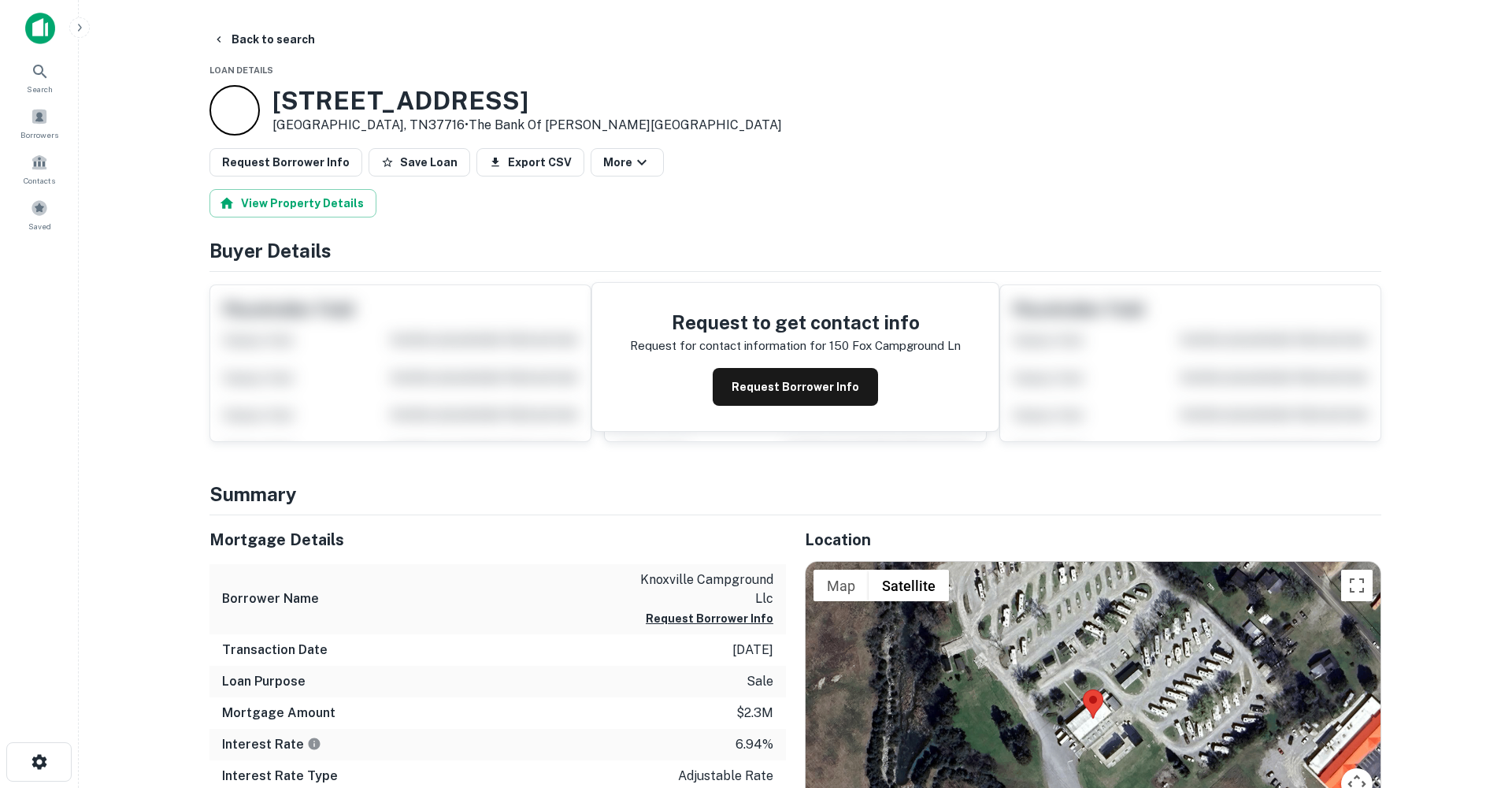
scroll to position [0, 0]
click at [265, 35] on button "Back to search" at bounding box center [264, 39] width 115 height 28
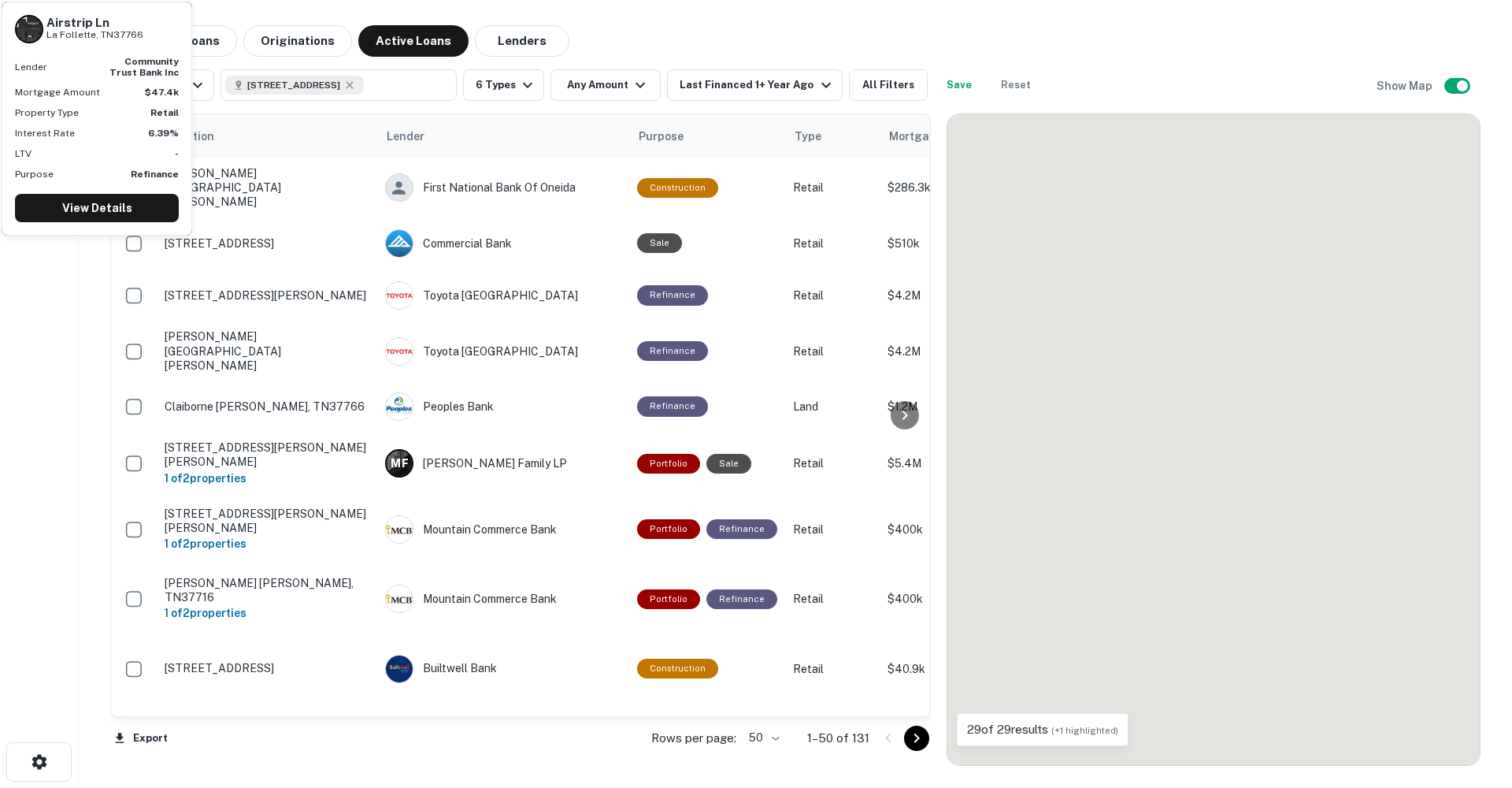
scroll to position [1418, 0]
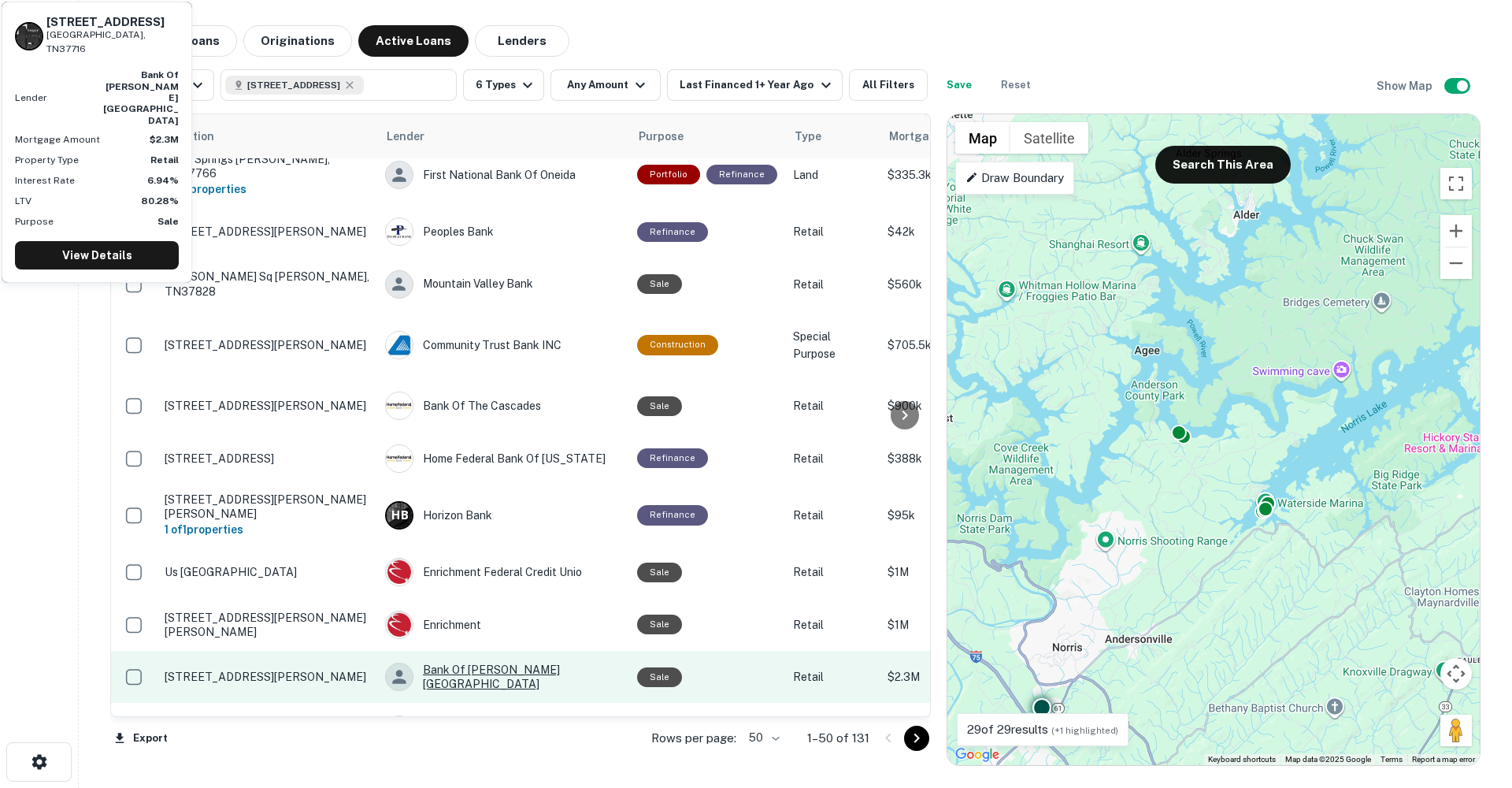
click at [501, 662] on div "Bank Of [PERSON_NAME][GEOGRAPHIC_DATA]" at bounding box center [502, 676] width 236 height 28
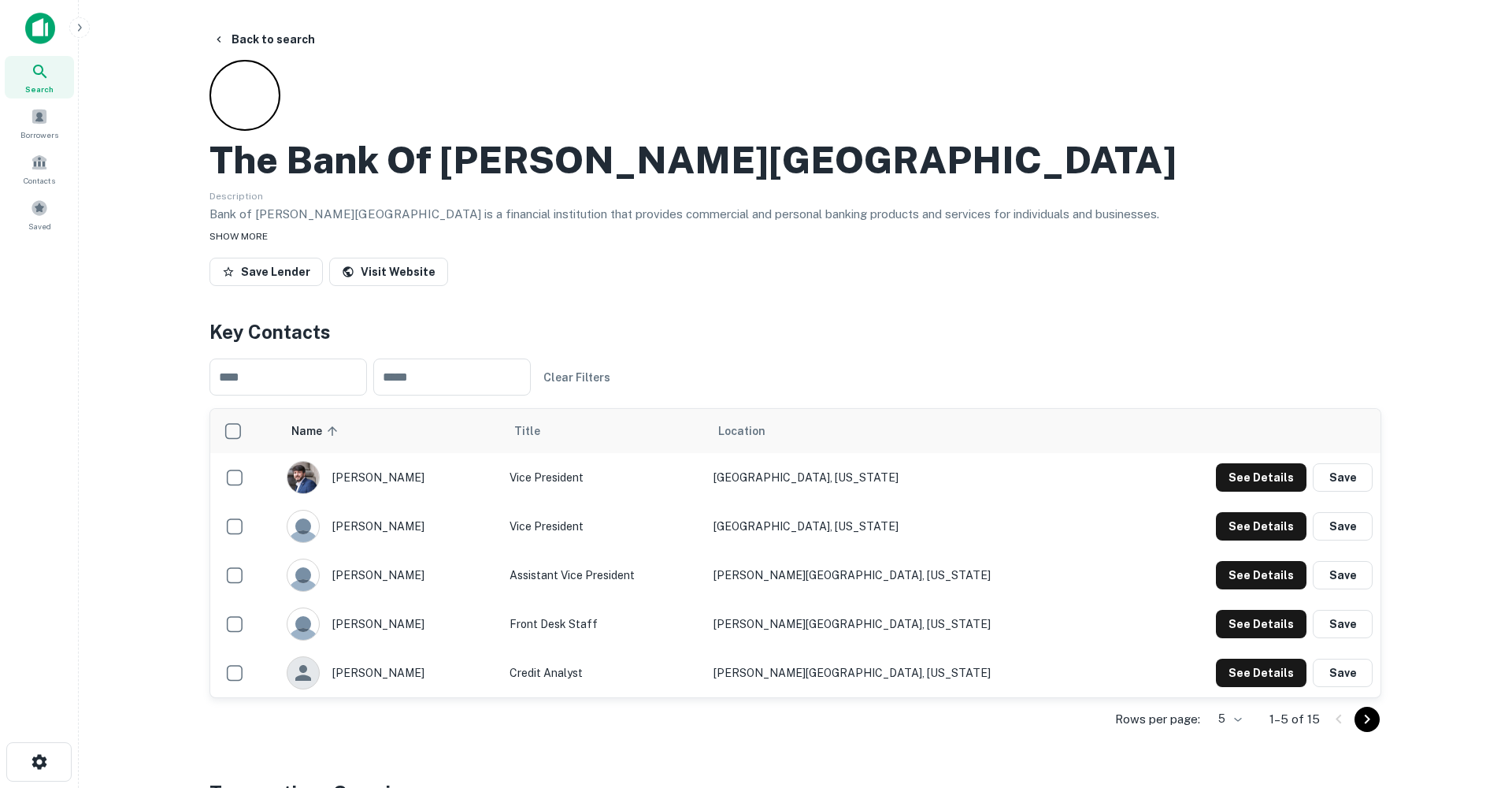
click at [286, 235] on div "SHOW MORE" at bounding box center [795, 236] width 1171 height 19
click at [405, 265] on link "Visit Website" at bounding box center [389, 271] width 119 height 28
click at [1210, 714] on body "Search Borrowers Contacts Saved Back to search The Bank Of [PERSON_NAME][GEOGRA…" at bounding box center [756, 394] width 1512 height 788
click at [1232, 726] on li "25" at bounding box center [1227, 726] width 41 height 28
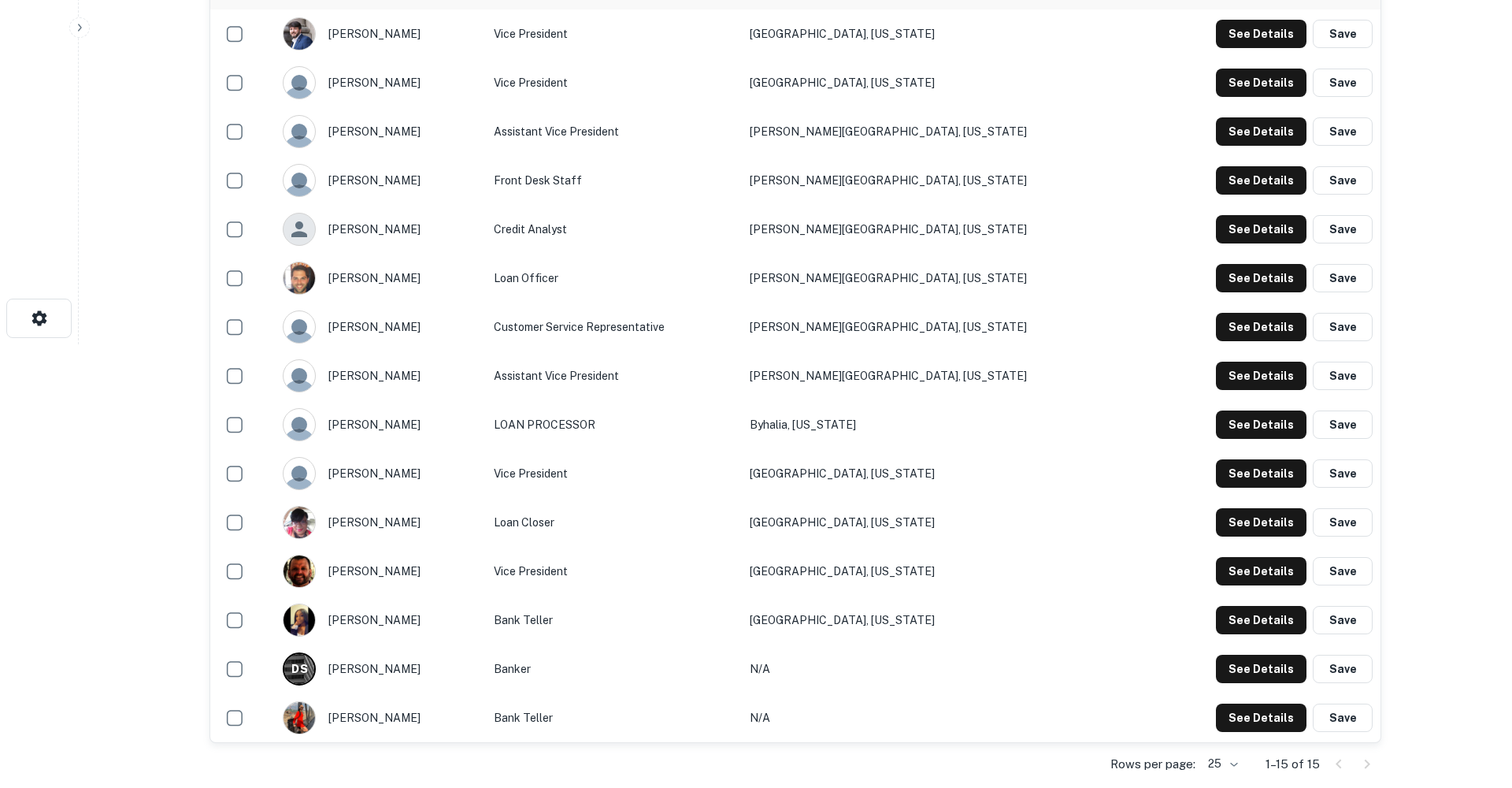
scroll to position [443, 0]
click at [1239, 577] on button "See Details" at bounding box center [1260, 570] width 90 height 28
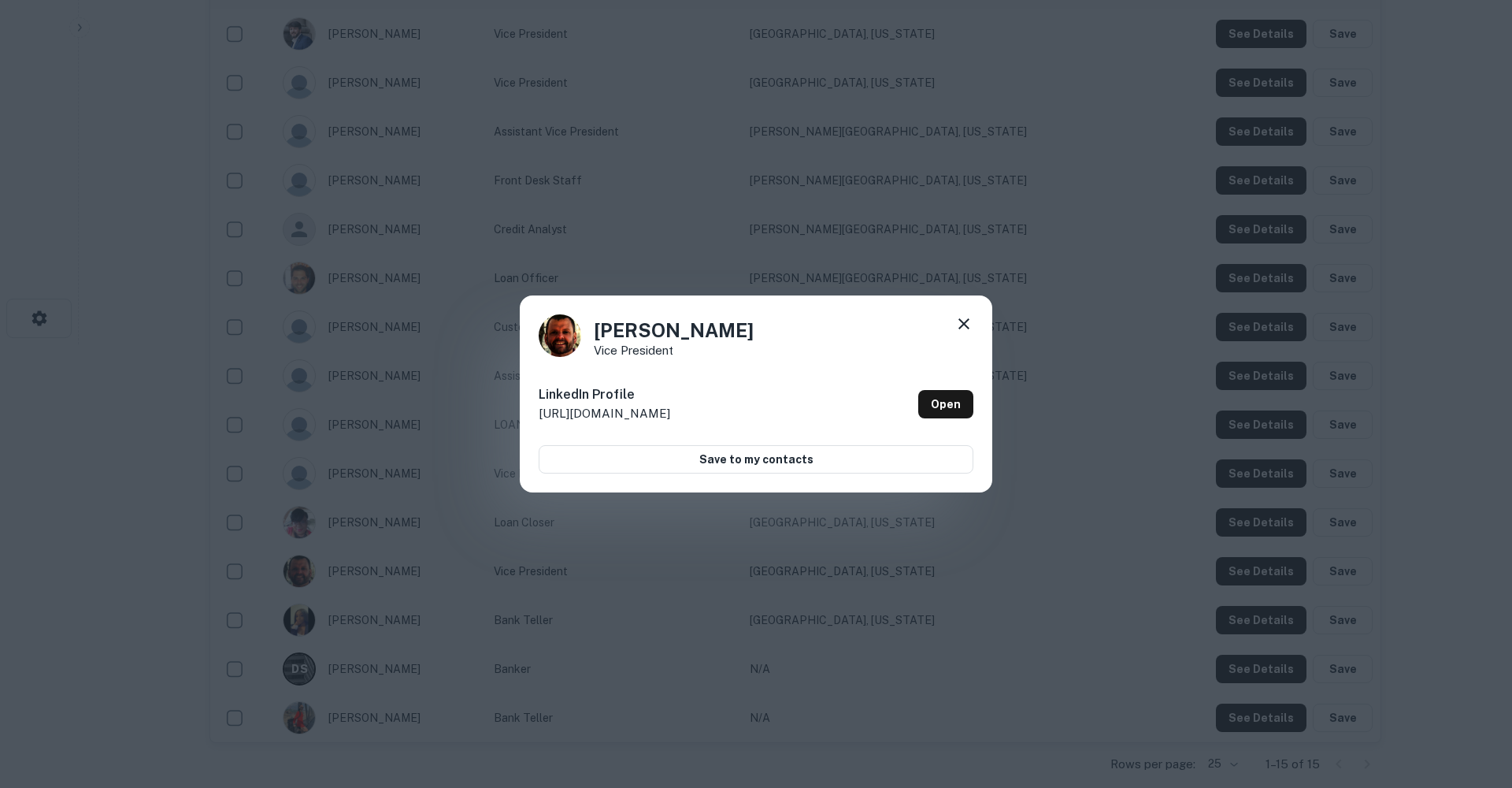
click at [959, 329] on icon at bounding box center [963, 324] width 11 height 11
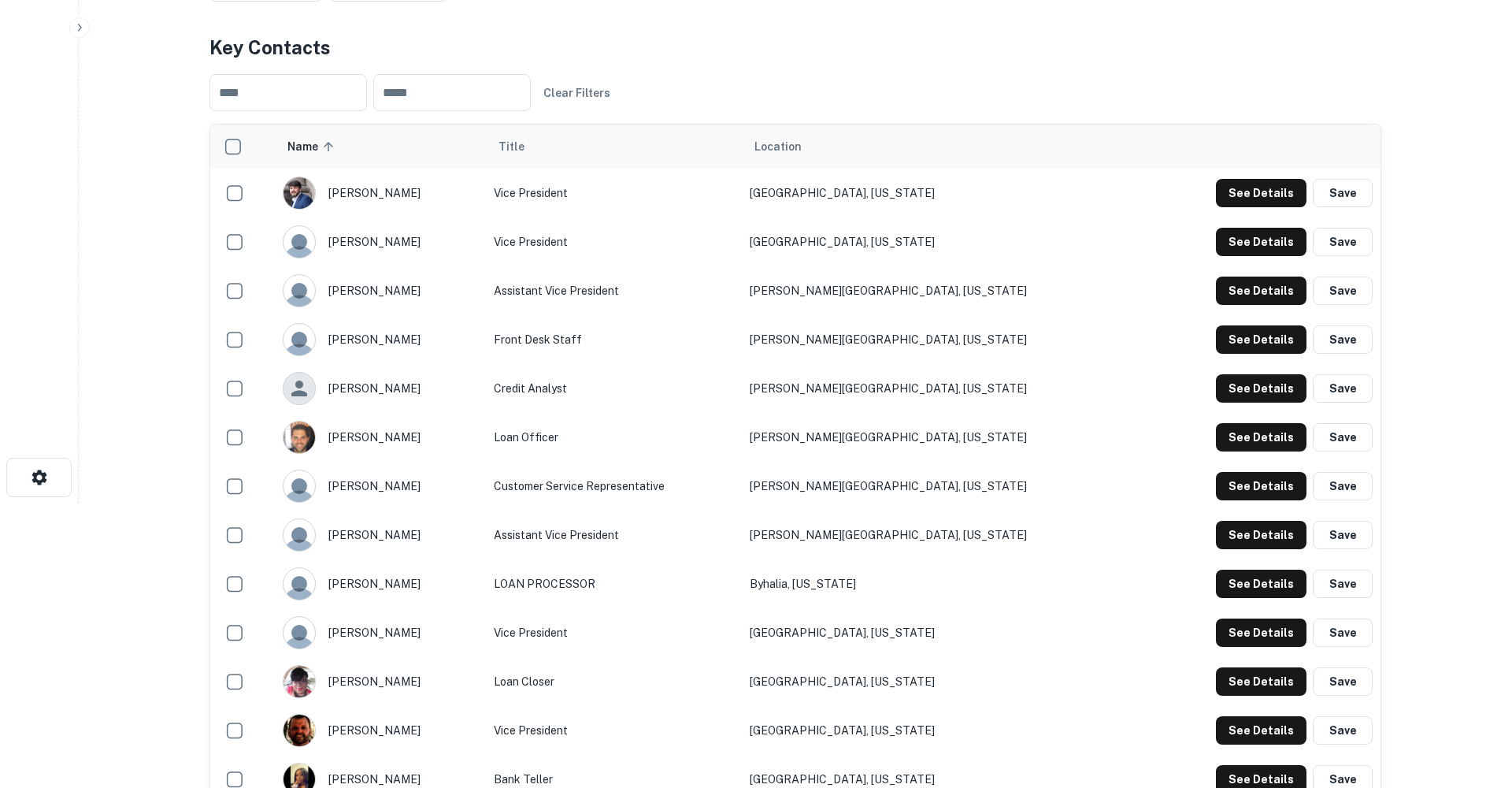
scroll to position [289, 0]
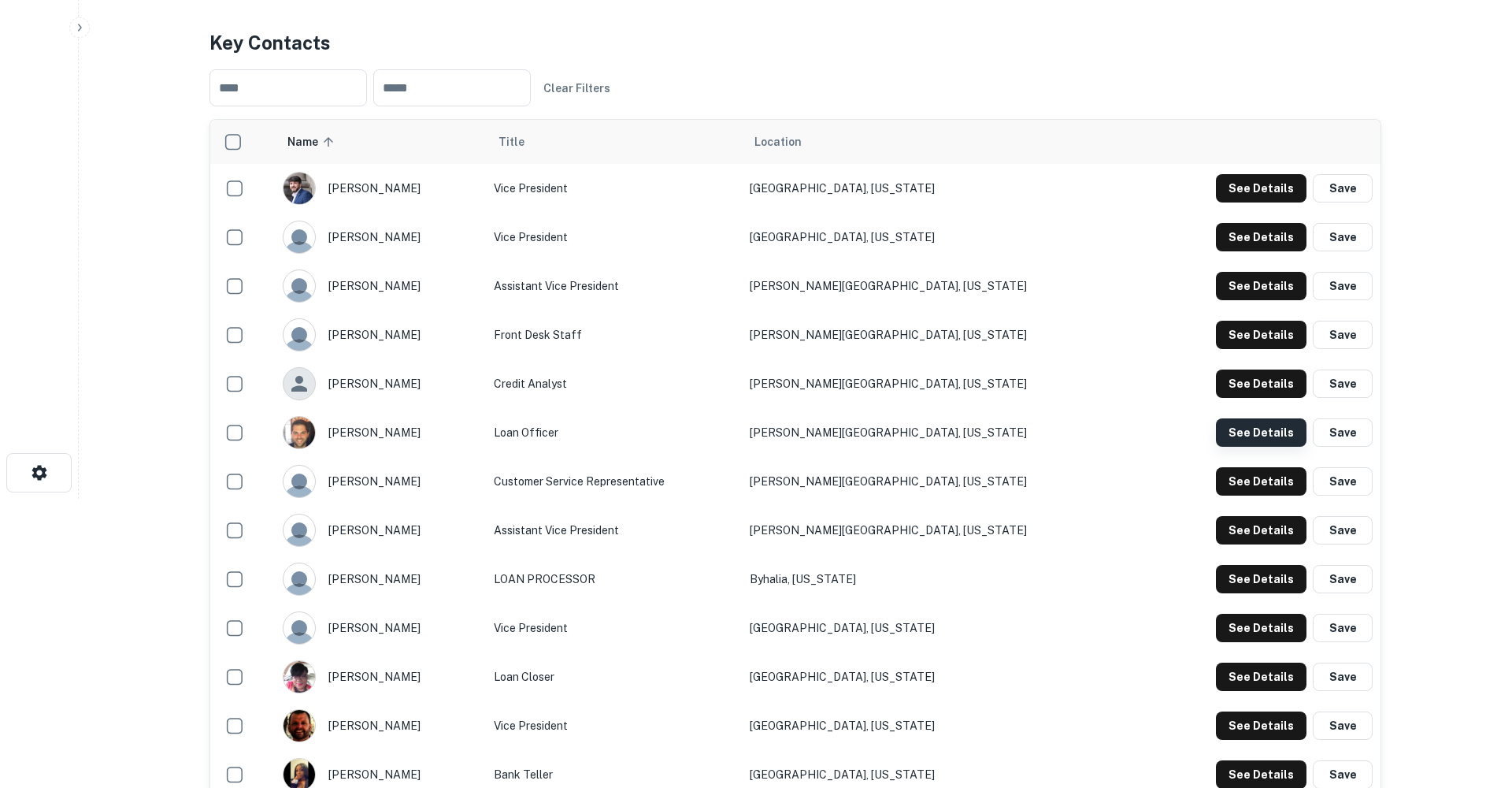
click at [1267, 435] on button "See Details" at bounding box center [1260, 432] width 90 height 28
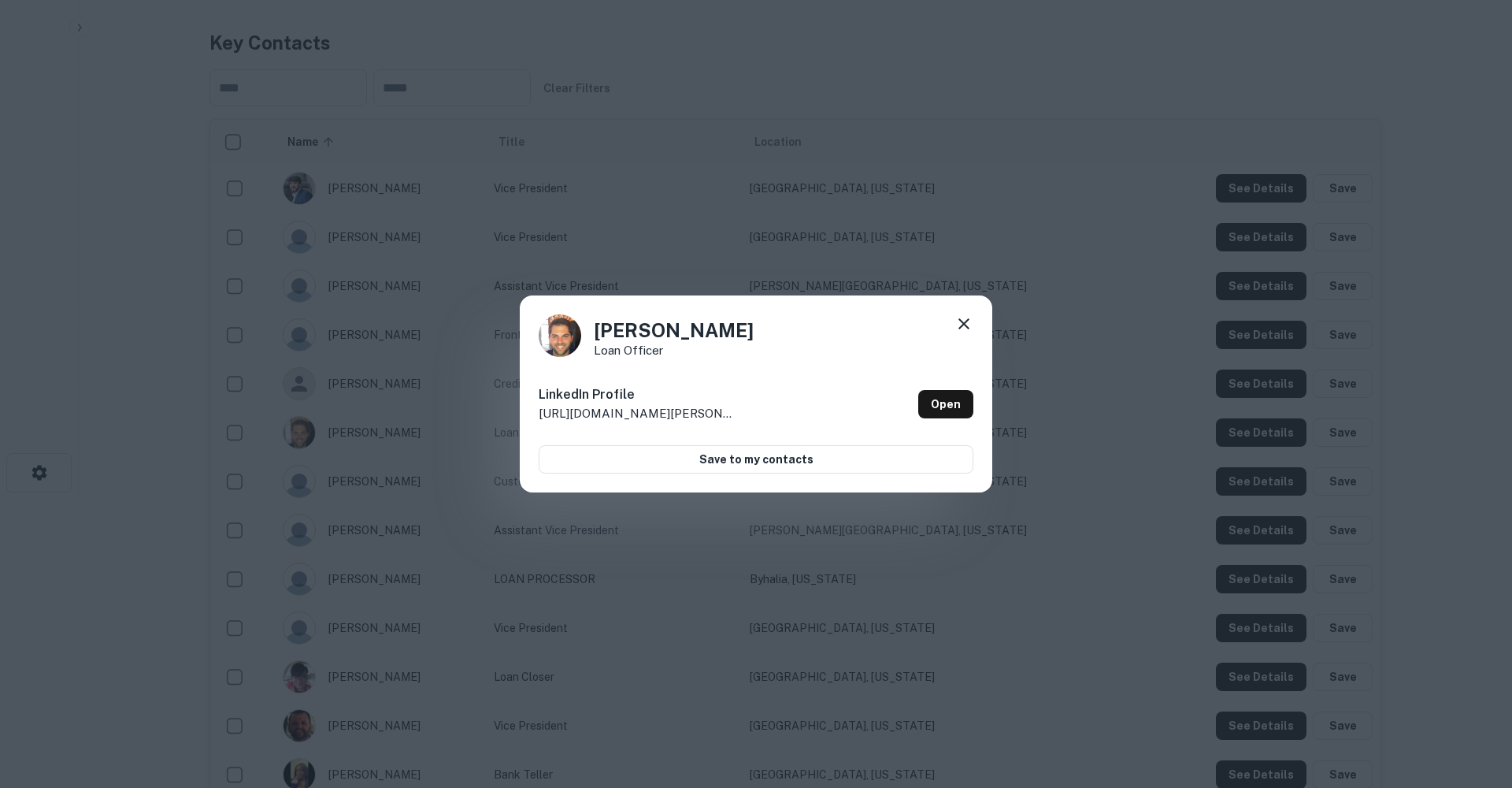
click at [959, 325] on icon at bounding box center [963, 324] width 19 height 19
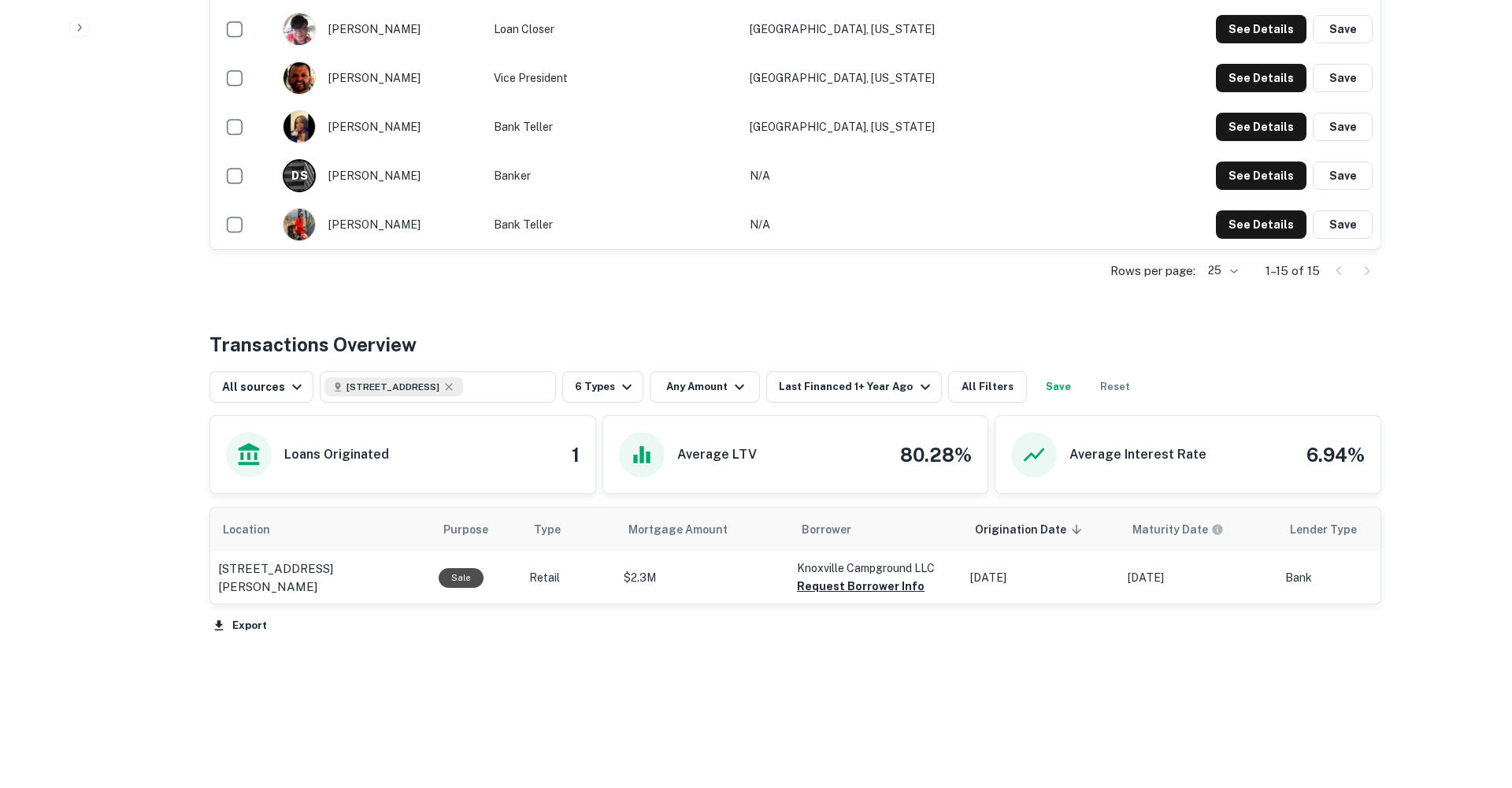
scroll to position [936, 0]
